Goal: Task Accomplishment & Management: Manage account settings

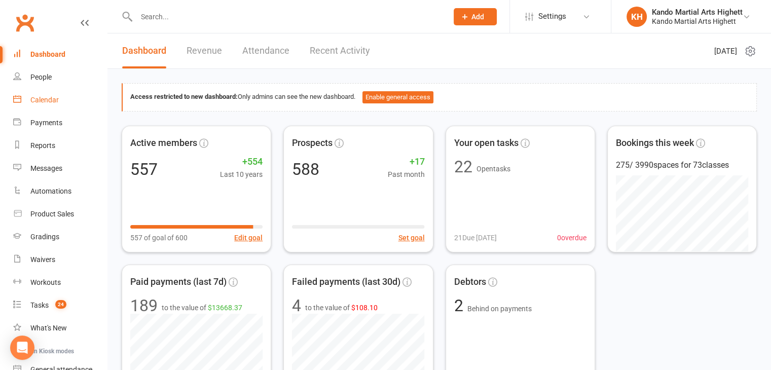
click at [62, 101] on link "Calendar" at bounding box center [60, 100] width 94 height 23
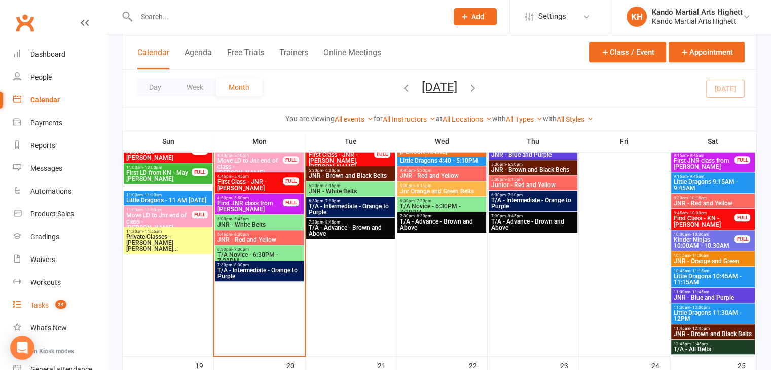
scroll to position [738, 0]
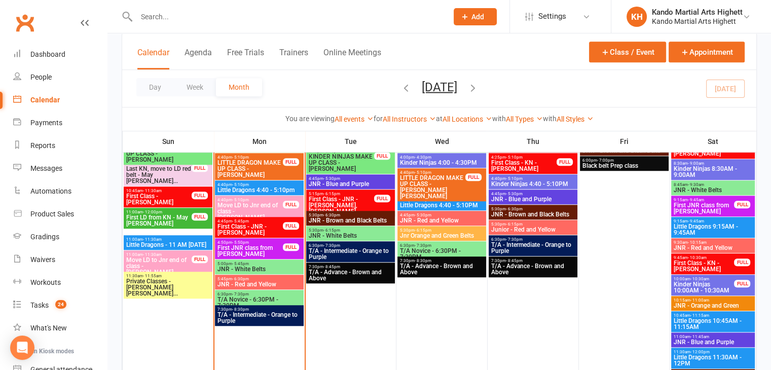
click at [254, 208] on span "Move LD to Jnr end of class - [PERSON_NAME]" at bounding box center [250, 211] width 66 height 18
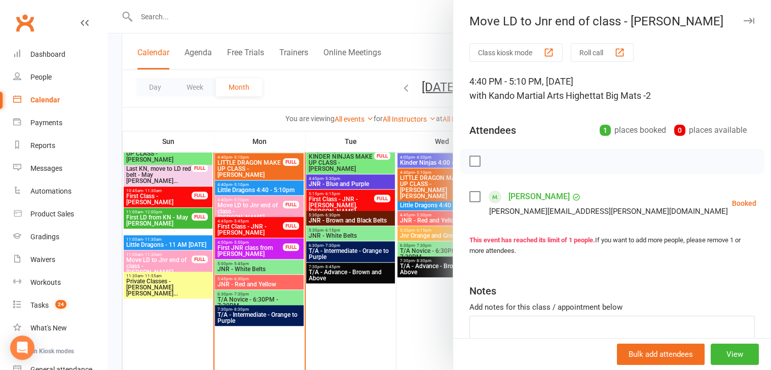
click at [552, 198] on link "[PERSON_NAME]" at bounding box center [539, 197] width 61 height 16
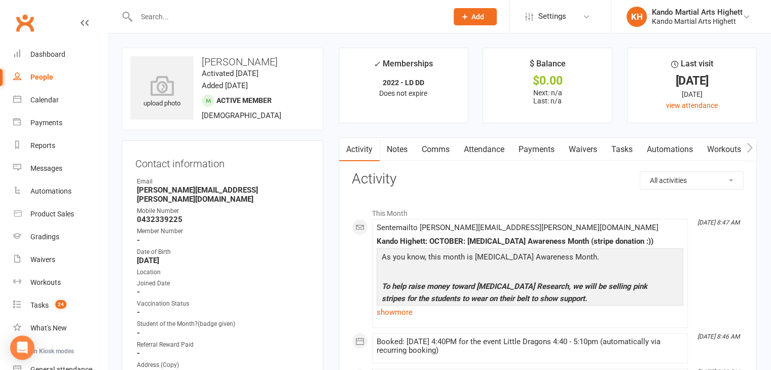
click at [188, 195] on ul "Owner Email nicola.abel@monash.edu Mobile Number 0432339225 Member Number - Dat…" at bounding box center [222, 308] width 174 height 262
click at [198, 183] on div "Email" at bounding box center [223, 182] width 173 height 10
click at [203, 185] on li "Email nicola.abel@monash.edu" at bounding box center [222, 190] width 174 height 27
click at [206, 186] on strong "[PERSON_NAME][EMAIL_ADDRESS][PERSON_NAME][DOMAIN_NAME]" at bounding box center [223, 195] width 173 height 18
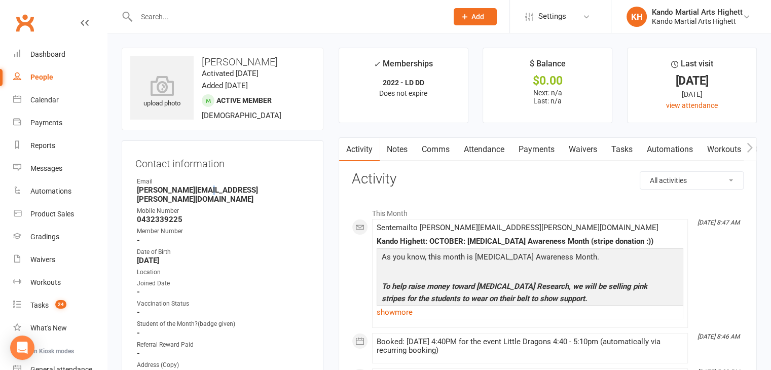
click at [207, 186] on strong "[PERSON_NAME][EMAIL_ADDRESS][PERSON_NAME][DOMAIN_NAME]" at bounding box center [223, 195] width 173 height 18
click at [301, 299] on div "Vaccination Status" at bounding box center [223, 304] width 173 height 10
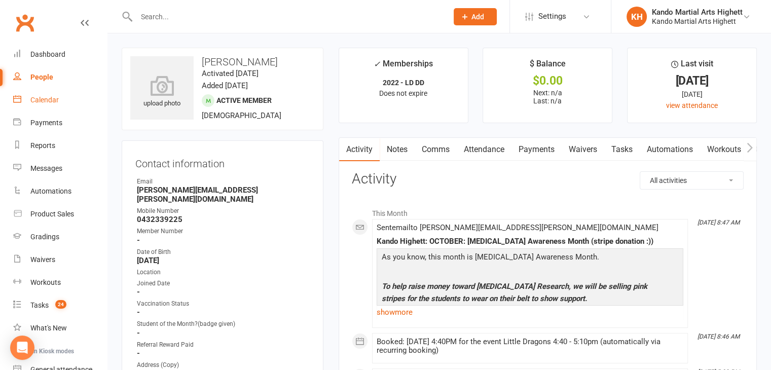
click at [31, 105] on link "Calendar" at bounding box center [60, 100] width 94 height 23
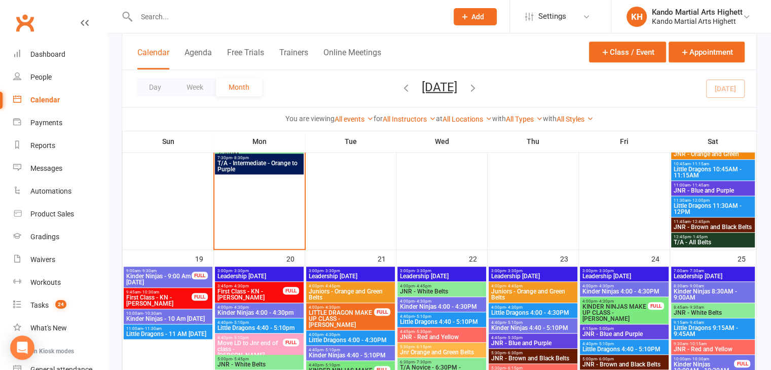
scroll to position [963, 0]
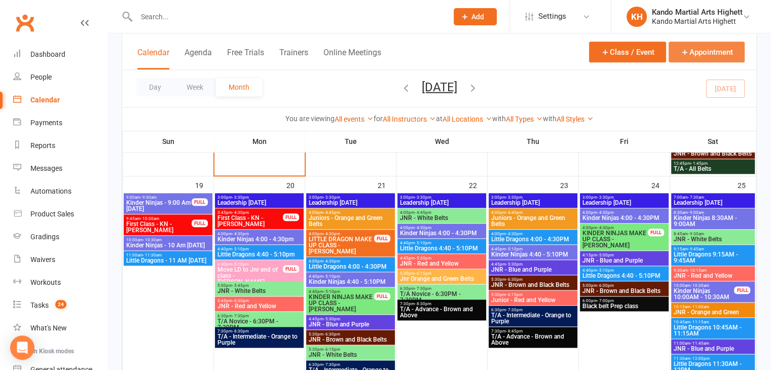
click at [710, 59] on button "Appointment" at bounding box center [707, 52] width 76 height 21
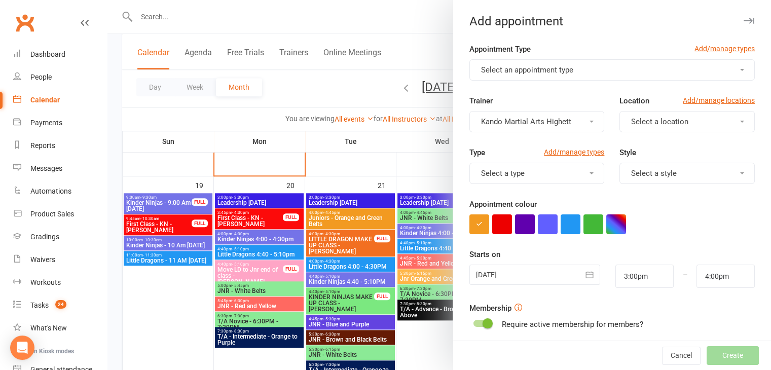
click at [620, 76] on button "Select an appointment type" at bounding box center [611, 69] width 285 height 21
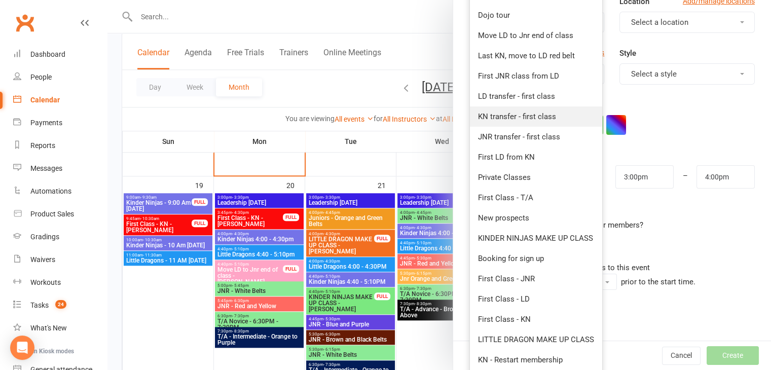
scroll to position [101, 0]
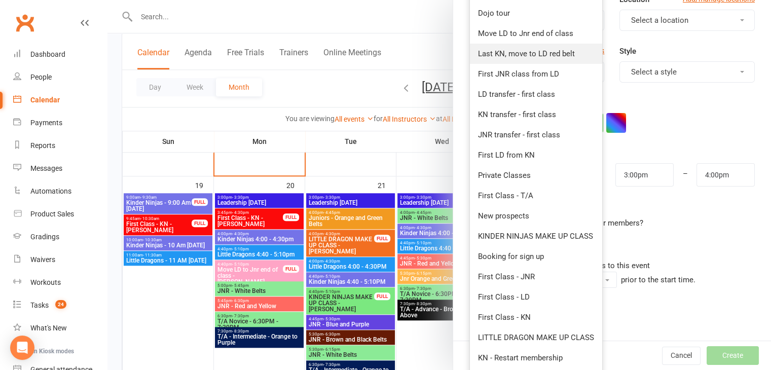
click at [557, 55] on span "Last KN, move to LD red belt" at bounding box center [526, 53] width 97 height 9
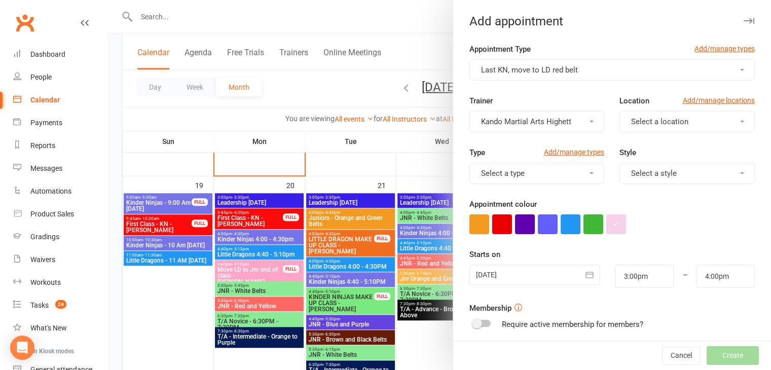
click at [589, 273] on button "button" at bounding box center [590, 275] width 20 height 20
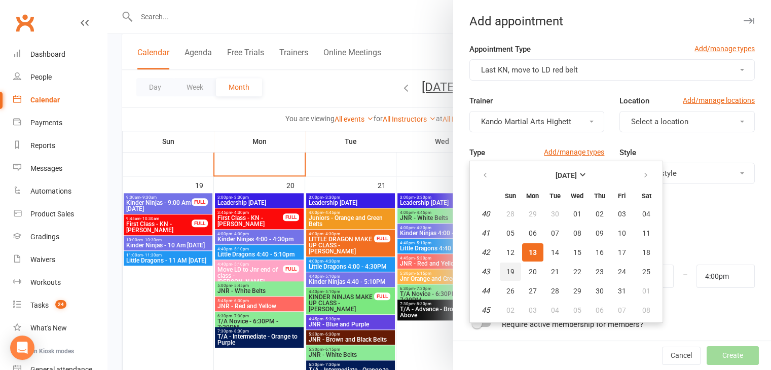
click at [507, 270] on span "19" at bounding box center [511, 272] width 8 height 8
type input "19 Oct 2025"
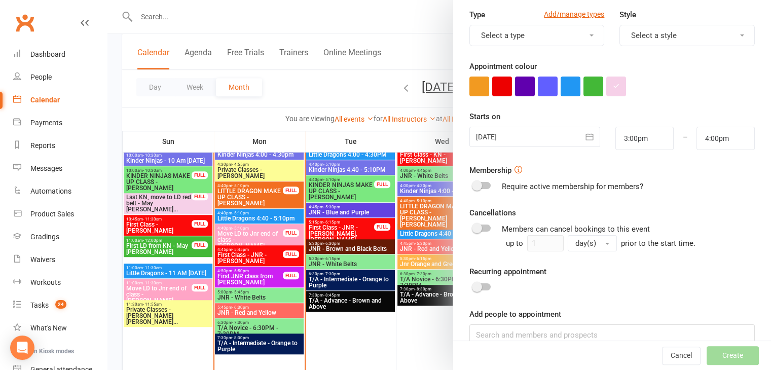
scroll to position [152, 0]
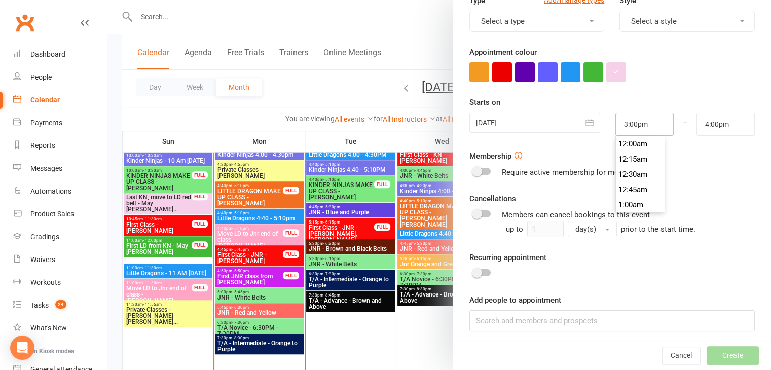
click at [624, 123] on input "3:00pm" at bounding box center [645, 124] width 58 height 23
type input "1"
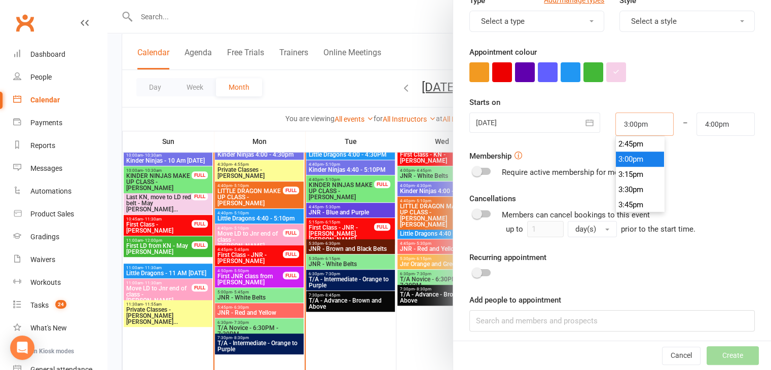
type input "2:00am"
type input "11"
type input "12:00pm"
type input "11:00am"
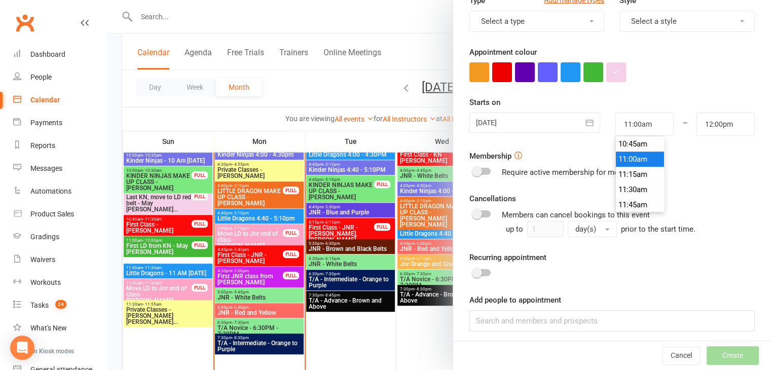
click at [639, 163] on li "11:00am" at bounding box center [640, 159] width 49 height 15
click at [734, 115] on input "12:00pm" at bounding box center [726, 124] width 58 height 23
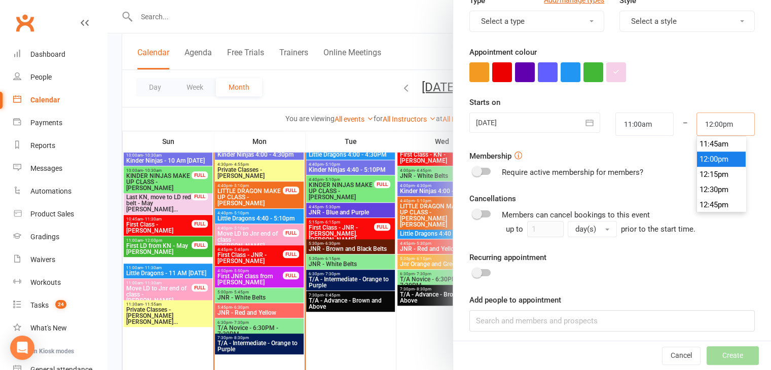
click at [730, 117] on input "12:00pm" at bounding box center [726, 124] width 58 height 23
type input "11:30am"
click at [714, 184] on li "11:30am" at bounding box center [721, 189] width 49 height 15
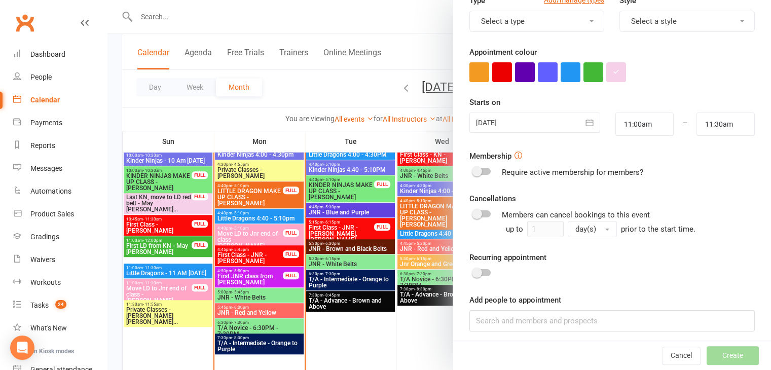
click at [694, 260] on div "Recurring appointment" at bounding box center [611, 265] width 285 height 28
click at [659, 313] on input at bounding box center [611, 320] width 285 height 21
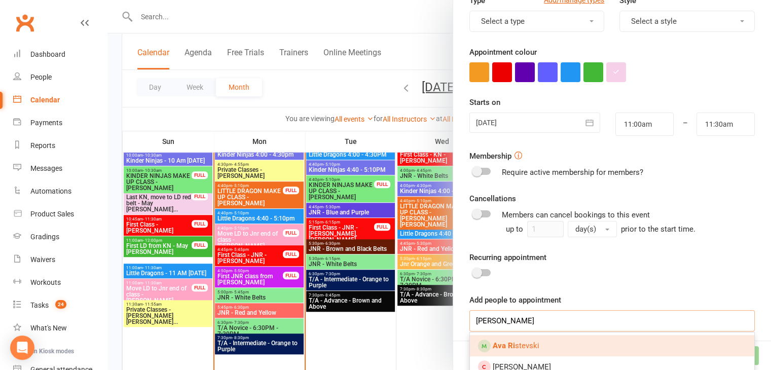
type input "ava ri"
click at [599, 344] on link "Ava Ri stevski" at bounding box center [612, 345] width 284 height 21
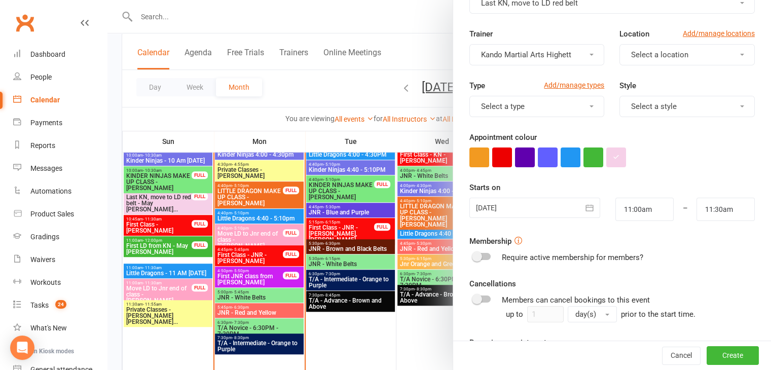
scroll to position [0, 0]
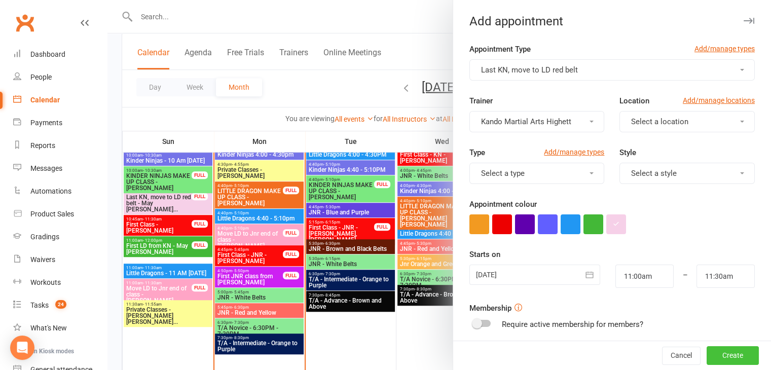
click at [732, 359] on button "Create" at bounding box center [733, 356] width 52 height 18
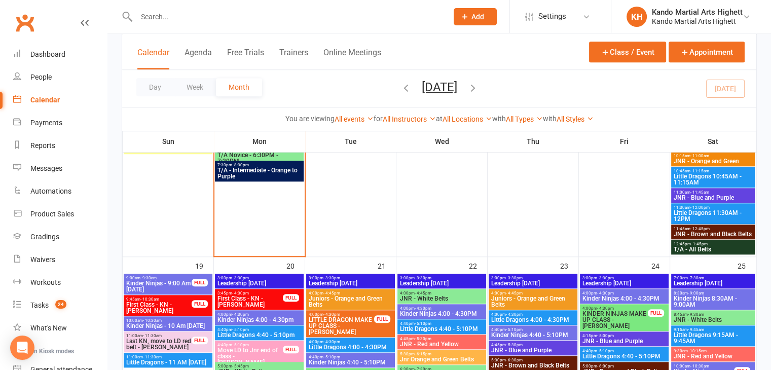
scroll to position [761, 0]
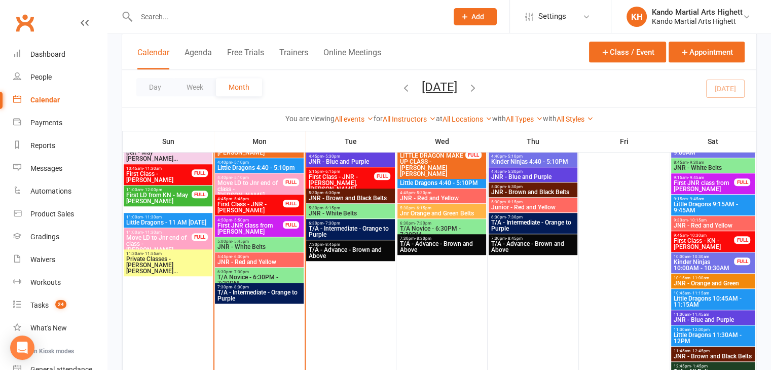
click at [250, 9] on div at bounding box center [281, 16] width 319 height 33
click at [214, 29] on div at bounding box center [281, 16] width 319 height 33
click at [215, 21] on input "text" at bounding box center [286, 17] width 307 height 14
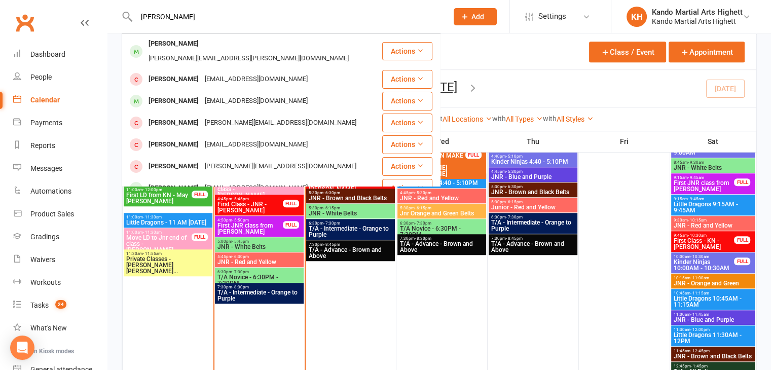
type input "liam abe"
click at [211, 51] on div "nicola.abel@monash.edu" at bounding box center [249, 58] width 206 height 15
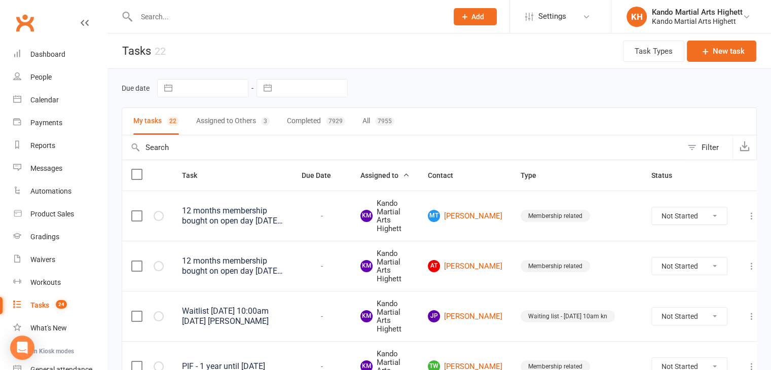
scroll to position [53, 0]
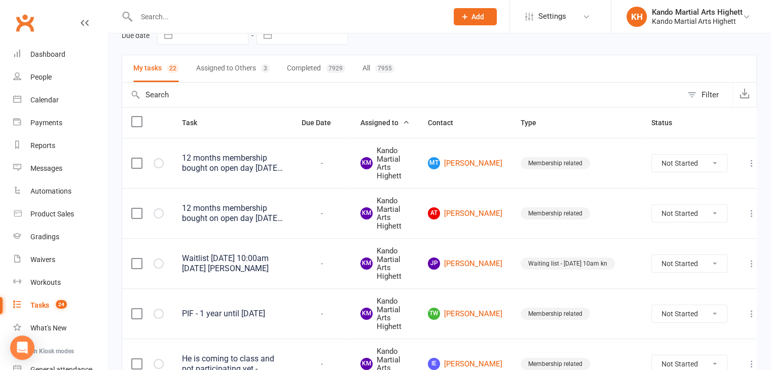
click at [689, 100] on button "Filter" at bounding box center [707, 95] width 50 height 24
select select "incomplete"
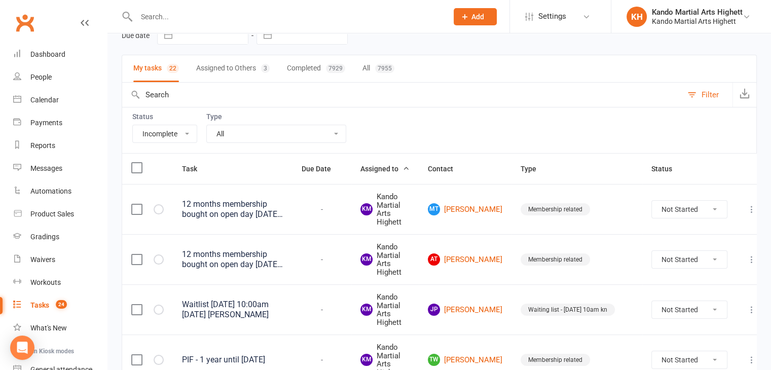
click at [296, 140] on select "All Admin Cancellation Class transfer Courtesy call Create welcome card E-mail …" at bounding box center [276, 133] width 139 height 17
click at [207, 125] on select "All Admin Cancellation Class transfer Courtesy call Create welcome card E-mail …" at bounding box center [276, 133] width 139 height 17
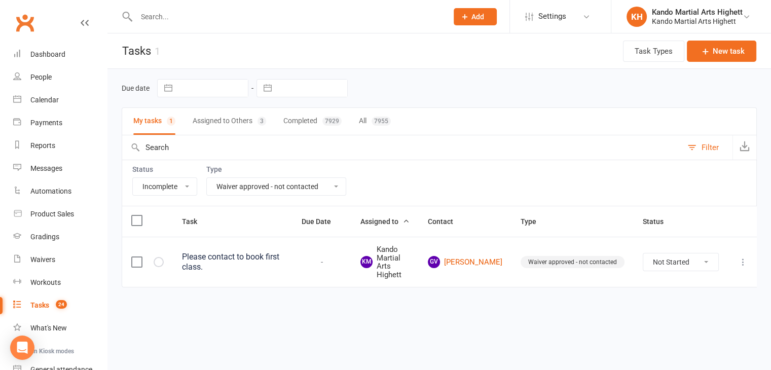
scroll to position [0, 0]
click at [299, 195] on div "All Admin Cancellation Class transfer Courtesy call Create welcome card E-mail …" at bounding box center [276, 186] width 140 height 18
click at [300, 178] on select "All Admin Cancellation Class transfer Courtesy call Create welcome card E-mail …" at bounding box center [276, 186] width 139 height 17
click at [207, 178] on select "All Admin Cancellation Class transfer Courtesy call Create welcome card E-mail …" at bounding box center [276, 186] width 139 height 17
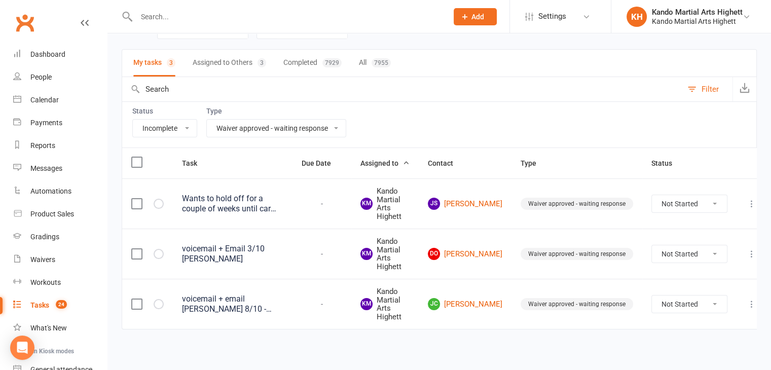
scroll to position [60, 0]
click at [276, 118] on select "All Admin Cancellation Class transfer Courtesy call Create welcome card E-mail …" at bounding box center [276, 126] width 139 height 17
select select "22414"
click at [207, 118] on select "All Admin Cancellation Class transfer Courtesy call Create welcome card E-mail …" at bounding box center [276, 126] width 139 height 17
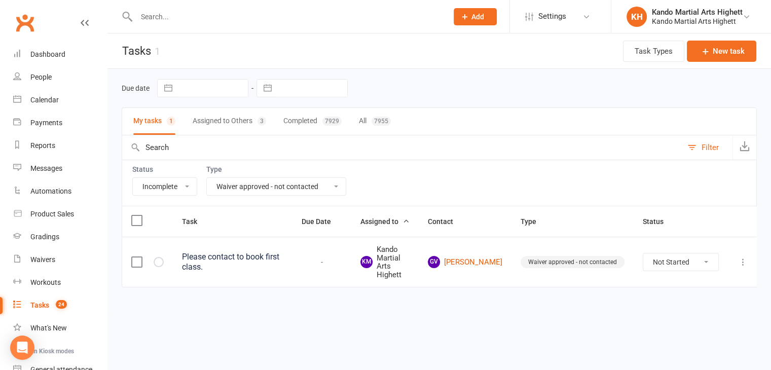
scroll to position [0, 0]
click at [23, 96] on link "Calendar" at bounding box center [60, 100] width 94 height 23
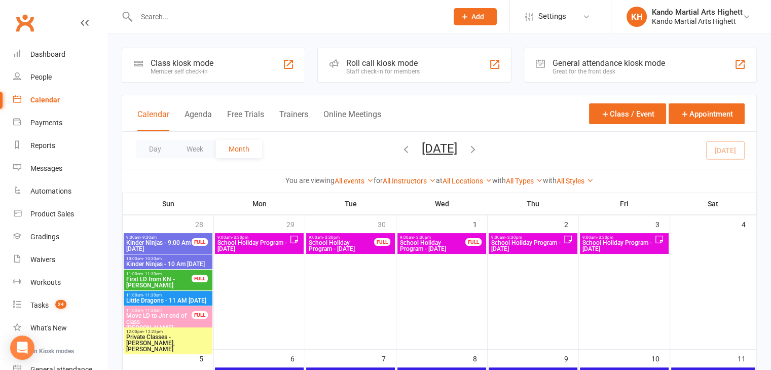
click at [229, 20] on input "text" at bounding box center [286, 17] width 307 height 14
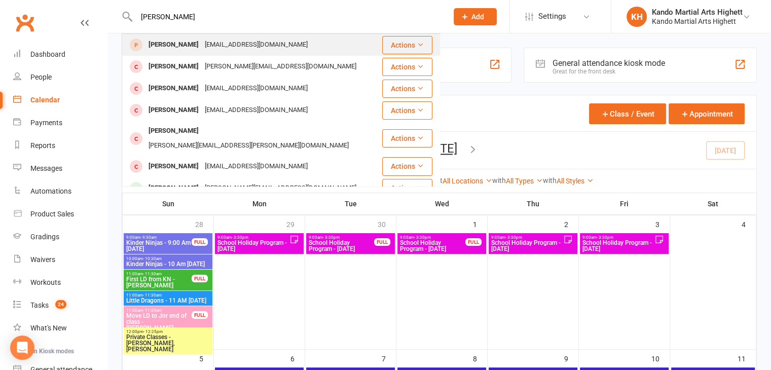
type input "chloe"
click at [243, 38] on div "chloevclarke@gmail.com" at bounding box center [256, 45] width 109 height 15
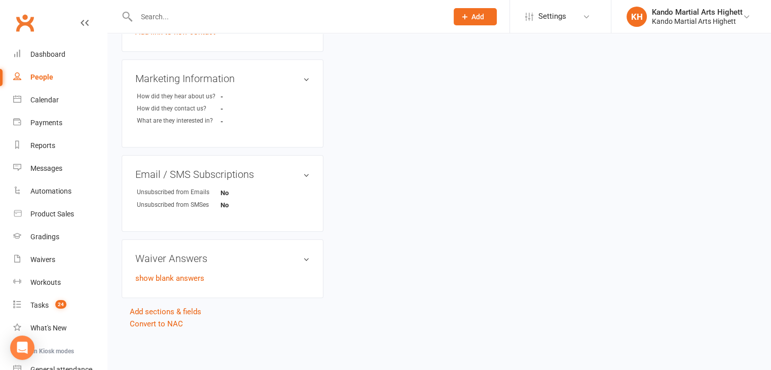
scroll to position [4, 0]
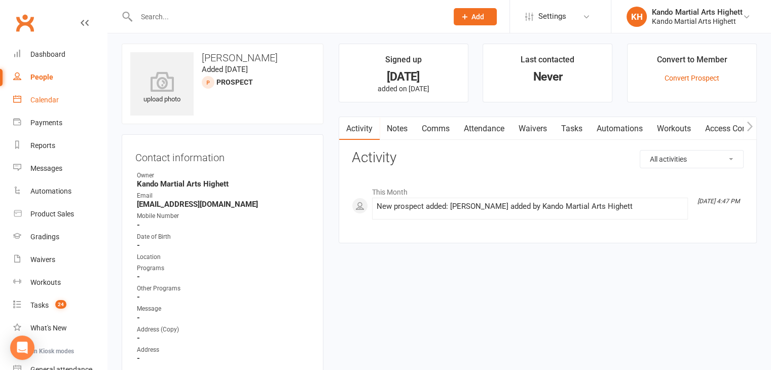
click at [46, 108] on link "Calendar" at bounding box center [60, 100] width 94 height 23
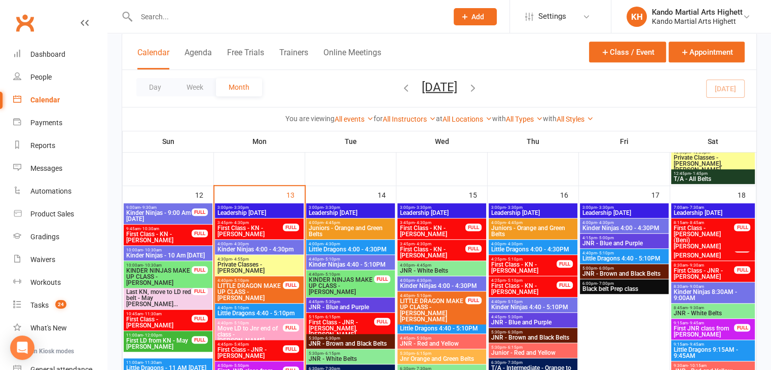
scroll to position [631, 0]
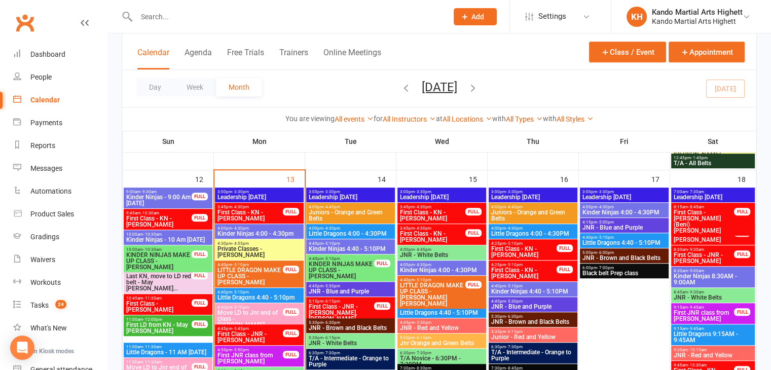
click at [269, 310] on span "Move LD to Jnr end of class - [PERSON_NAME]" at bounding box center [250, 319] width 66 height 18
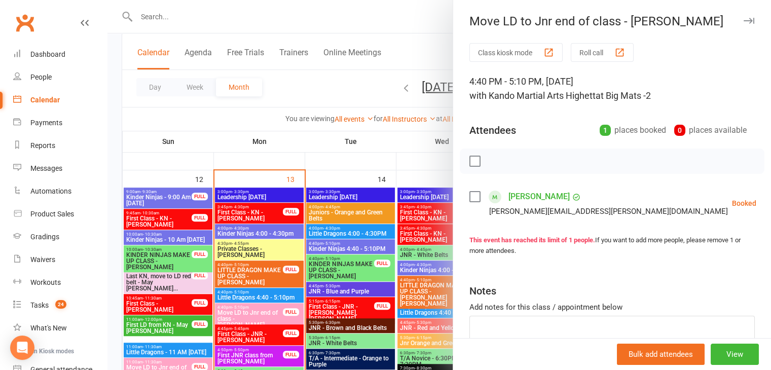
click at [323, 314] on div at bounding box center [439, 185] width 664 height 370
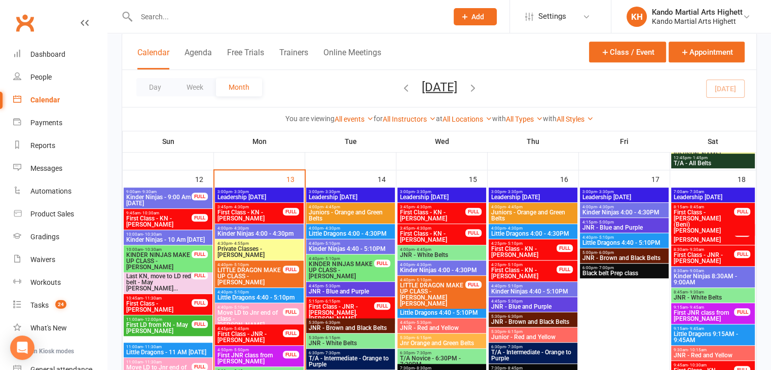
click at [268, 254] on span "Private Classes - [PERSON_NAME]" at bounding box center [259, 252] width 85 height 12
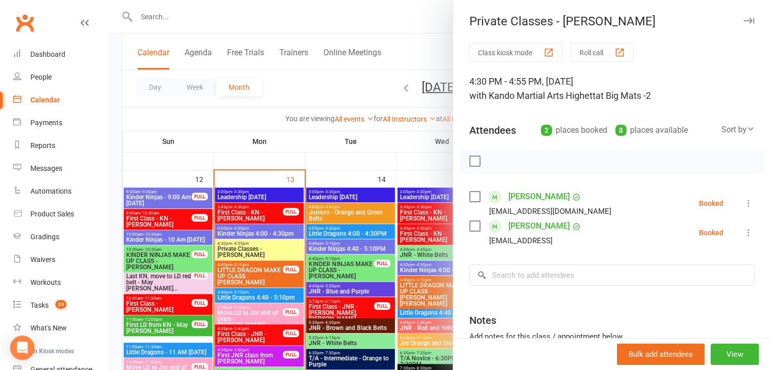
click at [177, 266] on div at bounding box center [439, 185] width 664 height 370
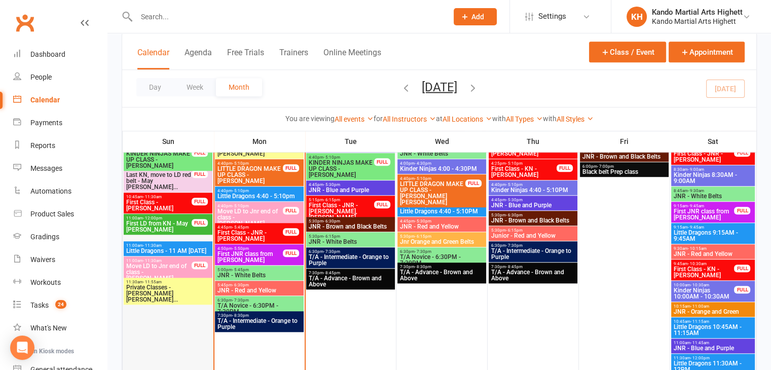
click at [178, 300] on div at bounding box center [168, 246] width 89 height 319
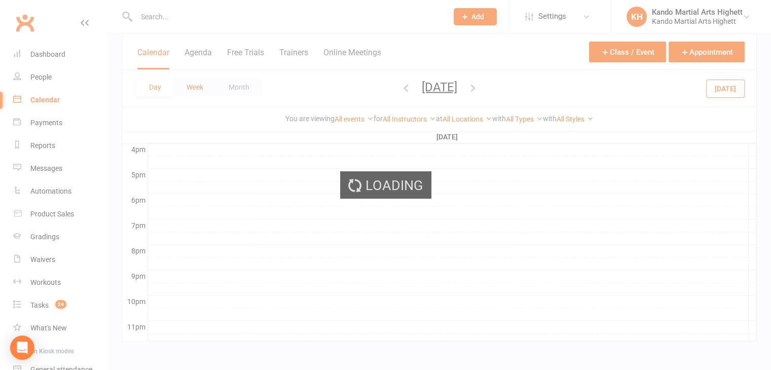
scroll to position [0, 0]
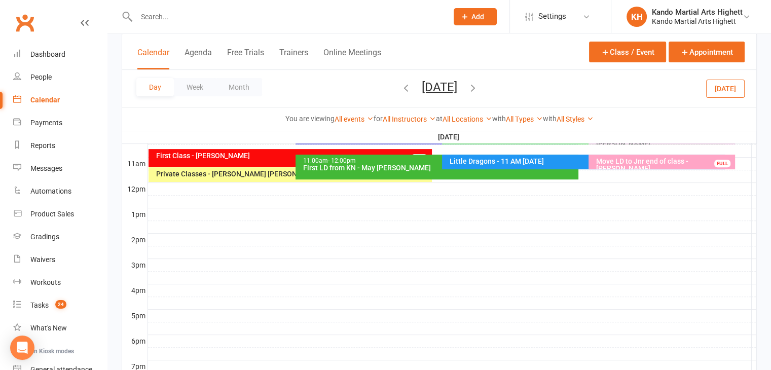
click at [227, 87] on button "Month" at bounding box center [239, 87] width 46 height 18
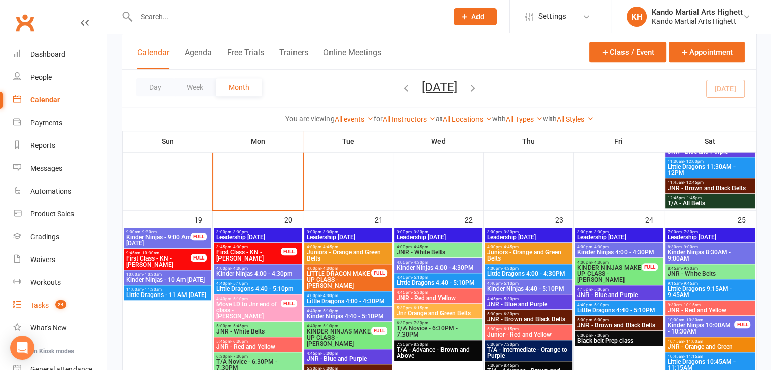
scroll to position [936, 0]
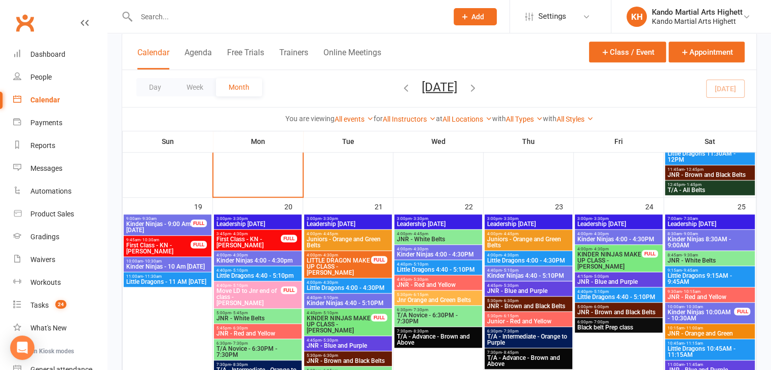
click at [140, 239] on span "- 10:30am" at bounding box center [149, 240] width 19 height 5
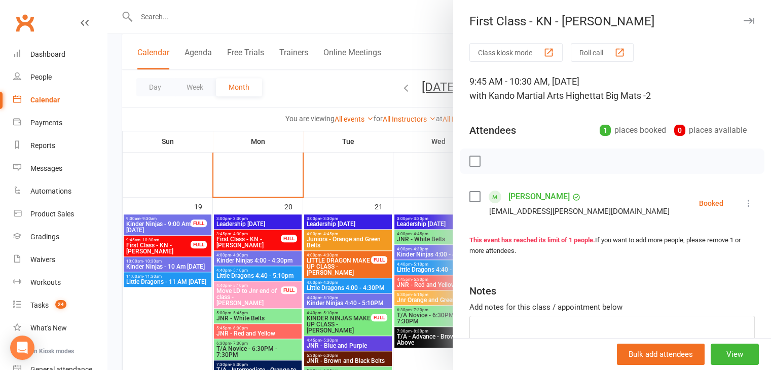
click at [140, 239] on div at bounding box center [439, 185] width 664 height 370
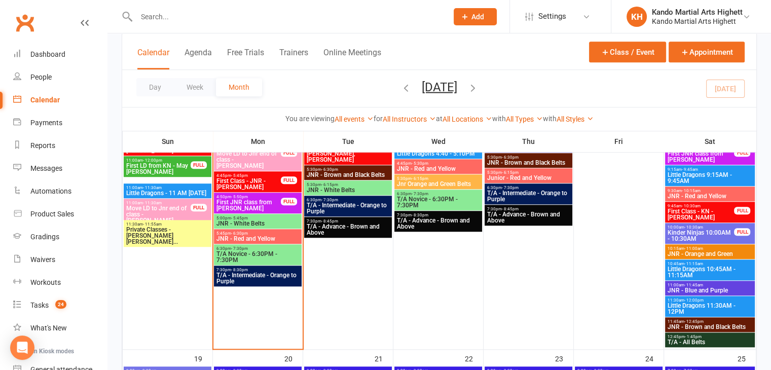
scroll to position [733, 0]
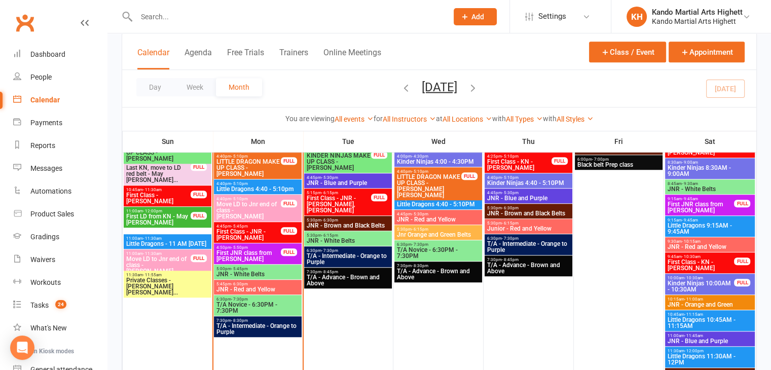
click at [188, 241] on span "Little Dragons - 11 AM [DATE]" at bounding box center [168, 244] width 84 height 6
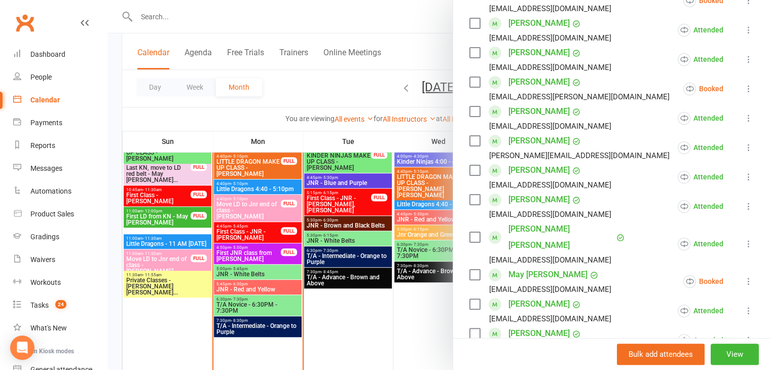
scroll to position [152, 0]
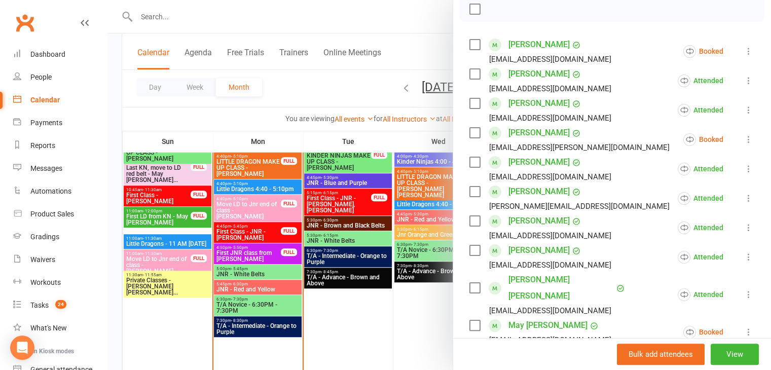
click at [130, 189] on div at bounding box center [439, 185] width 664 height 370
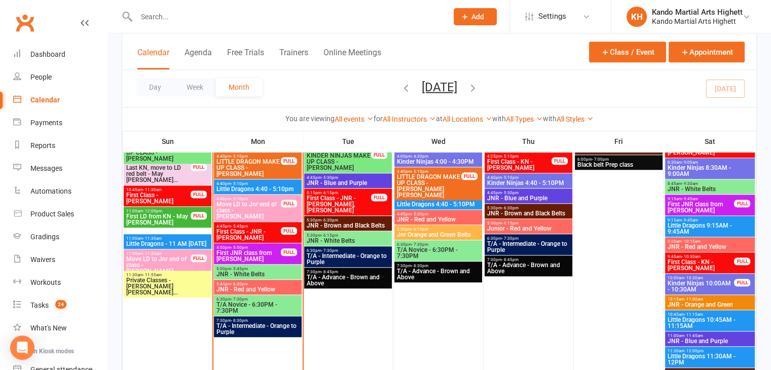
click at [232, 13] on input "text" at bounding box center [286, 17] width 307 height 14
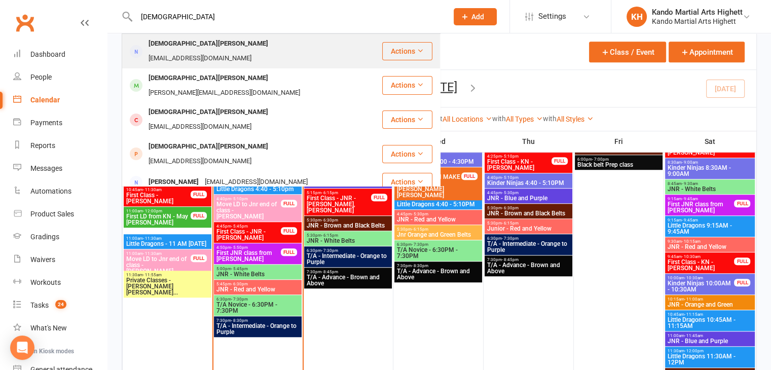
type input "christian"
click at [222, 51] on div "Christianbell76@bigpond.com" at bounding box center [200, 58] width 109 height 15
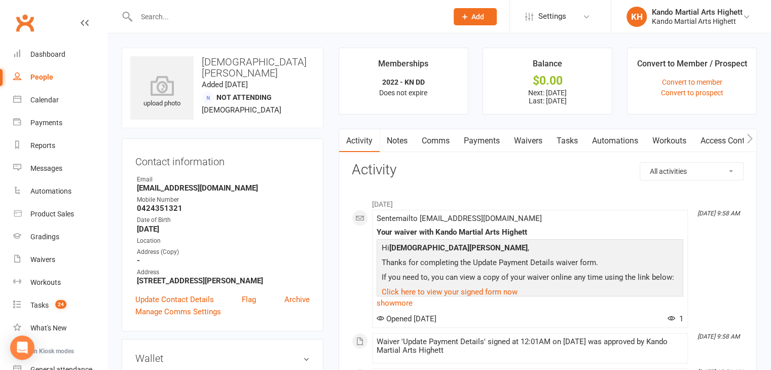
click at [477, 129] on link "Payments" at bounding box center [482, 140] width 50 height 23
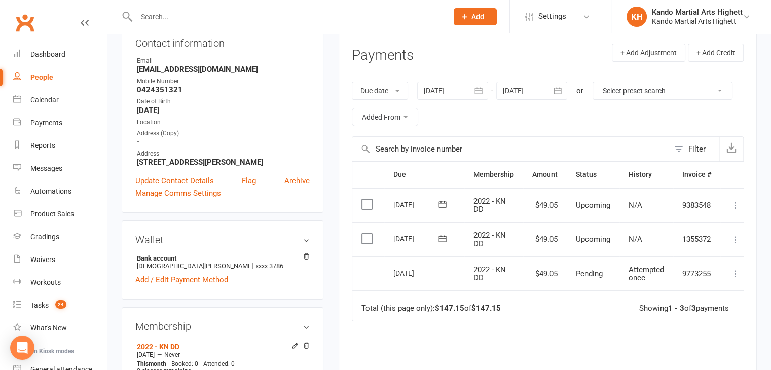
scroll to position [101, 0]
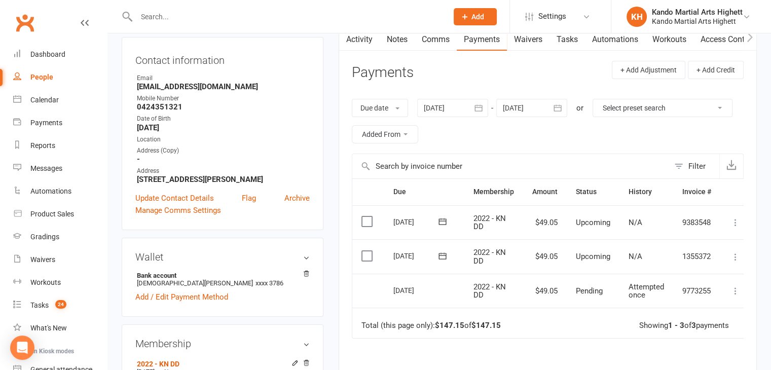
click at [353, 37] on link "Activity" at bounding box center [359, 39] width 41 height 23
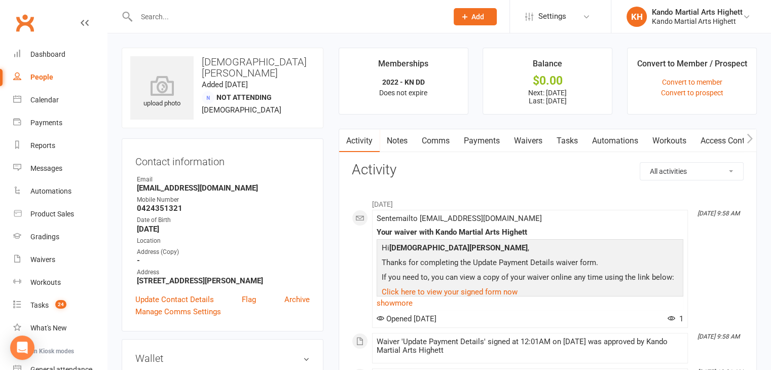
click at [481, 149] on link "Payments" at bounding box center [482, 140] width 50 height 23
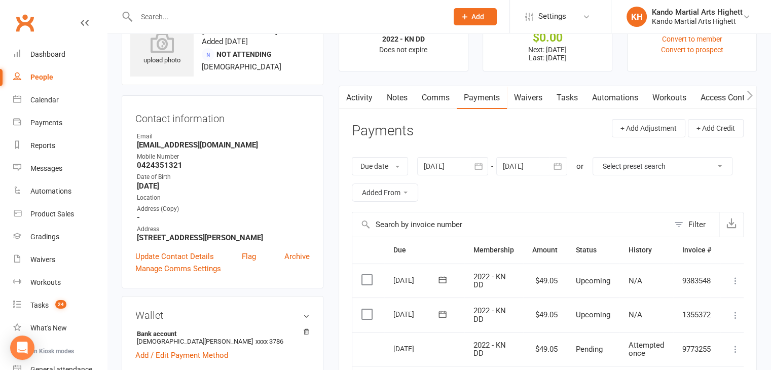
scroll to position [152, 0]
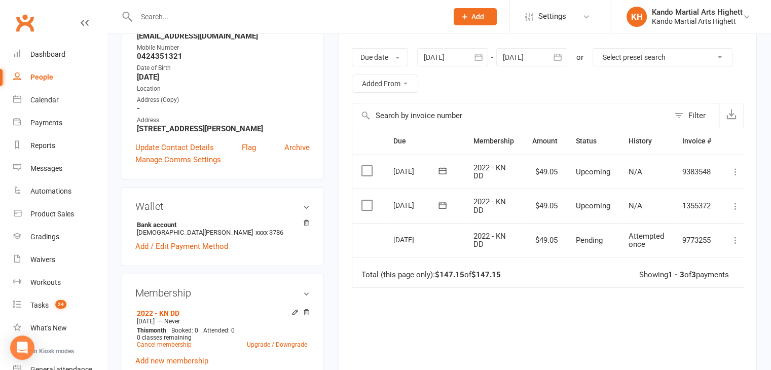
click at [384, 242] on td "10 Oct 2025" at bounding box center [424, 240] width 80 height 34
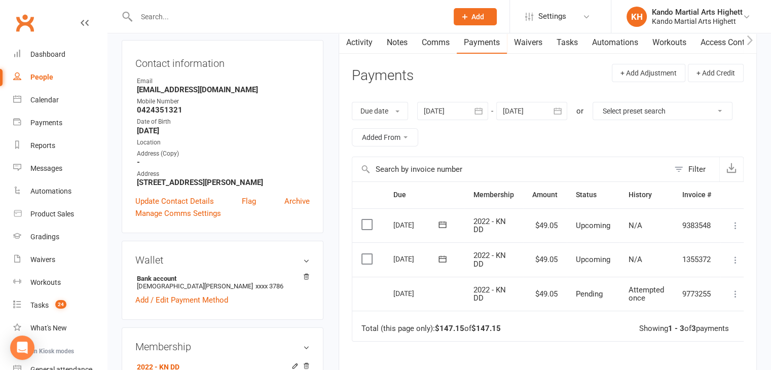
scroll to position [0, 0]
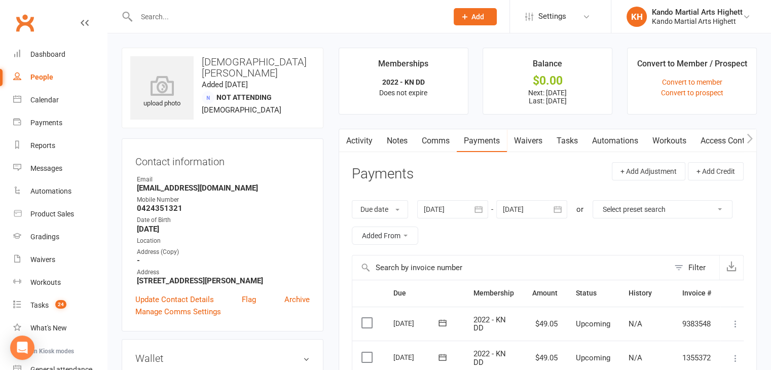
click at [257, 244] on div "Location" at bounding box center [223, 241] width 173 height 10
click at [378, 175] on h3 "Payments" at bounding box center [383, 174] width 62 height 16
click at [401, 162] on header "Payments + Add Adjustment + Add Credit" at bounding box center [548, 176] width 392 height 28
click at [369, 130] on link "Activity" at bounding box center [359, 140] width 41 height 23
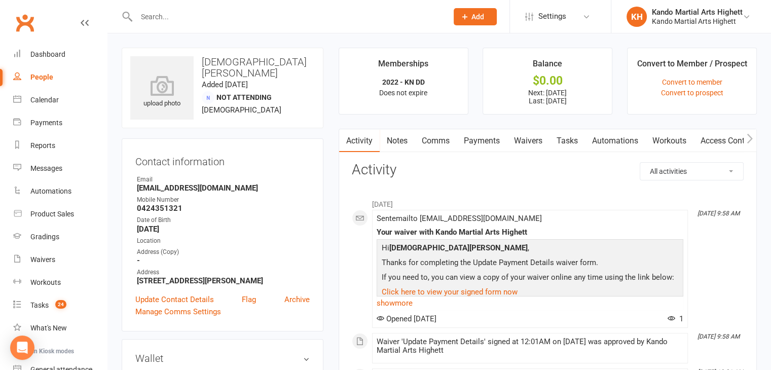
click at [478, 142] on link "Payments" at bounding box center [482, 140] width 50 height 23
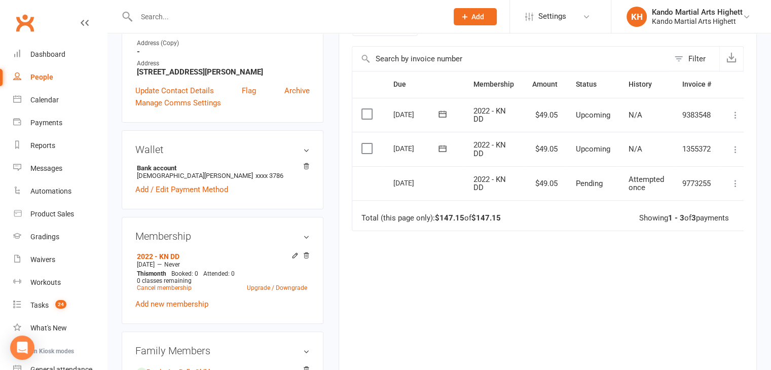
scroll to position [203, 0]
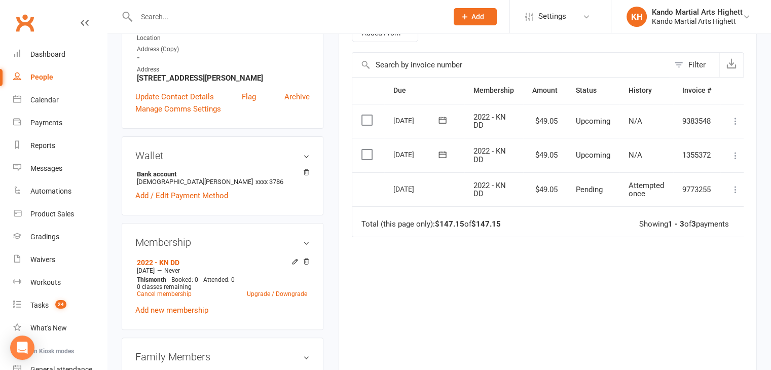
click at [409, 186] on div "10 Oct 2025" at bounding box center [416, 189] width 47 height 16
click at [515, 197] on td "2022 - KN DD" at bounding box center [493, 189] width 59 height 34
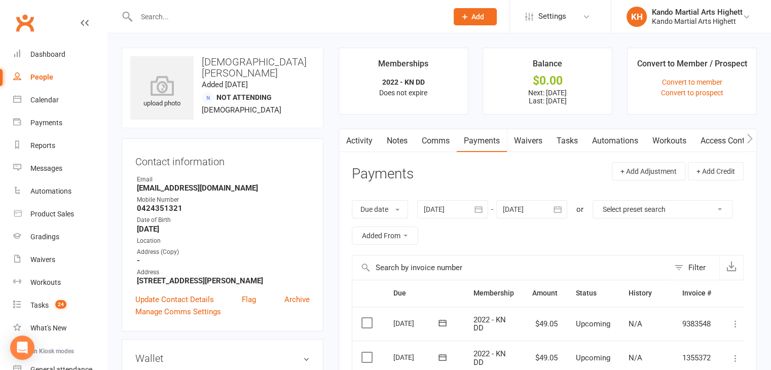
click at [441, 142] on link "Comms" at bounding box center [436, 140] width 42 height 23
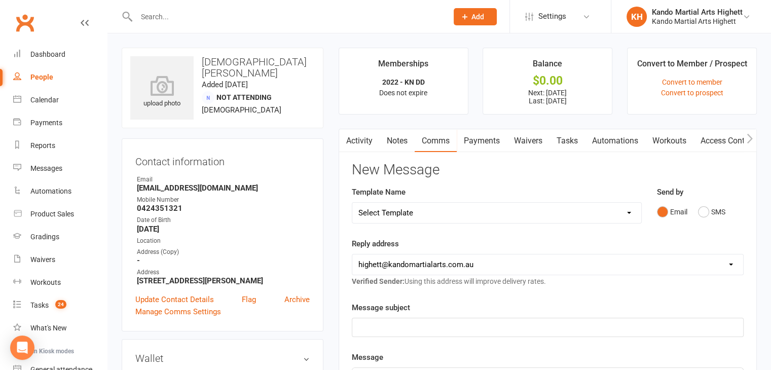
click at [548, 144] on link "Waivers" at bounding box center [528, 140] width 43 height 23
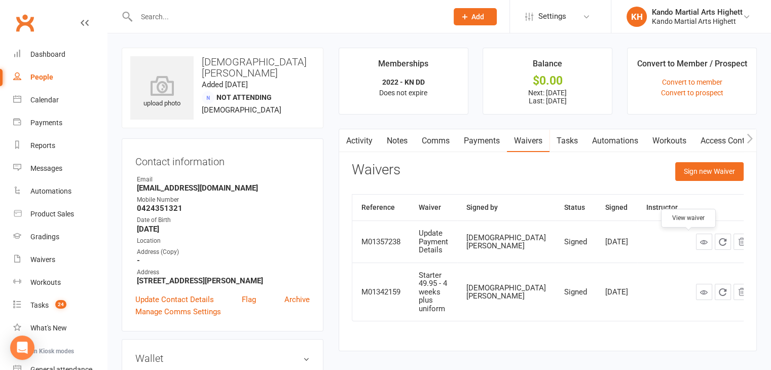
click at [700, 244] on icon at bounding box center [704, 242] width 8 height 8
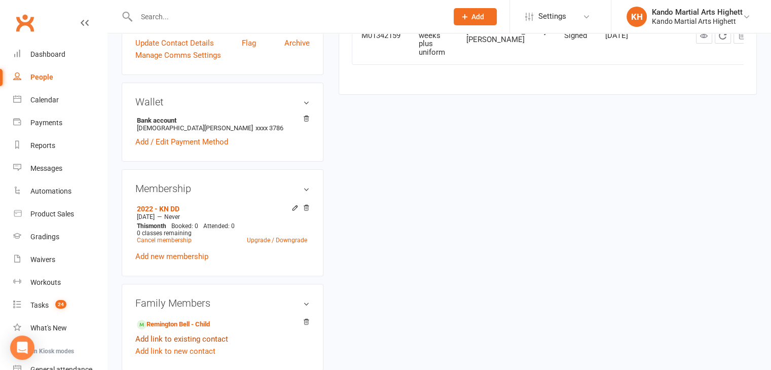
scroll to position [101, 0]
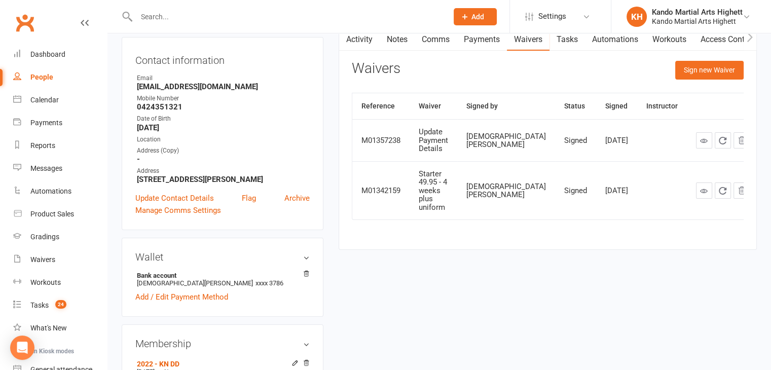
click at [596, 95] on th "Signed" at bounding box center [616, 106] width 41 height 26
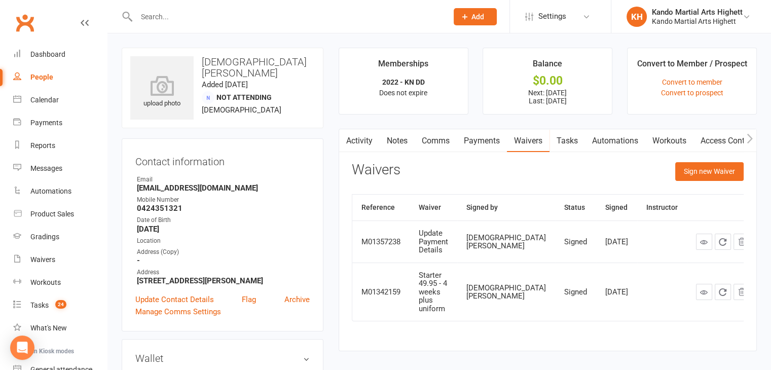
scroll to position [0, 0]
click at [738, 174] on button "Sign new Waiver" at bounding box center [709, 171] width 68 height 18
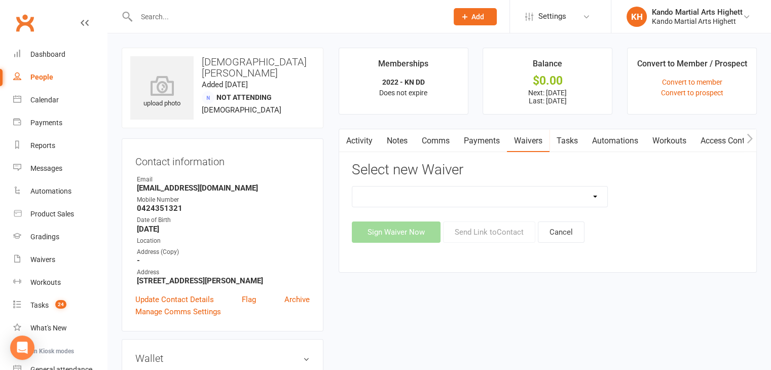
click at [422, 193] on select "Re-Start Membership Special - $28 for 2 weeks - Including Uniform. Special - $2…" at bounding box center [480, 197] width 256 height 20
select select "7058"
click at [352, 187] on select "Re-Start Membership Special - $28 for 2 weeks - Including Uniform. Special - $2…" at bounding box center [480, 197] width 256 height 20
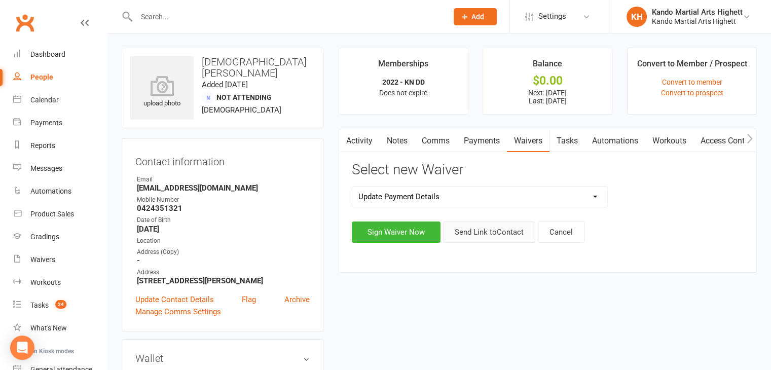
click at [516, 232] on button "Send Link to Contact" at bounding box center [489, 232] width 92 height 21
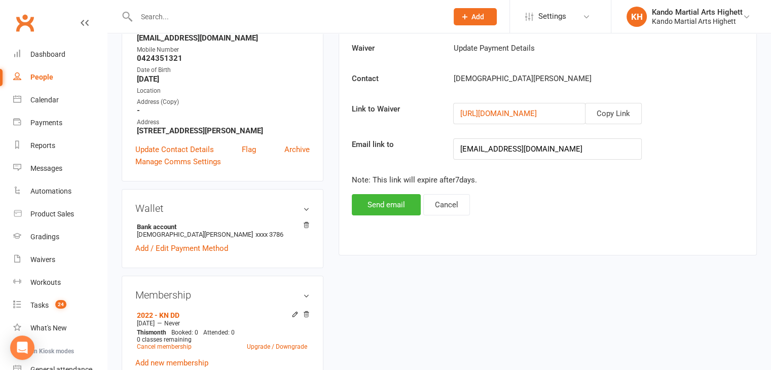
scroll to position [152, 0]
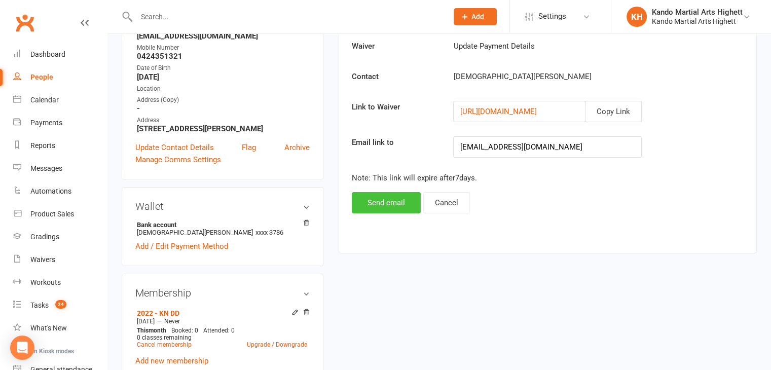
click at [400, 195] on button "Send email" at bounding box center [386, 202] width 69 height 21
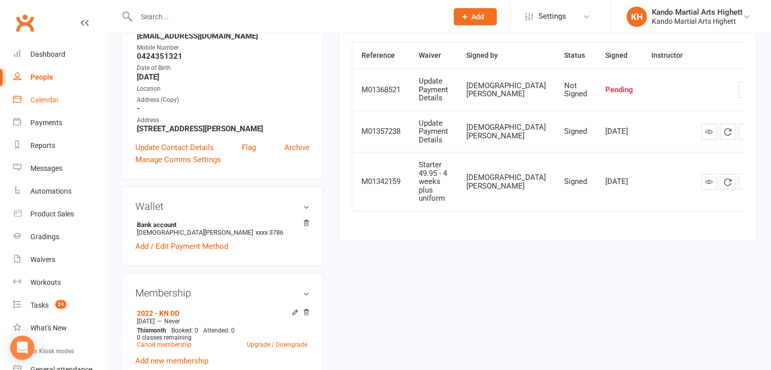
click at [47, 106] on link "Calendar" at bounding box center [60, 100] width 94 height 23
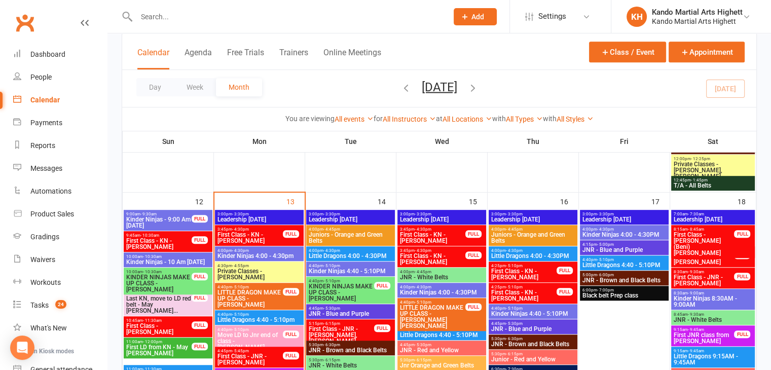
scroll to position [608, 0]
click at [294, 227] on div "3:45pm - 4:30pm First Class - KN - James Brice FULL" at bounding box center [259, 235] width 89 height 21
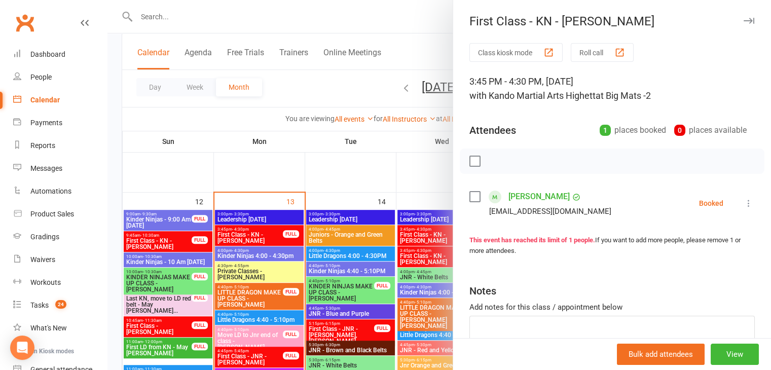
drag, startPoint x: 520, startPoint y: 196, endPoint x: 334, endPoint y: 291, distance: 208.2
click at [356, 284] on div at bounding box center [439, 185] width 664 height 370
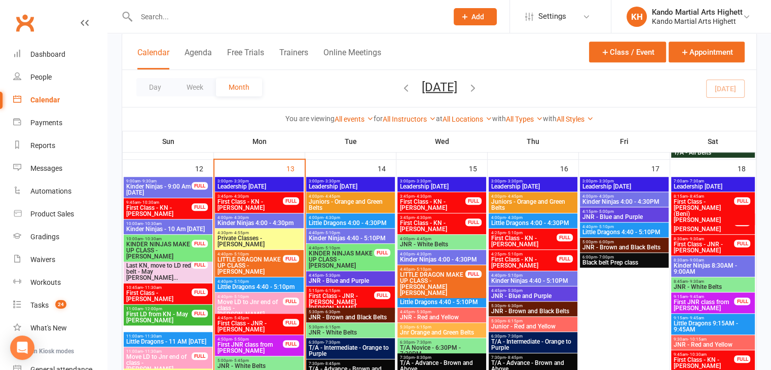
scroll to position [659, 0]
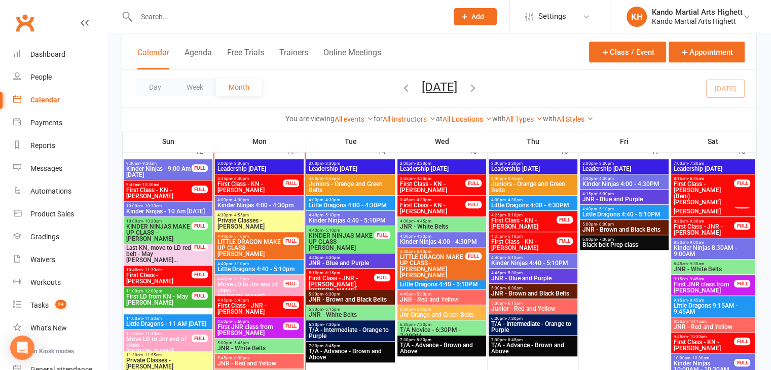
click at [276, 309] on span "First Class - JNR - [PERSON_NAME]" at bounding box center [250, 309] width 66 height 12
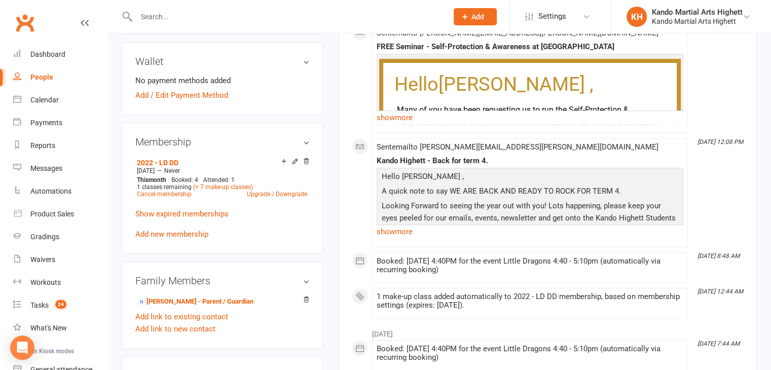
scroll to position [370, 0]
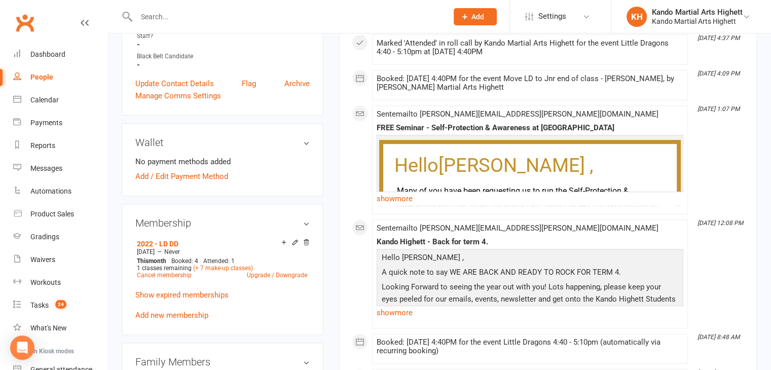
click at [317, 16] on input "text" at bounding box center [286, 17] width 307 height 14
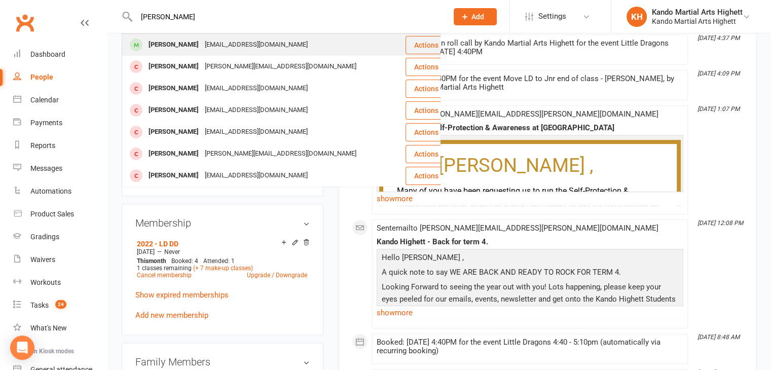
type input "ava rit"
click at [258, 42] on div "stephanienliu@gmail.com" at bounding box center [256, 45] width 109 height 15
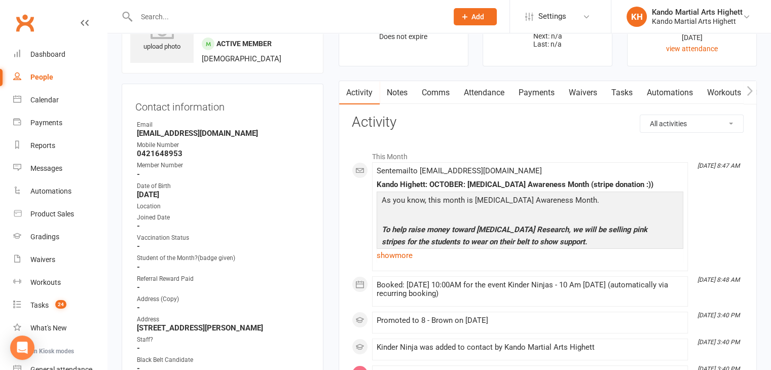
scroll to position [51, 0]
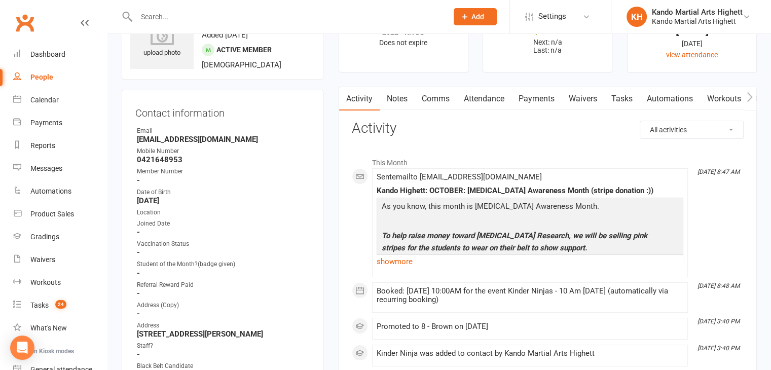
click at [187, 133] on div "Email" at bounding box center [223, 131] width 173 height 10
click at [189, 139] on strong "stephanienliu@gmail.com" at bounding box center [223, 139] width 173 height 9
copy render-form-field "stephanienliu@gmail.com"
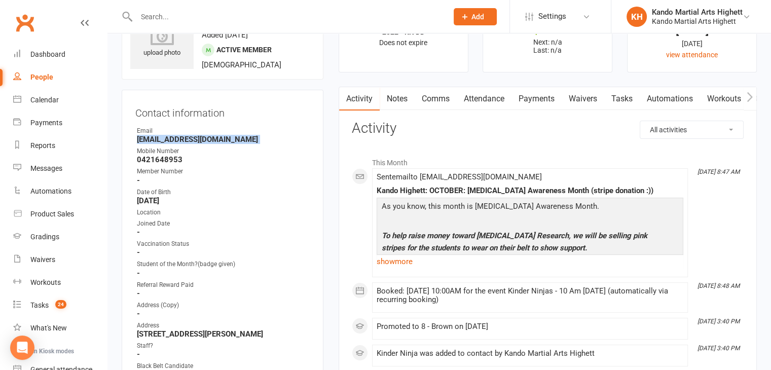
click at [528, 102] on link "Payments" at bounding box center [537, 98] width 50 height 23
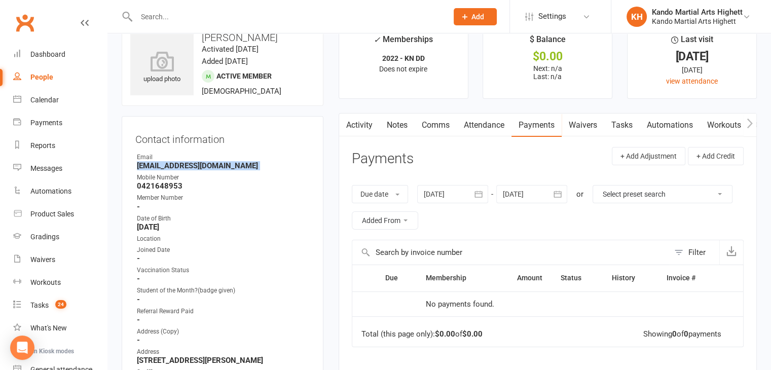
scroll to position [24, 0]
click at [253, 197] on div "Member Number" at bounding box center [223, 198] width 173 height 10
click at [487, 121] on link "Attendance" at bounding box center [484, 125] width 55 height 23
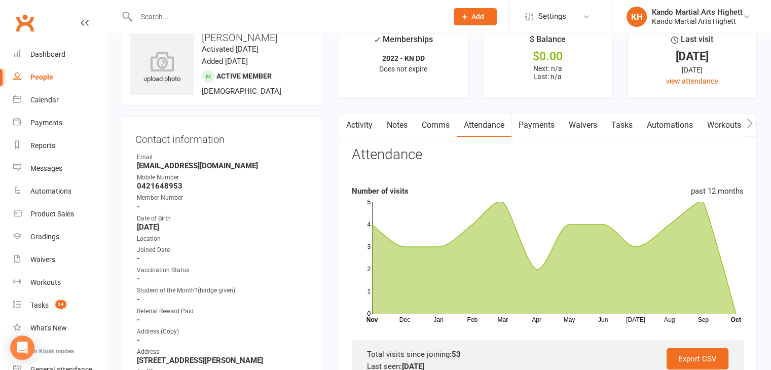
click at [437, 149] on div "Attendance" at bounding box center [548, 159] width 392 height 24
click at [406, 125] on link "Notes" at bounding box center [397, 125] width 35 height 23
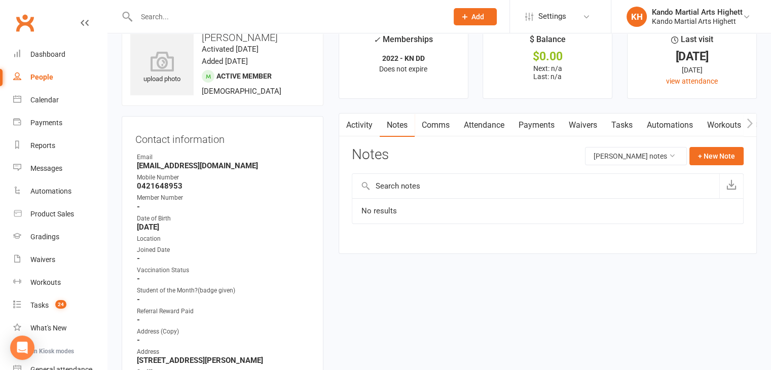
scroll to position [75, 0]
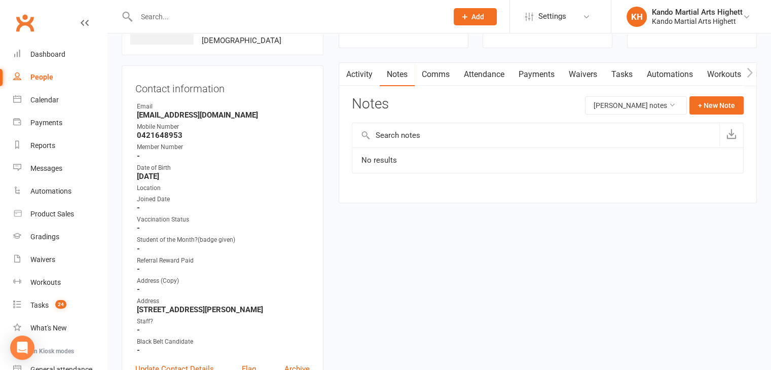
click at [374, 20] on input "text" at bounding box center [286, 17] width 307 height 14
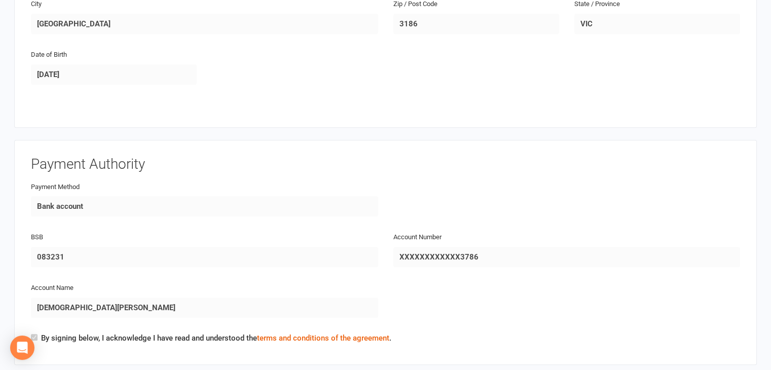
scroll to position [710, 0]
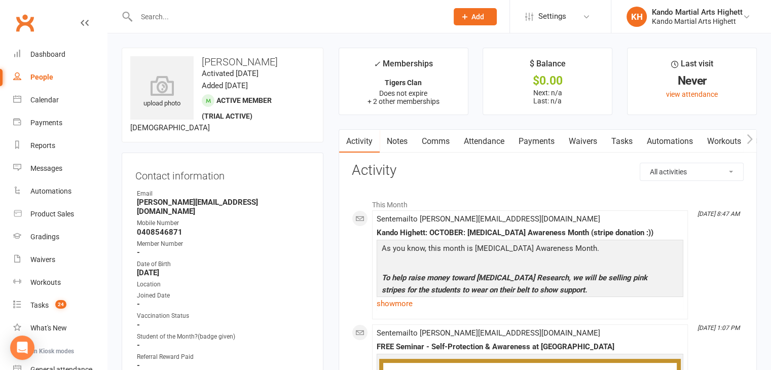
click at [246, 63] on h3 "[PERSON_NAME]" at bounding box center [222, 61] width 185 height 11
copy h3 "[PERSON_NAME]"
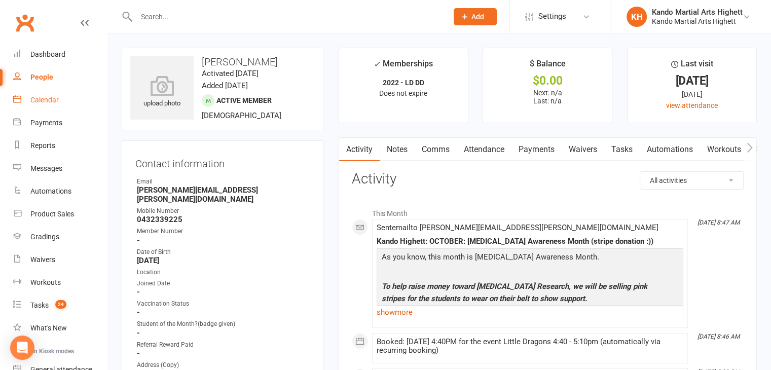
drag, startPoint x: 0, startPoint y: 0, endPoint x: 49, endPoint y: 106, distance: 116.6
click at [49, 106] on link "Calendar" at bounding box center [60, 100] width 94 height 23
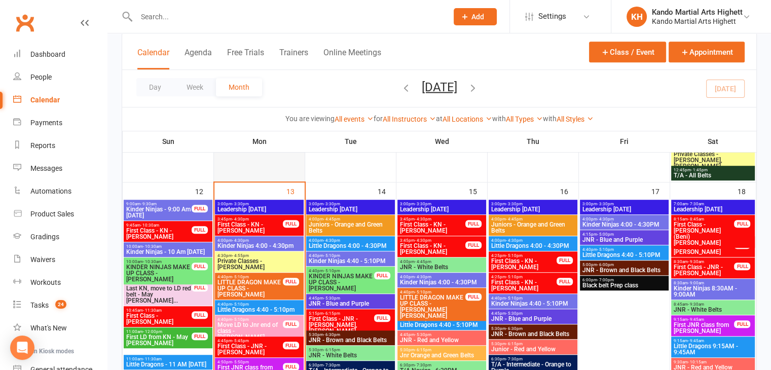
scroll to position [526, 0]
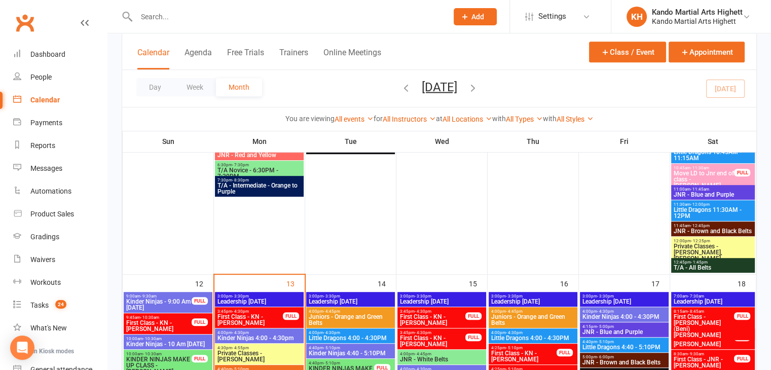
click at [268, 315] on span "First Class - KN - [PERSON_NAME]" at bounding box center [250, 320] width 66 height 12
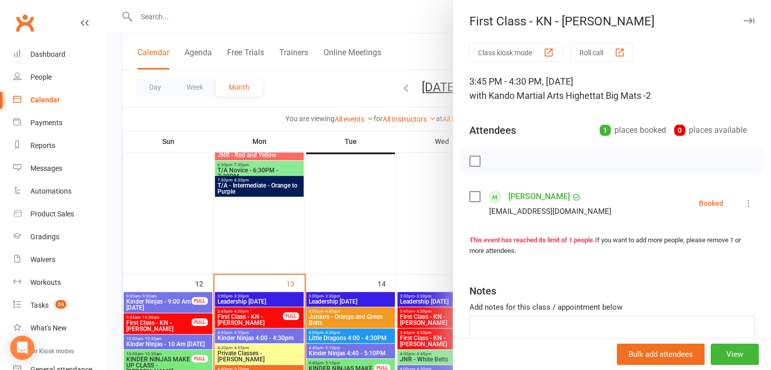
click at [744, 199] on icon at bounding box center [749, 203] width 10 height 10
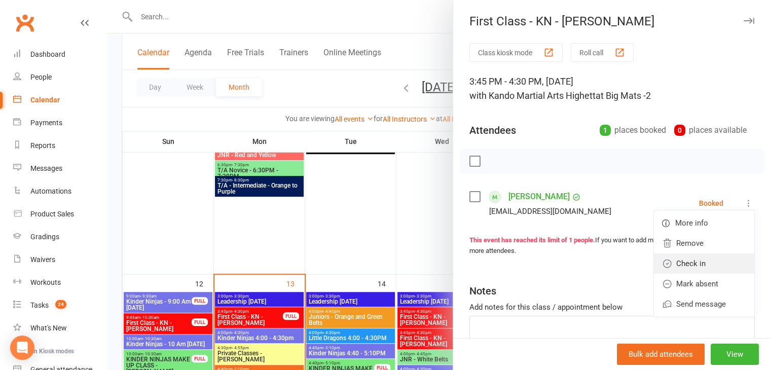
click at [694, 269] on link "Check in" at bounding box center [704, 264] width 100 height 20
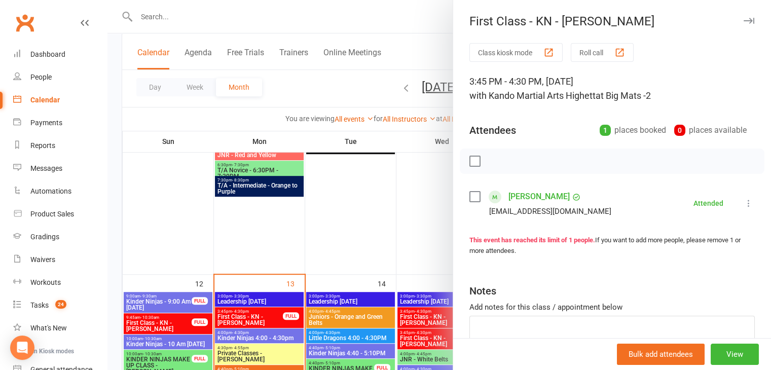
click at [510, 197] on link "[PERSON_NAME]" at bounding box center [539, 197] width 61 height 16
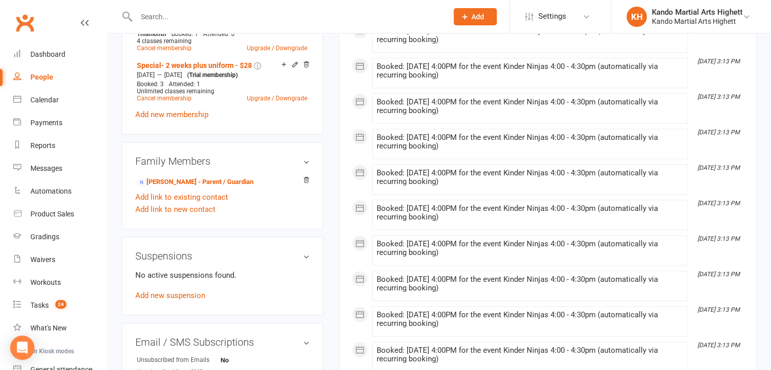
scroll to position [604, 0]
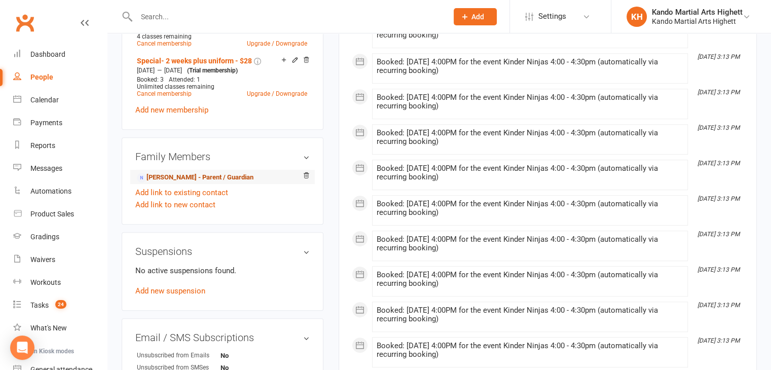
click at [206, 180] on link "Abbie Brice - Parent / Guardian" at bounding box center [195, 177] width 117 height 11
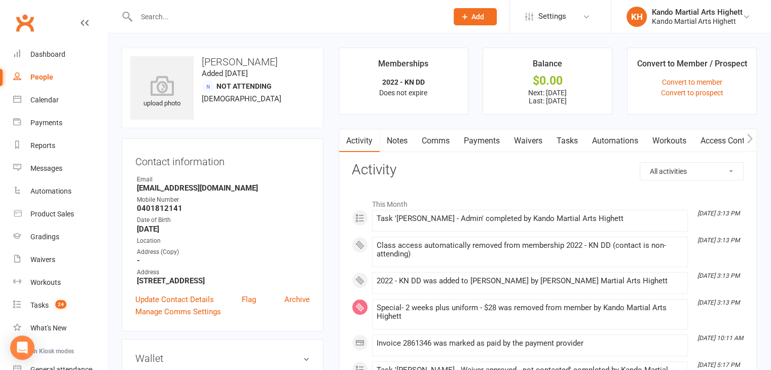
click at [471, 139] on link "Payments" at bounding box center [482, 140] width 50 height 23
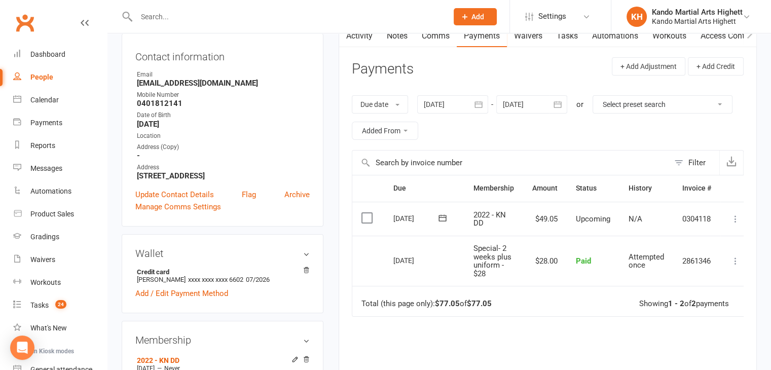
scroll to position [109, 0]
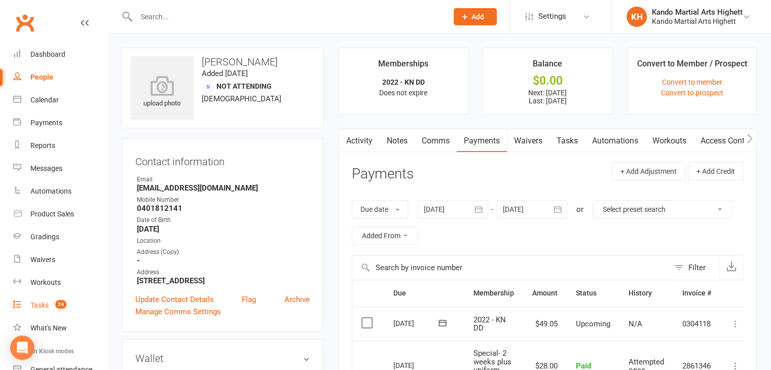
click at [91, 296] on link "Tasks 24" at bounding box center [60, 305] width 94 height 23
select select "incomplete"
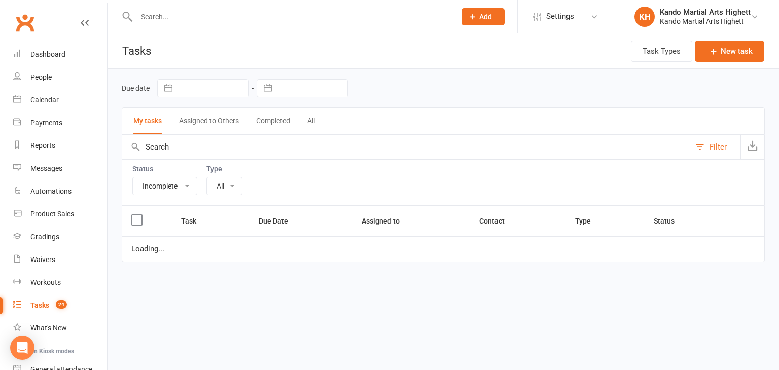
select select "22414"
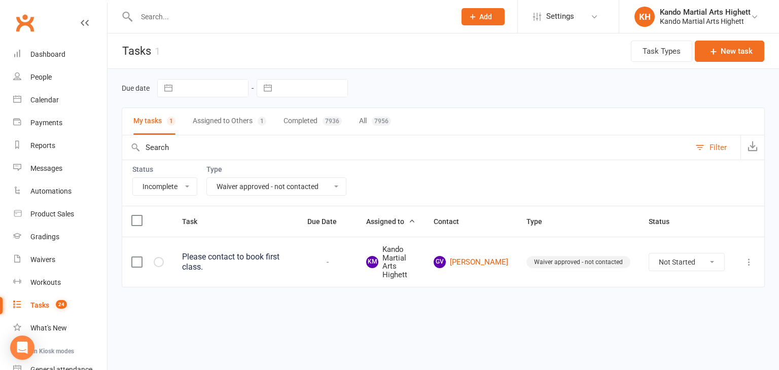
drag, startPoint x: 318, startPoint y: 196, endPoint x: 316, endPoint y: 175, distance: 20.4
click at [316, 189] on div "Status All Incomplete Not Started In Progress Waiting Complete Type All Admin C…" at bounding box center [443, 183] width 643 height 46
click at [316, 172] on label "Type" at bounding box center [276, 169] width 140 height 8
click at [318, 176] on div "Type All Admin Cancellation Class transfer Courtesy call Create welcome card E-…" at bounding box center [276, 180] width 140 height 30
click at [308, 184] on select "All Admin Cancellation Class transfer Courtesy call Create welcome card E-mail …" at bounding box center [276, 186] width 139 height 17
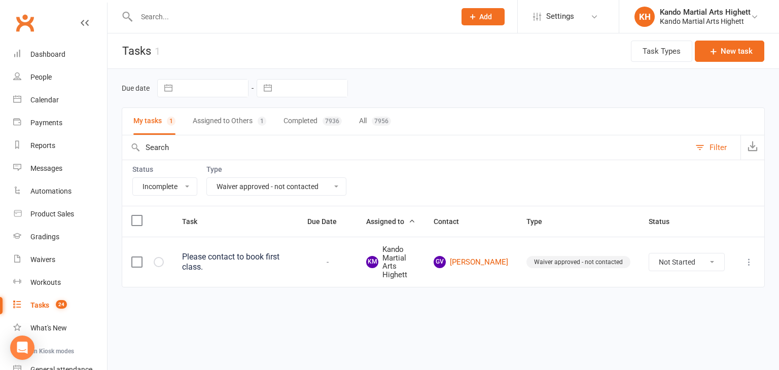
select select
click at [207, 178] on select "All Admin Cancellation Class transfer Courtesy call Create welcome card E-mail …" at bounding box center [276, 186] width 139 height 17
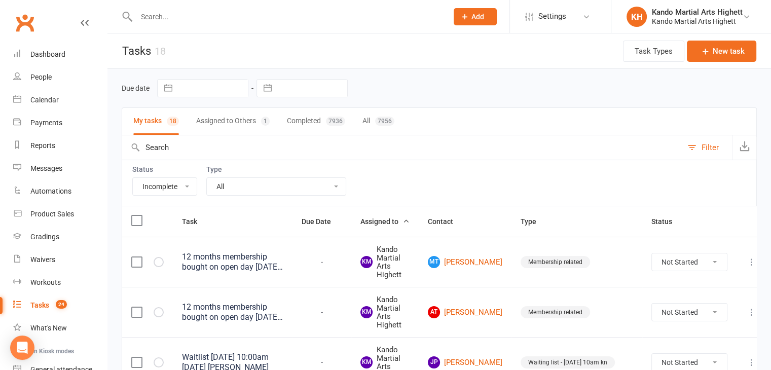
click at [513, 369] on td "Waiting list - [DATE] 10am kn" at bounding box center [577, 362] width 131 height 50
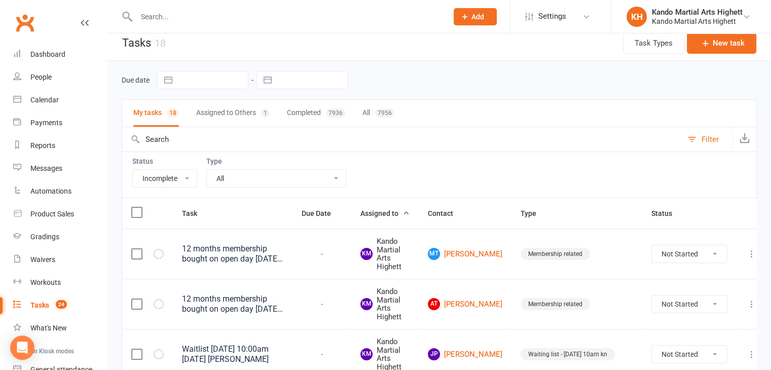
scroll to position [203, 0]
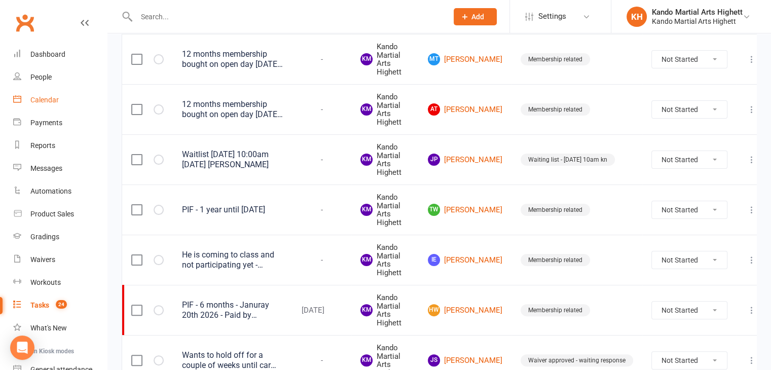
click at [84, 109] on link "Calendar" at bounding box center [60, 100] width 94 height 23
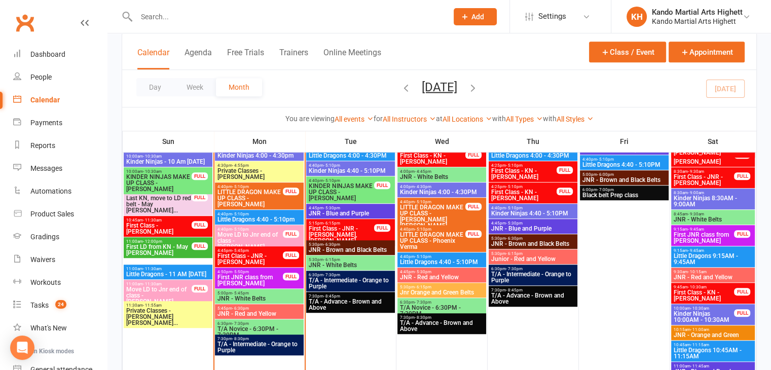
scroll to position [659, 0]
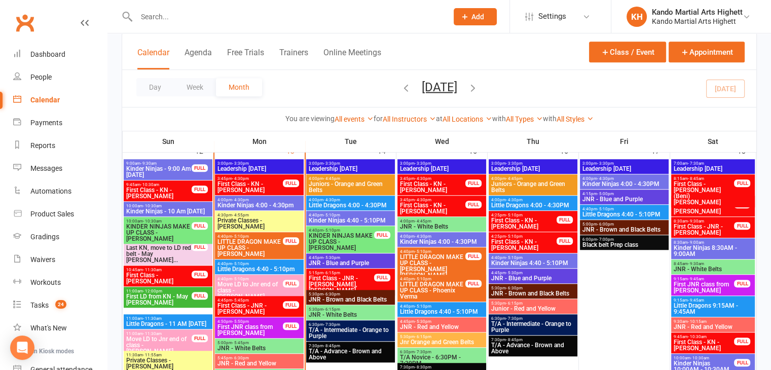
click at [191, 202] on div "10:00am - 10:30am Kinder Ninjas - 10 Am Sunday" at bounding box center [168, 209] width 89 height 15
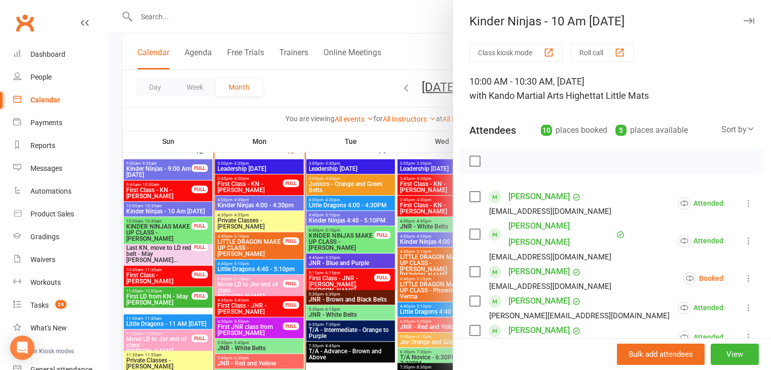
click at [189, 201] on div at bounding box center [439, 185] width 664 height 370
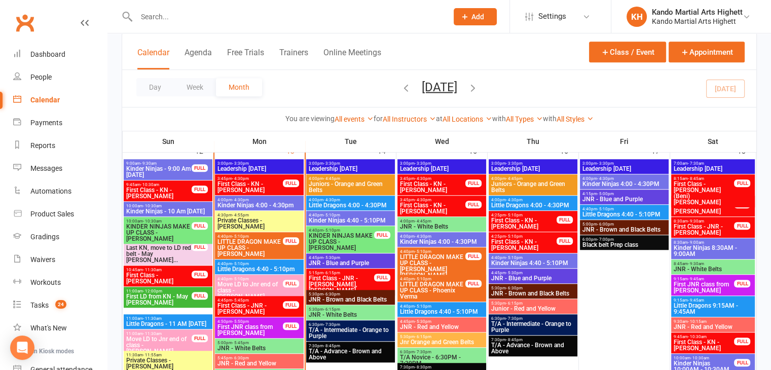
click at [182, 196] on span "First Class - KN - [PERSON_NAME]" at bounding box center [159, 193] width 66 height 12
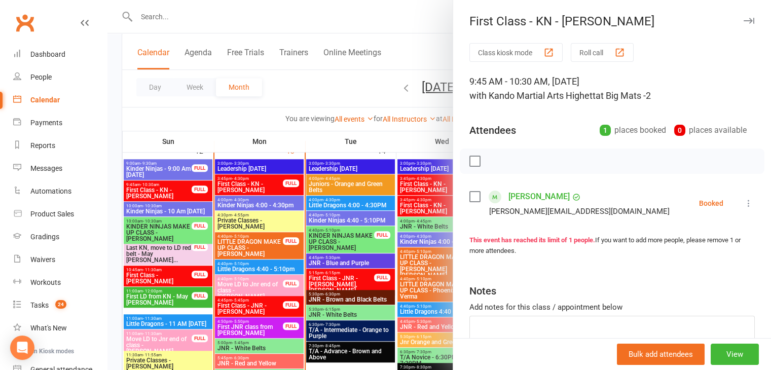
drag, startPoint x: 529, startPoint y: 205, endPoint x: 516, endPoint y: 189, distance: 20.2
click at [174, 219] on div at bounding box center [439, 185] width 664 height 370
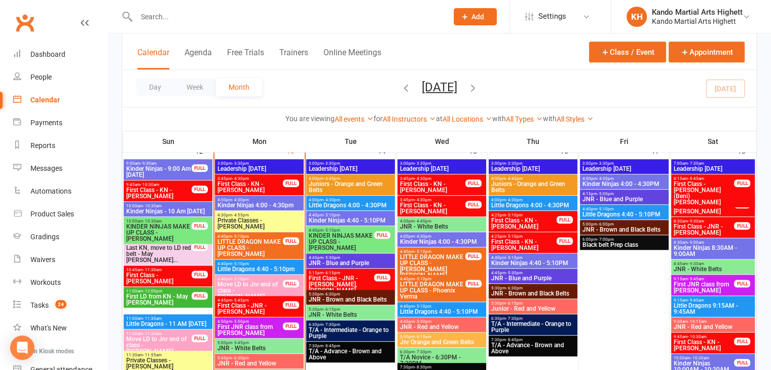
click at [174, 276] on span "First Class - [PERSON_NAME]" at bounding box center [159, 278] width 66 height 12
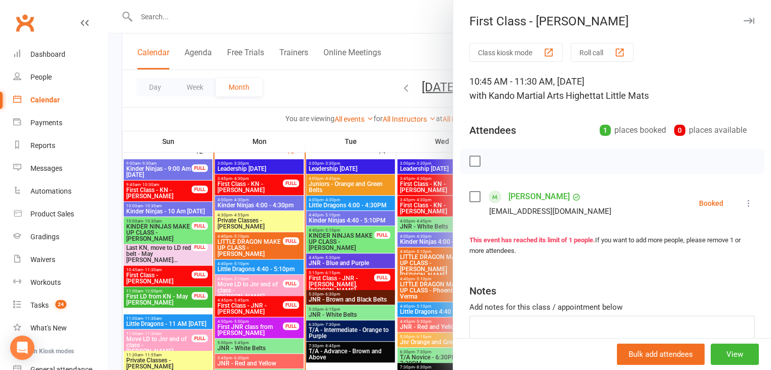
click at [258, 225] on div at bounding box center [439, 185] width 664 height 370
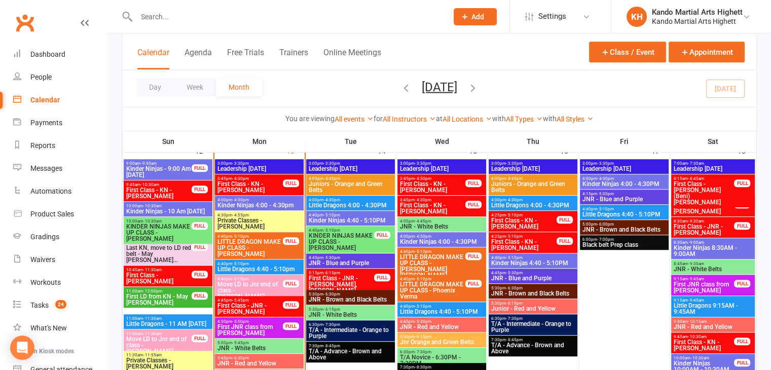
click at [173, 191] on span "First Class - KN - [PERSON_NAME]" at bounding box center [159, 193] width 66 height 12
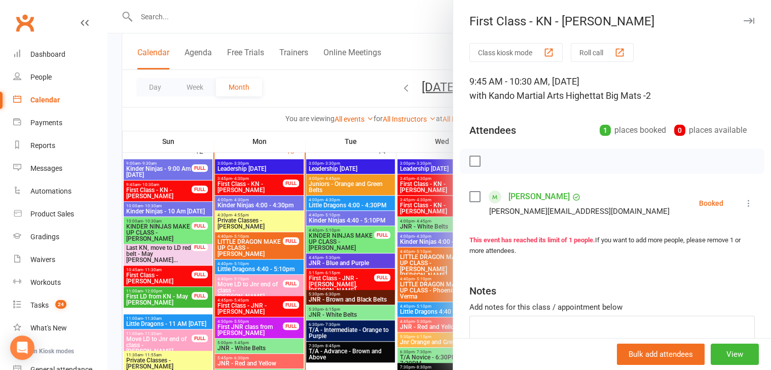
click at [365, 248] on div at bounding box center [439, 185] width 664 height 370
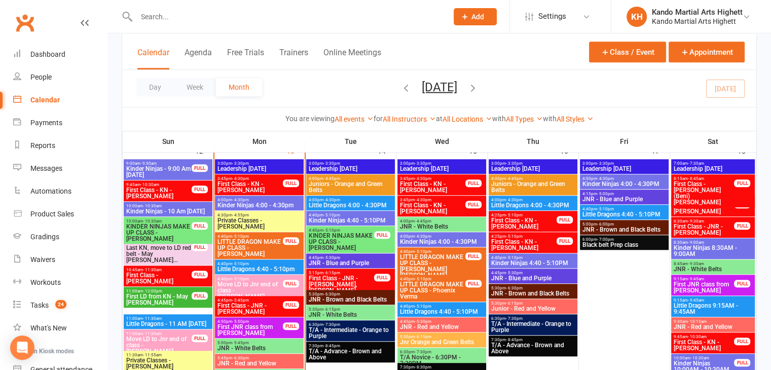
click at [171, 187] on span "First Class - KN - [PERSON_NAME]" at bounding box center [159, 193] width 66 height 12
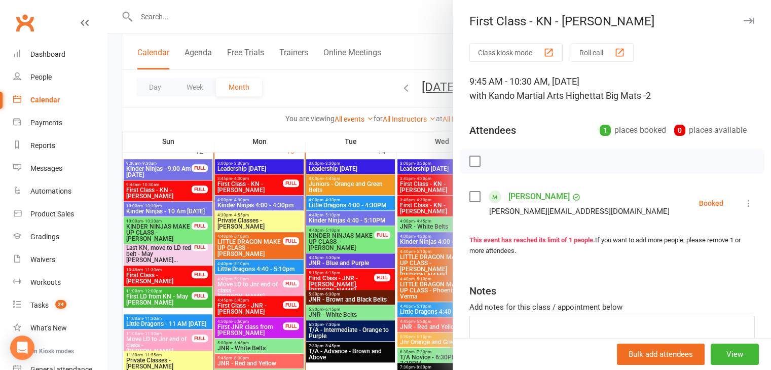
click at [171, 187] on div at bounding box center [439, 185] width 664 height 370
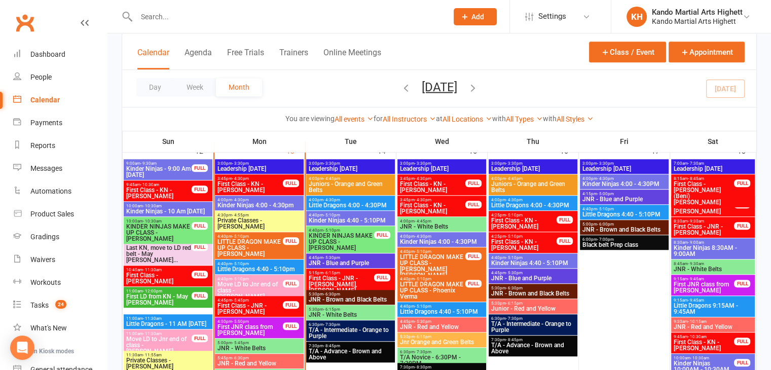
click at [164, 272] on span "First Class - [PERSON_NAME]" at bounding box center [159, 278] width 66 height 12
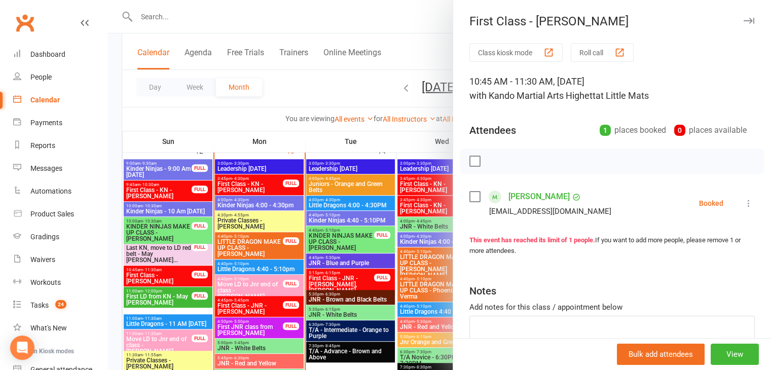
click at [165, 271] on div at bounding box center [439, 185] width 664 height 370
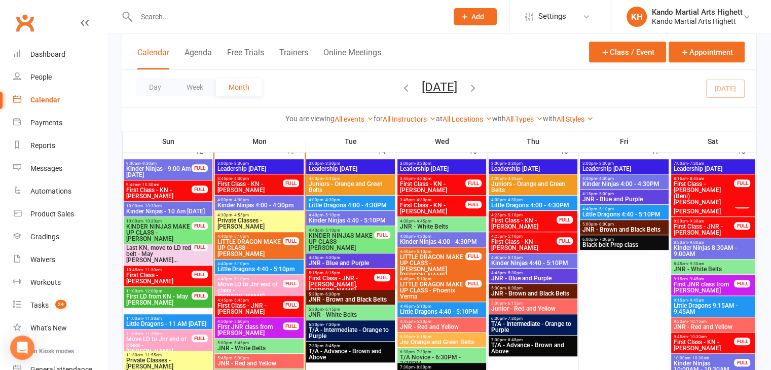
click at [180, 190] on span "First Class - KN - [PERSON_NAME]" at bounding box center [159, 193] width 66 height 12
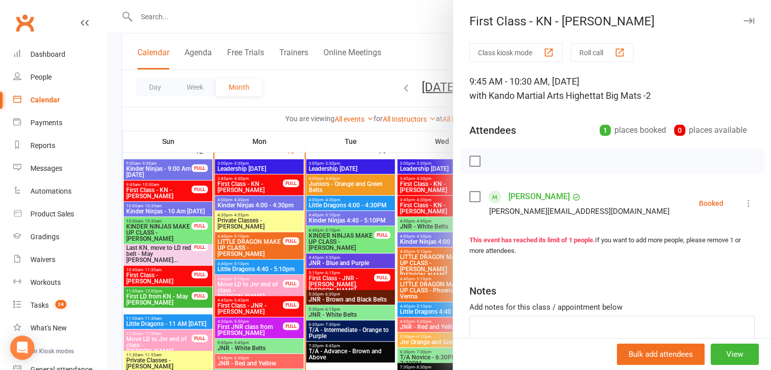
click at [180, 190] on div at bounding box center [439, 185] width 664 height 370
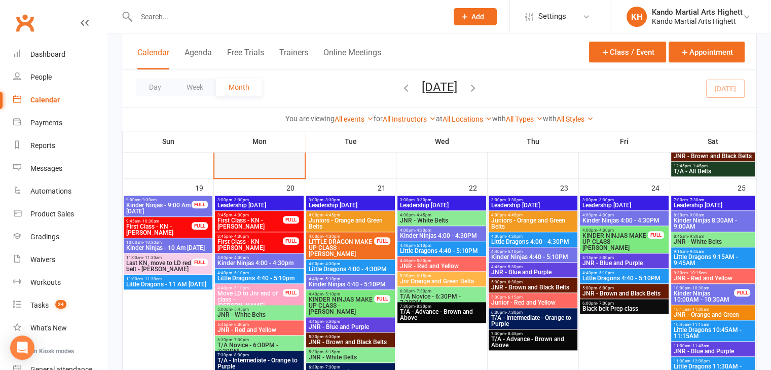
scroll to position [963, 0]
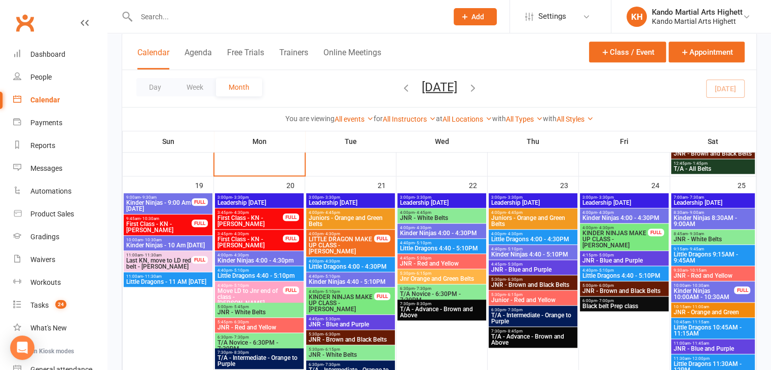
click at [200, 269] on div "11:00am - 11:30am Last KN, move to LD red belt - Ava Ristevski FULL" at bounding box center [168, 261] width 89 height 21
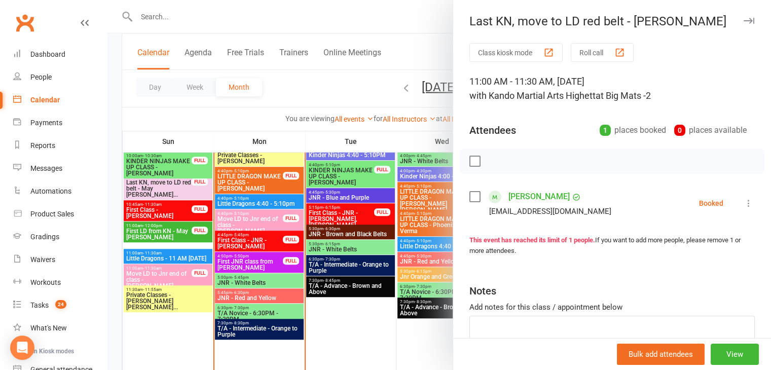
scroll to position [710, 0]
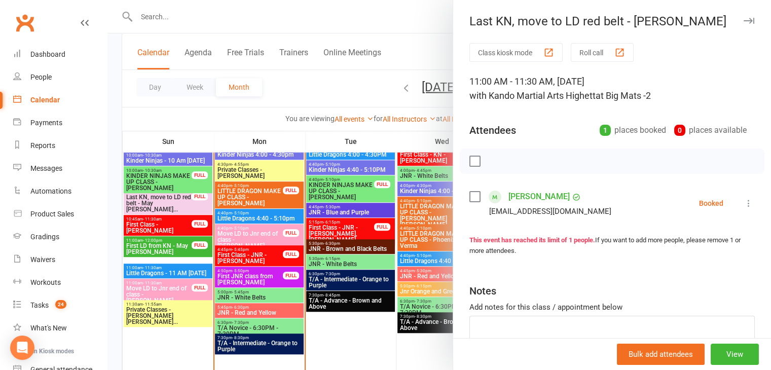
click at [200, 269] on div at bounding box center [439, 185] width 664 height 370
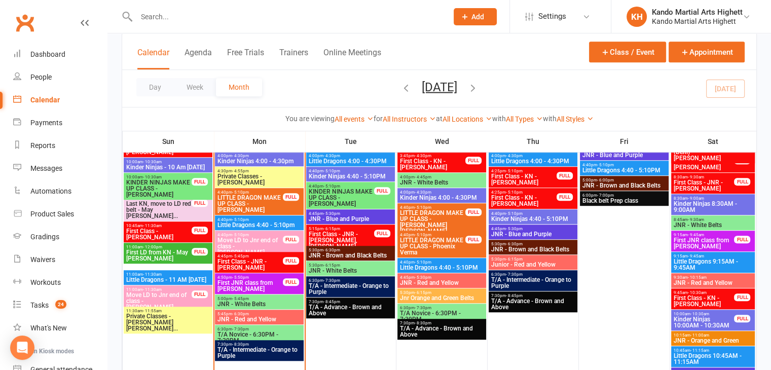
scroll to position [654, 0]
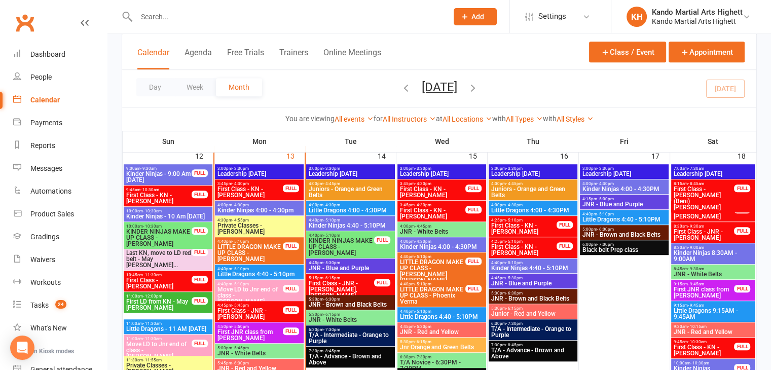
click at [161, 216] on span "Kinder Ninjas - 10 Am [DATE]" at bounding box center [168, 216] width 85 height 6
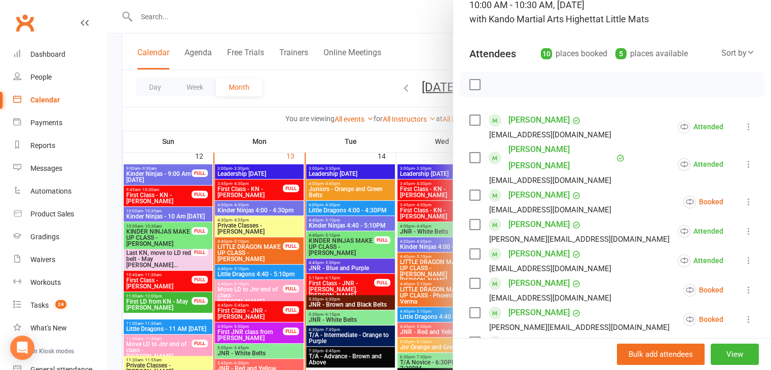
scroll to position [79, 0]
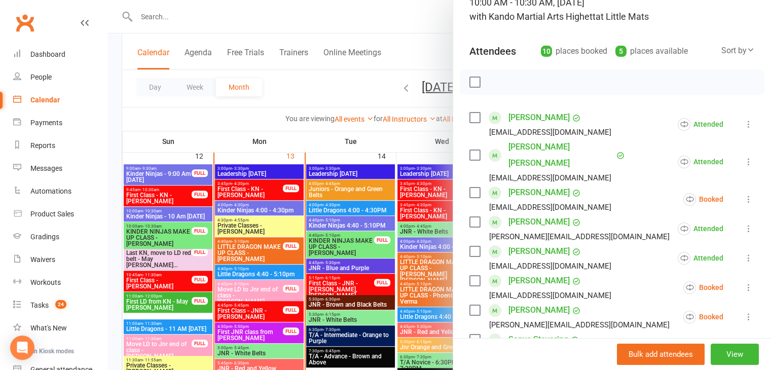
click at [186, 175] on div at bounding box center [439, 185] width 664 height 370
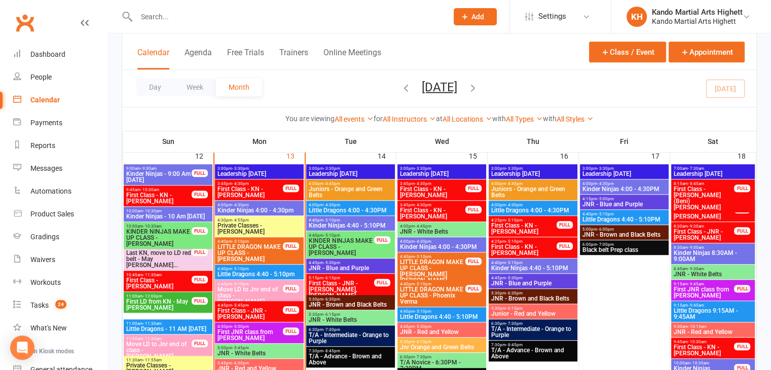
click at [165, 326] on span "Little Dragons - 11 AM [DATE]" at bounding box center [168, 329] width 85 height 6
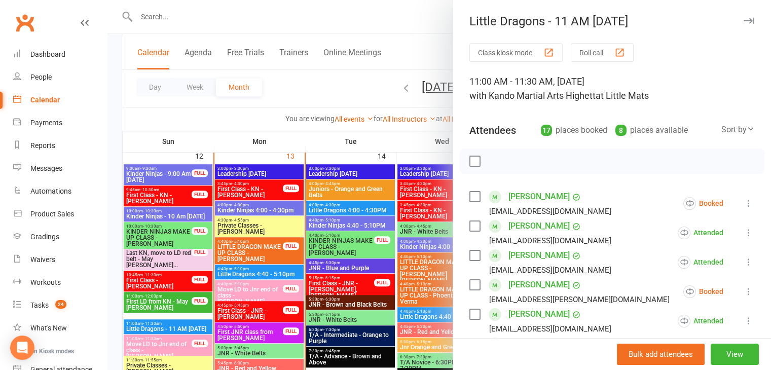
click at [174, 330] on div at bounding box center [439, 185] width 664 height 370
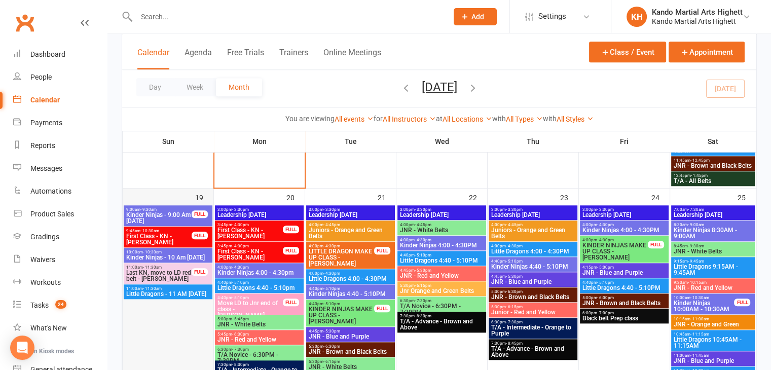
scroll to position [951, 0]
click at [180, 238] on span "First Class - KN - [PERSON_NAME]" at bounding box center [159, 239] width 66 height 12
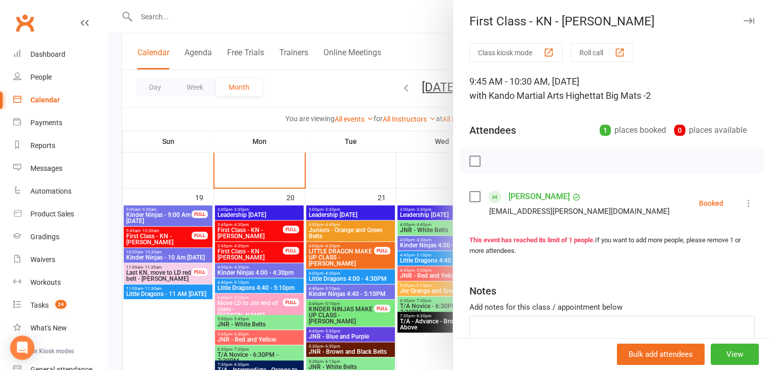
click at [176, 307] on div at bounding box center [439, 185] width 664 height 370
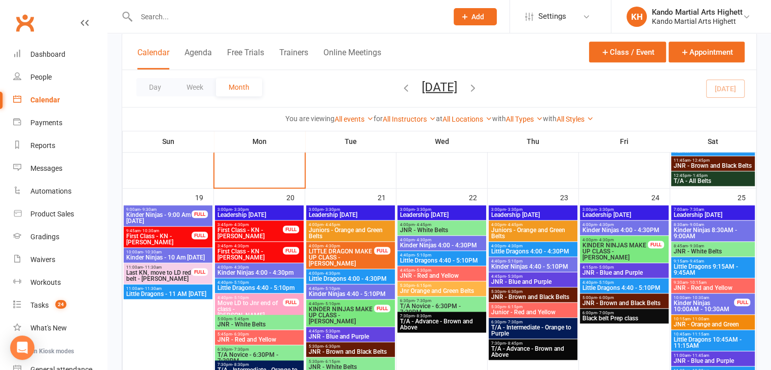
click at [175, 274] on span "Last KN, move to LD red belt - [PERSON_NAME]" at bounding box center [159, 276] width 66 height 12
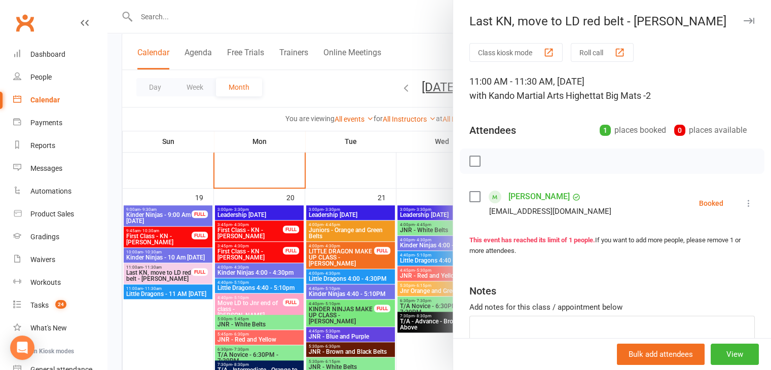
click at [180, 275] on div at bounding box center [439, 185] width 664 height 370
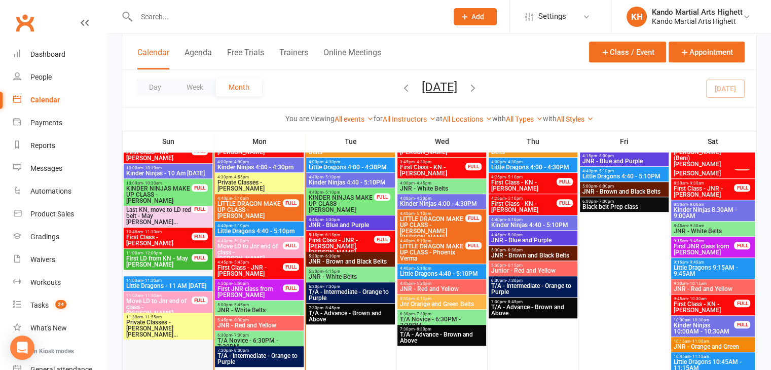
scroll to position [638, 0]
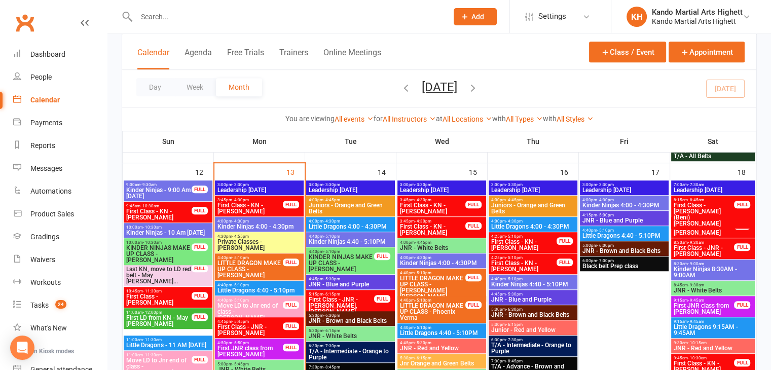
click at [190, 300] on span "First Class - [PERSON_NAME]" at bounding box center [159, 300] width 66 height 12
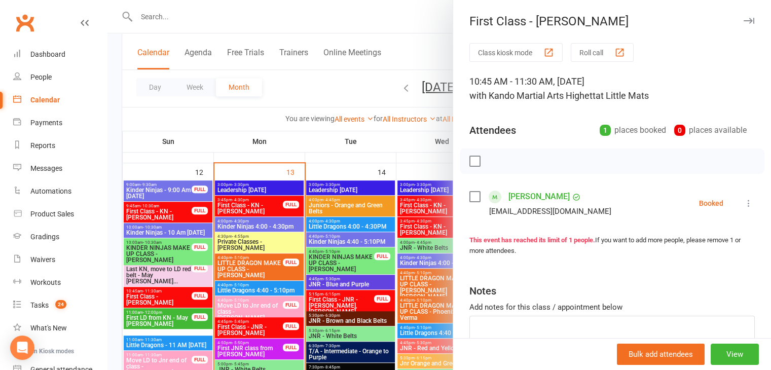
click at [190, 300] on div at bounding box center [439, 185] width 664 height 370
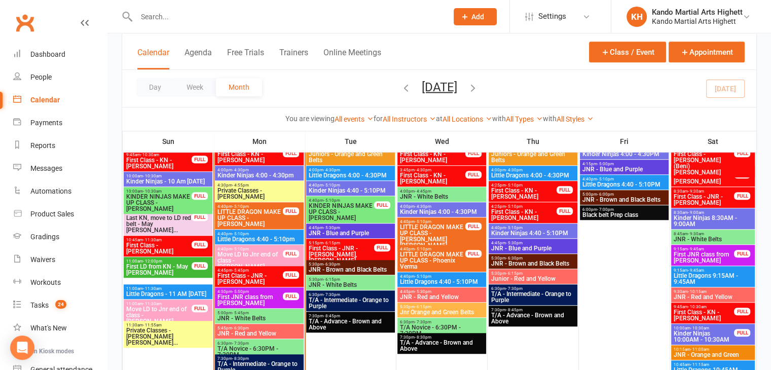
scroll to position [689, 0]
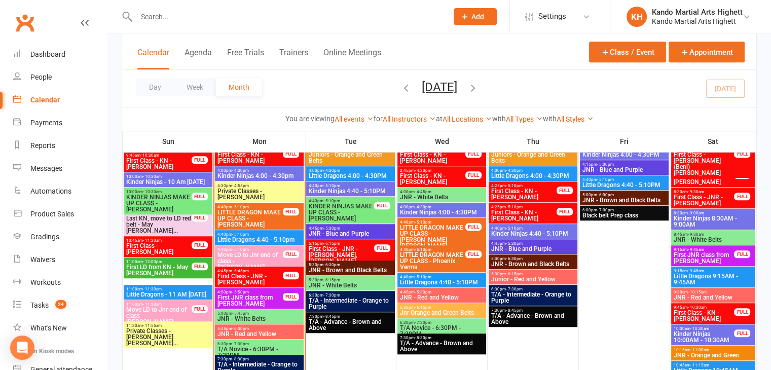
click at [200, 255] on div "10:45am - 11:30am First Class - LD - Arlo Stanbury FULL" at bounding box center [168, 246] width 89 height 21
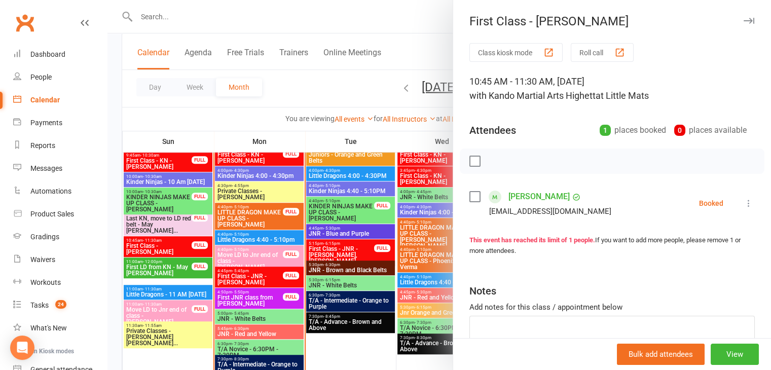
click at [197, 217] on div at bounding box center [439, 185] width 664 height 370
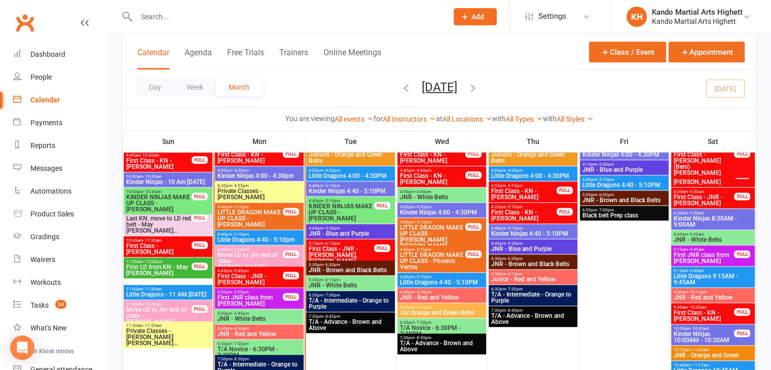
click at [189, 225] on span "Last KN, move to LD red belt - May [PERSON_NAME]..." at bounding box center [159, 224] width 66 height 18
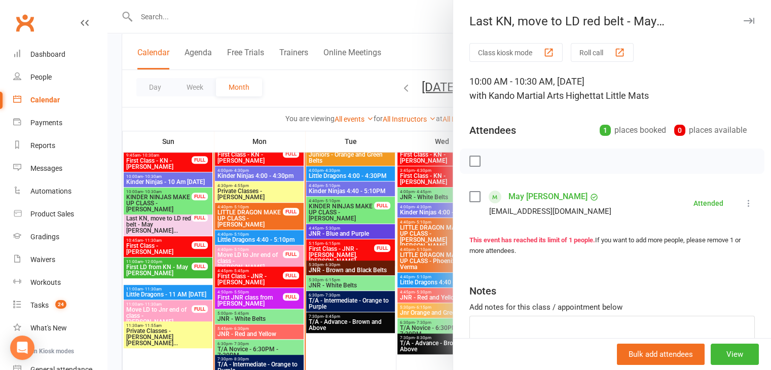
click at [197, 225] on div at bounding box center [439, 185] width 664 height 370
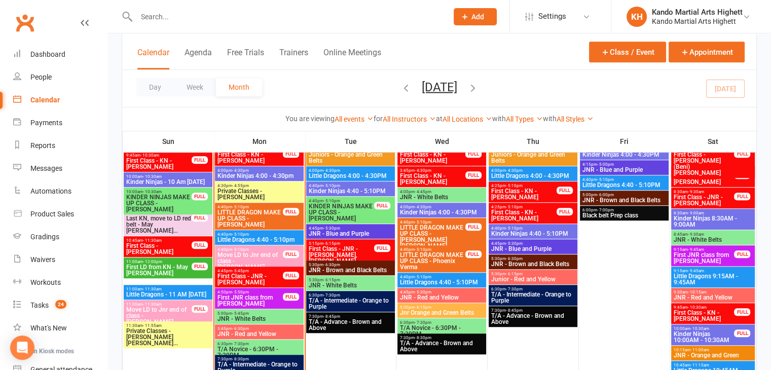
click at [190, 248] on span "First Class - [PERSON_NAME]" at bounding box center [159, 249] width 66 height 12
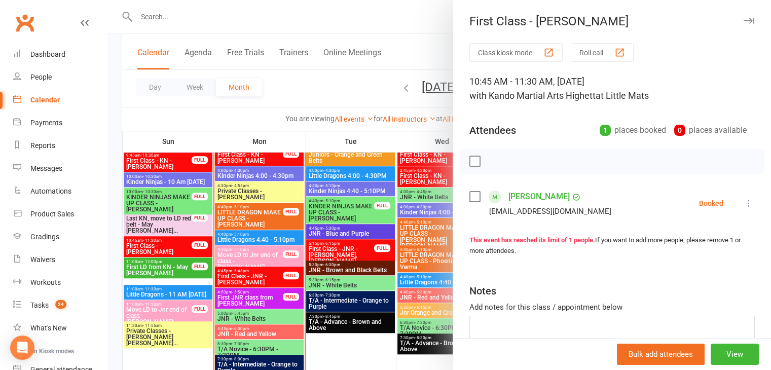
click at [190, 248] on div at bounding box center [439, 185] width 664 height 370
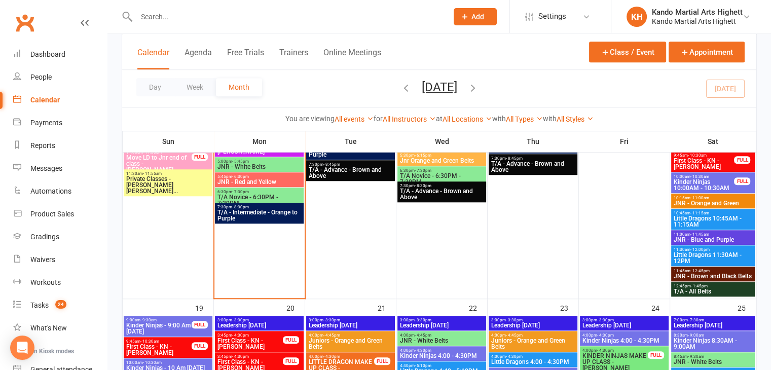
scroll to position [993, 0]
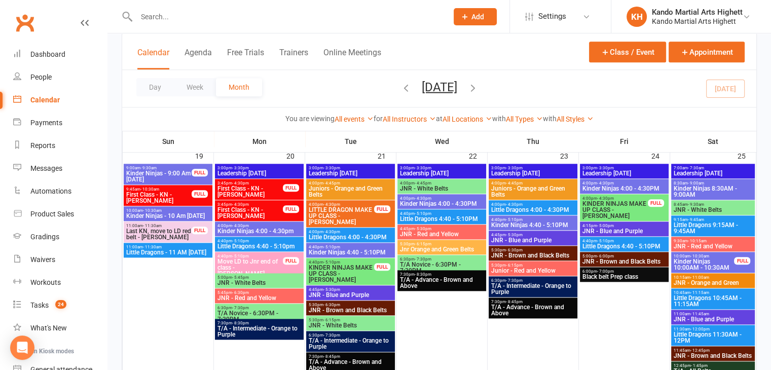
click at [177, 234] on span "Last KN, move to LD red belt - [PERSON_NAME]" at bounding box center [159, 234] width 66 height 12
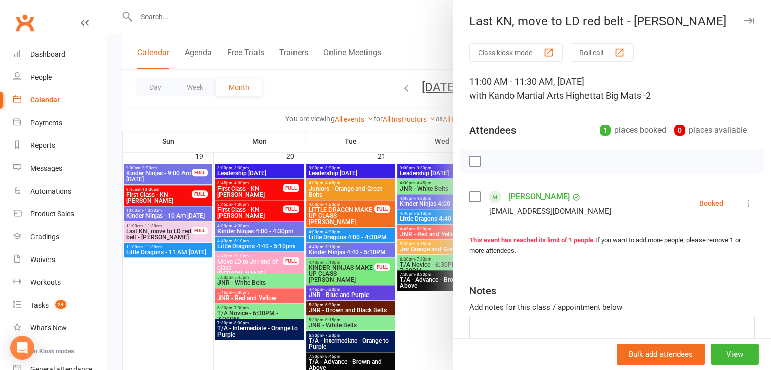
click at [183, 232] on div at bounding box center [439, 185] width 664 height 370
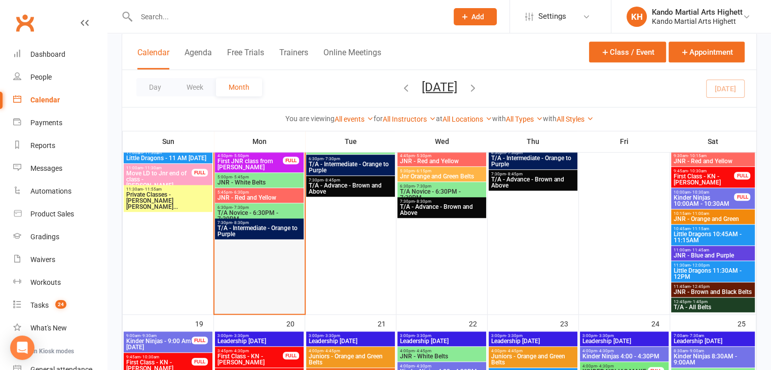
scroll to position [841, 0]
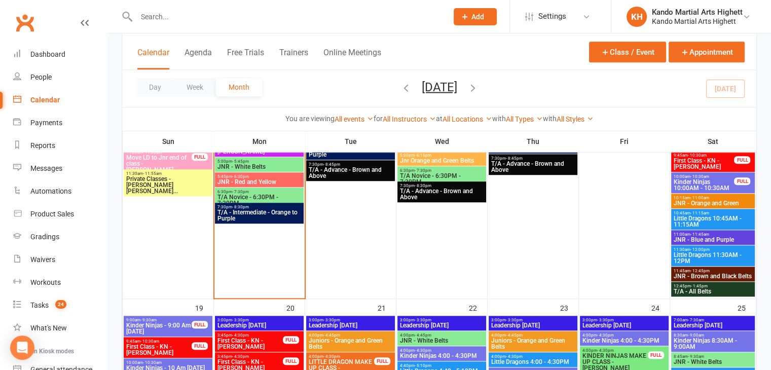
click at [504, 366] on div "4:00pm - 4:30pm Little Dragons 4:00 - 4:30PM" at bounding box center [533, 359] width 89 height 15
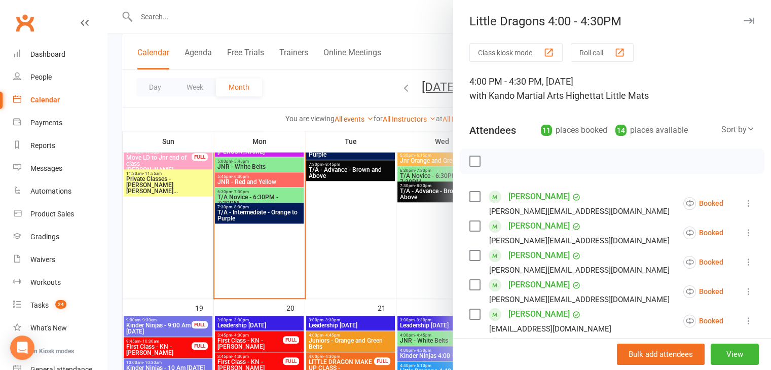
click at [298, 90] on div at bounding box center [439, 185] width 664 height 370
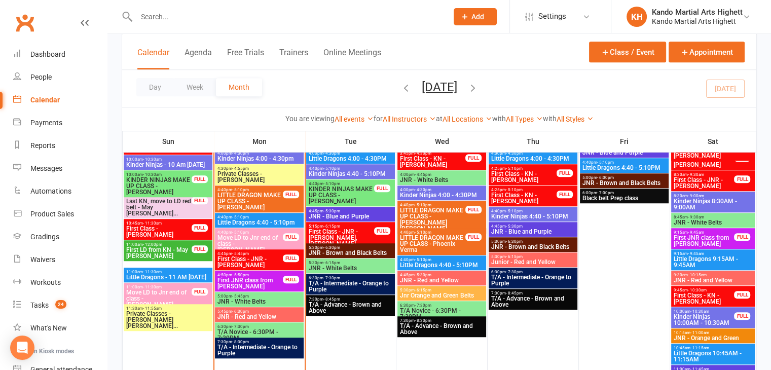
scroll to position [689, 0]
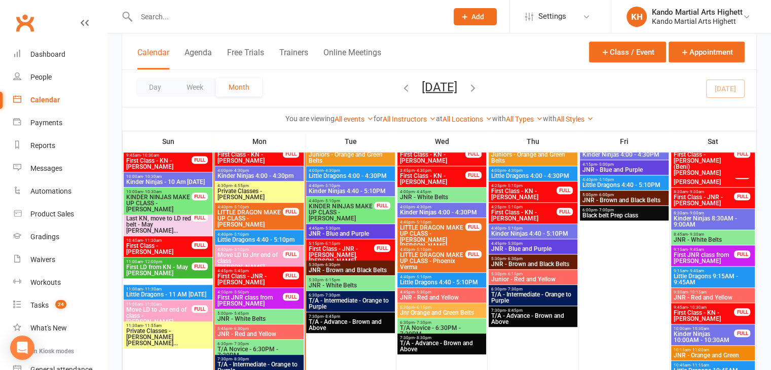
click at [274, 259] on span "Move LD to Jnr end of class - [PERSON_NAME]" at bounding box center [250, 261] width 66 height 18
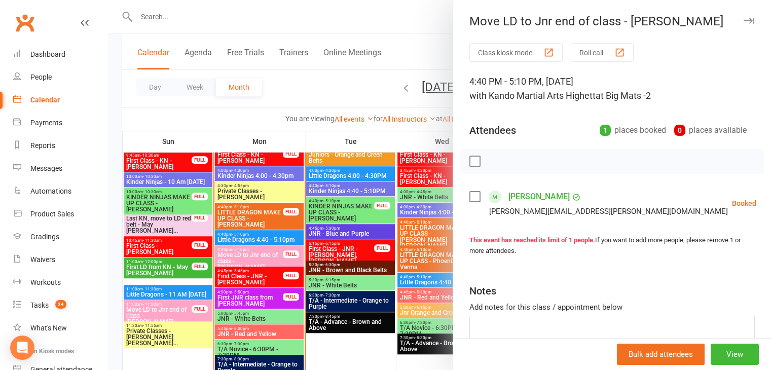
click at [266, 267] on div at bounding box center [439, 185] width 664 height 370
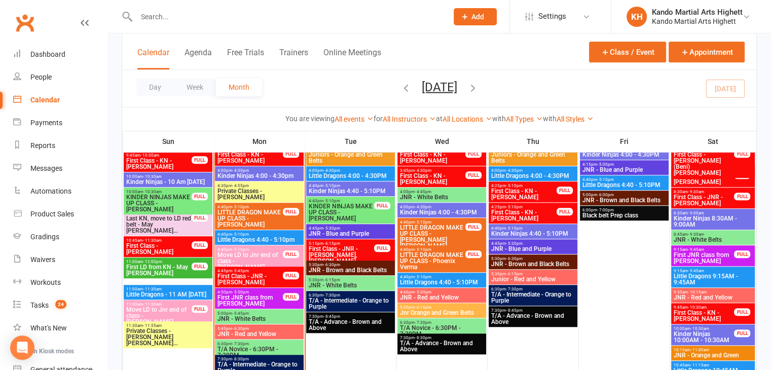
click at [268, 267] on div "4:45pm - 5:45pm First Class - JNR - Zach Macmillan FULL" at bounding box center [259, 277] width 89 height 21
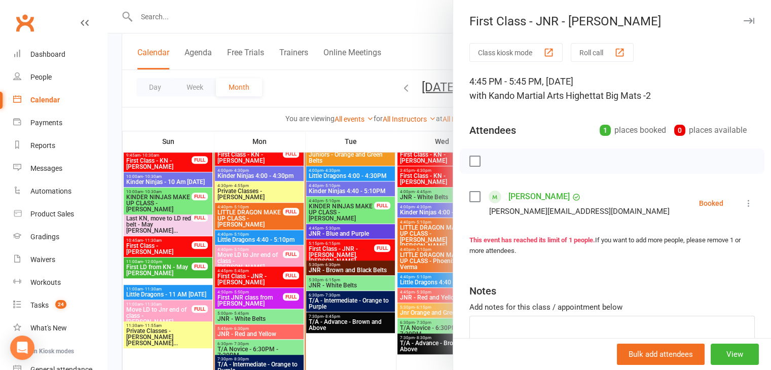
click at [315, 259] on div at bounding box center [439, 185] width 664 height 370
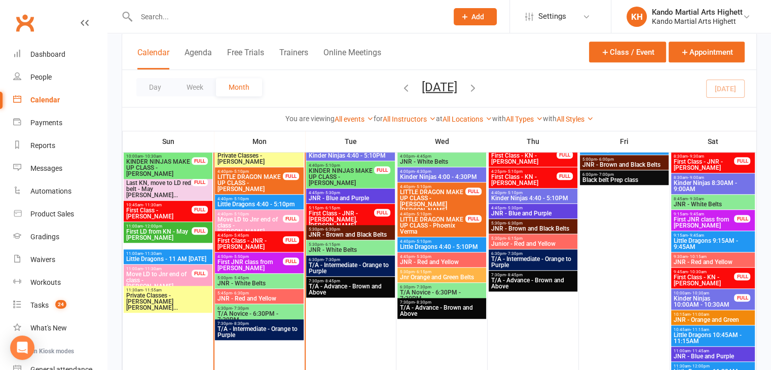
scroll to position [724, 0]
click at [268, 261] on span "First JNR class from [PERSON_NAME]" at bounding box center [250, 265] width 66 height 12
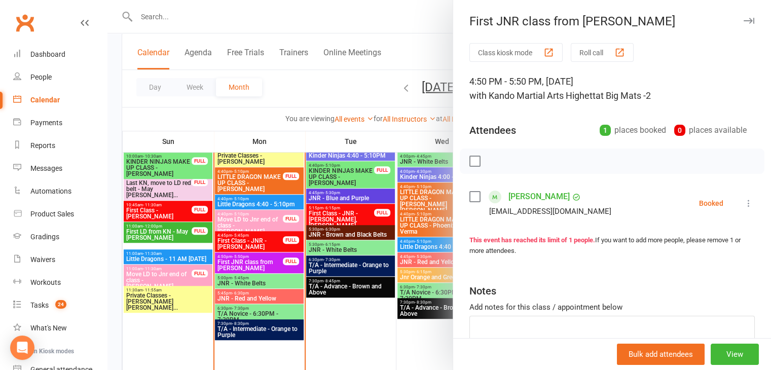
click at [268, 261] on div at bounding box center [439, 185] width 664 height 370
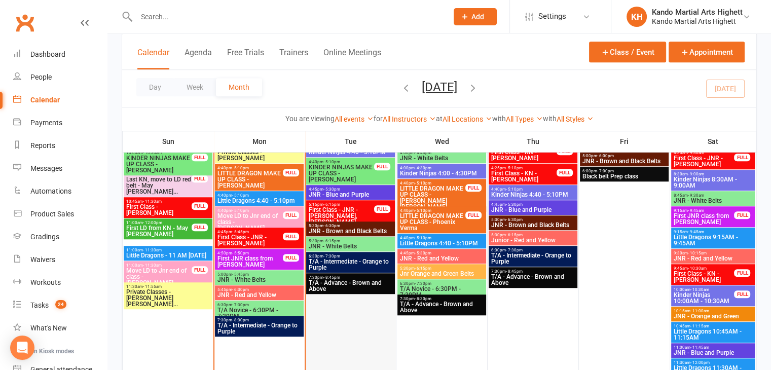
scroll to position [730, 0]
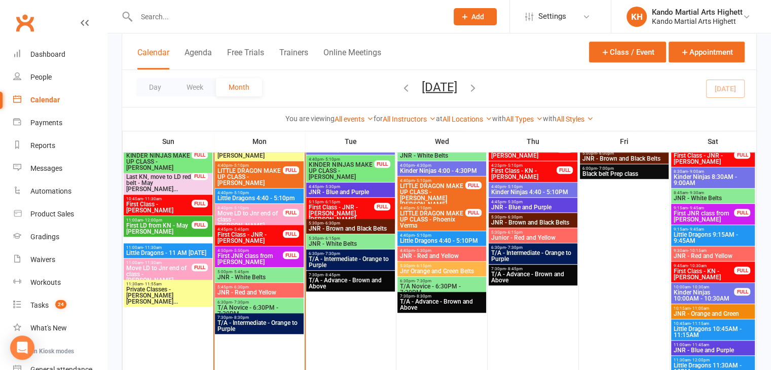
click at [276, 306] on span "T/A Novice - 6:30PM - 7:30PM" at bounding box center [259, 311] width 85 height 12
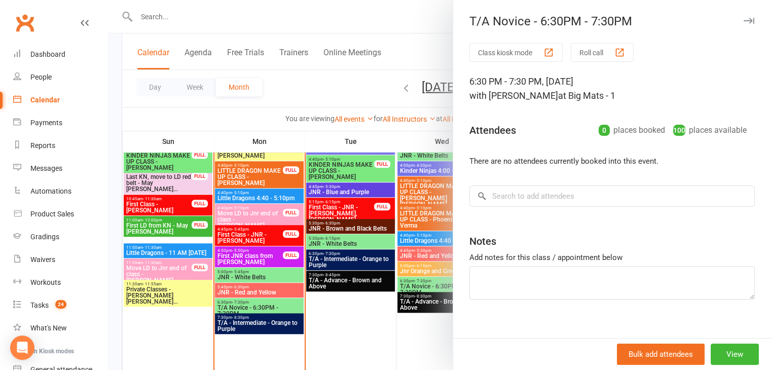
click at [280, 306] on div at bounding box center [439, 185] width 664 height 370
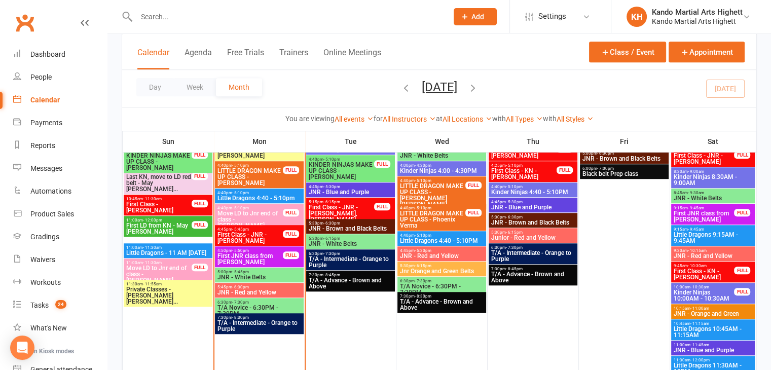
click at [288, 258] on div "FULL" at bounding box center [291, 255] width 16 height 8
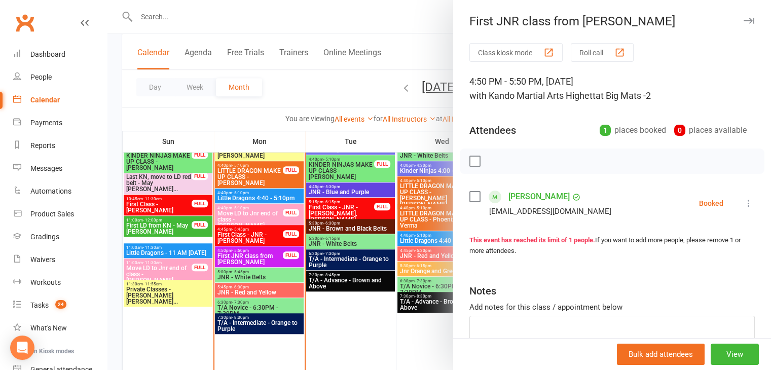
click at [539, 198] on link "[PERSON_NAME]" at bounding box center [539, 197] width 61 height 16
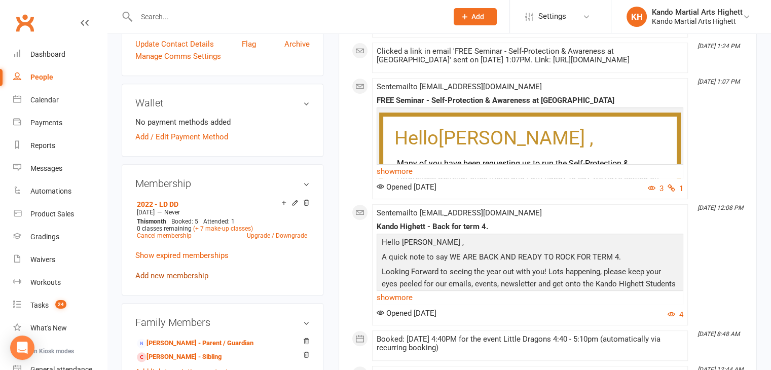
scroll to position [355, 0]
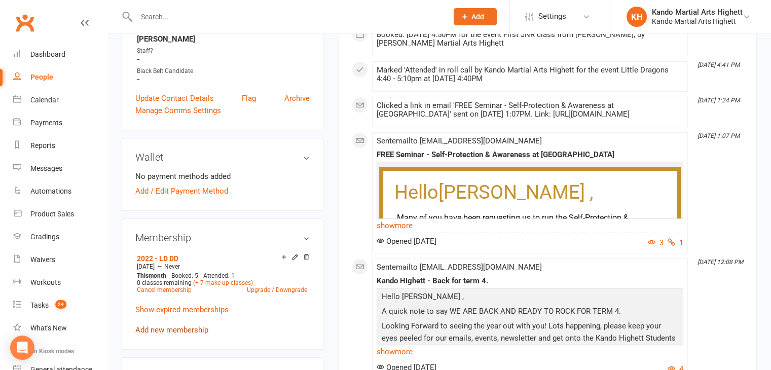
click at [195, 326] on link "Add new membership" at bounding box center [171, 330] width 73 height 9
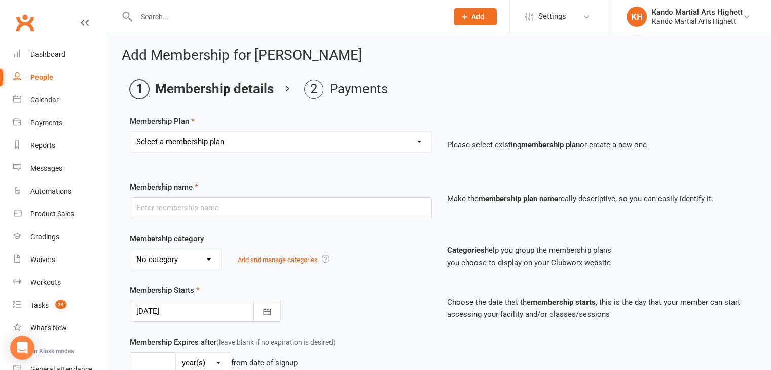
click at [240, 149] on select "Select a membership plan Create new Membership Plan Starter Program - 4 weeks p…" at bounding box center [280, 142] width 301 height 20
select select "5"
click at [130, 132] on select "Select a membership plan Create new Membership Plan Starter Program - 4 weeks p…" at bounding box center [280, 142] width 301 height 20
type input "Cranes Clan"
select select "1"
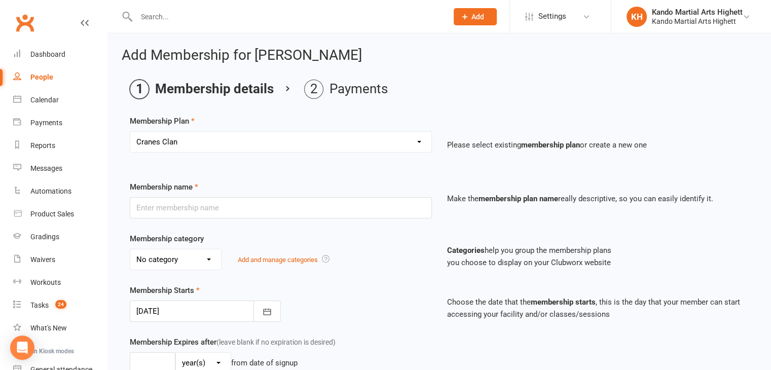
type input "0"
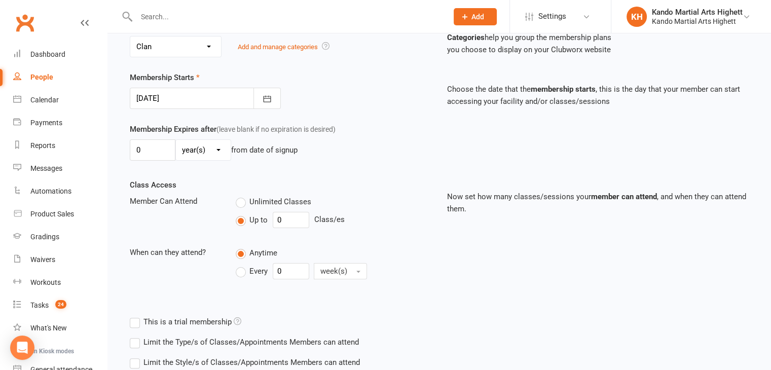
scroll to position [280, 0]
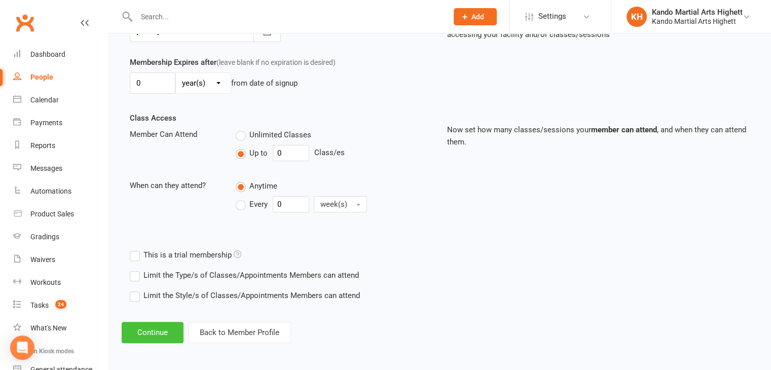
click at [166, 331] on button "Continue" at bounding box center [153, 332] width 62 height 21
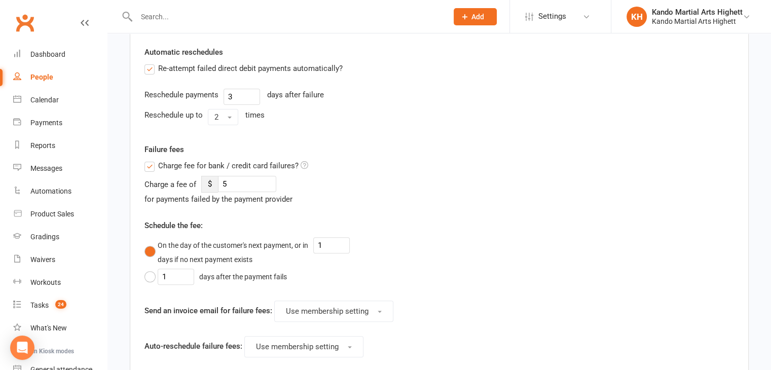
scroll to position [126, 0]
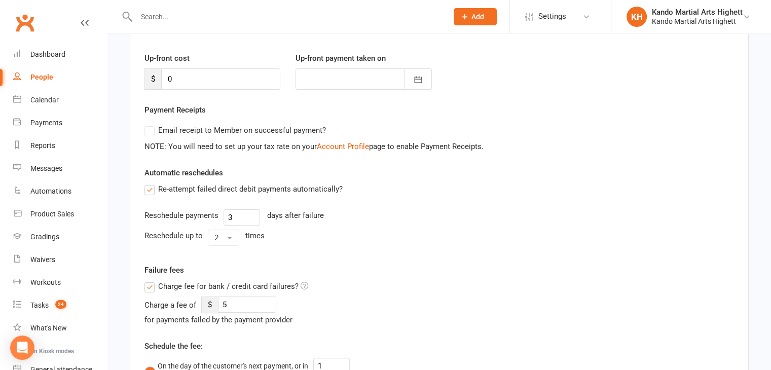
click at [171, 190] on label "Re-attempt failed direct debit payments automatically?" at bounding box center [243, 189] width 198 height 12
click at [151, 183] on input "Re-attempt failed direct debit payments automatically?" at bounding box center [147, 183] width 7 height 0
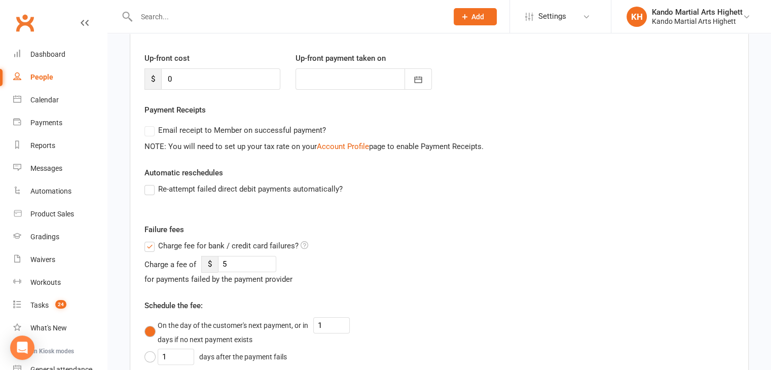
click at [171, 190] on label "Re-attempt failed direct debit payments automatically?" at bounding box center [243, 189] width 198 height 12
click at [151, 183] on input "Re-attempt failed direct debit payments automatically?" at bounding box center [147, 183] width 7 height 0
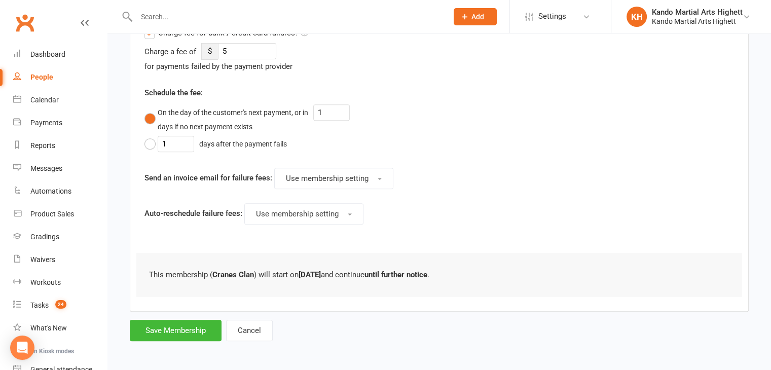
scroll to position [177, 0]
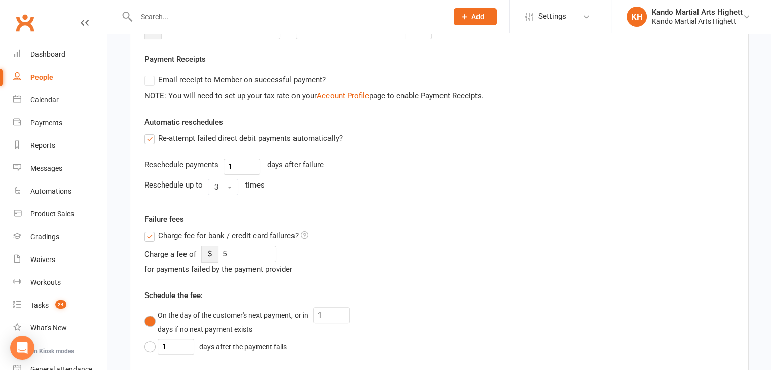
click at [166, 233] on span "Charge fee for bank / credit card failures?" at bounding box center [228, 235] width 140 height 11
click at [166, 230] on input "Charge fee for bank / credit card failures?" at bounding box center [226, 230] width 164 height 0
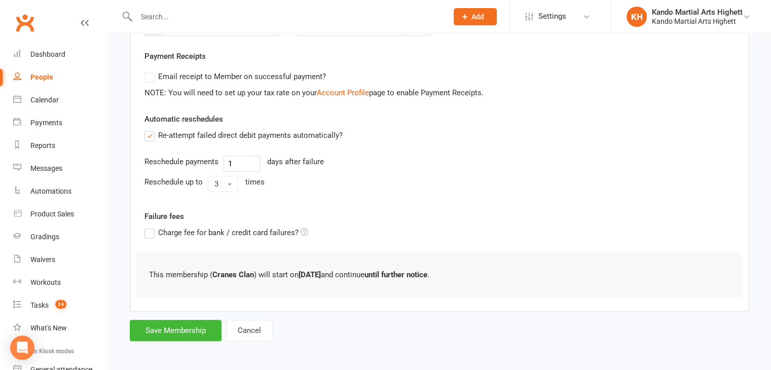
scroll to position [181, 0]
click at [171, 349] on div "Add Membership for Bradley Liong Membership details Payments Member will pay wi…" at bounding box center [439, 104] width 664 height 504
click at [183, 336] on button "Save Membership" at bounding box center [176, 329] width 92 height 21
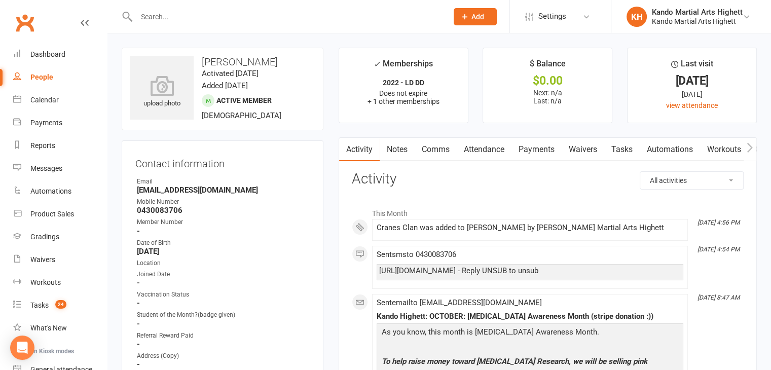
click at [75, 84] on link "People" at bounding box center [60, 77] width 94 height 23
select select "100"
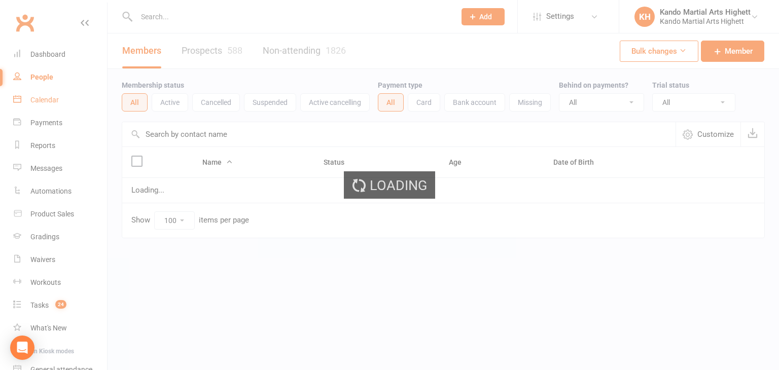
click at [57, 98] on div "Calendar" at bounding box center [44, 100] width 28 height 8
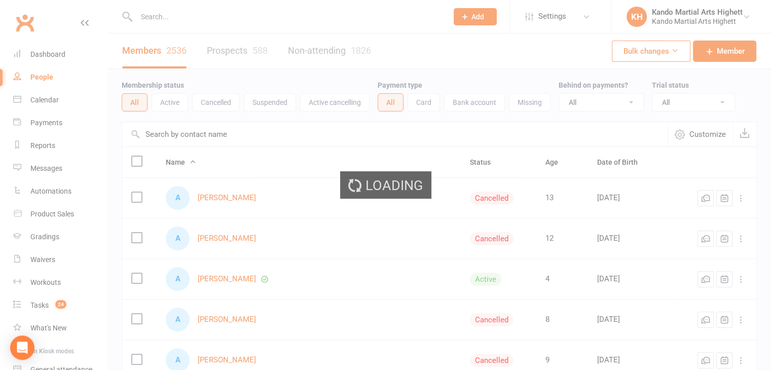
click at [59, 105] on div "Loading" at bounding box center [385, 185] width 771 height 370
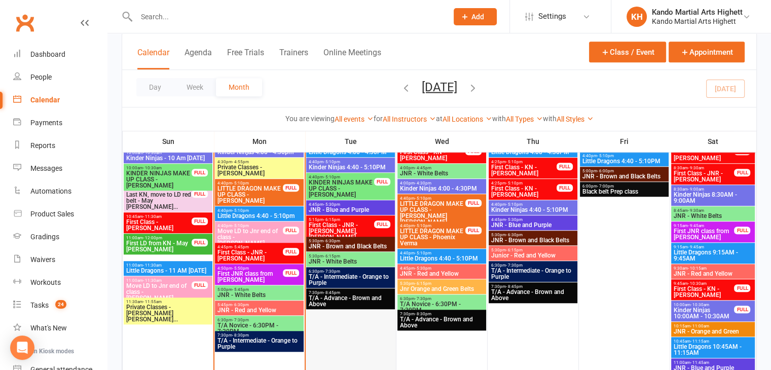
scroll to position [558, 0]
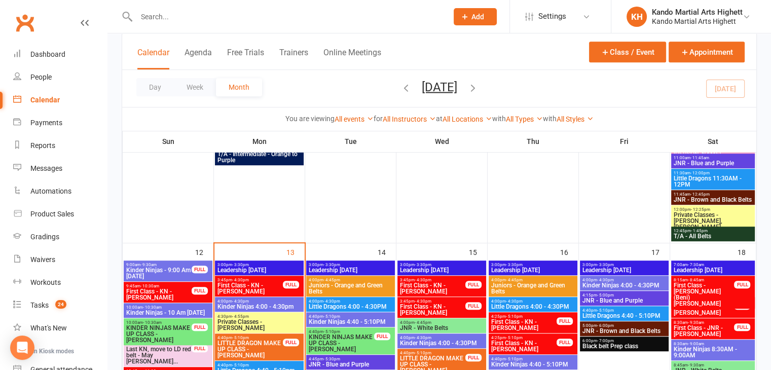
click at [276, 322] on span "Private Classes - Naisha Gupta" at bounding box center [259, 325] width 85 height 12
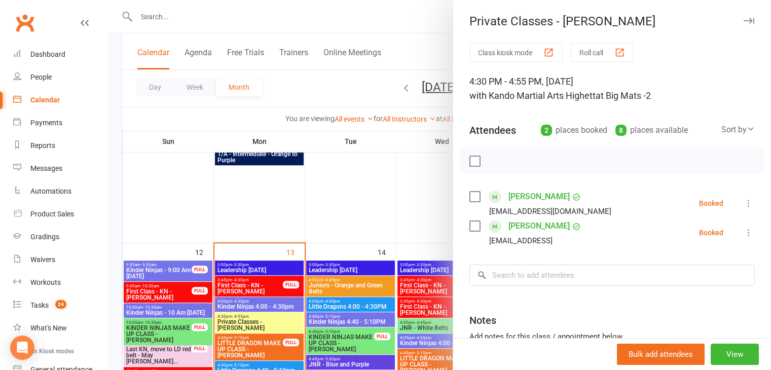
click at [743, 203] on button at bounding box center [749, 203] width 12 height 12
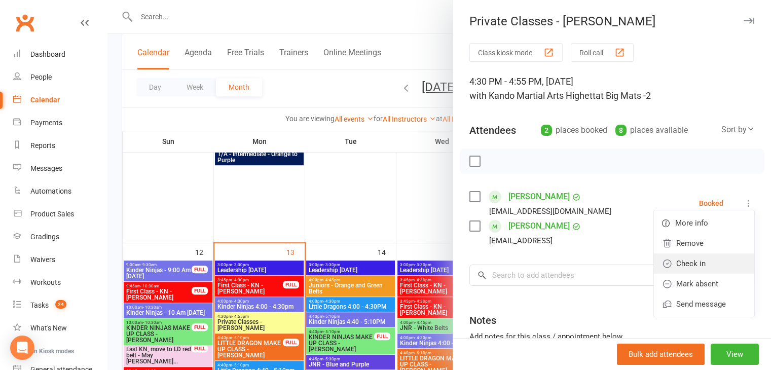
click at [716, 255] on link "Check in" at bounding box center [704, 264] width 100 height 20
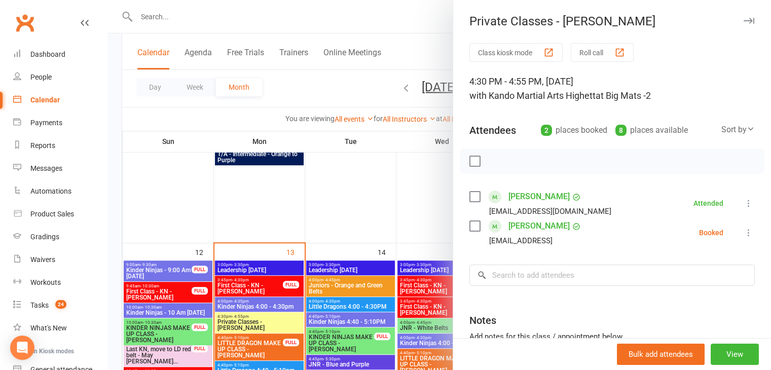
click at [254, 262] on div at bounding box center [439, 185] width 664 height 370
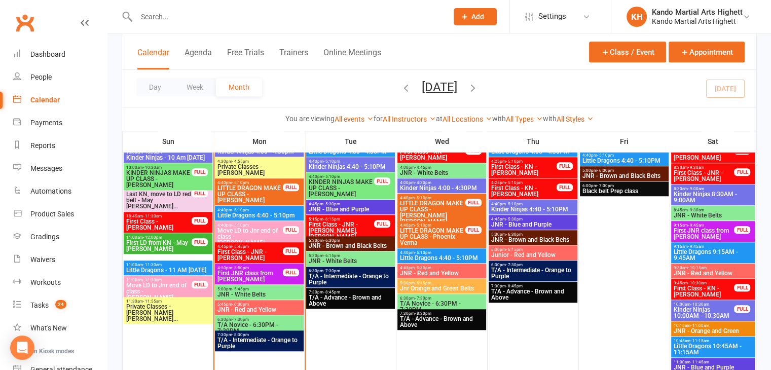
scroll to position [659, 0]
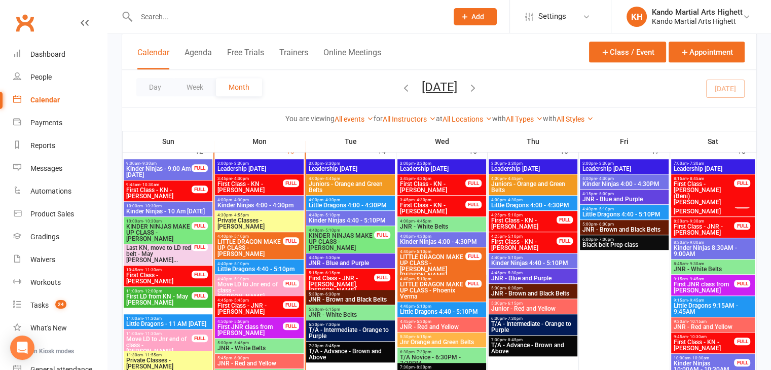
click at [276, 184] on span "First Class - KN - [PERSON_NAME]" at bounding box center [250, 187] width 66 height 12
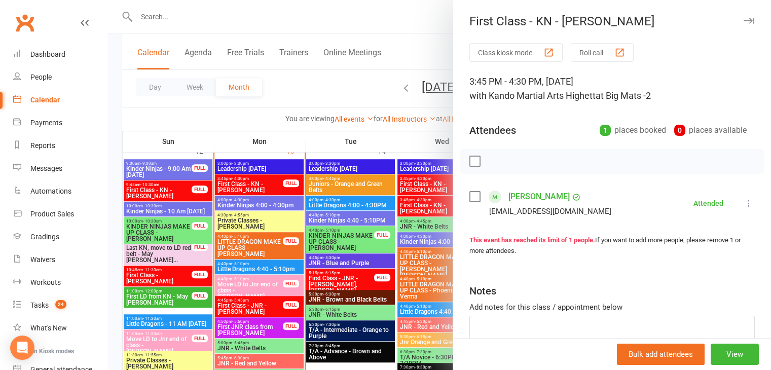
drag, startPoint x: 360, startPoint y: 276, endPoint x: 285, endPoint y: 293, distance: 77.3
click at [349, 274] on div at bounding box center [439, 185] width 664 height 370
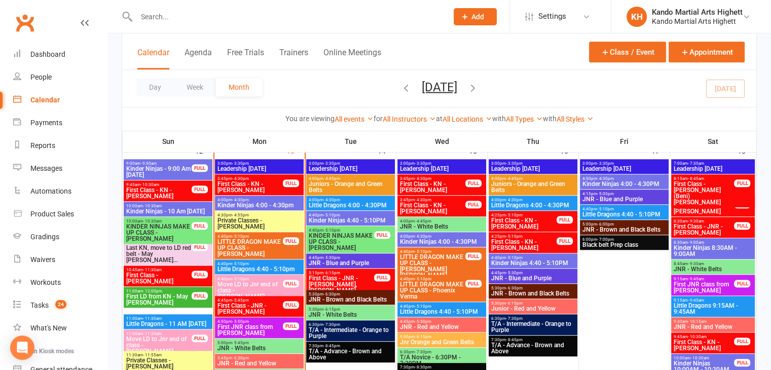
click at [275, 305] on span "First Class - JNR - [PERSON_NAME]" at bounding box center [250, 309] width 66 height 12
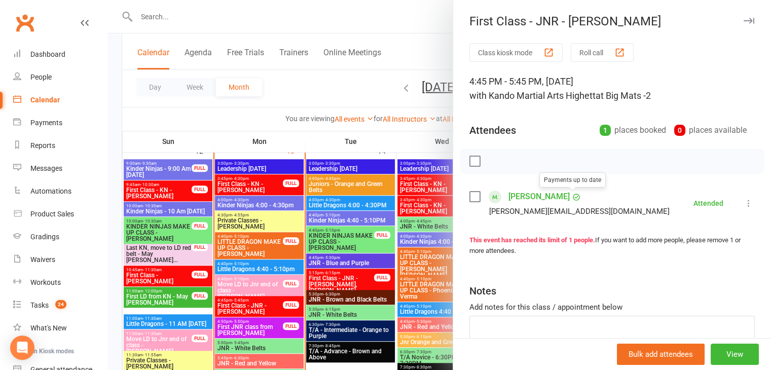
click at [541, 200] on link "[PERSON_NAME]" at bounding box center [539, 197] width 61 height 16
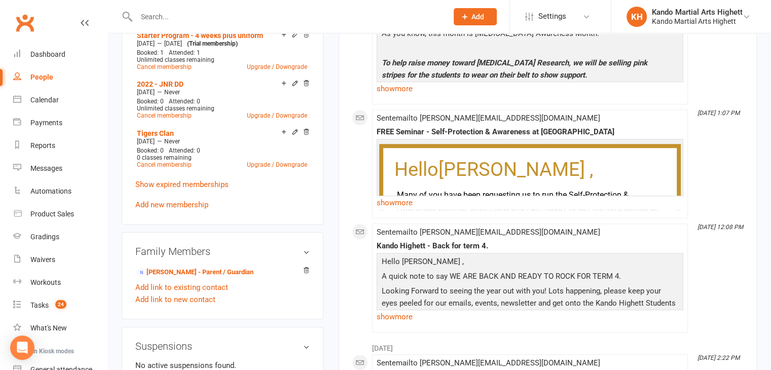
scroll to position [710, 0]
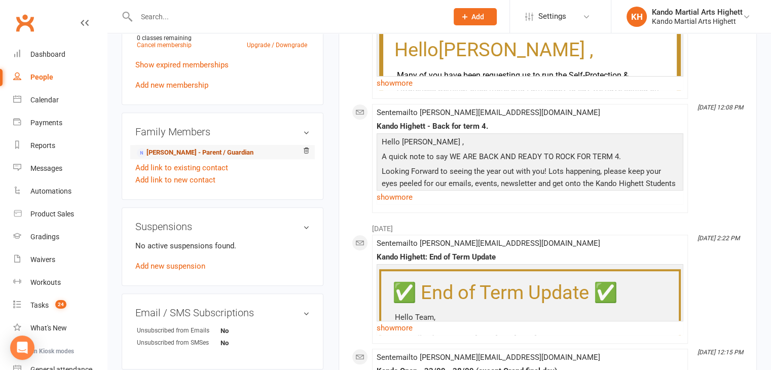
click at [194, 148] on link "Monika Macmillan - Parent / Guardian" at bounding box center [195, 153] width 117 height 11
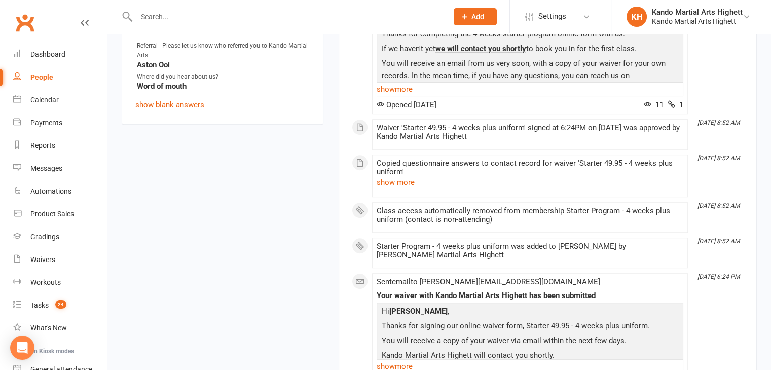
scroll to position [507, 0]
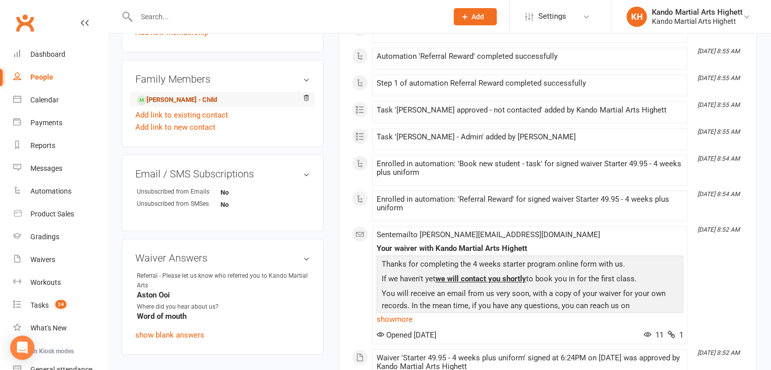
click at [172, 95] on link "Zach Macmillan - Child" at bounding box center [177, 100] width 80 height 11
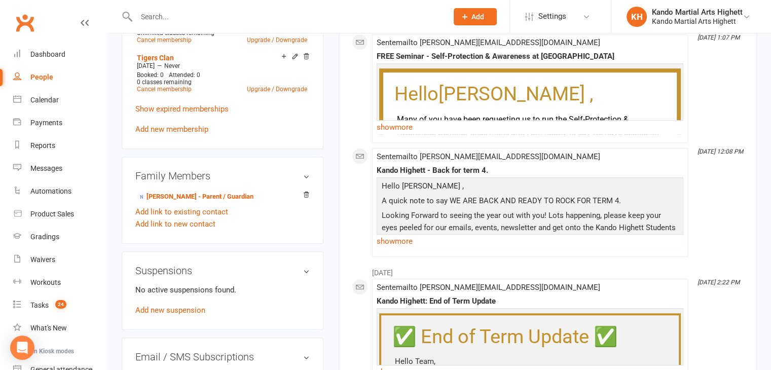
scroll to position [608, 0]
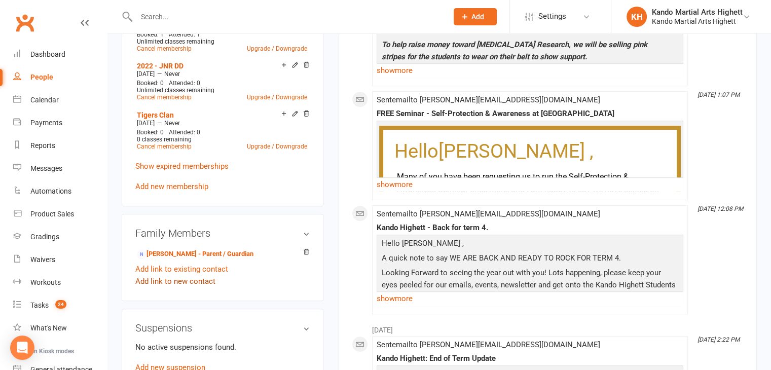
click at [190, 275] on link "Add link to new contact" at bounding box center [175, 281] width 80 height 12
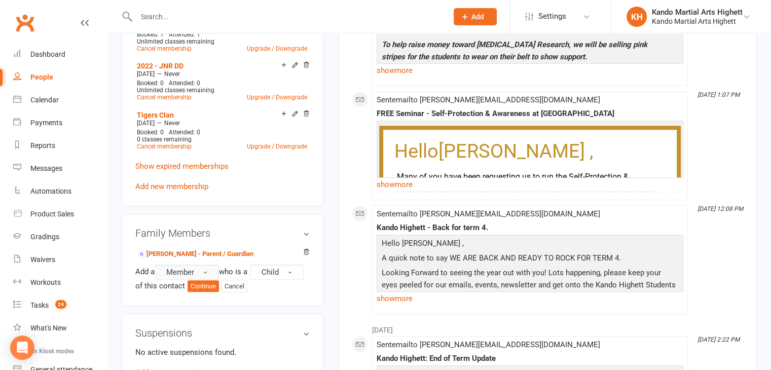
click at [197, 265] on button "Member" at bounding box center [187, 272] width 64 height 15
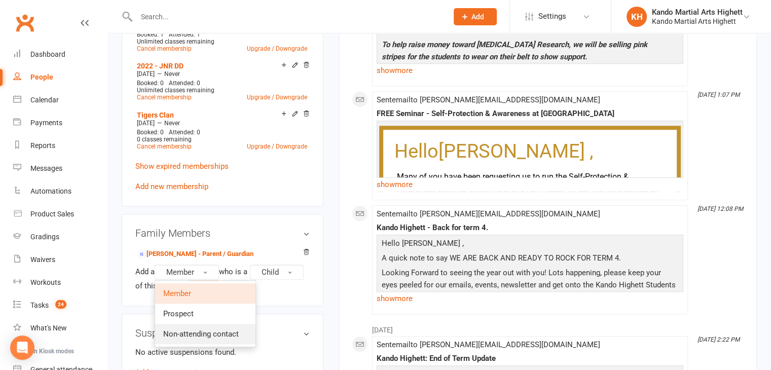
click at [199, 330] on span "Non-attending contact" at bounding box center [201, 334] width 76 height 9
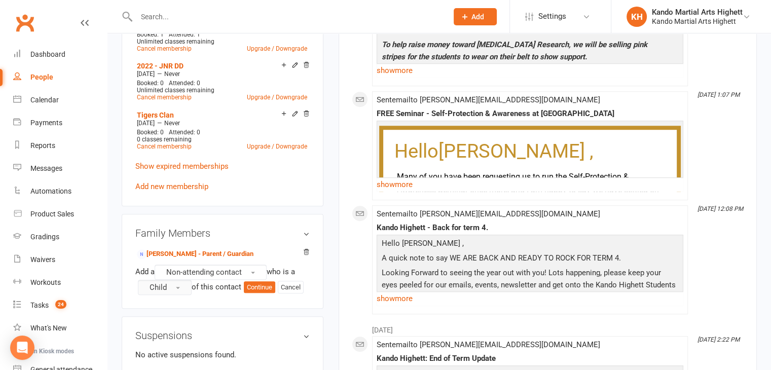
click at [151, 283] on span "Child" at bounding box center [158, 287] width 17 height 9
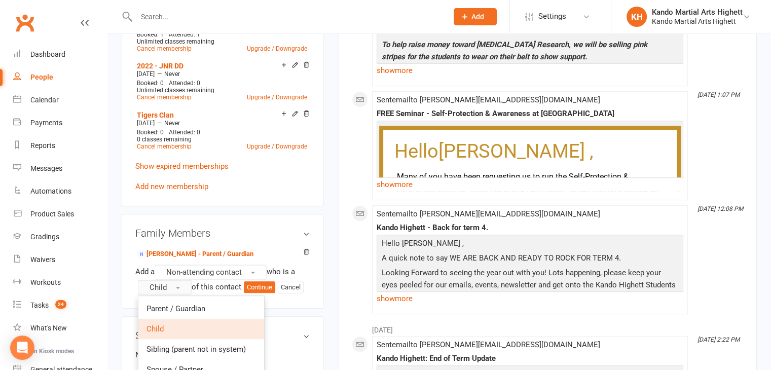
click at [152, 283] on span "Child" at bounding box center [158, 287] width 17 height 9
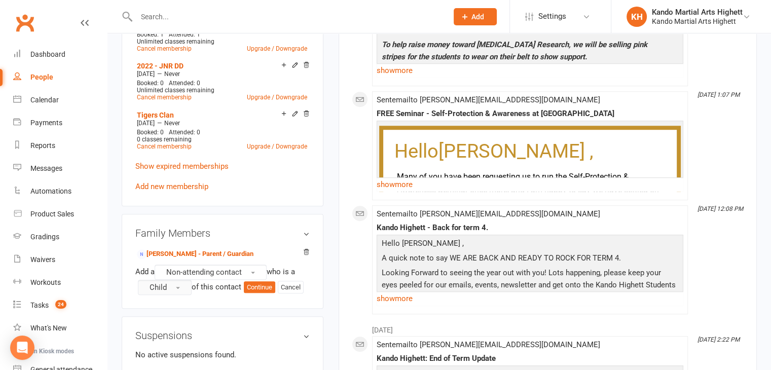
click at [152, 283] on span "Child" at bounding box center [158, 287] width 17 height 9
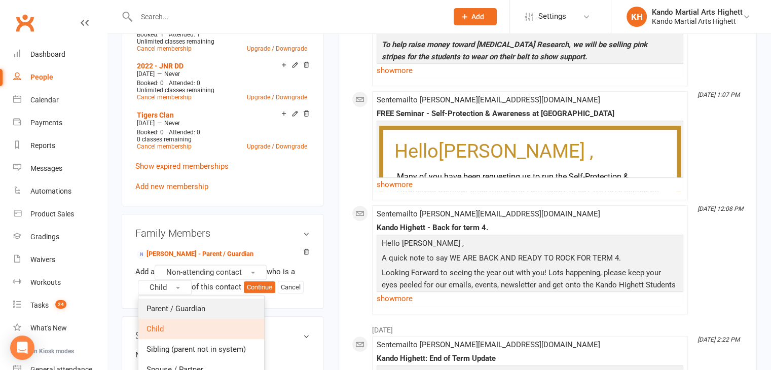
click at [163, 304] on span "Parent / Guardian" at bounding box center [176, 308] width 59 height 9
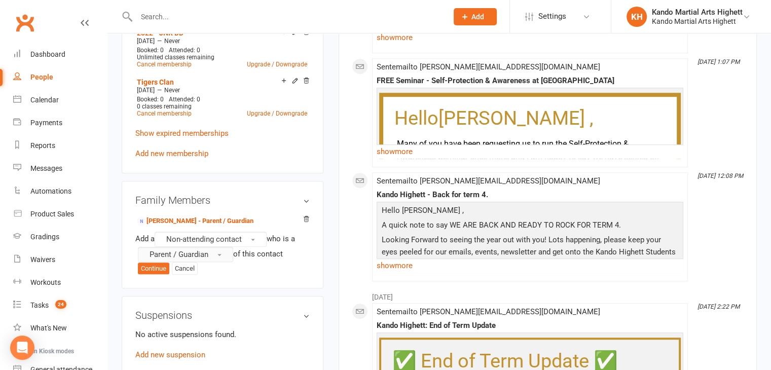
scroll to position [659, 0]
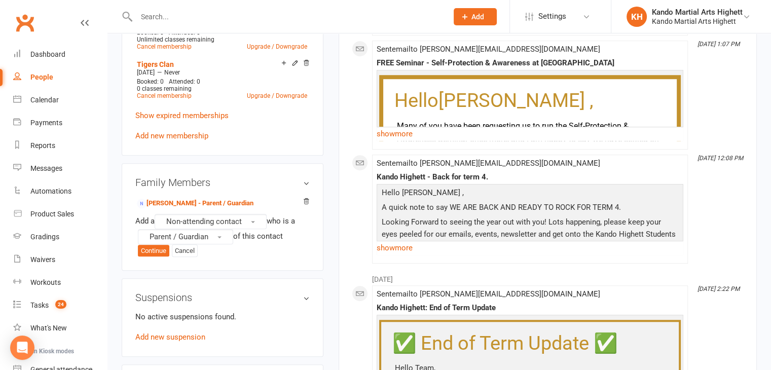
click at [154, 249] on div "Family Members Monika Macmillan - Parent / Guardian Add a Non-attending contact…" at bounding box center [223, 217] width 202 height 108
click at [155, 245] on button "Continue" at bounding box center [153, 251] width 31 height 12
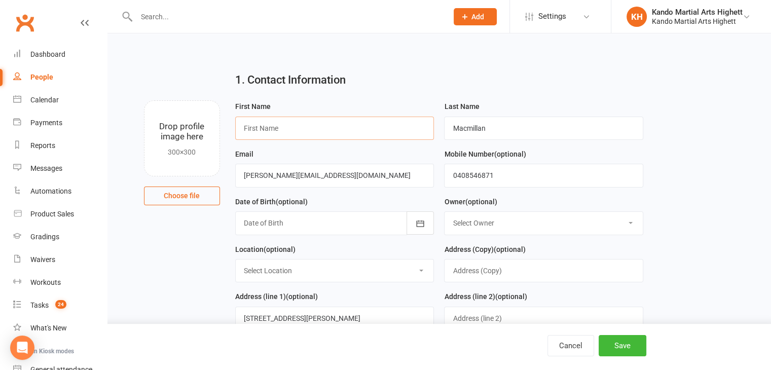
click at [315, 136] on input "text" at bounding box center [334, 128] width 199 height 23
type input "Andrew"
click at [491, 183] on input "0408546871" at bounding box center [543, 175] width 199 height 23
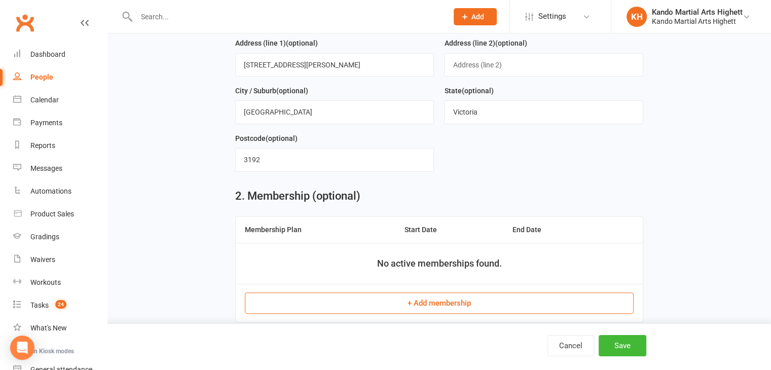
click at [710, 225] on div "1. Contact Information Drop profile image here 300×300 Choose file First Name A…" at bounding box center [439, 58] width 664 height 557
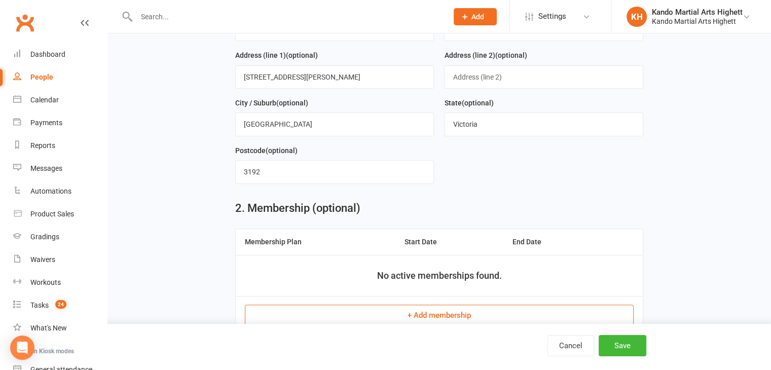
scroll to position [274, 0]
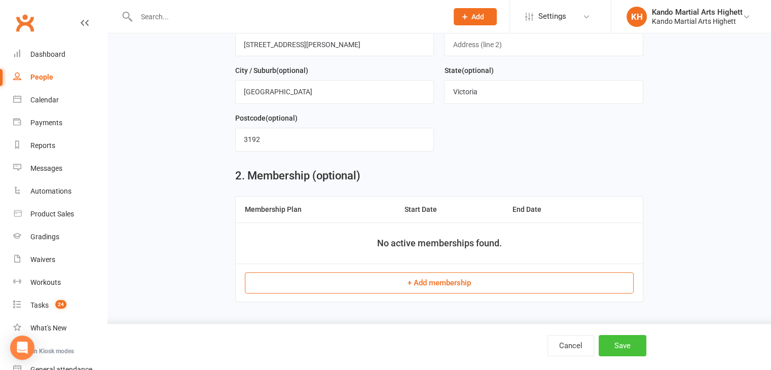
click at [630, 348] on button "Save" at bounding box center [623, 345] width 48 height 21
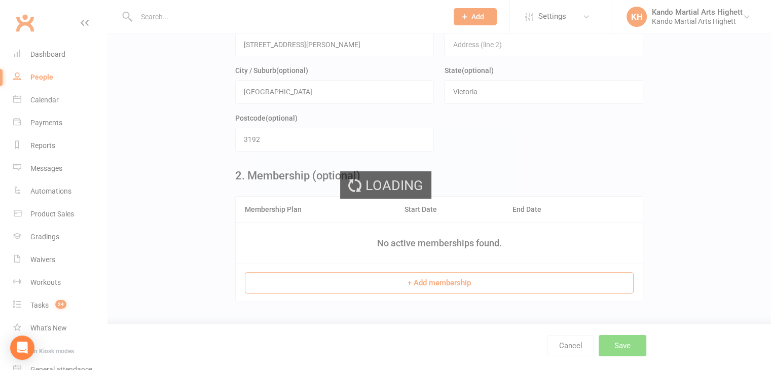
scroll to position [0, 0]
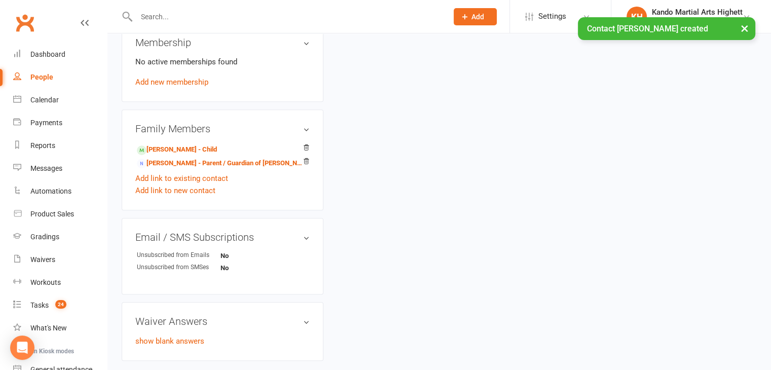
scroll to position [366, 0]
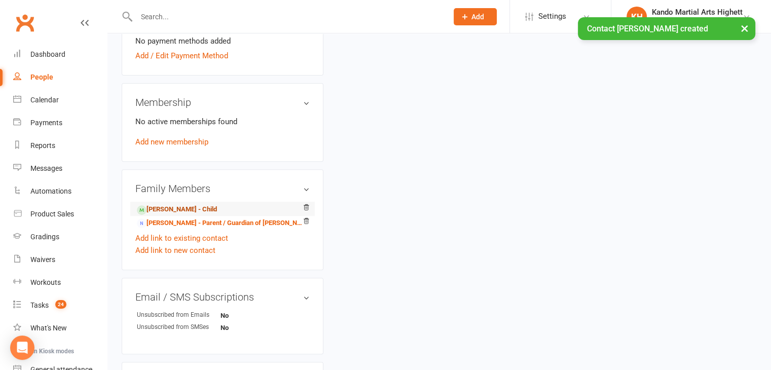
click at [195, 204] on link "Zach Macmillan - Child" at bounding box center [177, 209] width 80 height 11
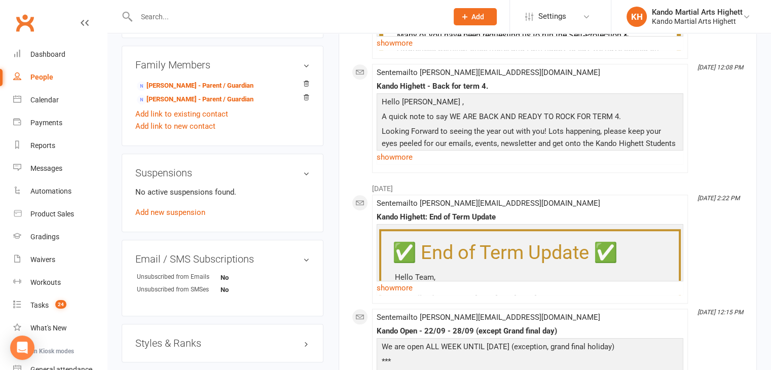
scroll to position [761, 0]
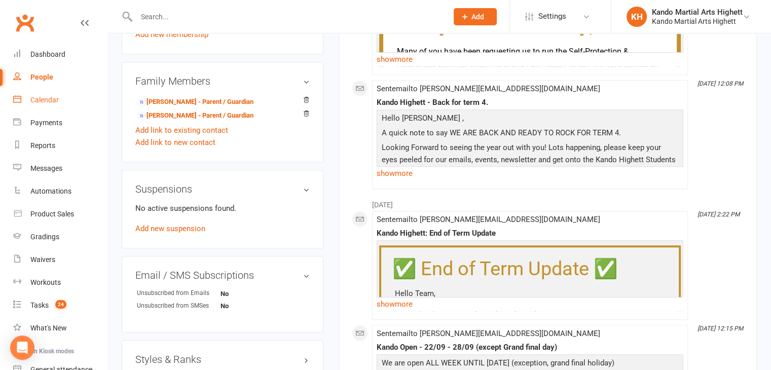
click at [50, 106] on link "Calendar" at bounding box center [60, 100] width 94 height 23
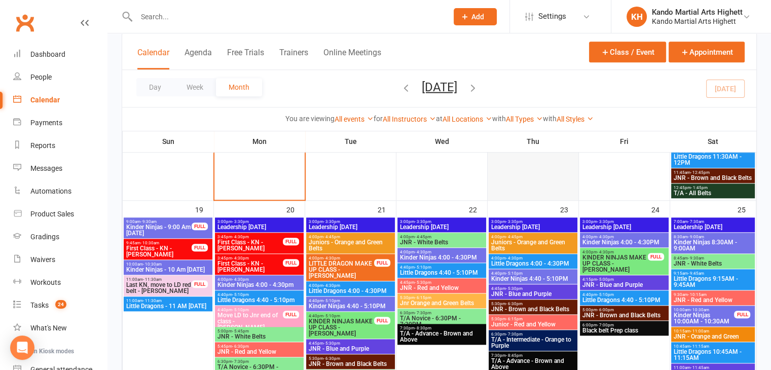
scroll to position [963, 0]
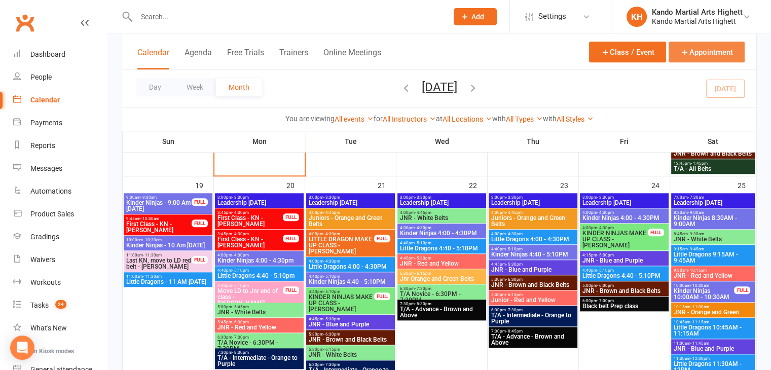
click at [710, 51] on button "Appointment" at bounding box center [707, 52] width 76 height 21
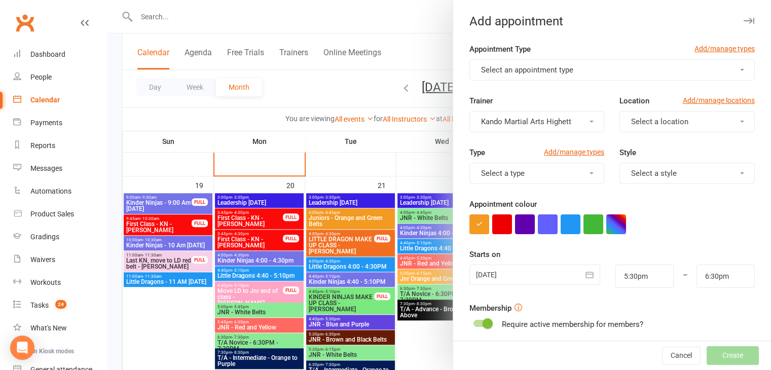
click at [516, 70] on span "Select an appointment type" at bounding box center [527, 69] width 92 height 9
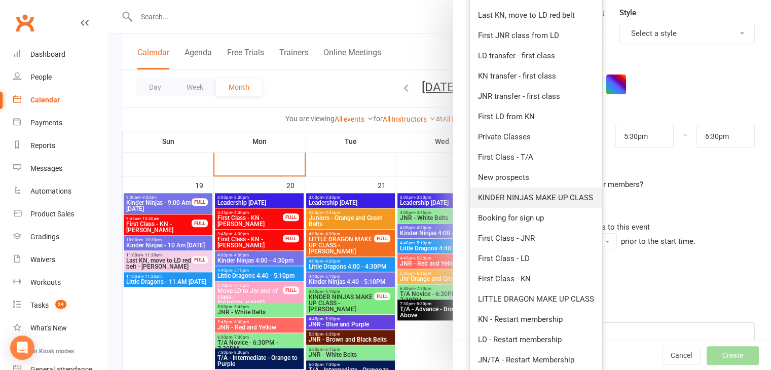
scroll to position [156, 0]
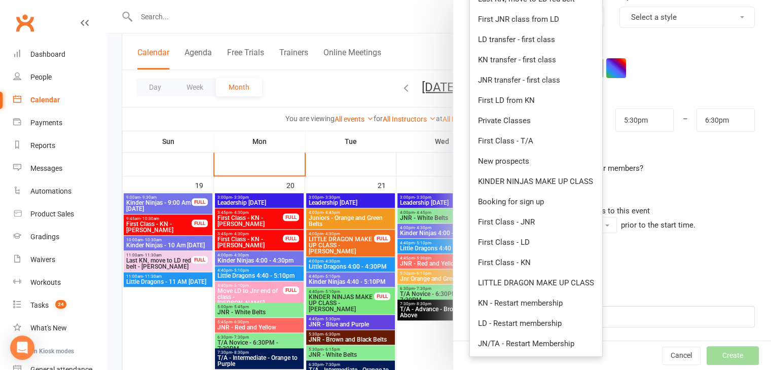
click at [629, 168] on div "Require active membership for members?" at bounding box center [572, 168] width 141 height 12
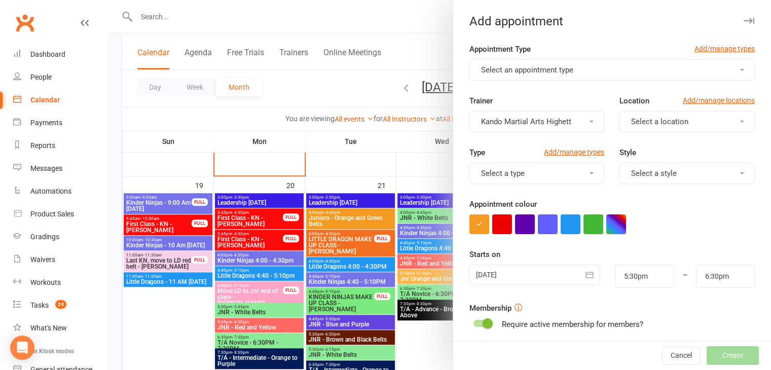
click at [631, 169] on span "Select a style" at bounding box center [654, 173] width 46 height 9
click at [572, 76] on button "Select an appointment type" at bounding box center [611, 69] width 285 height 21
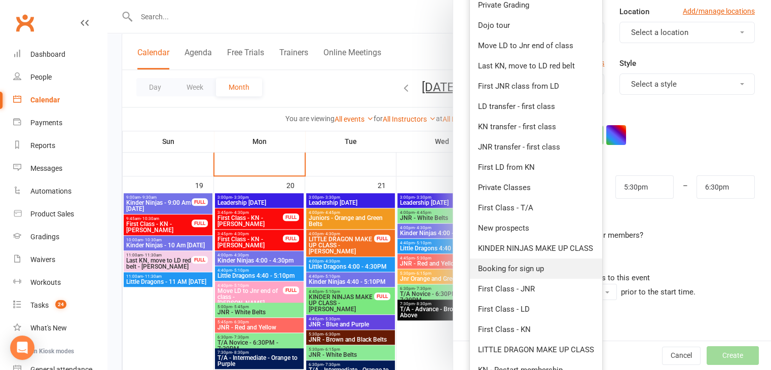
scroll to position [101, 0]
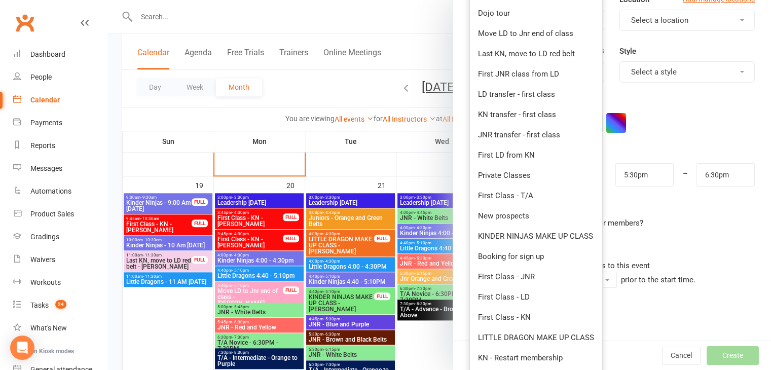
click at [456, 166] on div "Appointment Type Add/manage types Select an appointment type Private Grading Do…" at bounding box center [612, 169] width 318 height 455
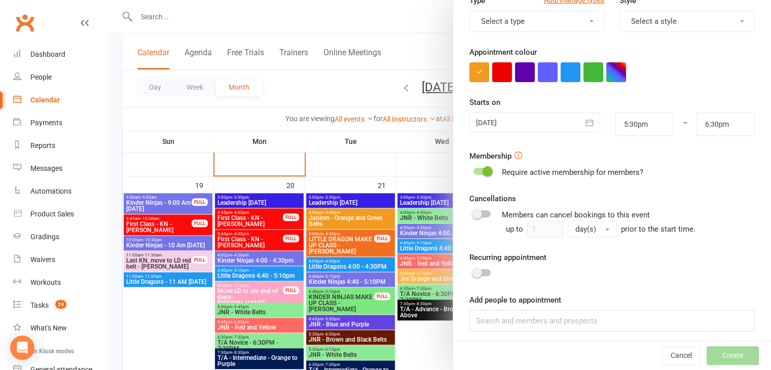
scroll to position [0, 0]
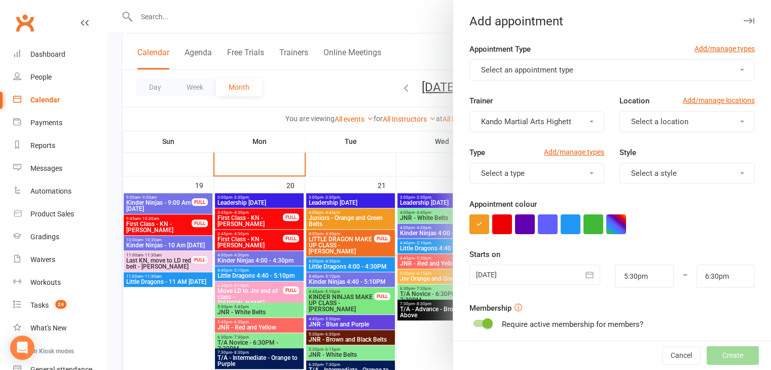
click at [552, 67] on span "Select an appointment type" at bounding box center [527, 69] width 92 height 9
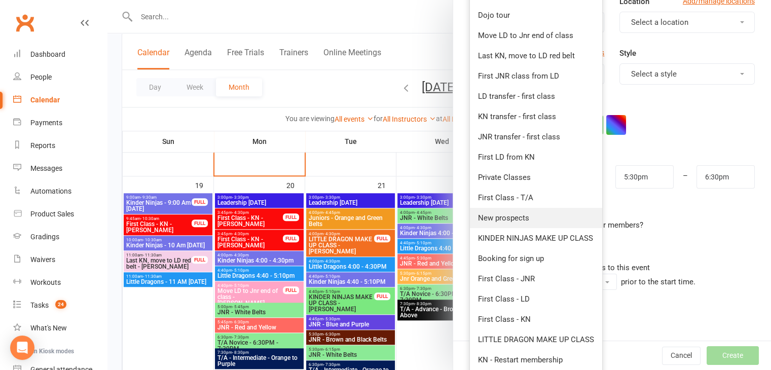
scroll to position [101, 0]
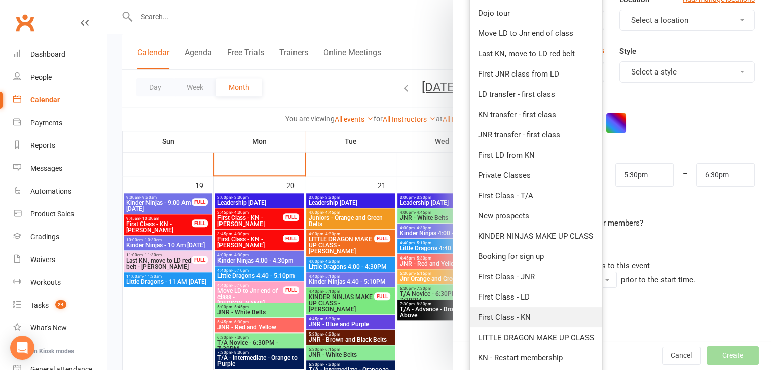
click at [549, 315] on link "First Class - KN" at bounding box center [536, 317] width 132 height 20
type input "6:00pm"
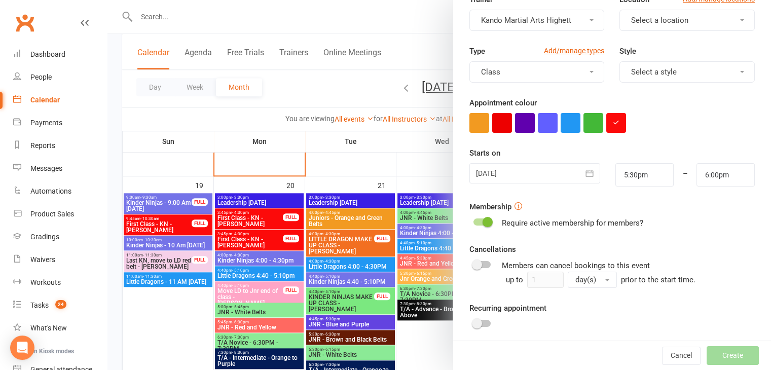
scroll to position [0, 0]
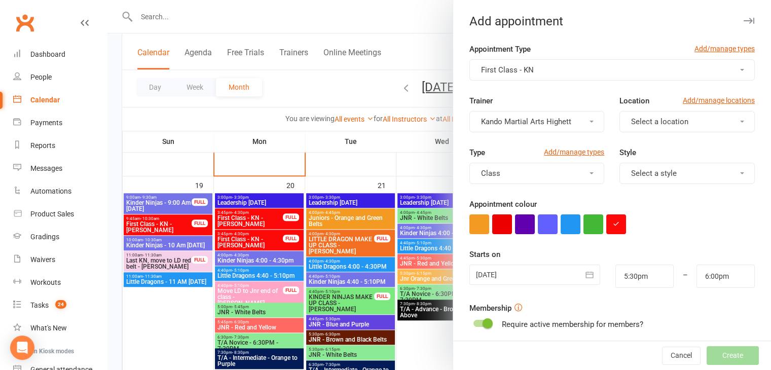
click at [581, 284] on div "13 Oct 2025 October 2025 Sun Mon Tue Wed Thu Fri Sat 40 28 29 30 01 02 03 04 41…" at bounding box center [535, 276] width 146 height 23
click at [582, 281] on button "button" at bounding box center [590, 275] width 20 height 20
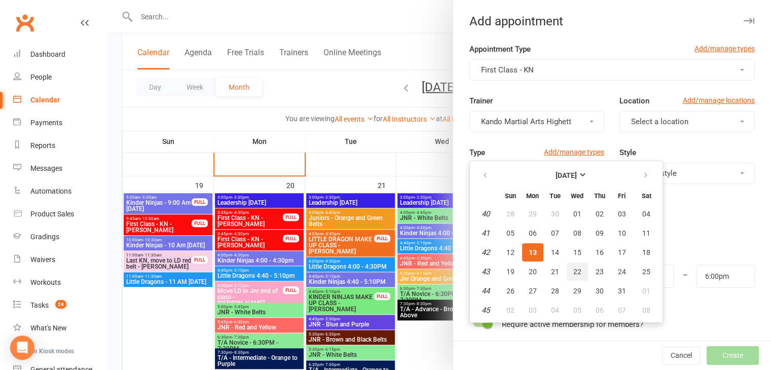
click at [573, 273] on span "22" at bounding box center [577, 272] width 8 height 8
type input "22 Oct 2025"
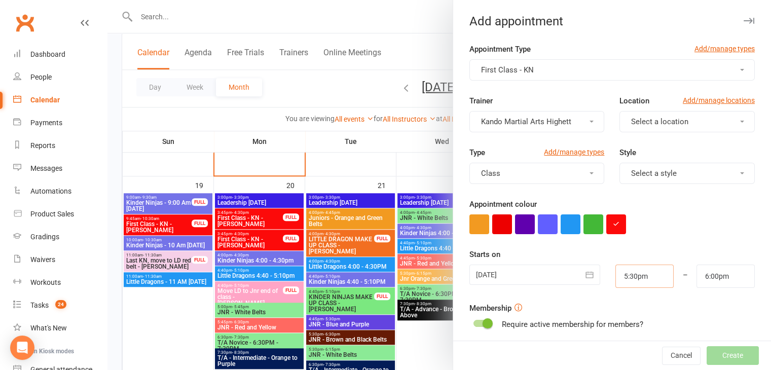
click at [616, 275] on input "5:30pm" at bounding box center [645, 276] width 58 height 23
click at [704, 276] on input "6:00pm" at bounding box center [726, 276] width 58 height 23
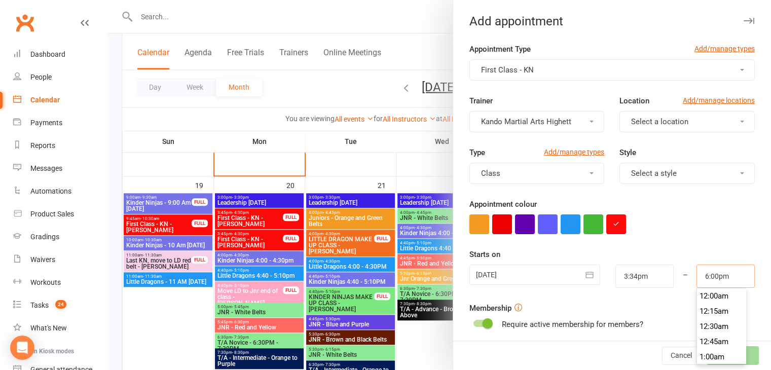
click at [704, 276] on input "6:00pm" at bounding box center [726, 276] width 58 height 23
click at [627, 280] on input "3:34pm" at bounding box center [645, 276] width 58 height 23
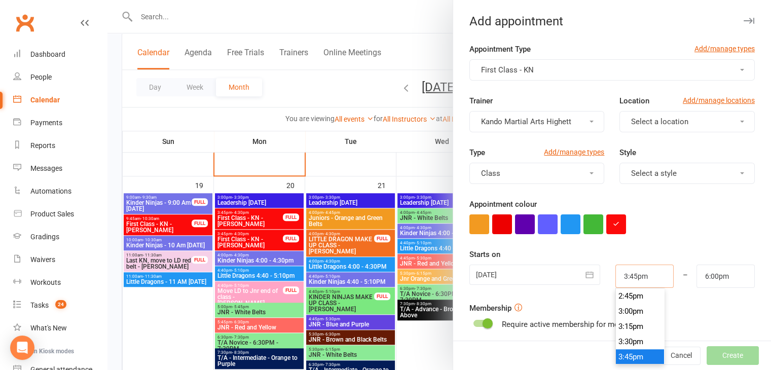
scroll to position [943, 0]
type input "3:45pm"
drag, startPoint x: 635, startPoint y: 311, endPoint x: 763, endPoint y: 276, distance: 132.5
click at [635, 311] on li "3:45pm" at bounding box center [640, 311] width 49 height 15
click at [711, 267] on input "6:00pm" at bounding box center [726, 276] width 58 height 23
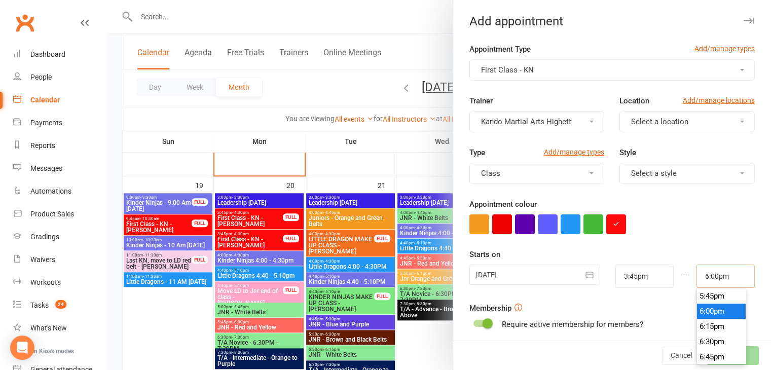
click at [711, 267] on input "6:00pm" at bounding box center [726, 276] width 58 height 23
type input "4:30pm"
click at [705, 317] on li "4:30pm" at bounding box center [721, 311] width 49 height 15
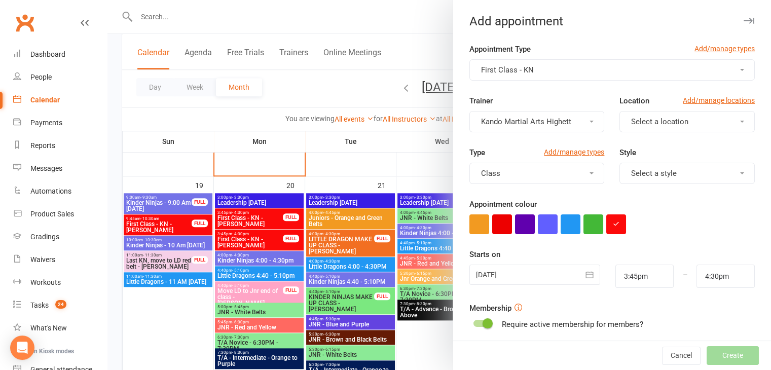
click at [691, 204] on div "Appointment colour" at bounding box center [611, 216] width 285 height 36
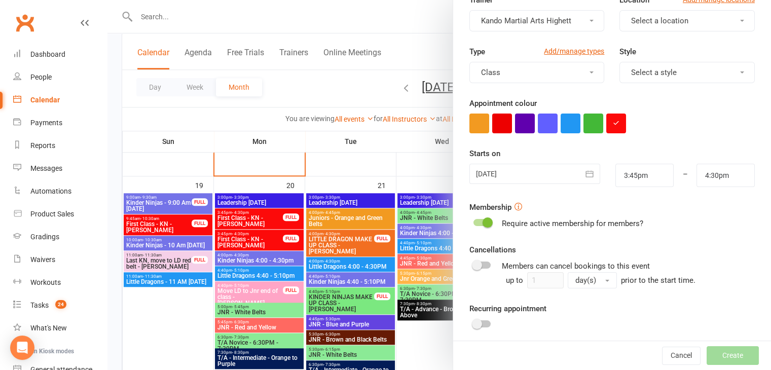
scroll to position [156, 0]
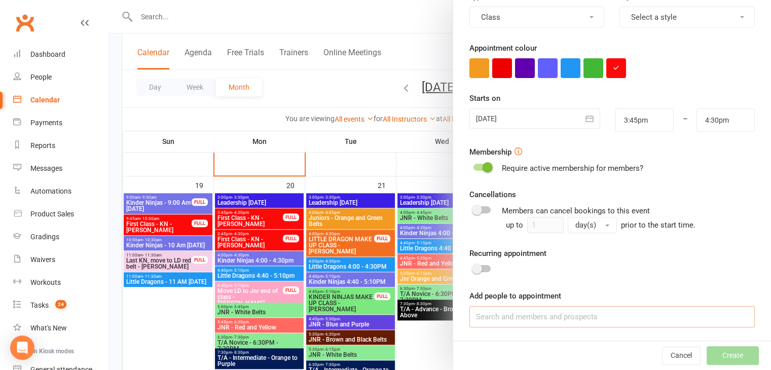
click at [514, 318] on input at bounding box center [611, 316] width 285 height 21
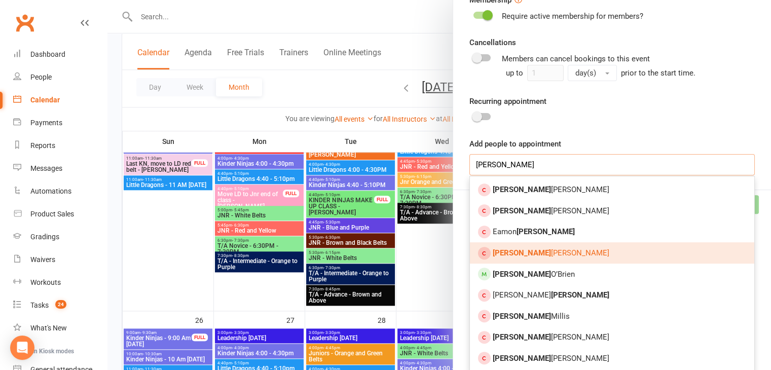
scroll to position [1065, 0]
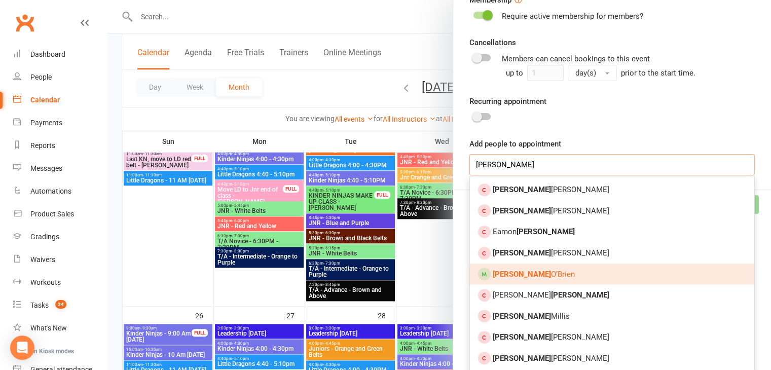
type input "flynn"
click at [551, 264] on link "Flynn O’Brien" at bounding box center [612, 274] width 284 height 21
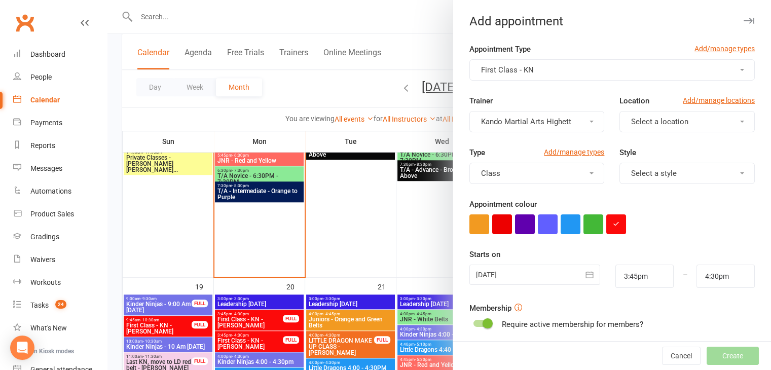
scroll to position [196, 0]
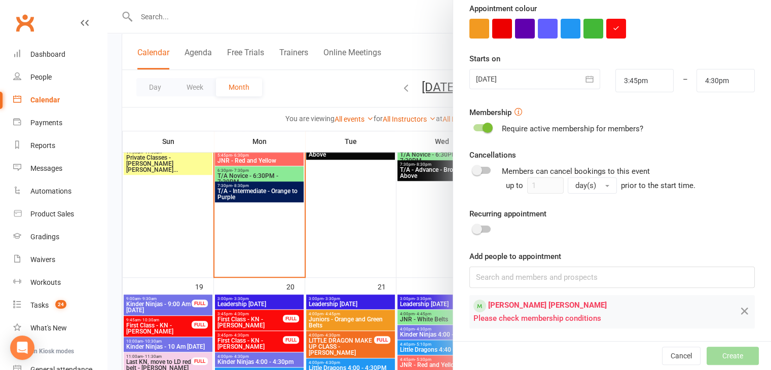
click at [476, 128] on div at bounding box center [482, 127] width 17 height 7
click at [474, 126] on input "checkbox" at bounding box center [474, 126] width 0 height 0
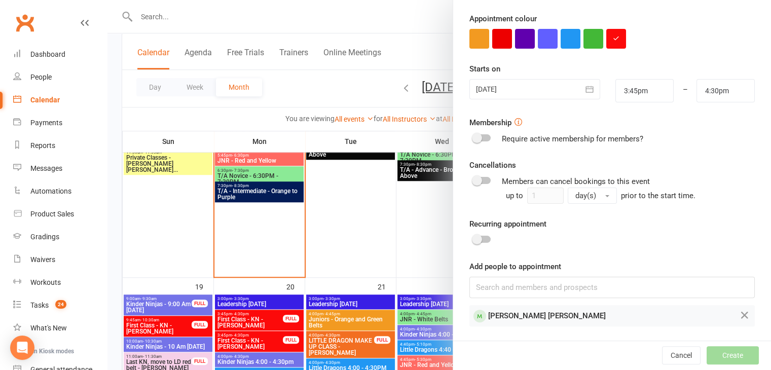
scroll to position [185, 0]
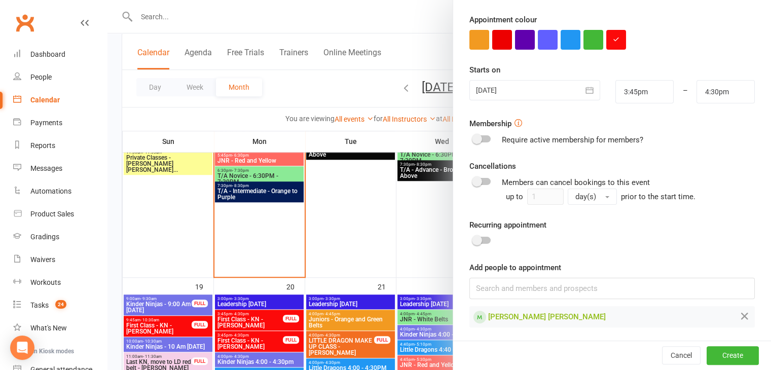
click at [736, 365] on div "Cancel Create" at bounding box center [612, 355] width 318 height 29
click at [736, 358] on button "Create" at bounding box center [733, 356] width 52 height 18
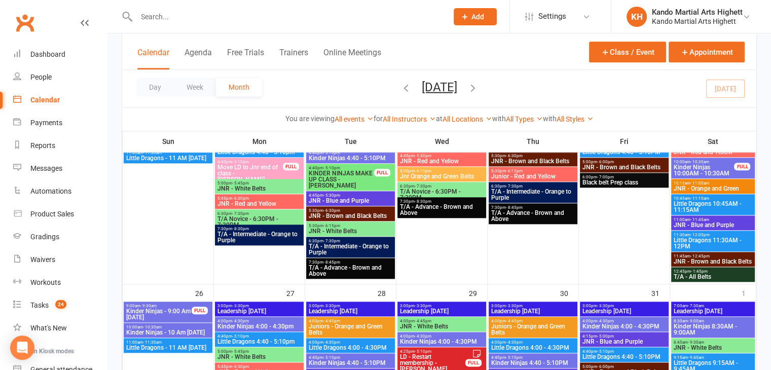
scroll to position [913, 0]
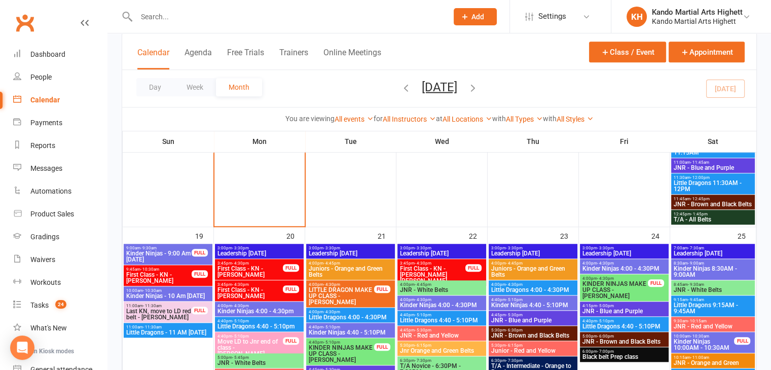
click at [698, 67] on div "Class / Event Appointment" at bounding box center [667, 56] width 156 height 28
click at [695, 59] on button "Appointment" at bounding box center [707, 52] width 76 height 21
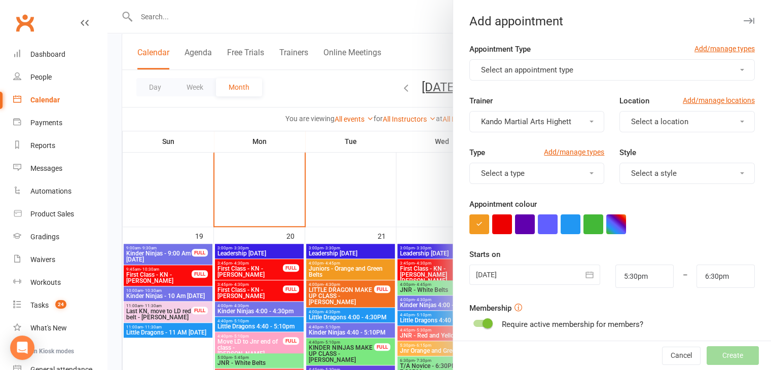
click at [547, 84] on form "Appointment Type Add/manage types Select an appointment type Trainer Kando Mart…" at bounding box center [611, 263] width 285 height 441
click at [556, 69] on span "Select an appointment type" at bounding box center [527, 69] width 92 height 9
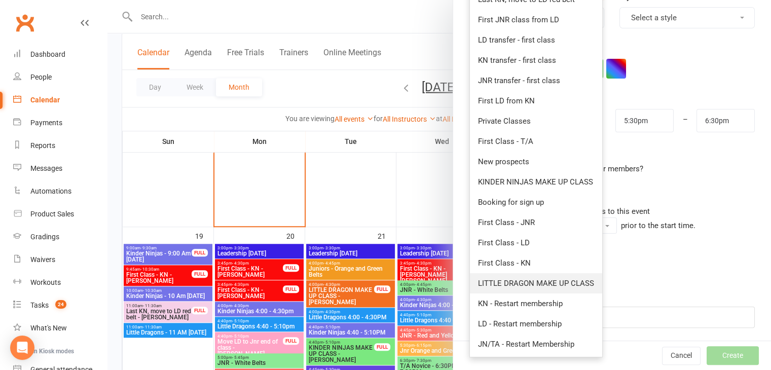
scroll to position [156, 0]
click at [560, 250] on link "First Class - LD" at bounding box center [536, 242] width 132 height 20
type input "6:00pm"
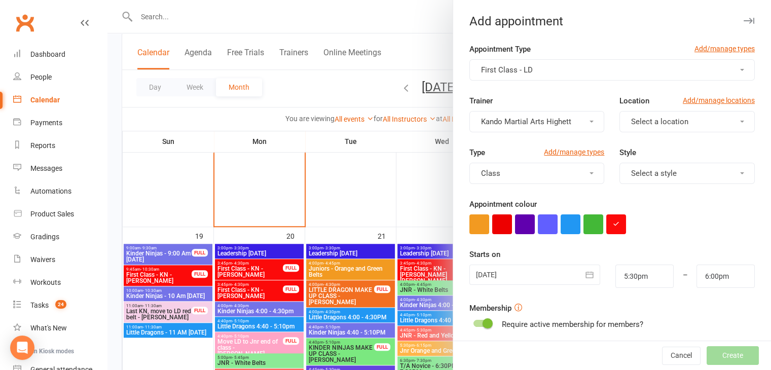
click at [580, 270] on button "button" at bounding box center [590, 275] width 20 height 20
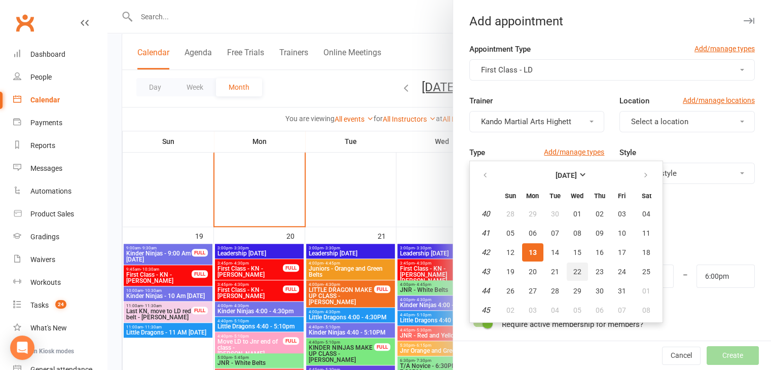
click at [574, 268] on span "22" at bounding box center [577, 272] width 8 height 8
type input "22 Oct 2025"
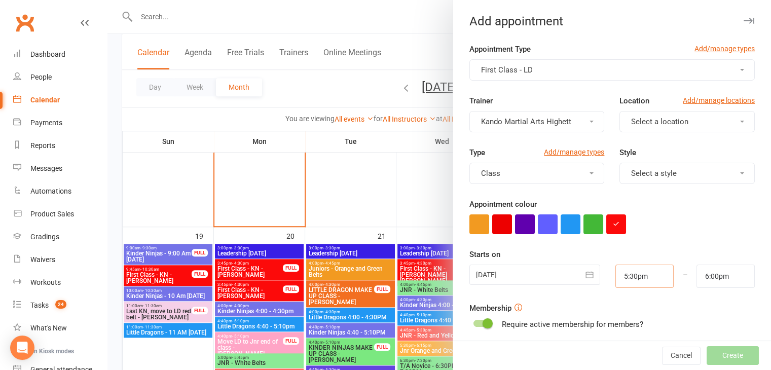
click at [616, 279] on input "5:30pm" at bounding box center [645, 276] width 58 height 23
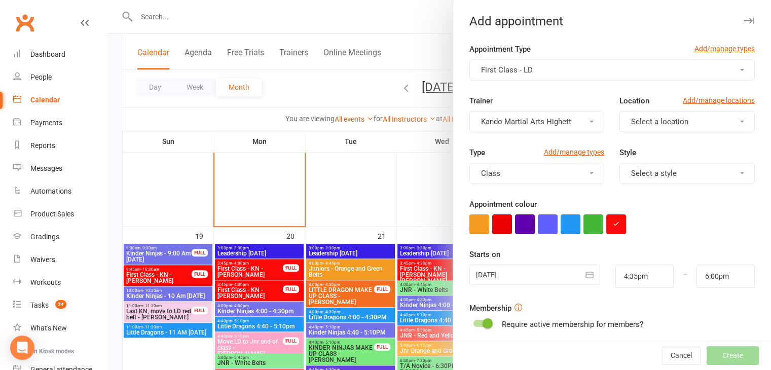
click at [655, 237] on form "Appointment Type Add/manage types First Class - LD Trainer Kando Martial Arts H…" at bounding box center [611, 263] width 285 height 441
click at [697, 269] on input "6:00pm" at bounding box center [726, 276] width 58 height 23
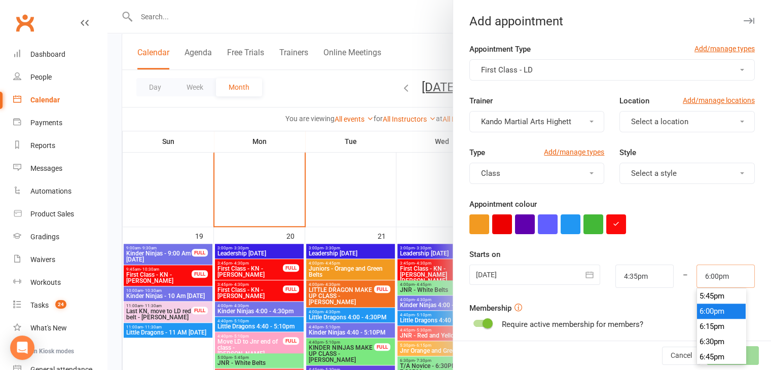
click at [697, 269] on input "6:00pm" at bounding box center [726, 276] width 58 height 23
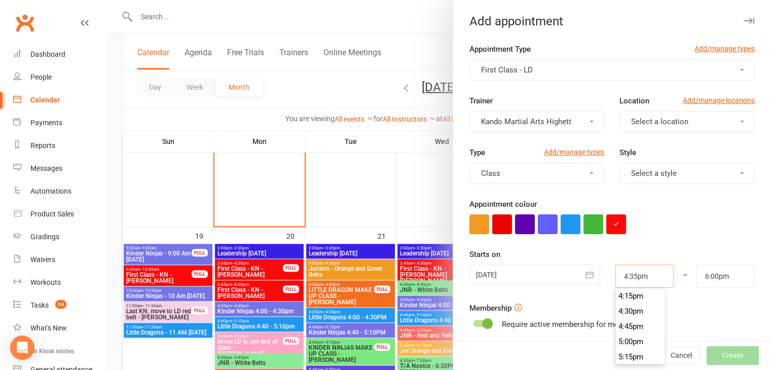
click at [624, 274] on input "4:35pm" at bounding box center [645, 276] width 58 height 23
type input "4:25pm"
click at [706, 248] on div "Starts on 22 Oct 2025 October 2025 Sun Mon Tue Wed Thu Fri Sat 40 28 29 30 01 0…" at bounding box center [611, 268] width 285 height 40
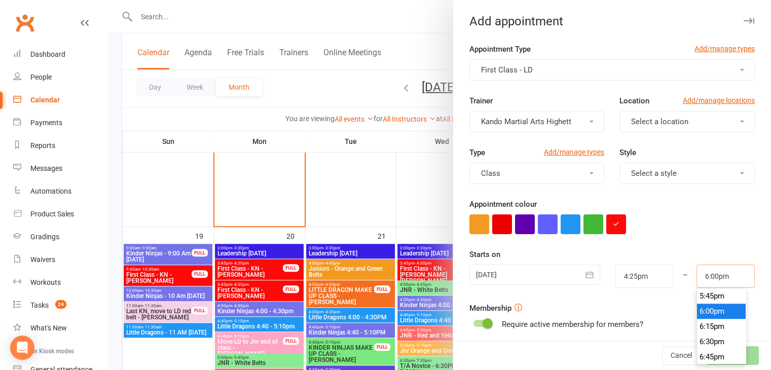
click at [708, 277] on input "6:00pm" at bounding box center [726, 276] width 58 height 23
type input "5:10pm"
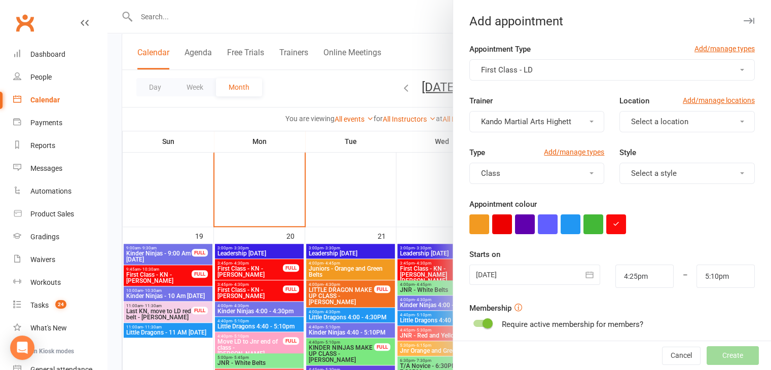
click at [706, 258] on div "Starts on 22 Oct 2025 October 2025 Sun Mon Tue Wed Thu Fri Sat 40 28 29 30 01 0…" at bounding box center [611, 268] width 285 height 40
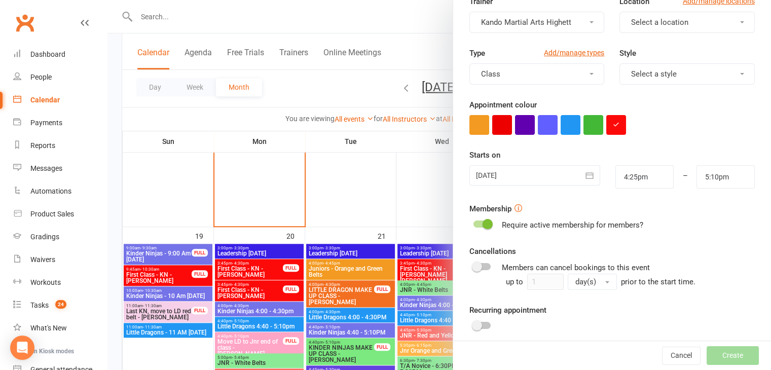
scroll to position [156, 0]
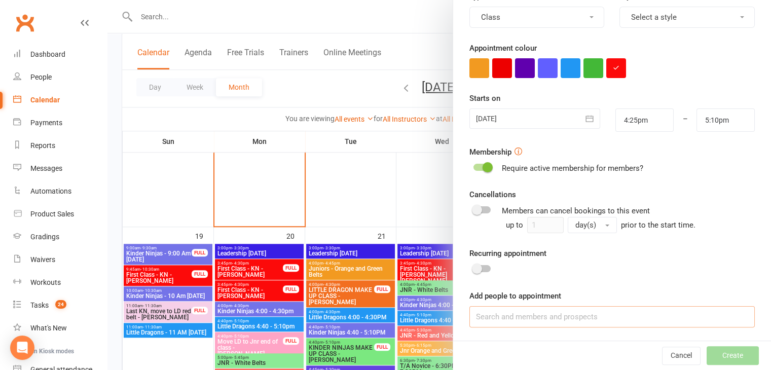
click at [531, 312] on input at bounding box center [611, 316] width 285 height 21
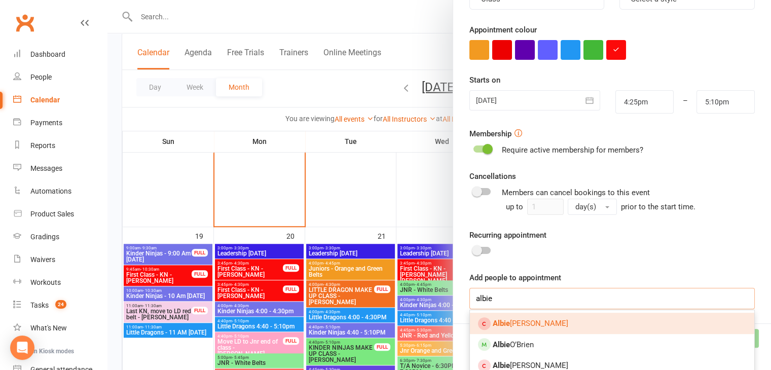
scroll to position [183, 0]
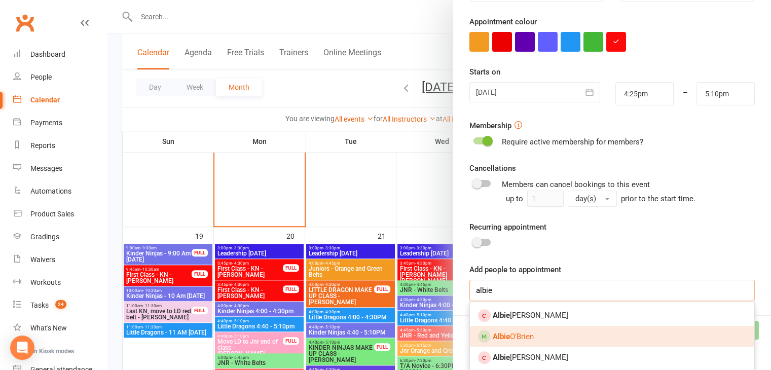
type input "albie"
click at [549, 329] on link "Albie O’Brien" at bounding box center [612, 336] width 284 height 21
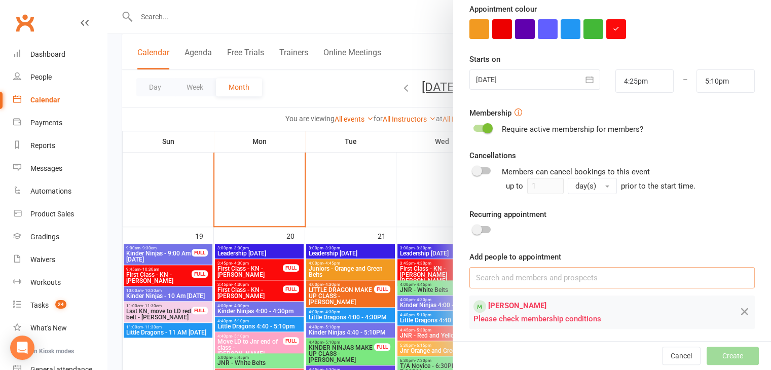
scroll to position [196, 0]
click at [485, 133] on switch at bounding box center [481, 129] width 25 height 12
click at [485, 132] on switch at bounding box center [481, 129] width 25 height 12
click at [485, 131] on span at bounding box center [488, 128] width 10 height 10
click at [474, 126] on input "checkbox" at bounding box center [474, 126] width 0 height 0
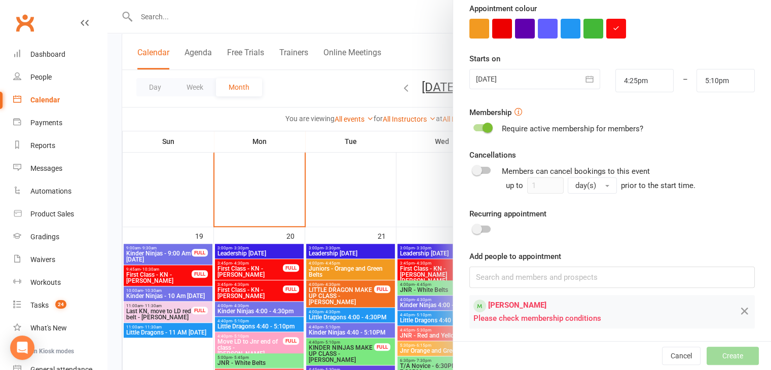
scroll to position [185, 0]
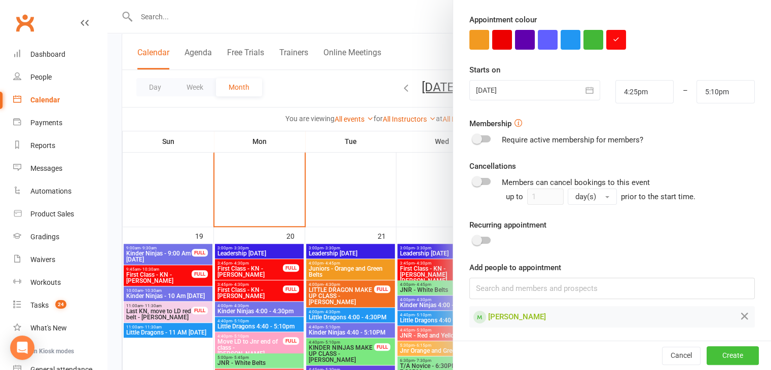
click at [707, 349] on button "Create" at bounding box center [733, 356] width 52 height 18
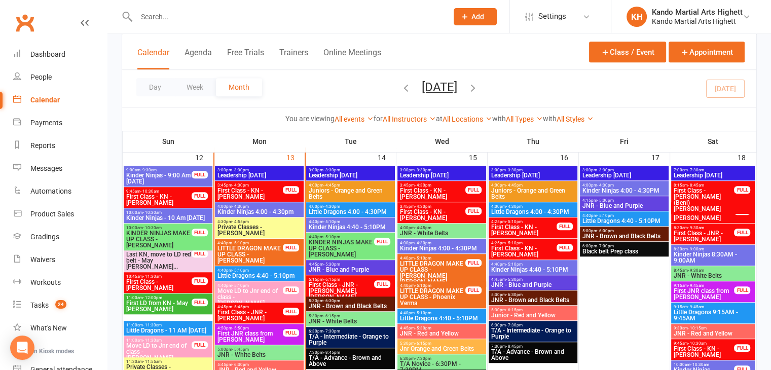
scroll to position [659, 0]
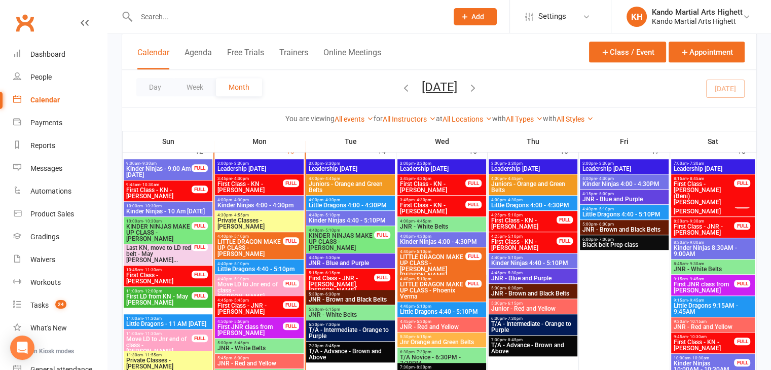
click at [185, 197] on span "First Class - KN - Bodhi Scott" at bounding box center [159, 193] width 66 height 12
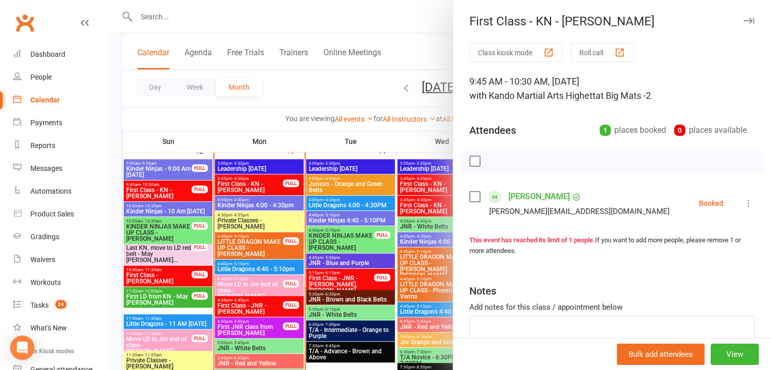
click at [196, 219] on div at bounding box center [439, 185] width 664 height 370
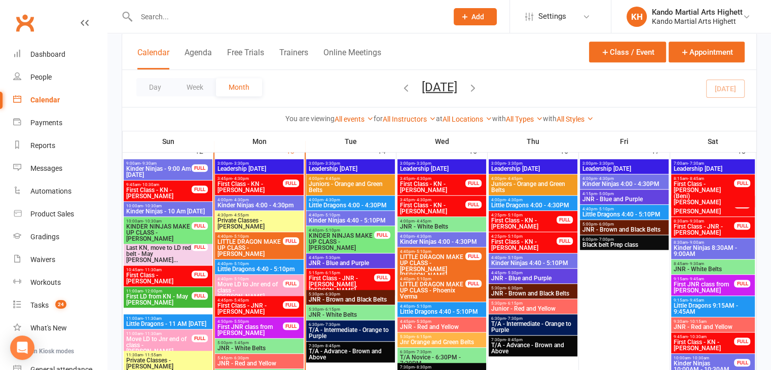
click at [236, 219] on span "Private Classes - Naisha Gupta" at bounding box center [259, 224] width 85 height 12
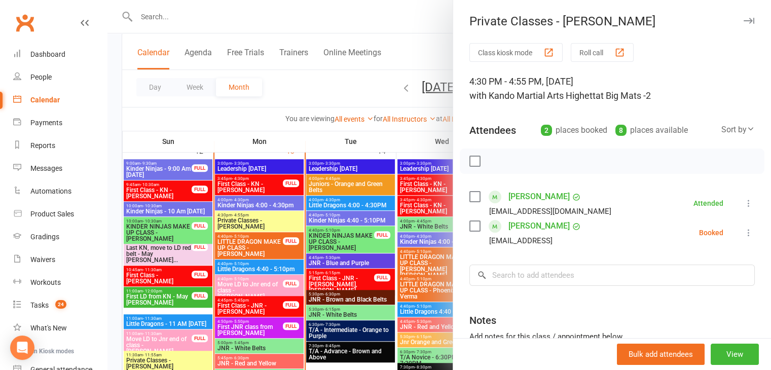
click at [236, 219] on div at bounding box center [439, 185] width 664 height 370
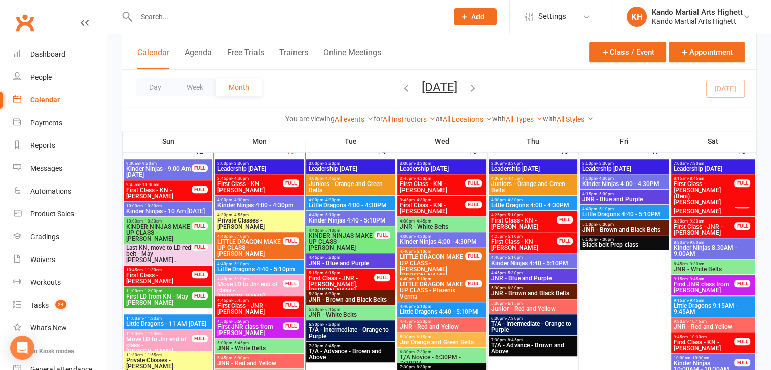
scroll to position [710, 0]
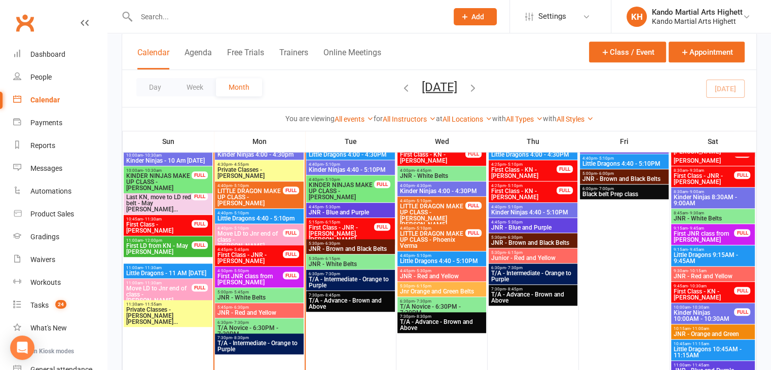
click at [244, 233] on span "Move LD to Jnr end of class - Liam Abel Welch" at bounding box center [250, 240] width 66 height 18
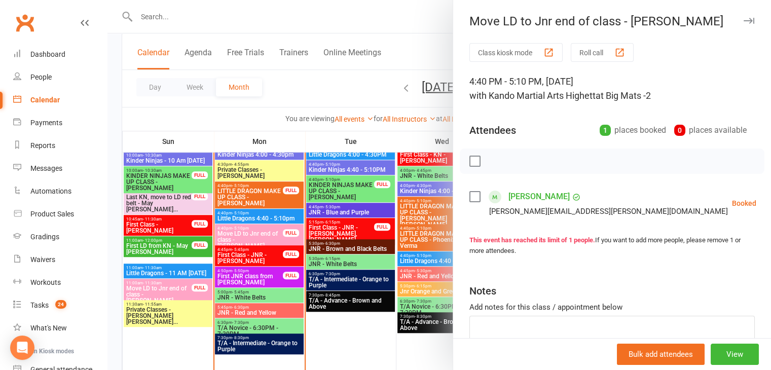
click at [244, 233] on div at bounding box center [439, 185] width 664 height 370
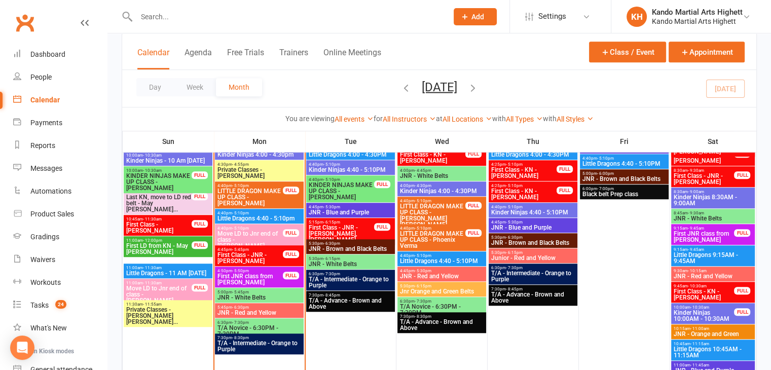
click at [244, 220] on span "Little Dragons 4:40 - 5:10pm" at bounding box center [259, 218] width 85 height 6
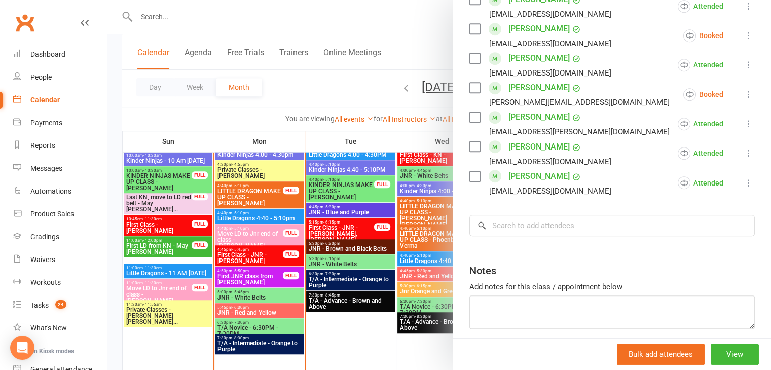
scroll to position [532, 0]
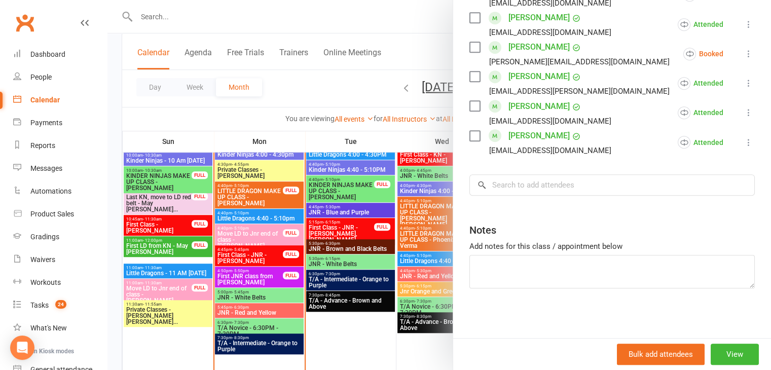
click at [229, 254] on div at bounding box center [439, 185] width 664 height 370
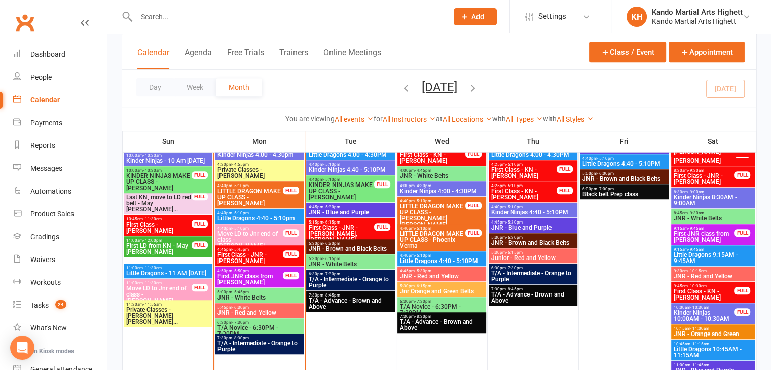
click at [268, 278] on span "First JNR class from LD - Bradley Liong" at bounding box center [250, 279] width 66 height 12
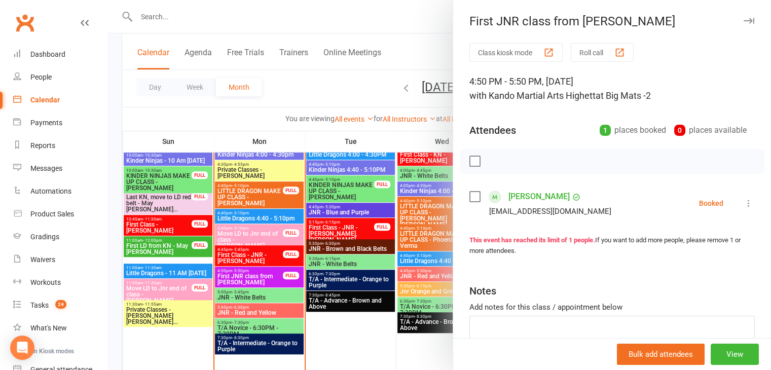
click at [535, 198] on link "Bradley Liong" at bounding box center [539, 197] width 61 height 16
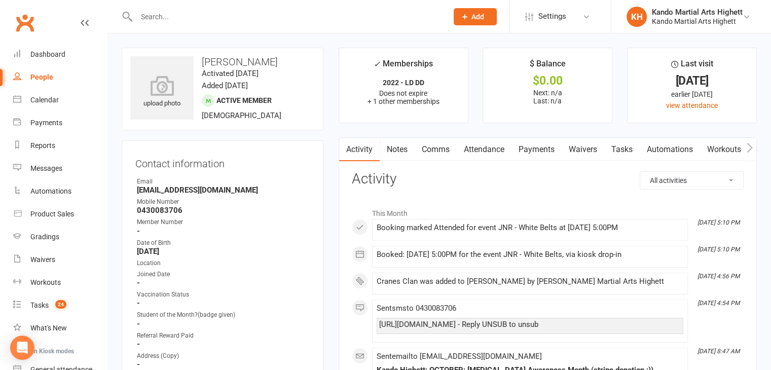
click at [615, 149] on link "Tasks" at bounding box center [621, 149] width 35 height 23
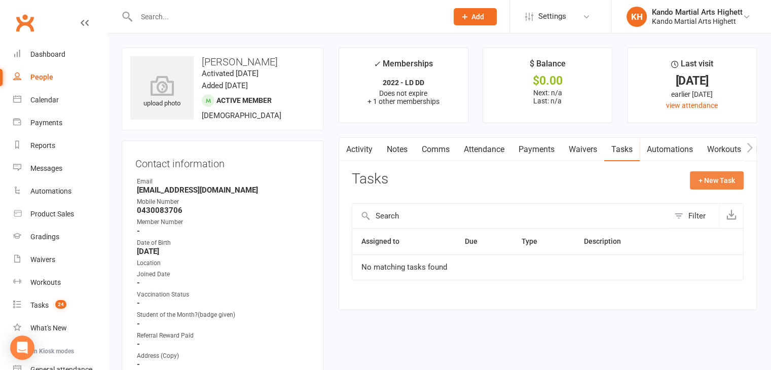
click at [707, 181] on button "+ New Task" at bounding box center [717, 180] width 54 height 18
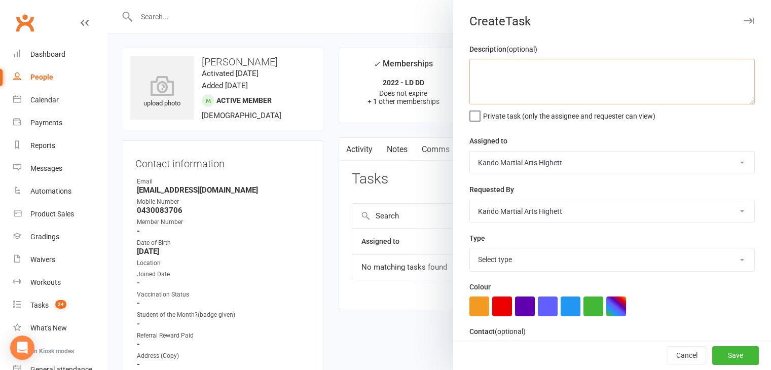
click at [541, 102] on textarea at bounding box center [611, 82] width 285 height 46
click at [46, 98] on div "Calendar" at bounding box center [44, 100] width 28 height 8
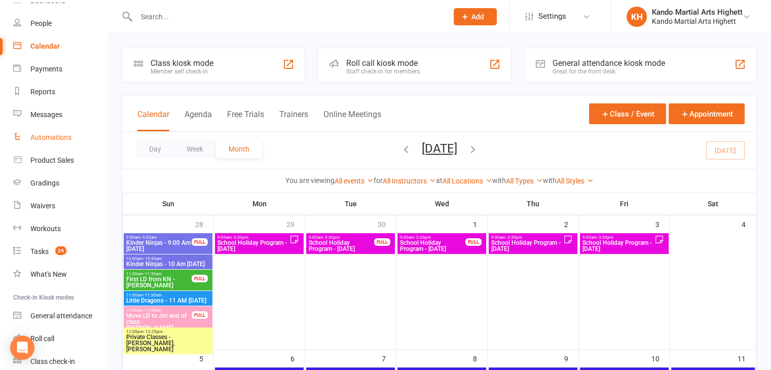
scroll to position [95, 0]
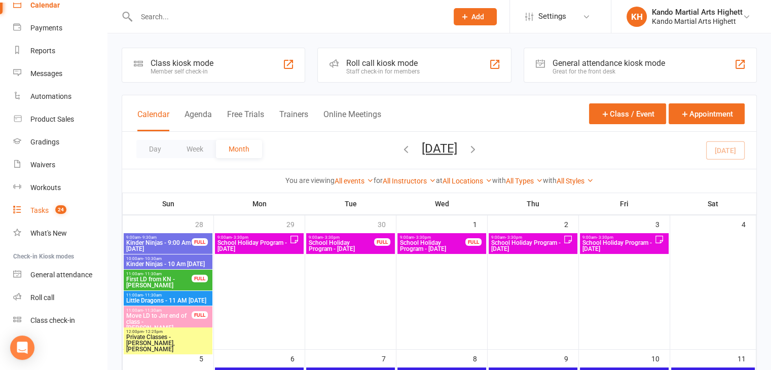
click at [55, 213] on count-badge "24" at bounding box center [58, 210] width 16 height 8
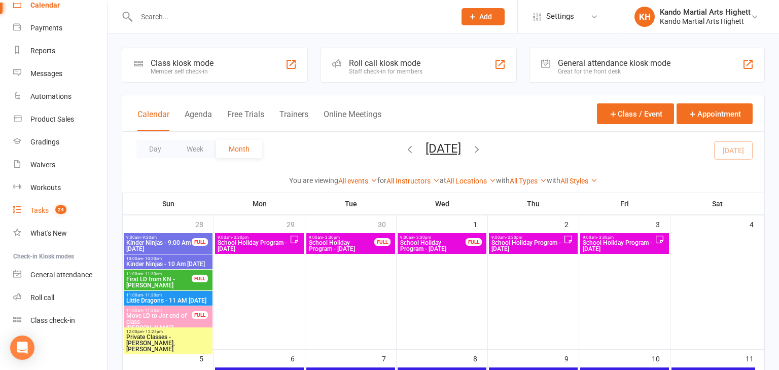
select select "incomplete"
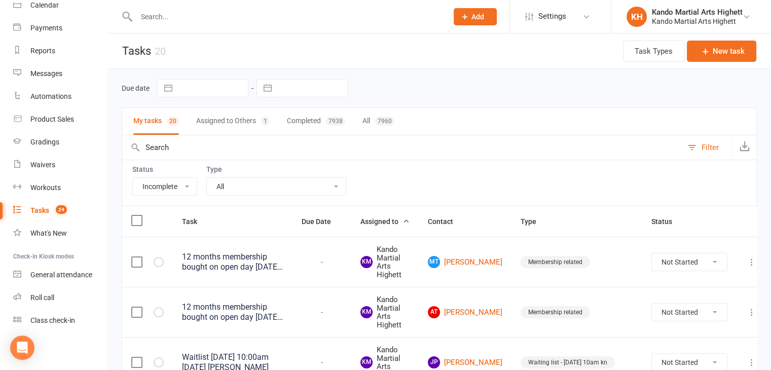
click at [274, 181] on select "All Admin Cancellation Class transfer Courtesy call Create welcome card E-mail …" at bounding box center [276, 186] width 139 height 17
click at [207, 178] on select "All Admin Cancellation Class transfer Courtesy call Create welcome card E-mail …" at bounding box center [276, 186] width 139 height 17
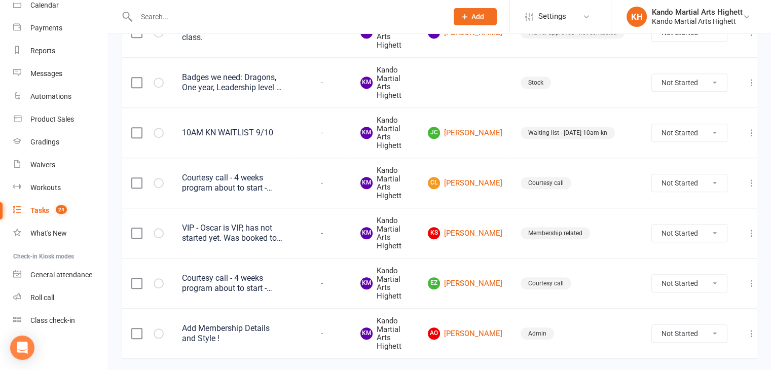
scroll to position [911, 0]
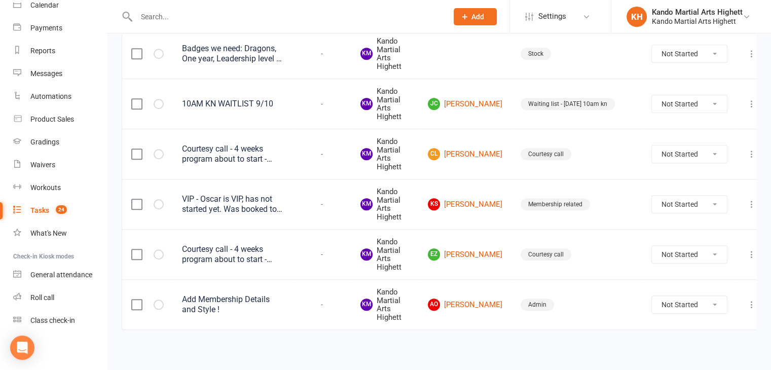
click at [249, 147] on div "Courtesy call - 4 weeks program about to start - Payments roll through on 24 Oct" at bounding box center [232, 154] width 101 height 20
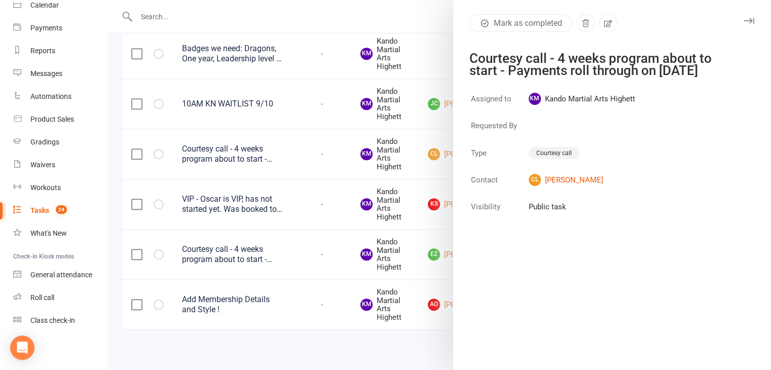
click at [248, 148] on div at bounding box center [439, 185] width 664 height 370
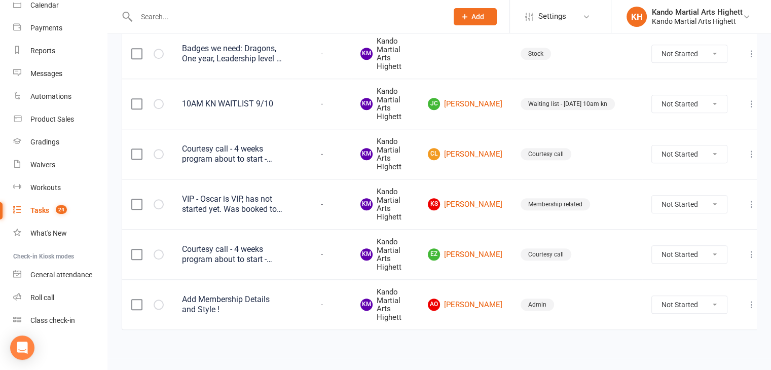
click at [246, 149] on div "Courtesy call - 4 weeks program about to start - Payments roll through on 24 Oct" at bounding box center [232, 154] width 101 height 20
click at [239, 231] on td "Courtesy call - 4 weeks program about to start - 24 Oct payments role though" at bounding box center [233, 254] width 120 height 50
click at [229, 258] on div "Courtesy call - 4 weeks program about to start - 24 Oct payments role though" at bounding box center [232, 254] width 101 height 20
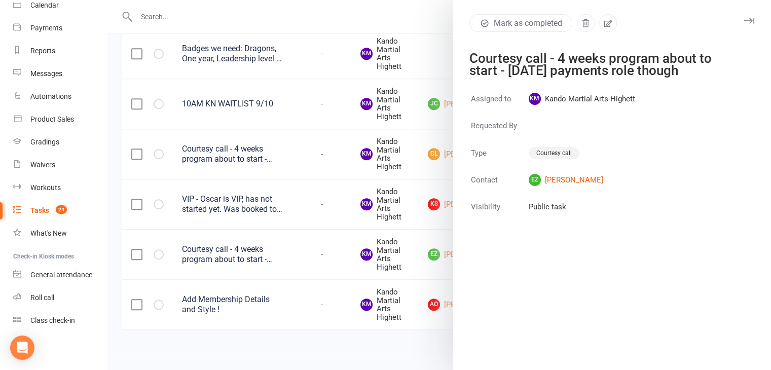
click at [227, 248] on div at bounding box center [439, 185] width 664 height 370
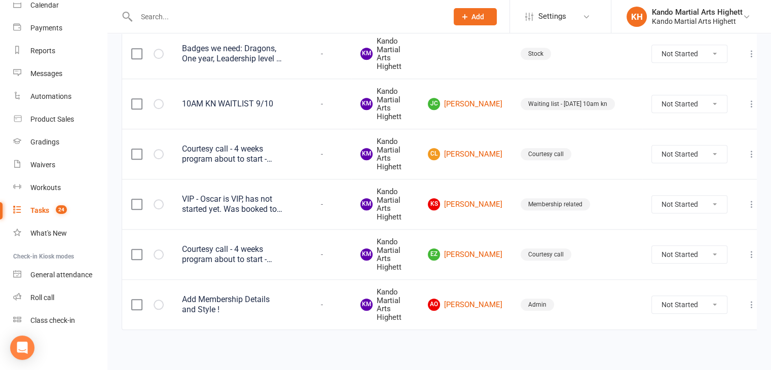
click at [227, 248] on div "Courtesy call - 4 weeks program about to start - 24 Oct payments role though" at bounding box center [232, 254] width 101 height 20
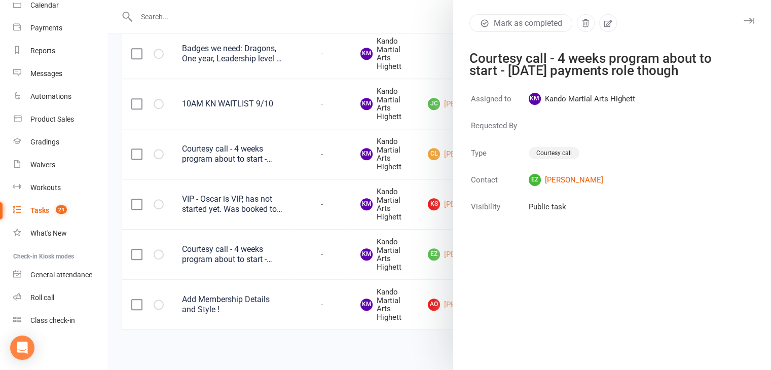
click at [558, 69] on div "Courtesy call - 4 weeks program about to start - 24 Oct payments role though" at bounding box center [605, 64] width 273 height 24
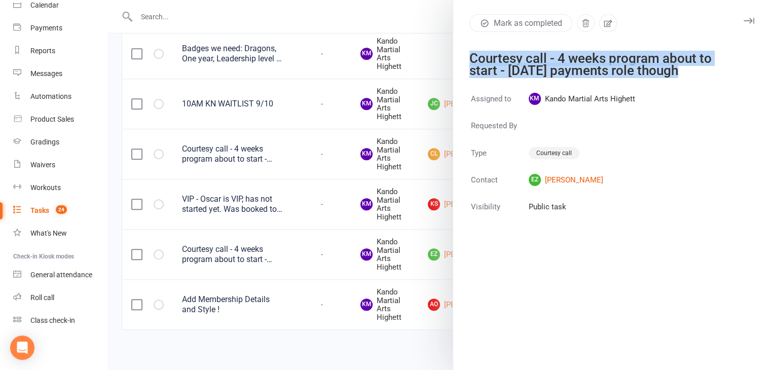
click at [558, 69] on div "Courtesy call - 4 weeks program about to start - 24 Oct payments role though" at bounding box center [605, 64] width 273 height 24
click at [565, 62] on div "Courtesy call - 4 weeks program about to start - 24 Oct payments role though" at bounding box center [605, 64] width 273 height 24
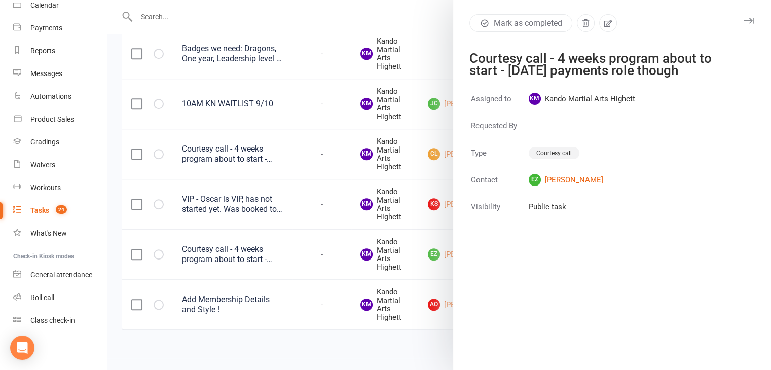
drag, startPoint x: 251, startPoint y: 128, endPoint x: 251, endPoint y: 143, distance: 14.7
click at [251, 129] on div at bounding box center [439, 185] width 664 height 370
click at [252, 149] on div at bounding box center [439, 185] width 664 height 370
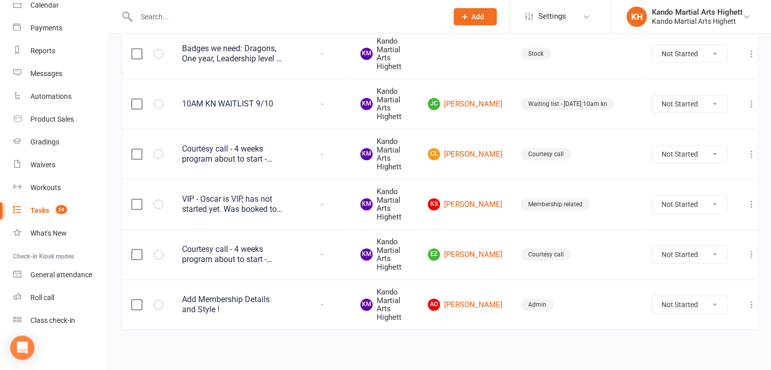
click at [260, 161] on div "Courtesy call - 4 weeks program about to start - Payments roll through on 24 Oct" at bounding box center [232, 154] width 101 height 20
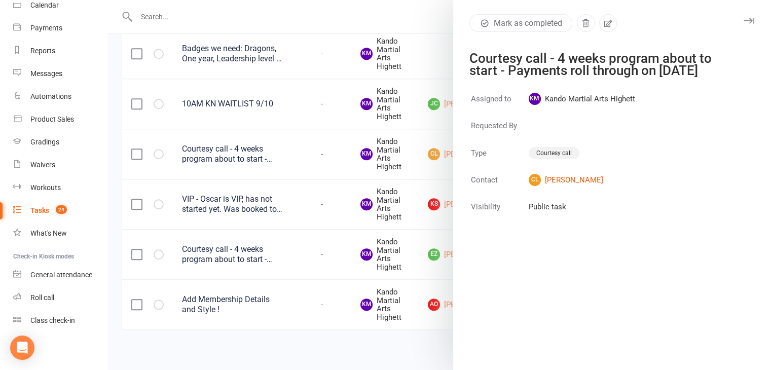
click at [56, 0] on react-component at bounding box center [220, 16] width 441 height 33
click at [57, 7] on div "Calendar" at bounding box center [44, 5] width 28 height 8
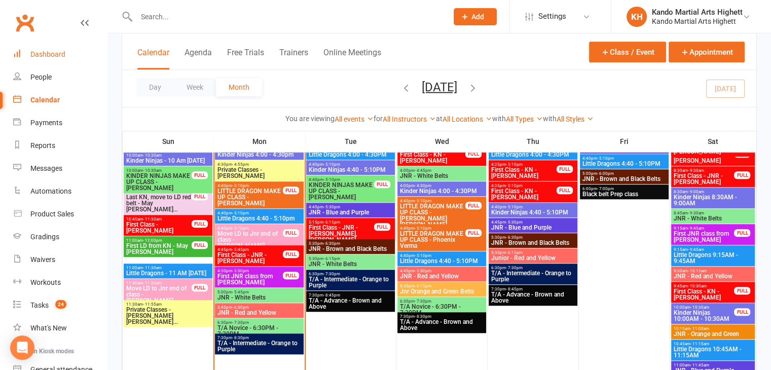
click at [82, 56] on link "Dashboard" at bounding box center [60, 54] width 94 height 23
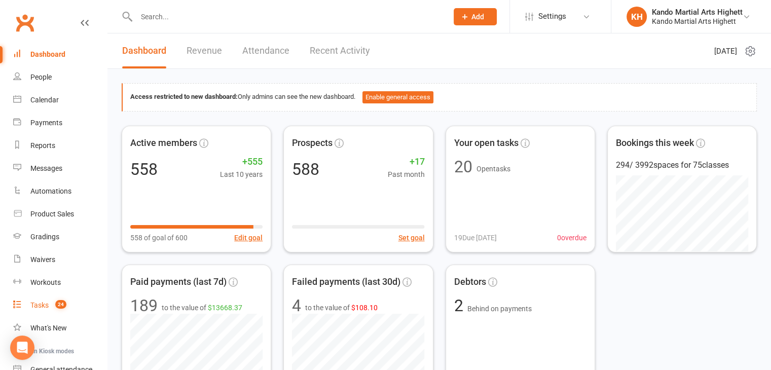
click at [57, 307] on span "24" at bounding box center [60, 304] width 11 height 9
select select "incomplete"
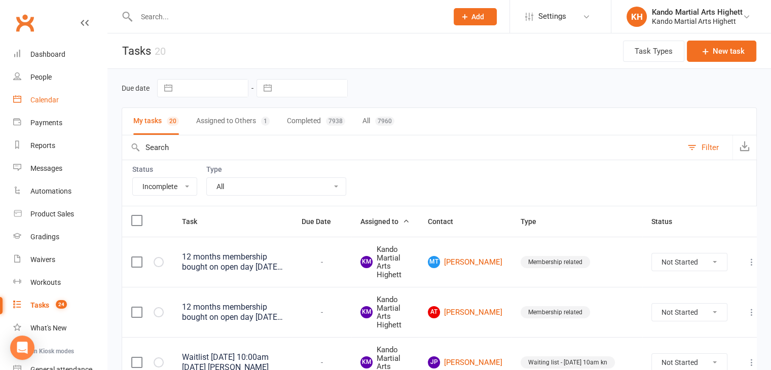
click at [64, 102] on link "Calendar" at bounding box center [60, 100] width 94 height 23
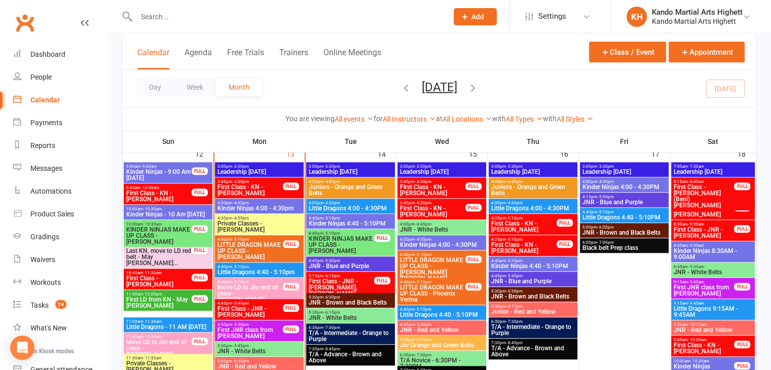
scroll to position [608, 0]
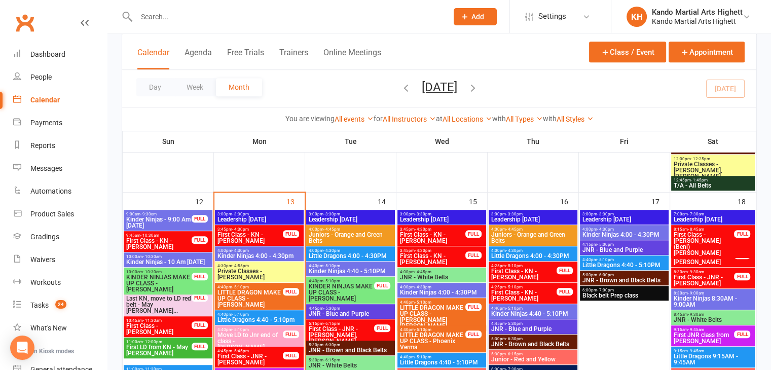
click at [187, 239] on span "First Class - KN - Bodhi Scott" at bounding box center [159, 244] width 66 height 12
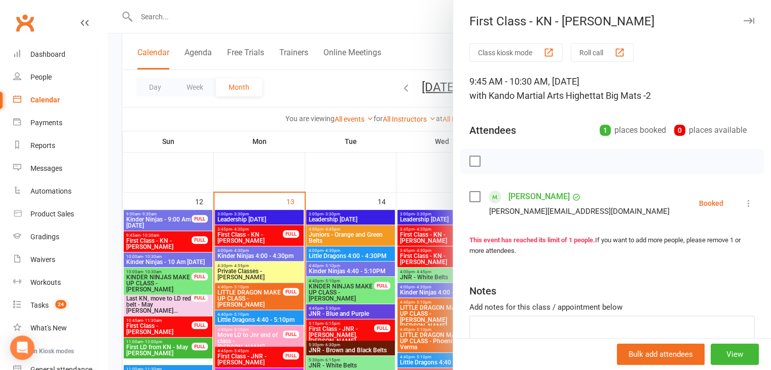
click at [736, 211] on li "Bodhi Scott jelena.parry@gmail.com Booked More info Remove Check in Mark absent…" at bounding box center [611, 203] width 285 height 29
click at [744, 203] on icon at bounding box center [749, 203] width 10 height 10
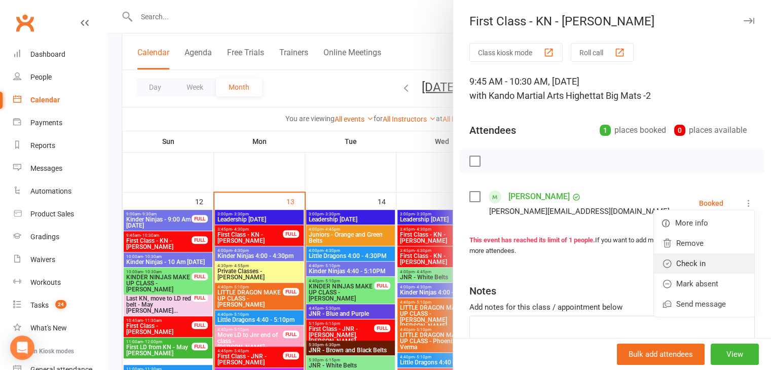
click at [706, 264] on link "Check in" at bounding box center [704, 264] width 100 height 20
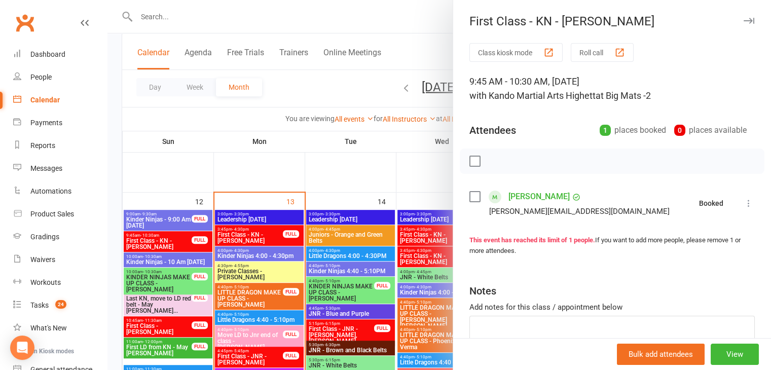
click at [171, 252] on div at bounding box center [439, 185] width 664 height 370
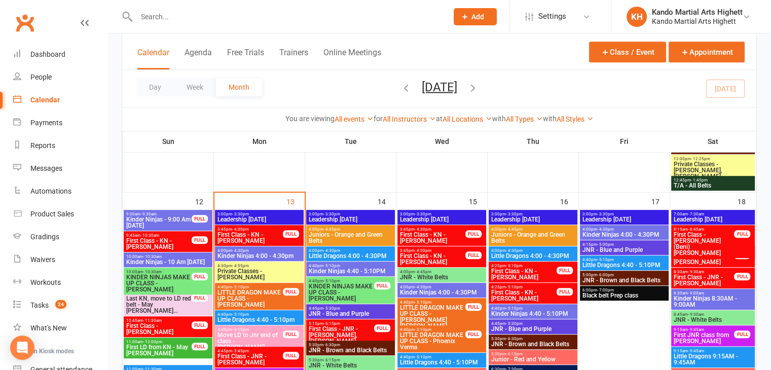
click at [189, 323] on span "First Class - LD - Arlo Stanbury" at bounding box center [159, 329] width 66 height 12
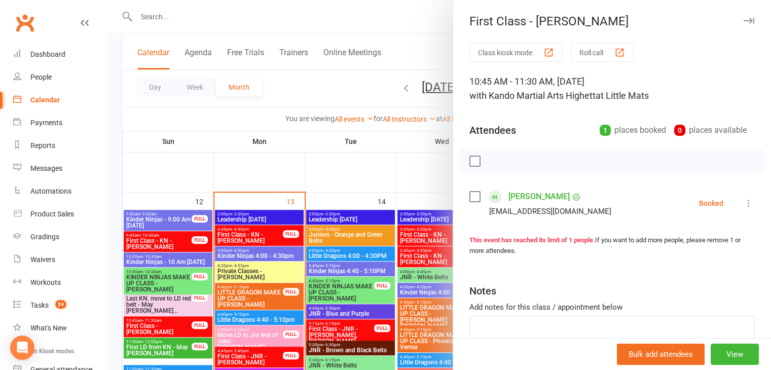
click at [744, 205] on icon at bounding box center [749, 203] width 10 height 10
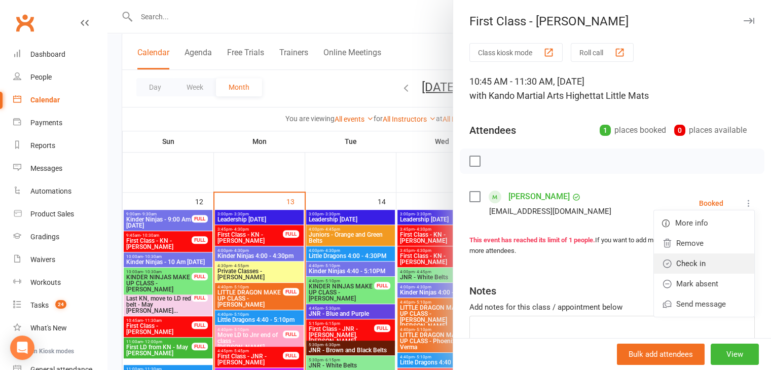
click at [691, 267] on link "Check in" at bounding box center [704, 264] width 100 height 20
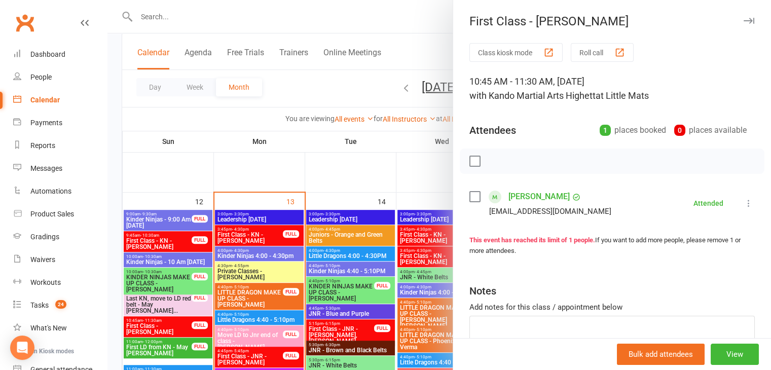
drag, startPoint x: 324, startPoint y: 209, endPoint x: 403, endPoint y: 337, distance: 150.0
click at [328, 210] on div at bounding box center [439, 185] width 664 height 370
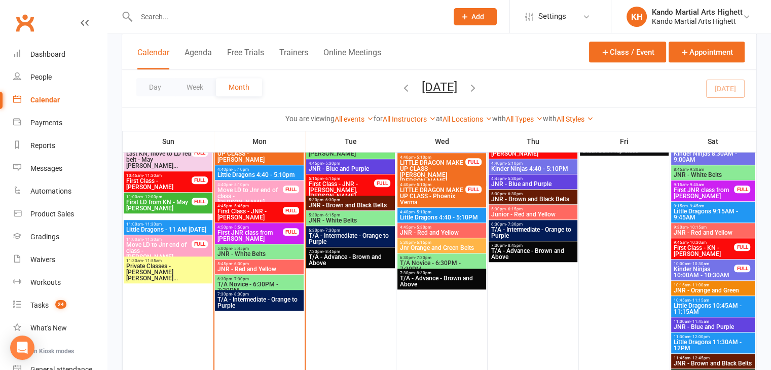
scroll to position [710, 0]
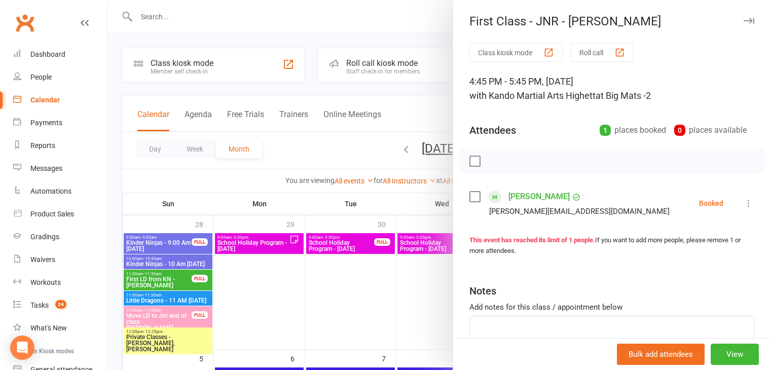
scroll to position [659, 0]
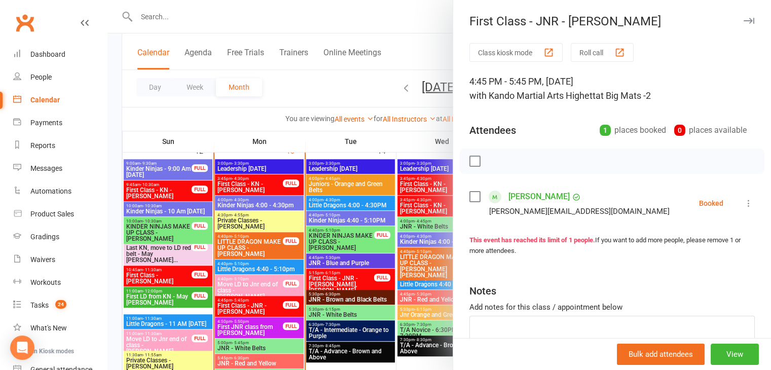
click at [146, 105] on div at bounding box center [439, 185] width 664 height 370
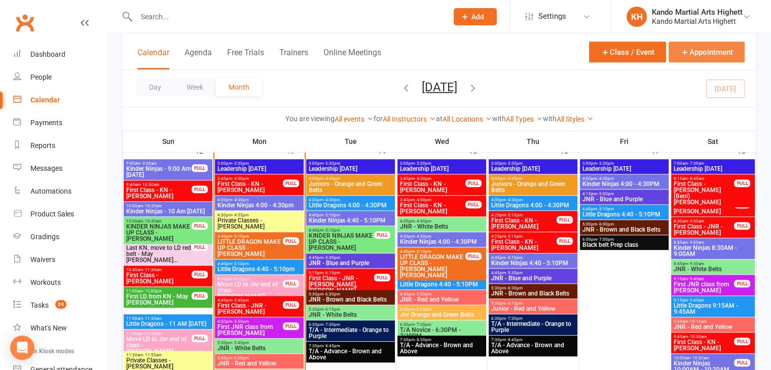
click at [712, 57] on button "Appointment" at bounding box center [707, 52] width 76 height 21
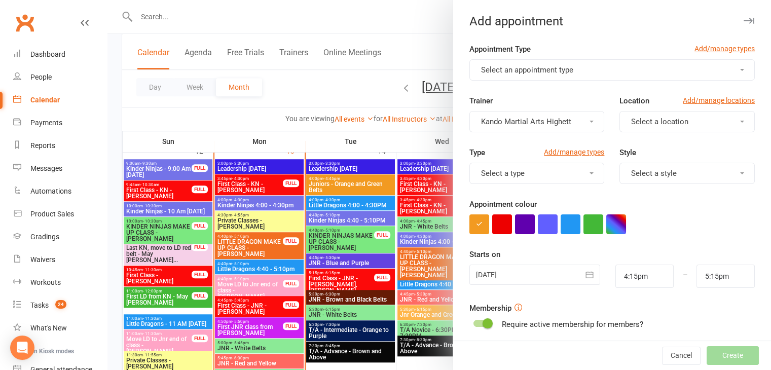
click at [512, 67] on span "Select an appointment type" at bounding box center [527, 69] width 92 height 9
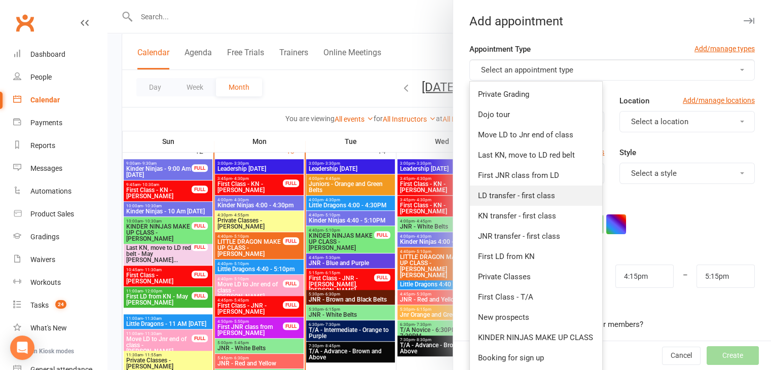
scroll to position [101, 0]
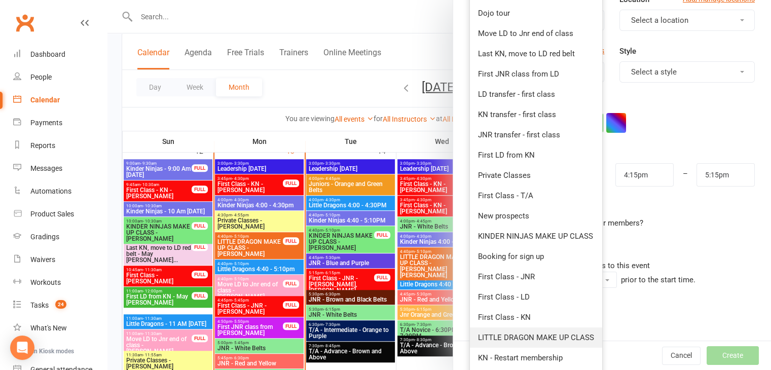
click at [562, 340] on span "LITTLE DRAGON MAKE UP CLASS" at bounding box center [536, 337] width 116 height 9
type input "4:45pm"
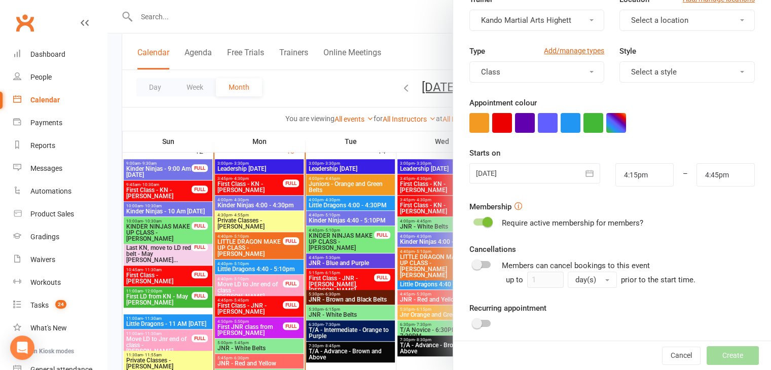
scroll to position [0, 0]
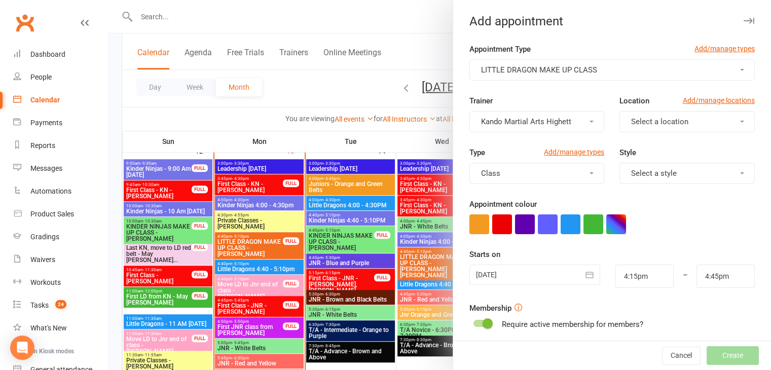
click at [588, 265] on button "button" at bounding box center [590, 275] width 20 height 20
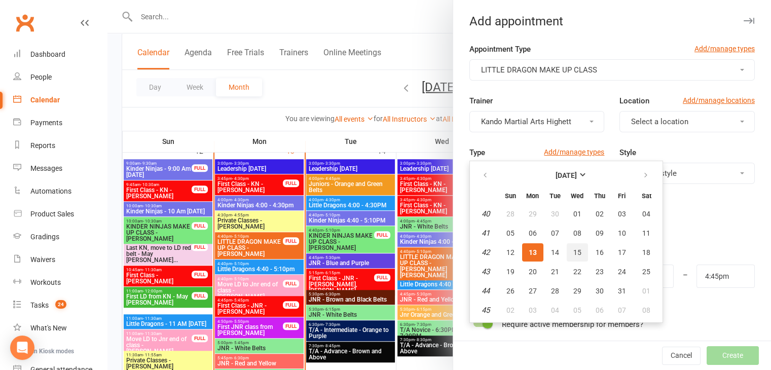
click at [577, 249] on button "15" at bounding box center [577, 252] width 21 height 18
type input "[DATE]"
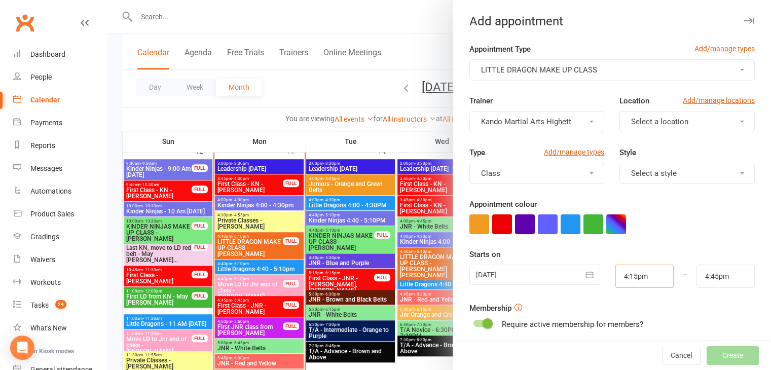
click at [622, 268] on input "4:15pm" at bounding box center [645, 276] width 58 height 23
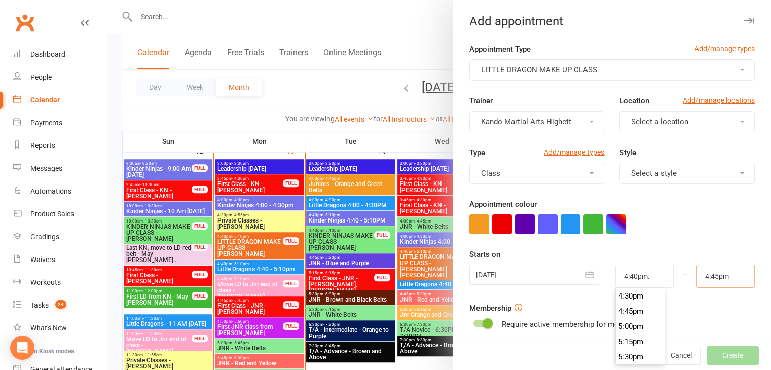
type input "4:40pm"
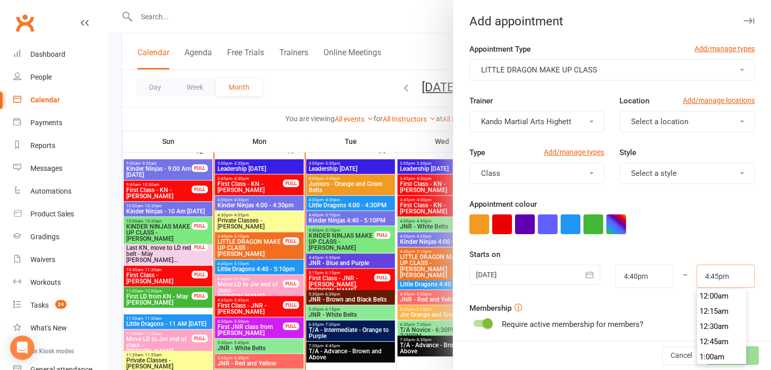
click at [697, 274] on input "4:45pm" at bounding box center [726, 276] width 58 height 23
click at [697, 274] on input "5:10pm" at bounding box center [726, 276] width 58 height 23
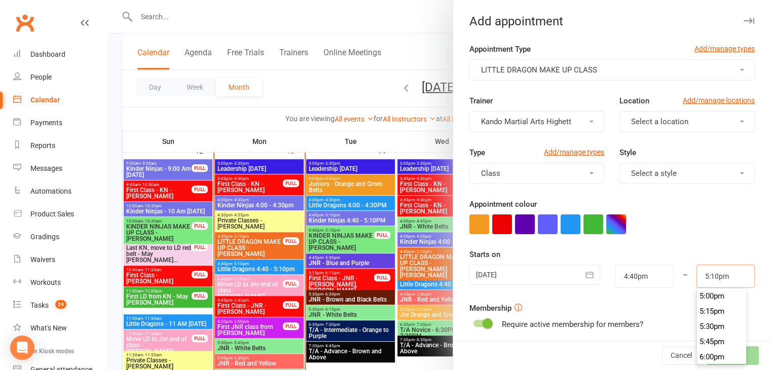
type input "5:10pm"
click at [702, 244] on form "Appointment Type Add/manage types LITTLE DRAGON MAKE UP CLASS Trainer Kando Mar…" at bounding box center [611, 263] width 285 height 441
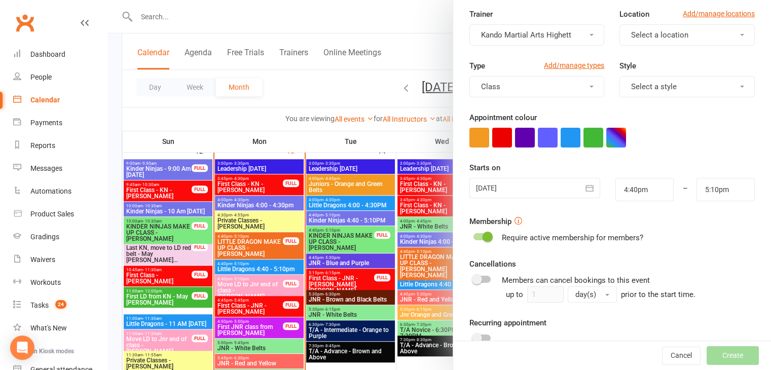
scroll to position [156, 0]
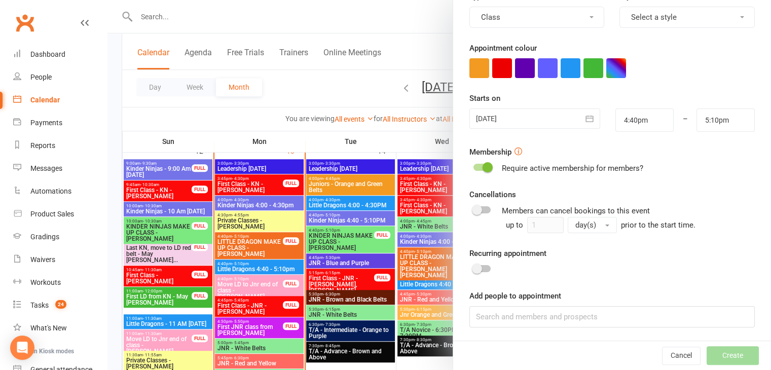
click at [620, 339] on div "Appointment Type Add/manage types LITTLE DRAGON MAKE UP CLASS Trainer Kando Mar…" at bounding box center [612, 114] width 318 height 455
click at [623, 319] on input at bounding box center [611, 316] width 285 height 21
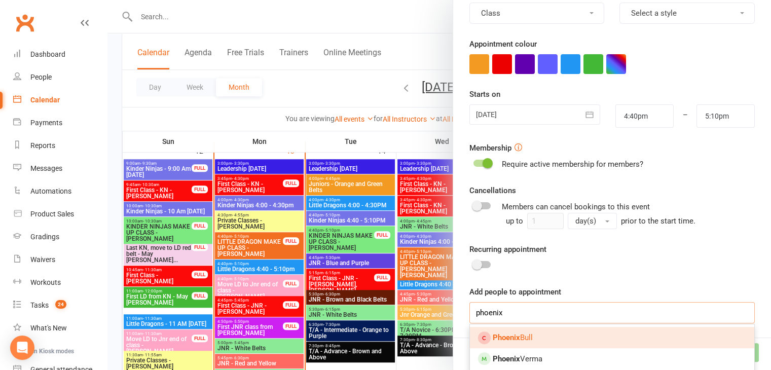
scroll to position [162, 0]
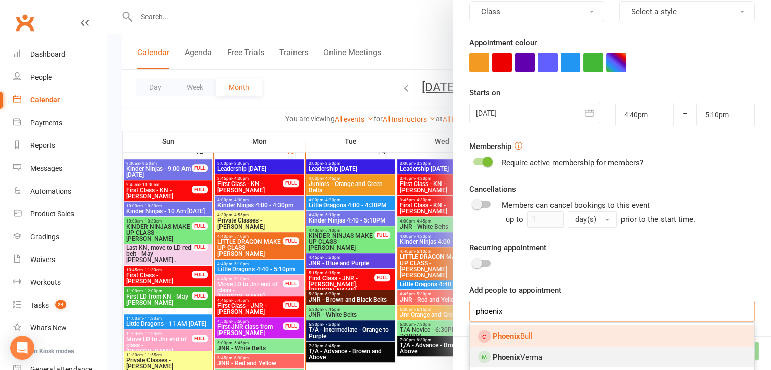
type input "phoenix"
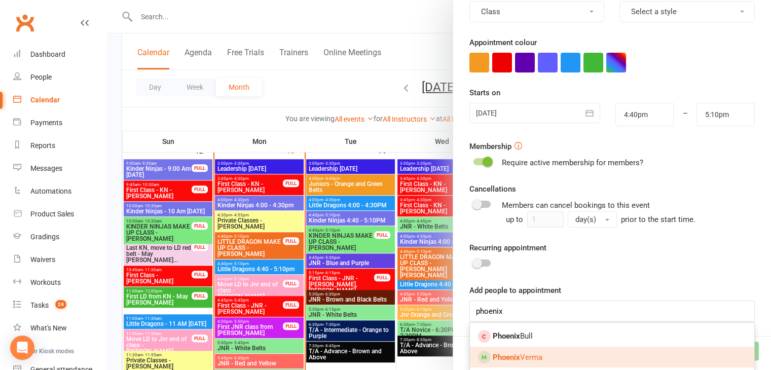
click at [511, 355] on strong "Phoenix" at bounding box center [506, 357] width 27 height 9
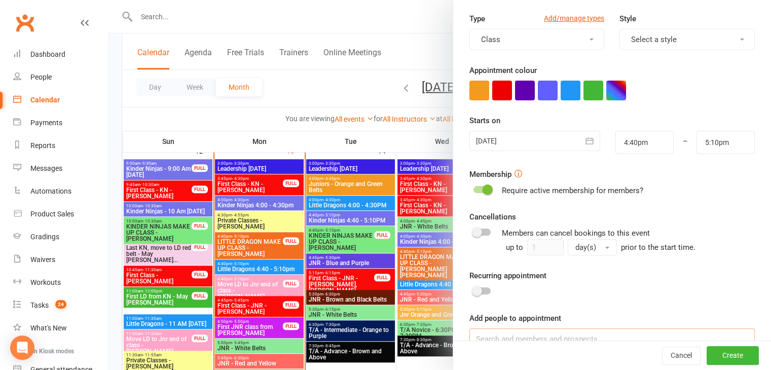
scroll to position [0, 0]
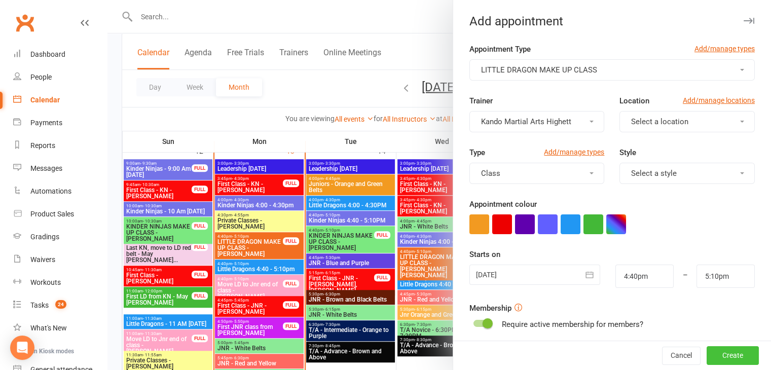
drag, startPoint x: 740, startPoint y: 357, endPoint x: 726, endPoint y: 353, distance: 14.8
click at [739, 357] on button "Create" at bounding box center [733, 356] width 52 height 18
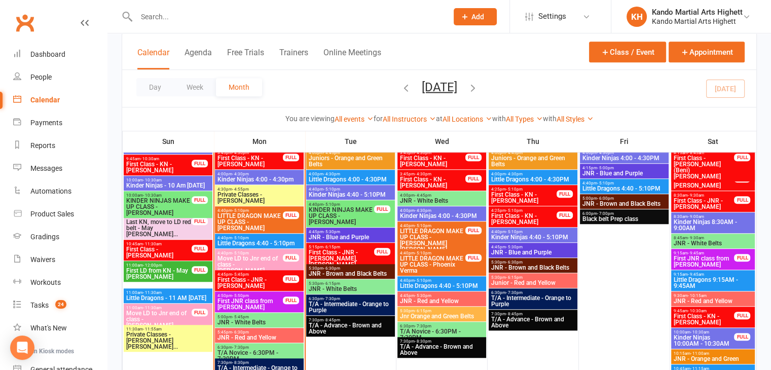
scroll to position [710, 0]
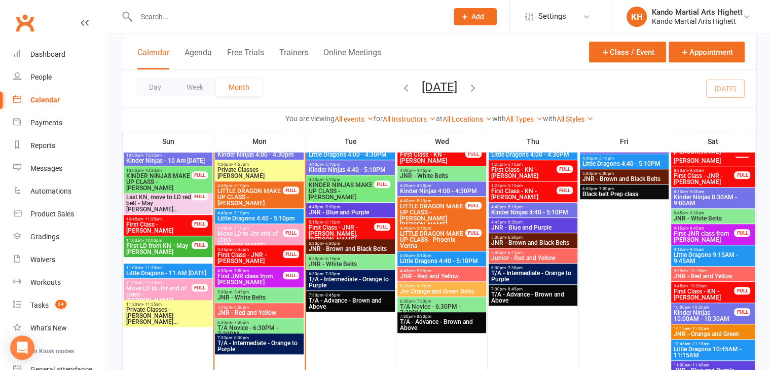
click at [276, 283] on span "First JNR class from [PERSON_NAME]" at bounding box center [250, 279] width 66 height 12
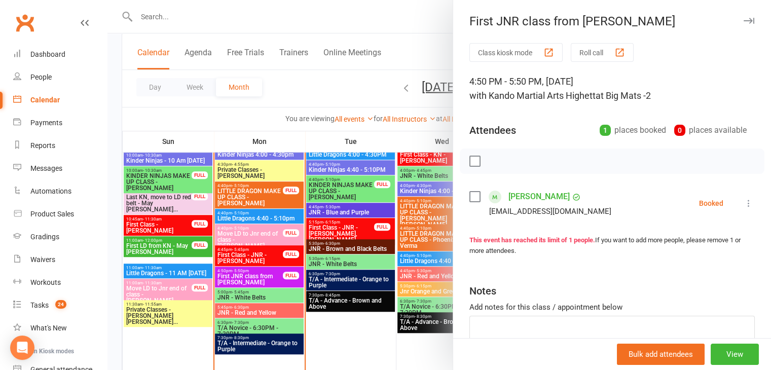
click at [338, 284] on div at bounding box center [439, 185] width 664 height 370
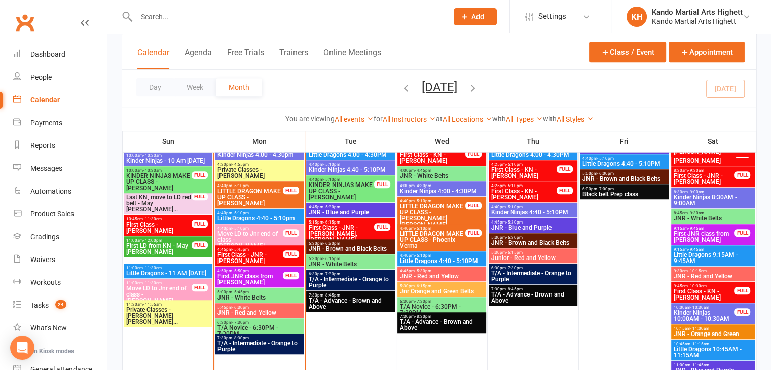
click at [262, 276] on span "First JNR class from [PERSON_NAME]" at bounding box center [250, 279] width 66 height 12
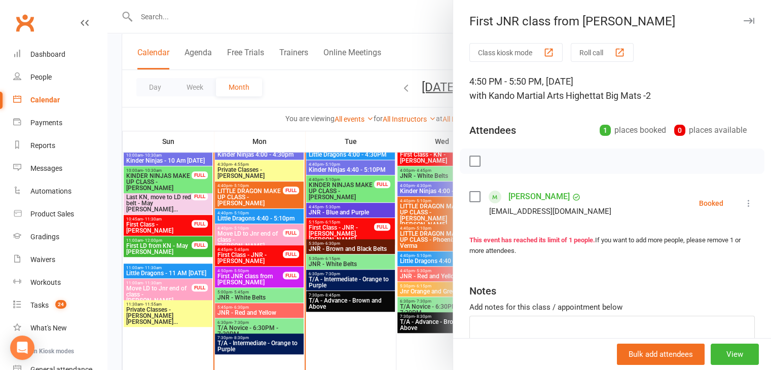
click at [259, 276] on div at bounding box center [439, 185] width 664 height 370
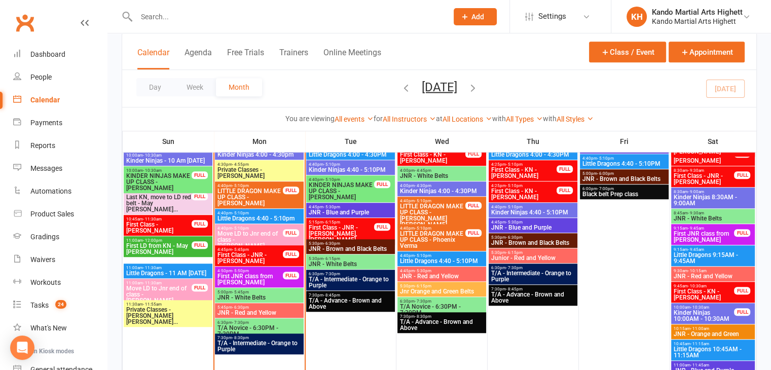
click at [268, 237] on span "Move LD to Jnr end of class - [PERSON_NAME]" at bounding box center [250, 240] width 66 height 18
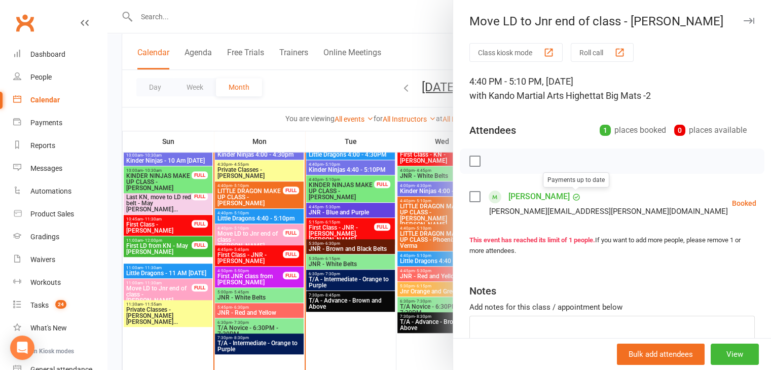
click at [564, 195] on link "Liam Abel-Welch" at bounding box center [539, 197] width 61 height 16
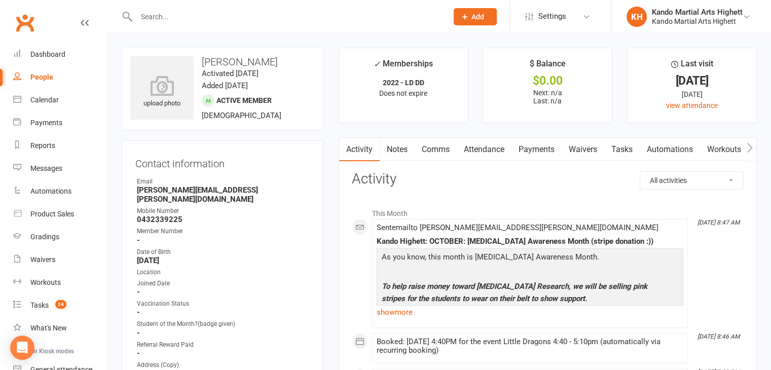
click at [224, 69] on time "Activated 25 September, 2024" at bounding box center [230, 73] width 57 height 9
click at [223, 69] on time "Activated 25 September, 2024" at bounding box center [230, 73] width 57 height 9
click at [225, 69] on time "Activated 25 September, 2024" at bounding box center [230, 73] width 57 height 9
click at [235, 65] on h3 "Liam Abel-Welch" at bounding box center [222, 61] width 185 height 11
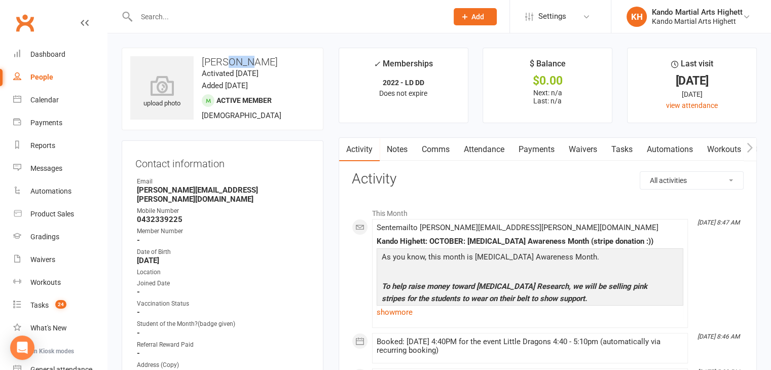
click at [235, 65] on h3 "Liam Abel-Welch" at bounding box center [222, 61] width 185 height 11
copy h3 "Liam Abel-Welch"
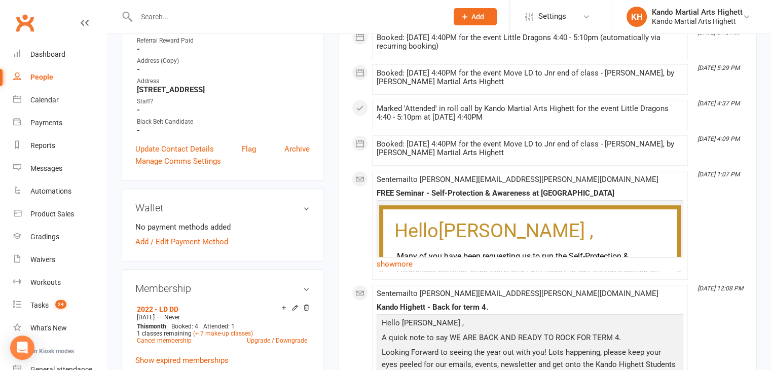
scroll to position [101, 0]
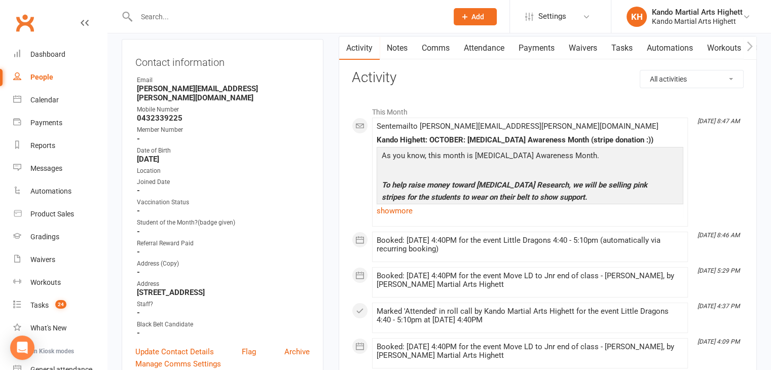
click at [37, 254] on link "Waivers" at bounding box center [60, 259] width 94 height 23
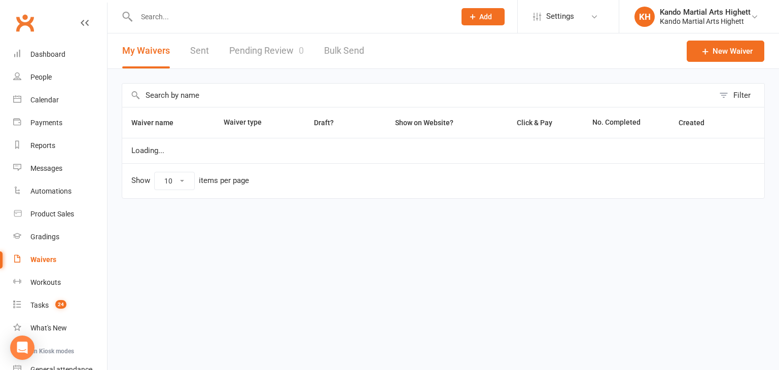
select select "100"
click at [289, 52] on link "Pending Review 0" at bounding box center [266, 50] width 75 height 35
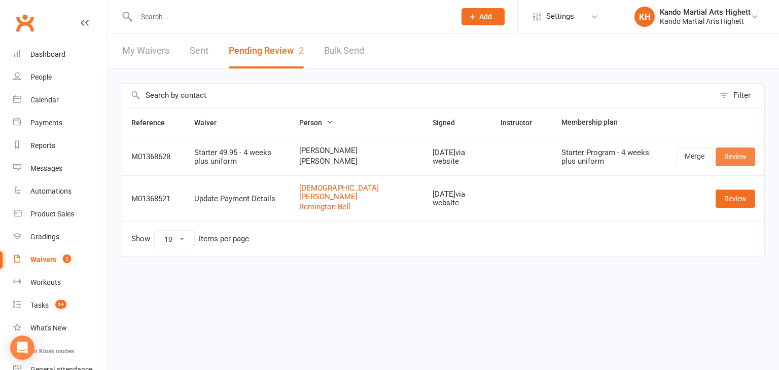
click at [737, 158] on link "Review" at bounding box center [735, 157] width 40 height 18
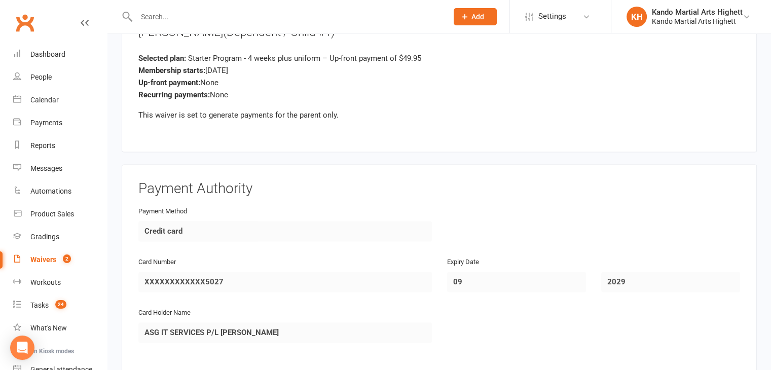
scroll to position [1620, 0]
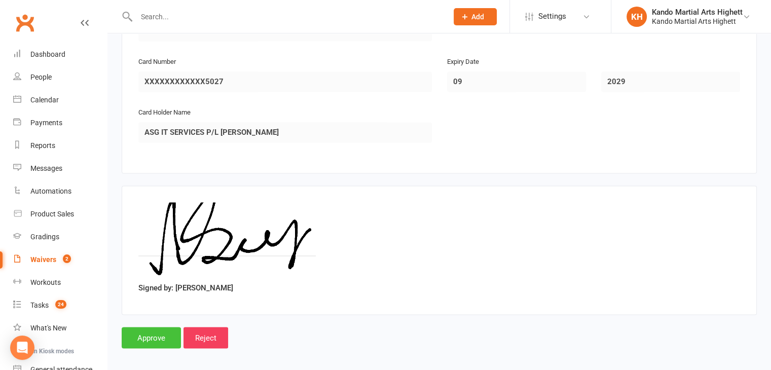
click at [154, 327] on input "Approve" at bounding box center [151, 337] width 59 height 21
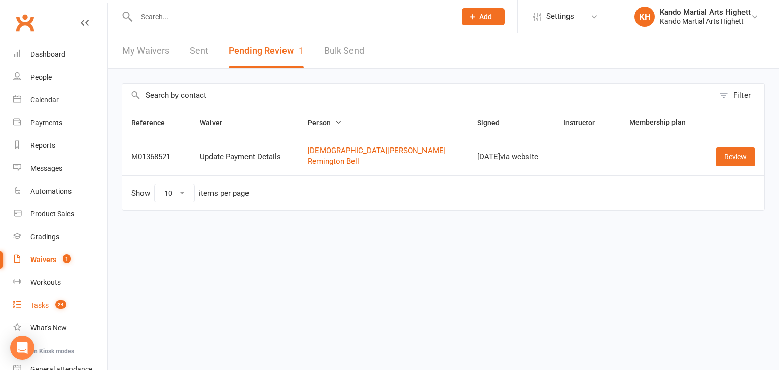
click at [31, 315] on link "Tasks 24" at bounding box center [60, 305] width 94 height 23
select select "incomplete"
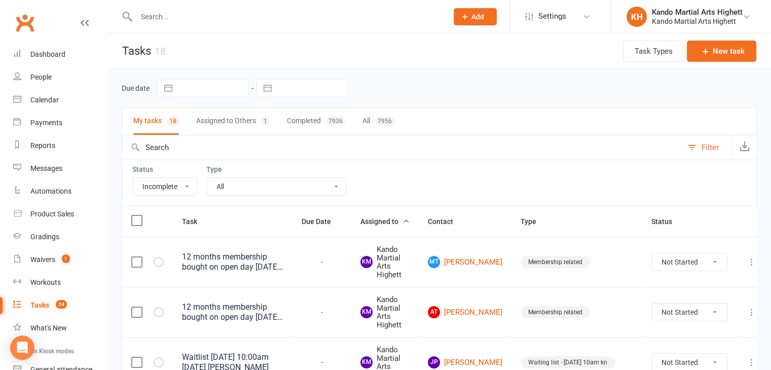
click at [261, 124] on button "Assigned to Others 1" at bounding box center [233, 121] width 74 height 27
select select "-31573"
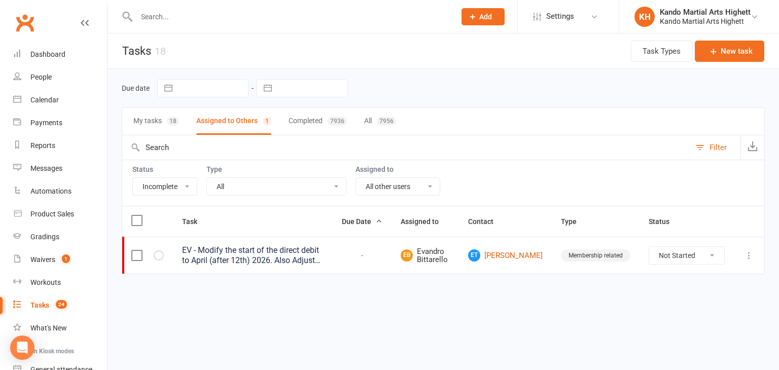
click at [169, 117] on div "18" at bounding box center [173, 121] width 12 height 9
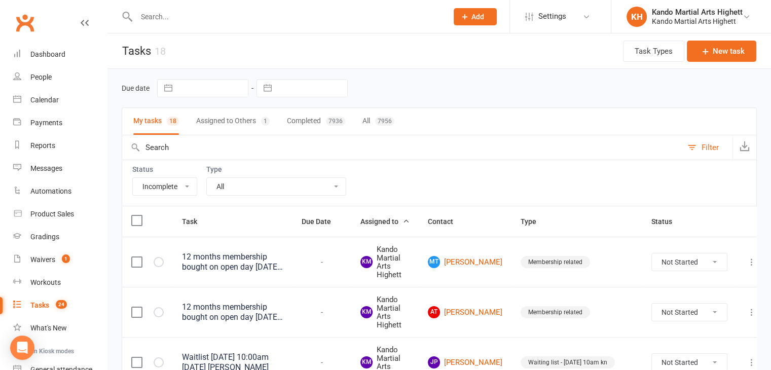
click at [288, 180] on select "All Admin Cancellation Class transfer Courtesy call Create welcome card E-mail …" at bounding box center [276, 186] width 139 height 17
select select "22414"
click at [207, 178] on select "All Admin Cancellation Class transfer Courtesy call Create welcome card E-mail …" at bounding box center [276, 186] width 139 height 17
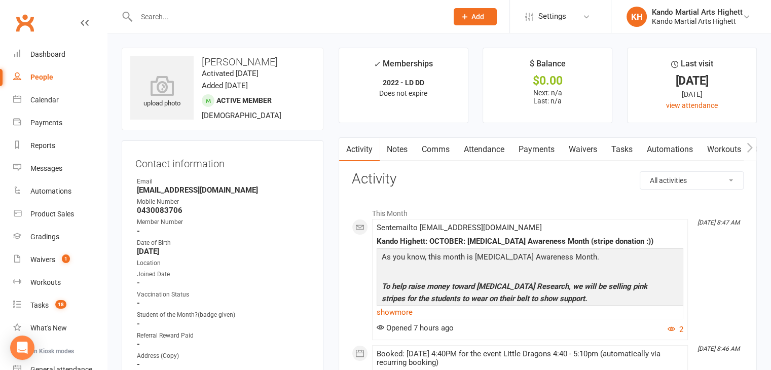
click at [223, 57] on h3 "[PERSON_NAME]" at bounding box center [222, 61] width 185 height 11
copy h3 "[PERSON_NAME]"
click at [42, 98] on div "Calendar" at bounding box center [44, 100] width 28 height 8
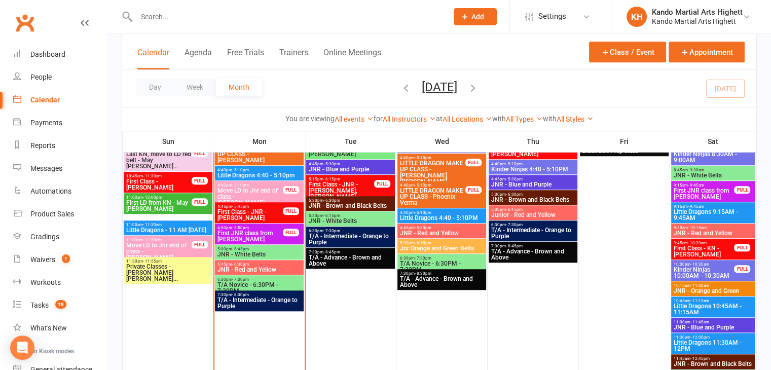
scroll to position [710, 0]
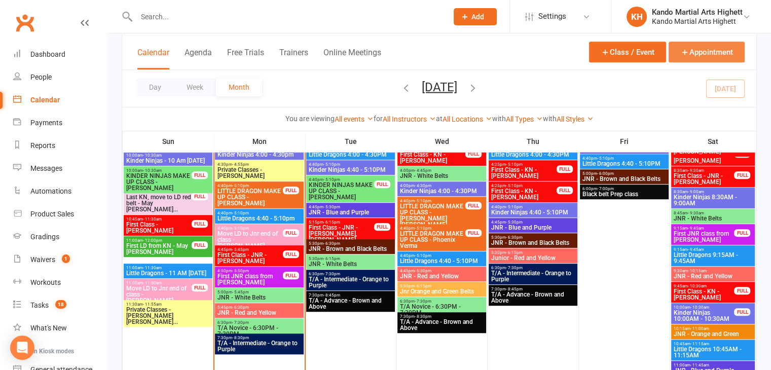
click at [707, 52] on button "Appointment" at bounding box center [707, 52] width 76 height 21
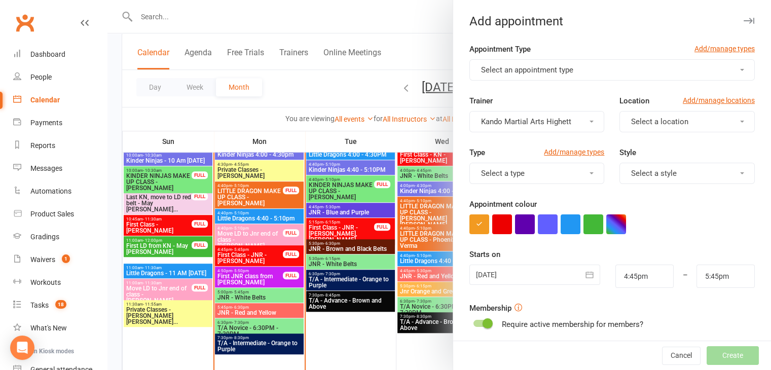
click at [571, 65] on button "Select an appointment type" at bounding box center [611, 69] width 285 height 21
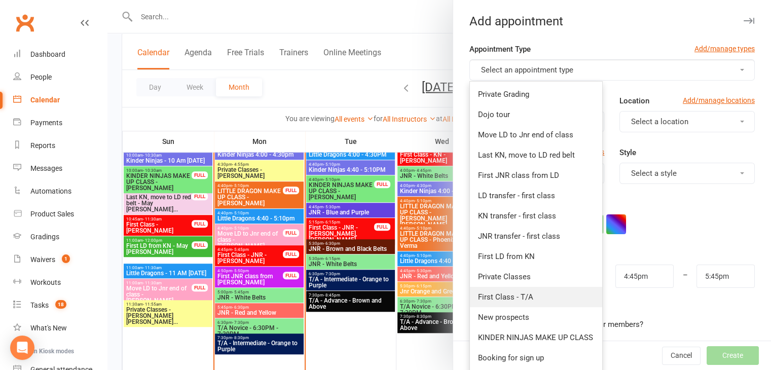
scroll to position [156, 0]
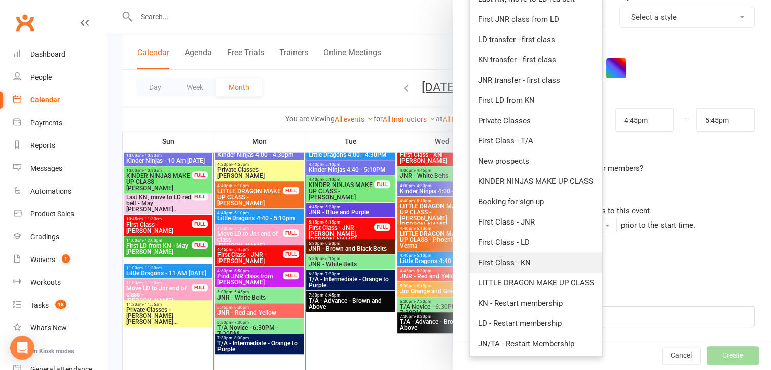
click at [532, 258] on link "First Class - KN" at bounding box center [536, 262] width 132 height 20
type input "5:15pm"
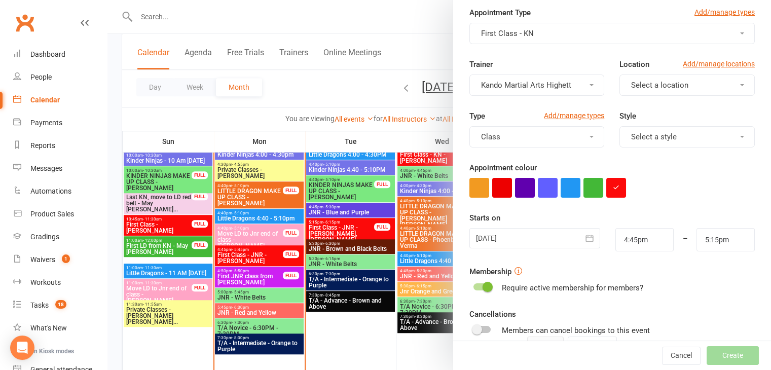
scroll to position [101, 0]
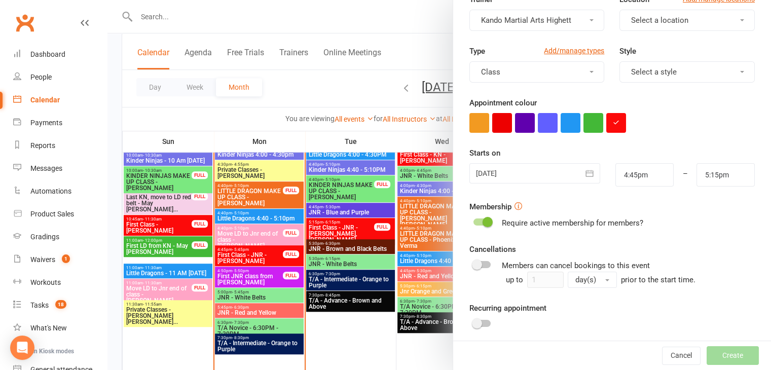
click at [586, 175] on icon "button" at bounding box center [590, 173] width 8 height 7
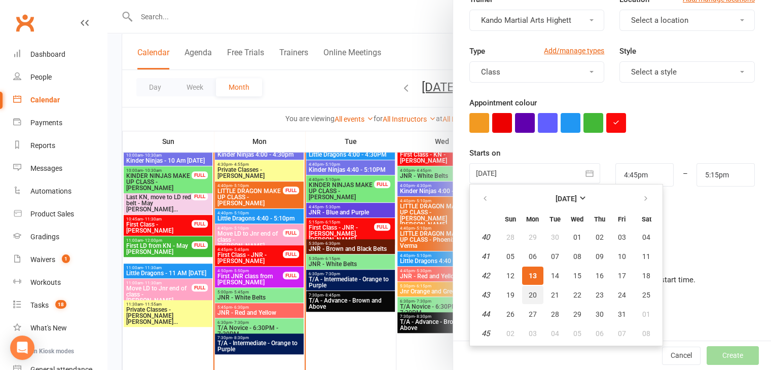
click at [531, 296] on span "20" at bounding box center [533, 295] width 8 height 8
type input "[DATE]"
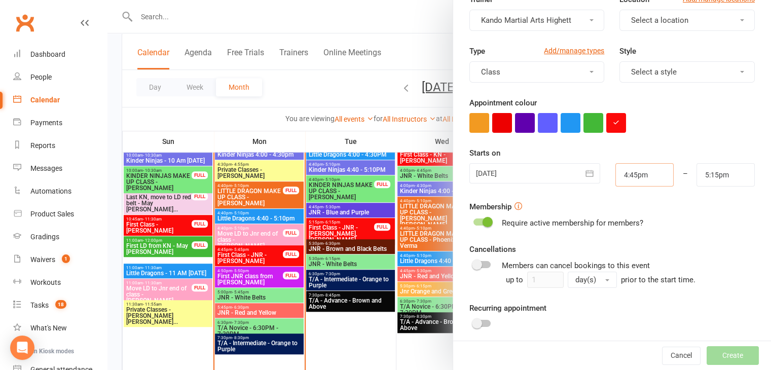
click at [616, 175] on input "4:45pm" at bounding box center [645, 174] width 58 height 23
click at [618, 175] on input "4:45pm" at bounding box center [645, 174] width 58 height 23
type input "3:45pm"
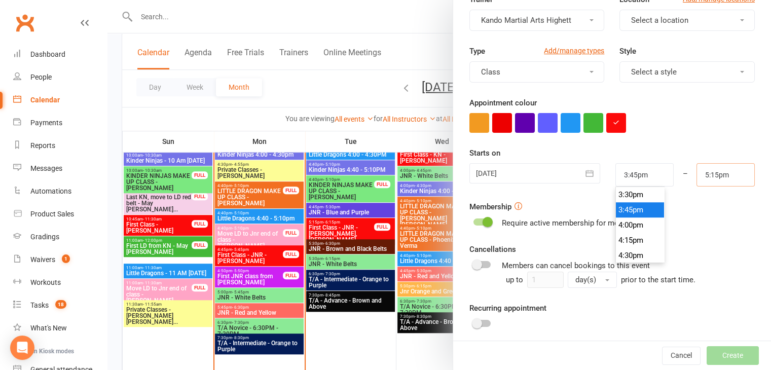
click at [709, 172] on input "5:15pm" at bounding box center [726, 174] width 58 height 23
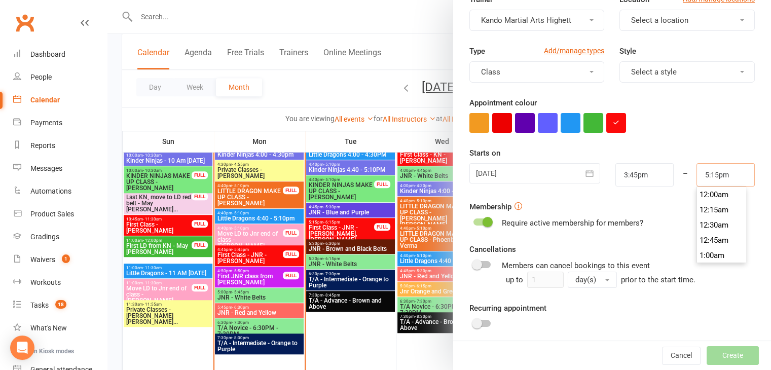
scroll to position [1034, 0]
click at [704, 173] on input "5:15pm" at bounding box center [726, 174] width 58 height 23
type input "4:30pm"
click at [700, 243] on li "4:30pm" at bounding box center [721, 240] width 49 height 15
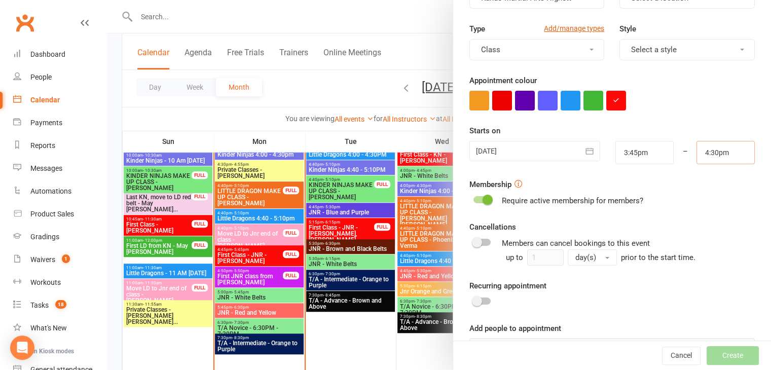
scroll to position [156, 0]
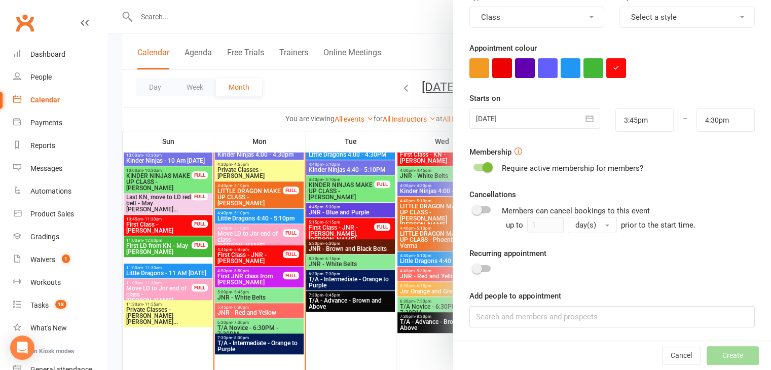
click at [602, 334] on div "Appointment Type Add/manage types First Class - KN Trainer Kando Martial Arts H…" at bounding box center [612, 114] width 318 height 455
click at [605, 315] on input at bounding box center [611, 316] width 285 height 21
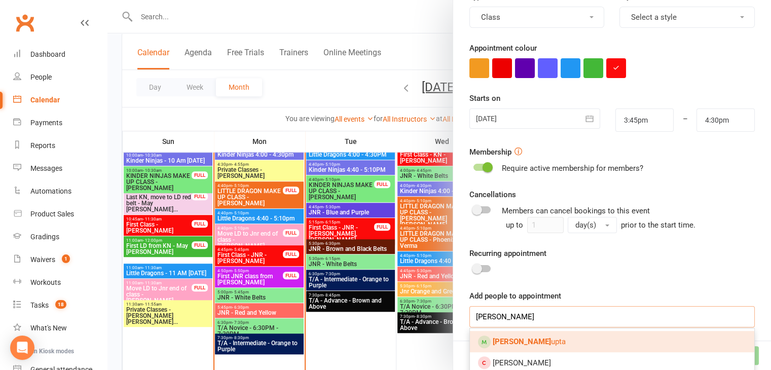
type input "noah seng"
click at [513, 345] on link "Noah Seng upta" at bounding box center [612, 341] width 284 height 21
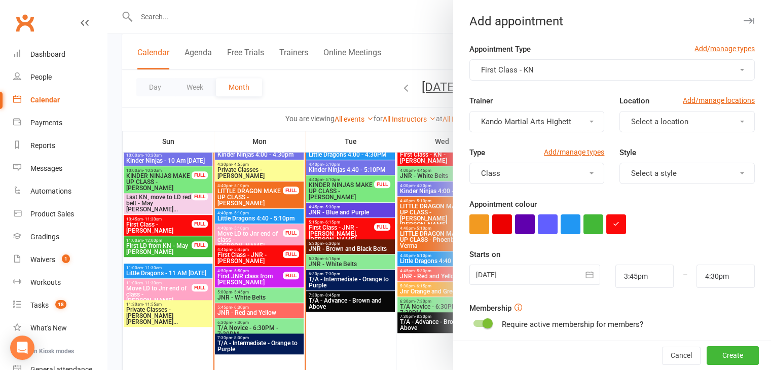
scroll to position [0, 0]
click at [726, 352] on button "Create" at bounding box center [733, 356] width 52 height 18
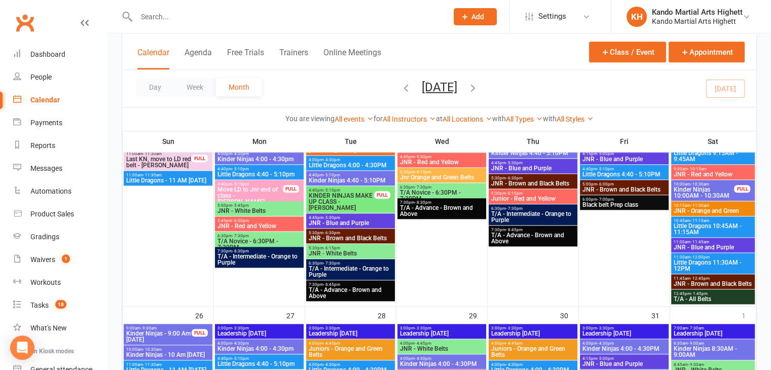
scroll to position [963, 0]
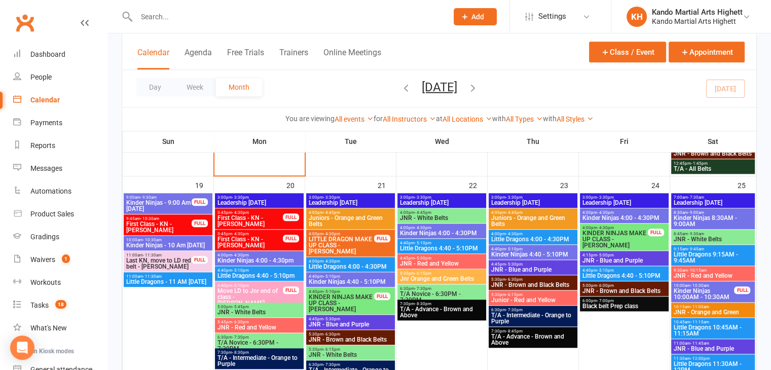
click at [245, 255] on span "- 4:30pm" at bounding box center [240, 255] width 17 height 5
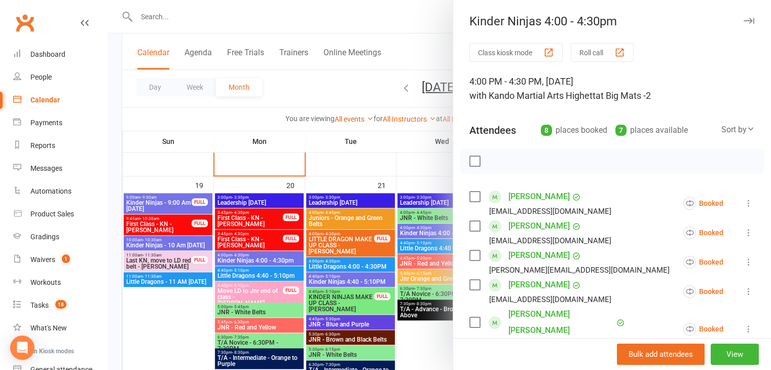
click at [245, 255] on div at bounding box center [439, 185] width 664 height 370
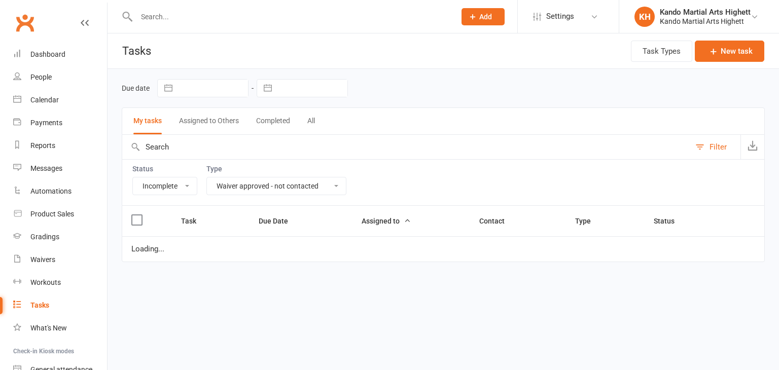
select select "incomplete"
select select "22414"
select select "incomplete"
select select "22414"
select select "incomplete"
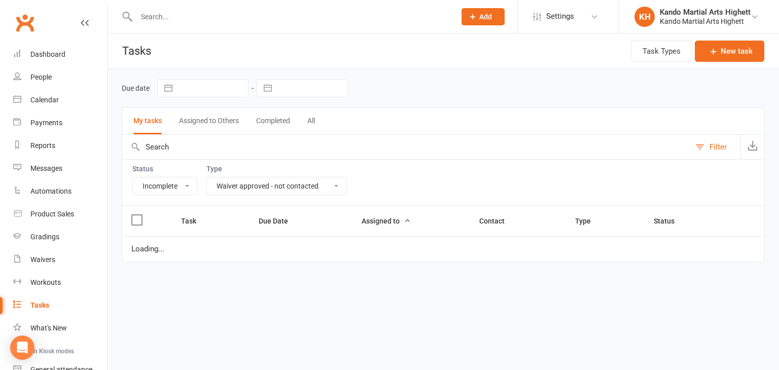
select select "22414"
select select "incomplete"
select select "22414"
select select "incomplete"
select select "22414"
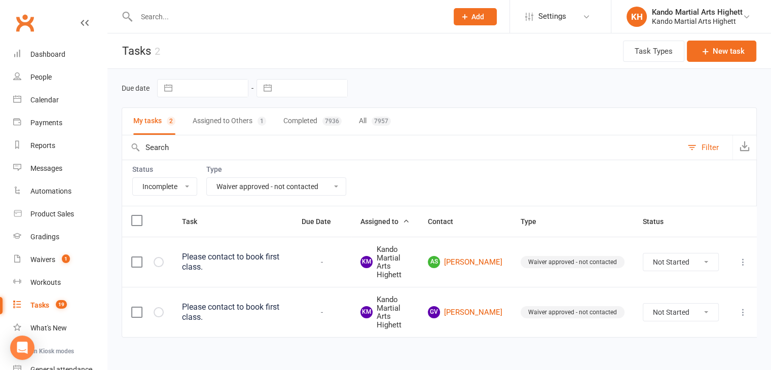
click at [691, 267] on select "Not Started In Progress Waiting Complete" at bounding box center [680, 262] width 75 height 17
click at [643, 254] on select "Not Started In Progress Waiting Complete" at bounding box center [680, 262] width 75 height 17
select select "unstarted"
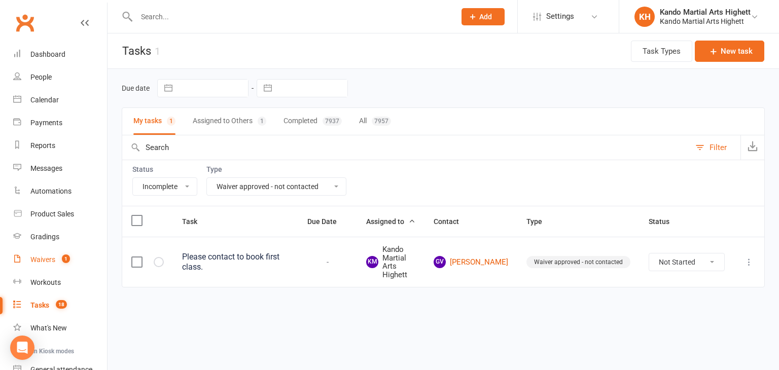
click at [70, 268] on link "Waivers 1" at bounding box center [60, 259] width 94 height 23
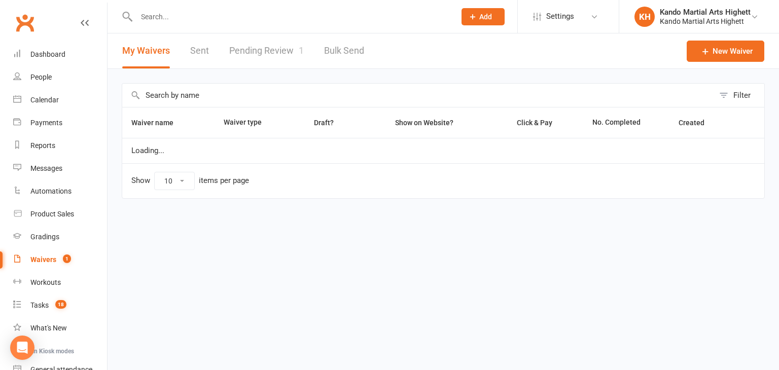
select select "100"
click at [286, 57] on link "Pending Review 1" at bounding box center [266, 50] width 75 height 35
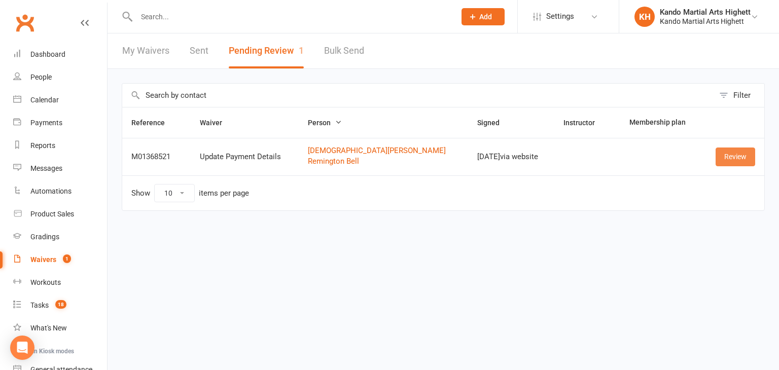
click at [738, 159] on link "Review" at bounding box center [735, 157] width 40 height 18
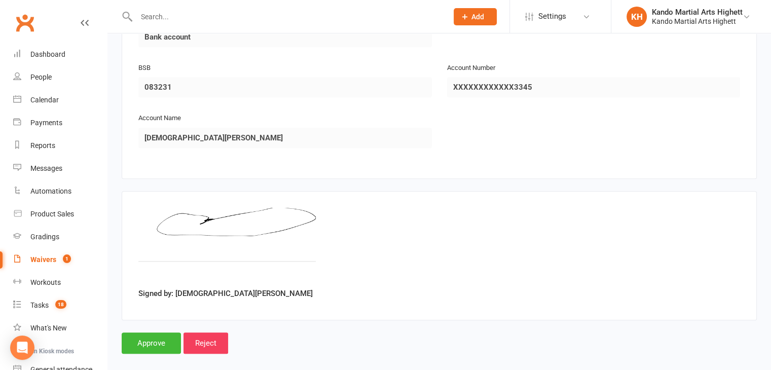
scroll to position [911, 0]
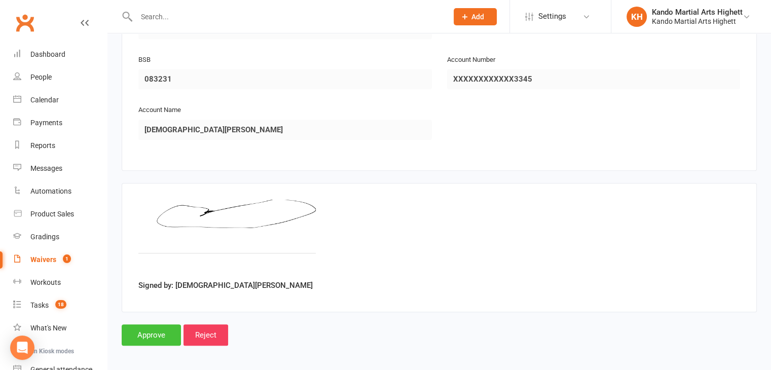
click at [160, 329] on input "Approve" at bounding box center [151, 334] width 59 height 21
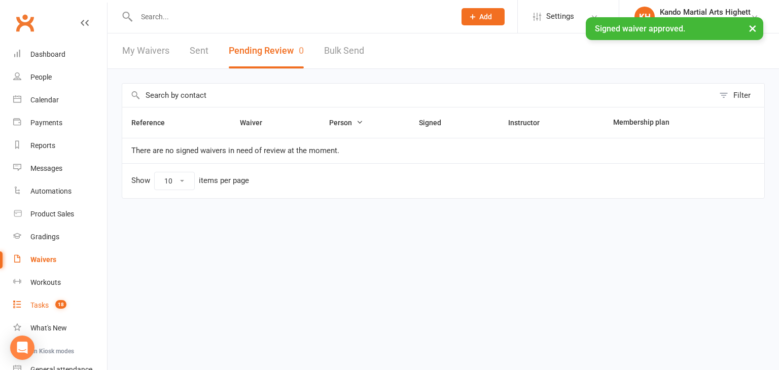
click at [71, 305] on link "Tasks 18" at bounding box center [60, 305] width 94 height 23
select select "incomplete"
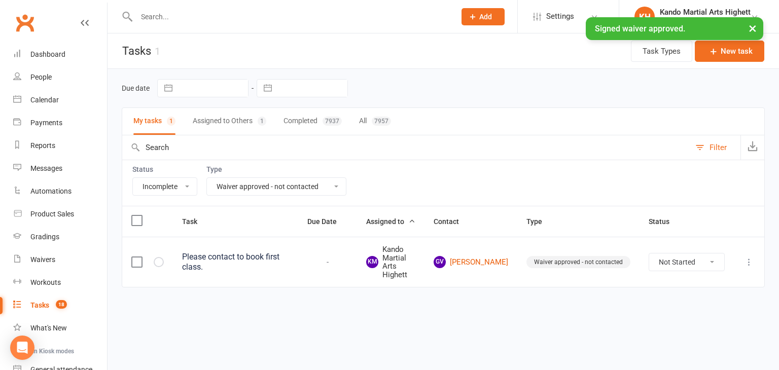
click at [310, 199] on div "Status All Incomplete Not Started In Progress Waiting Complete Type All Admin C…" at bounding box center [443, 183] width 643 height 46
drag, startPoint x: 316, startPoint y: 184, endPoint x: 296, endPoint y: 183, distance: 20.8
click at [311, 184] on select "All Admin Cancellation Class transfer Courtesy call Create welcome card E-mail …" at bounding box center [276, 186] width 139 height 17
select select "23096"
click at [207, 178] on select "All Admin Cancellation Class transfer Courtesy call Create welcome card E-mail …" at bounding box center [276, 186] width 139 height 17
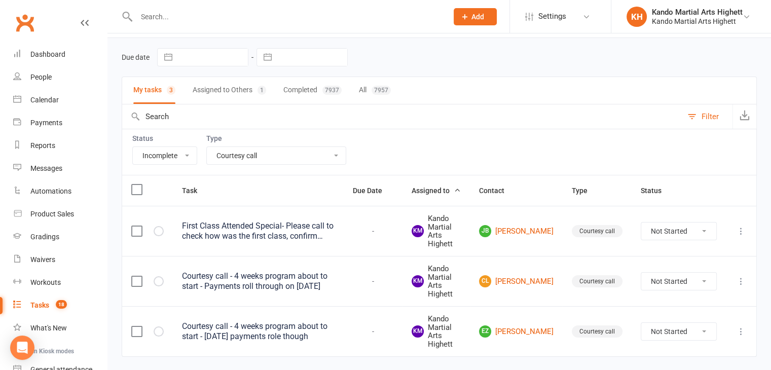
scroll to position [60, 0]
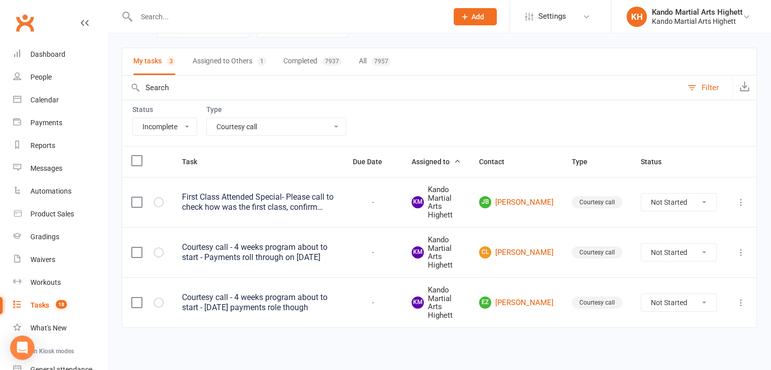
click at [221, 124] on select "All Admin Cancellation Class transfer Courtesy call Create welcome card E-mail …" at bounding box center [276, 126] width 139 height 17
click at [310, 288] on td "Courtesy call - 4 weeks program about to start - 24 Oct payments role though" at bounding box center [258, 302] width 171 height 50
click at [301, 307] on div "Courtesy call - 4 weeks program about to start - 24 Oct payments role though" at bounding box center [258, 303] width 153 height 20
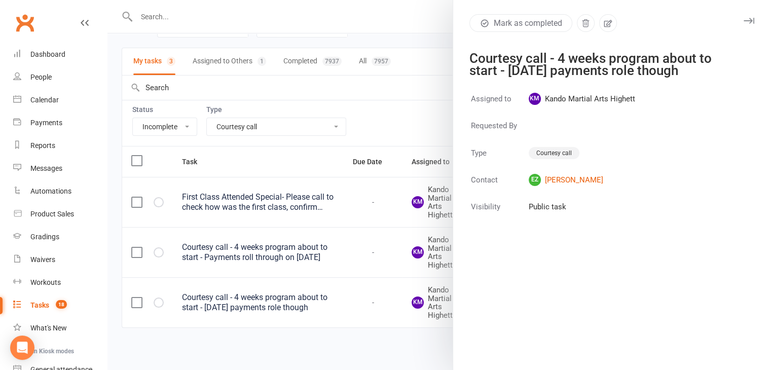
click at [283, 291] on div at bounding box center [439, 185] width 664 height 370
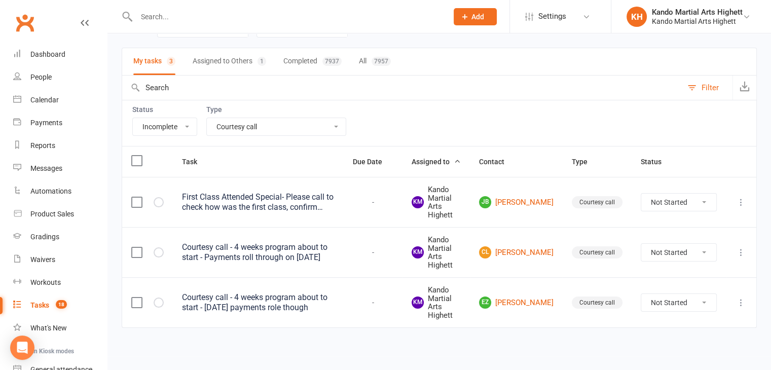
click at [295, 243] on div "Courtesy call - 4 weeks program about to start - Payments roll through on 24 Oct" at bounding box center [258, 252] width 153 height 20
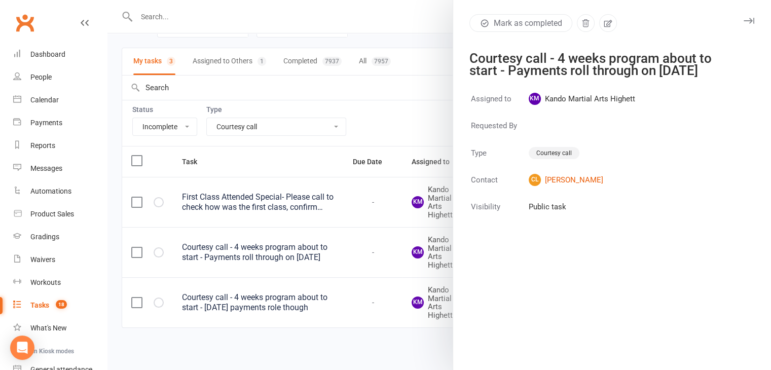
click at [295, 243] on div at bounding box center [439, 185] width 664 height 370
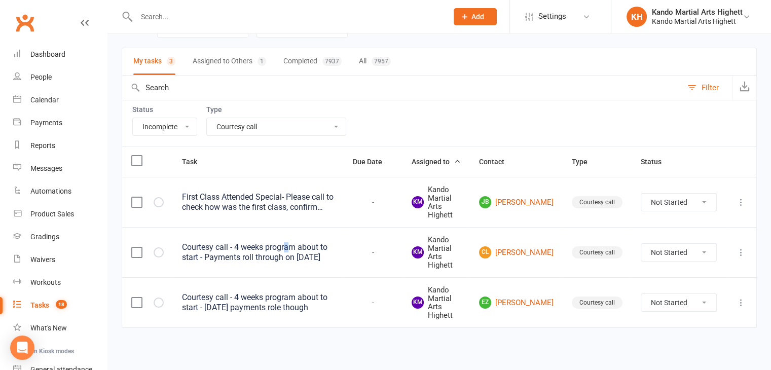
drag, startPoint x: 290, startPoint y: 244, endPoint x: 283, endPoint y: 242, distance: 7.3
click at [283, 242] on div "Courtesy call - 4 weeks program about to start - Payments roll through on 24 Oct" at bounding box center [258, 252] width 153 height 20
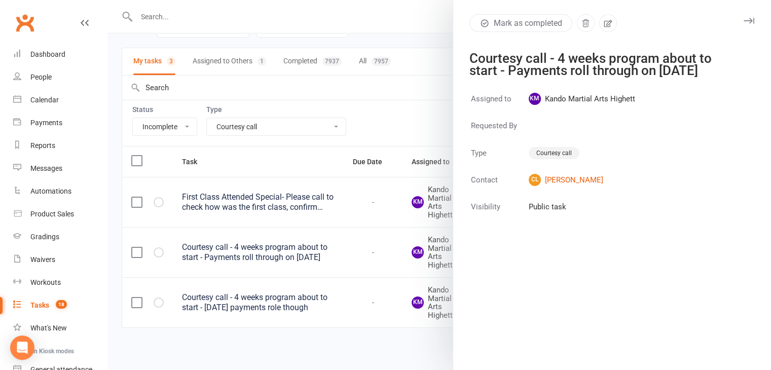
click at [278, 245] on div at bounding box center [439, 185] width 664 height 370
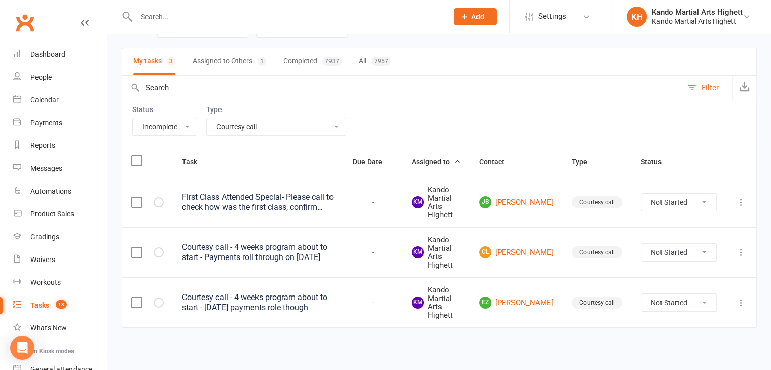
click at [278, 246] on div "Courtesy call - 4 weeks program about to start - Payments roll through on 24 Oct" at bounding box center [258, 252] width 153 height 20
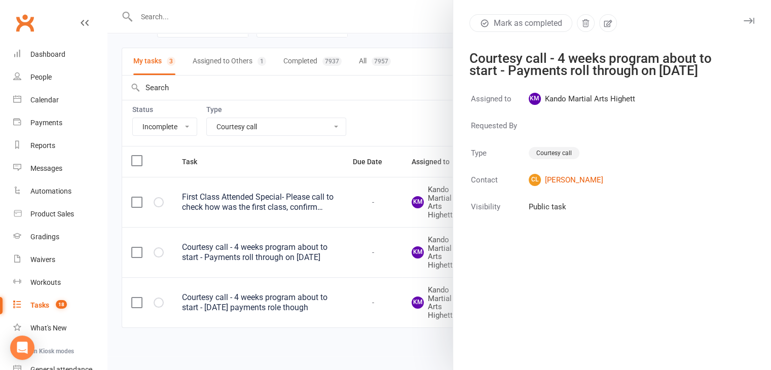
click at [309, 218] on div at bounding box center [439, 185] width 664 height 370
click at [295, 198] on div at bounding box center [439, 185] width 664 height 370
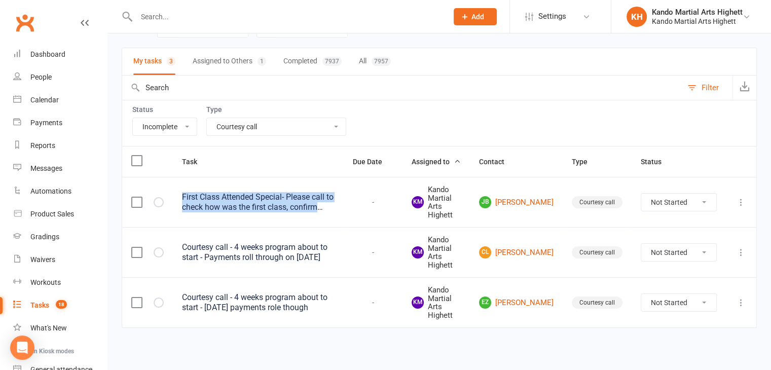
click at [295, 198] on div "First Class Attended Special- Please call to check how was the first class, con…" at bounding box center [258, 202] width 153 height 20
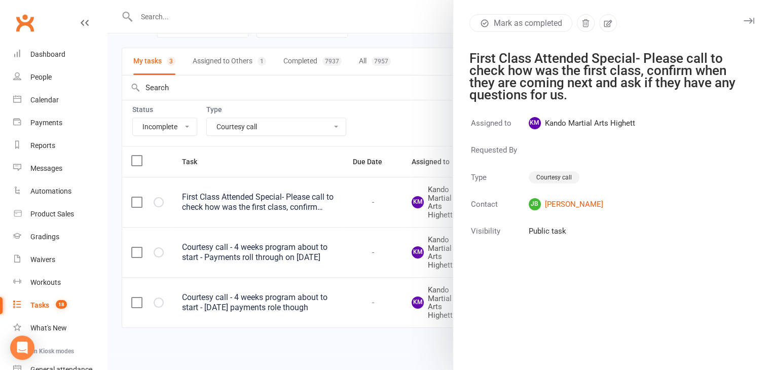
drag, startPoint x: 566, startPoint y: 194, endPoint x: 303, endPoint y: 183, distance: 262.9
click at [303, 183] on div at bounding box center [439, 185] width 664 height 370
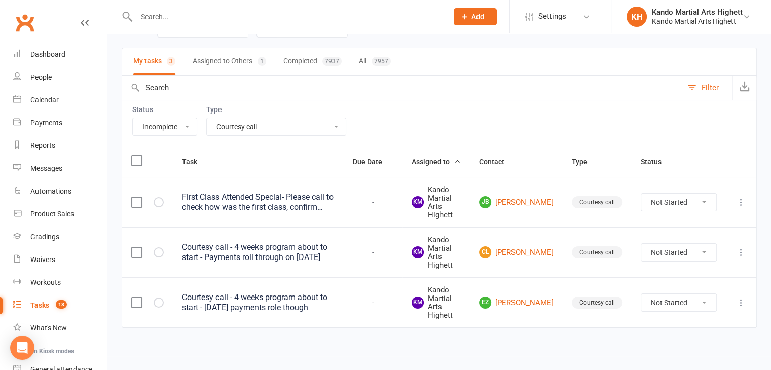
drag, startPoint x: 304, startPoint y: 197, endPoint x: 334, endPoint y: 184, distance: 32.9
click at [268, 116] on div "Type All Admin Cancellation Class transfer Courtesy call Create welcome card E-…" at bounding box center [276, 120] width 140 height 30
click at [271, 120] on select "All Admin Cancellation Class transfer Courtesy call Create welcome card E-mail …" at bounding box center [276, 126] width 139 height 17
select select
click at [207, 118] on select "All Admin Cancellation Class transfer Courtesy call Create welcome card E-mail …" at bounding box center [276, 126] width 139 height 17
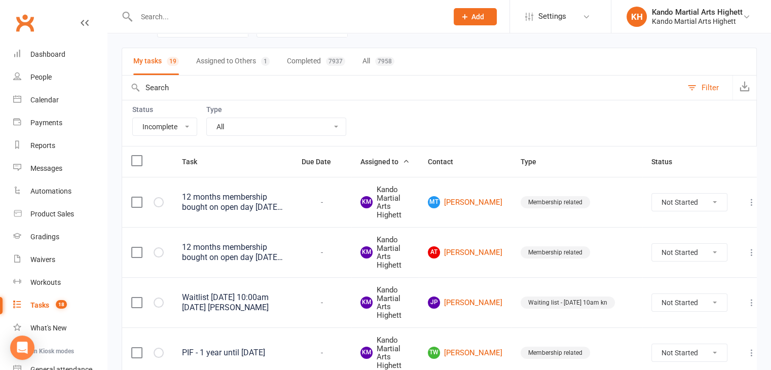
click at [278, 134] on select "All Admin Cancellation Class transfer Courtesy call Create welcome card E-mail …" at bounding box center [276, 126] width 139 height 17
click at [195, 22] on input "text" at bounding box center [286, 17] width 307 height 14
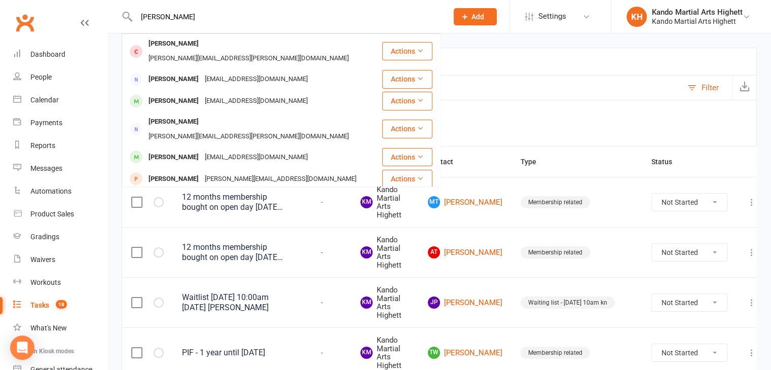
type input "bradley"
click at [202, 194] on div "winnie.wang.liong@gmail.com" at bounding box center [256, 201] width 109 height 15
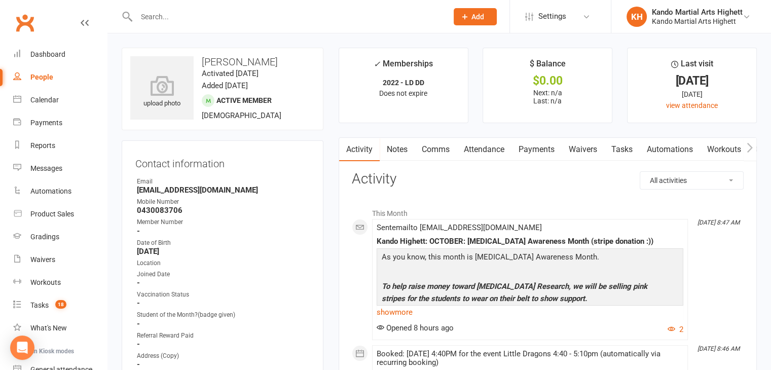
click at [433, 149] on link "Comms" at bounding box center [436, 149] width 42 height 23
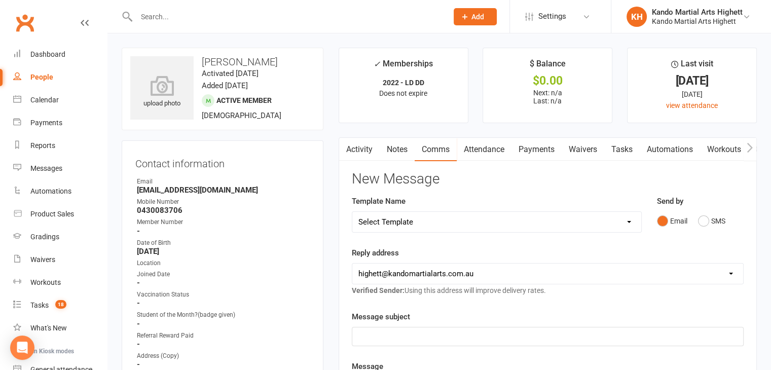
click at [692, 223] on div "Email SMS" at bounding box center [700, 220] width 87 height 19
click at [696, 225] on div "Email SMS" at bounding box center [700, 220] width 87 height 19
click at [703, 222] on button "SMS" at bounding box center [711, 220] width 27 height 19
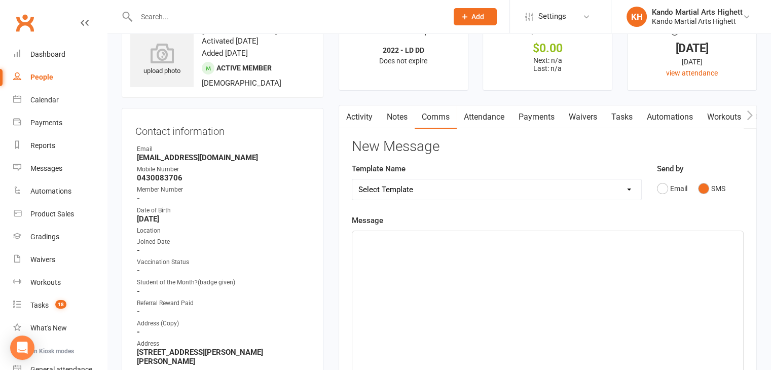
scroll to position [51, 0]
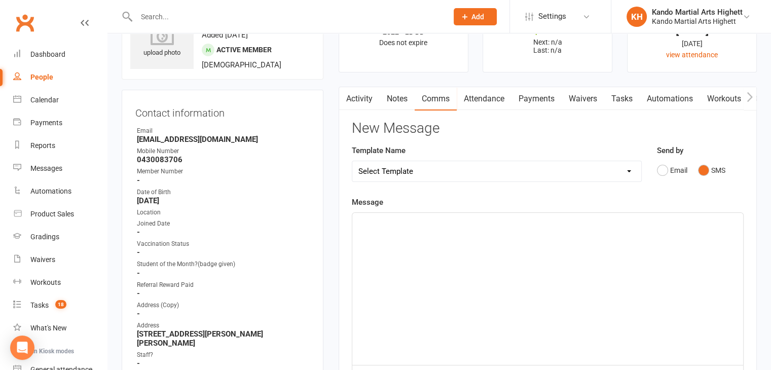
click at [500, 254] on div "﻿" at bounding box center [547, 289] width 391 height 152
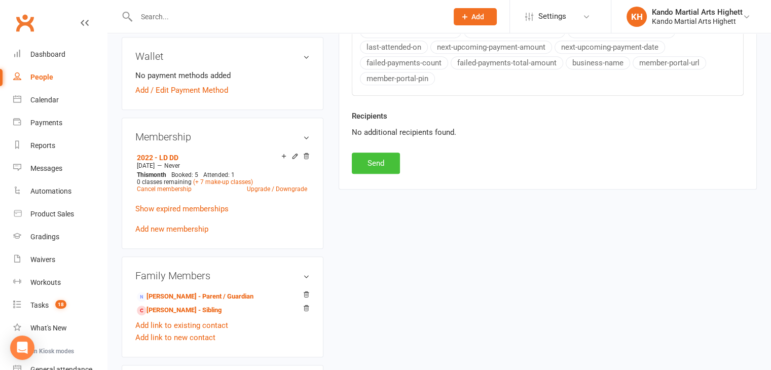
scroll to position [456, 0]
click at [369, 160] on button "Send" at bounding box center [376, 162] width 48 height 21
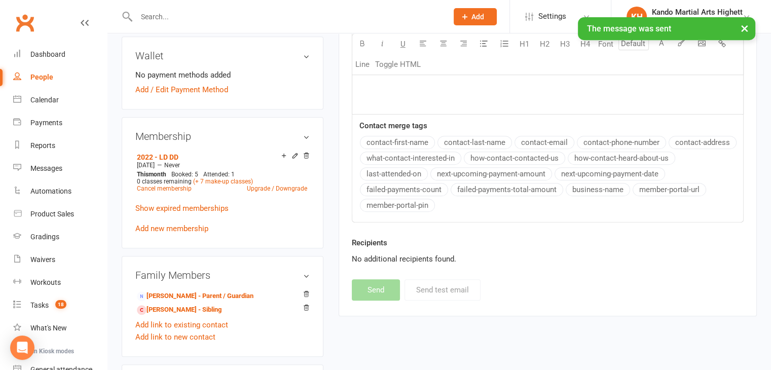
scroll to position [101, 0]
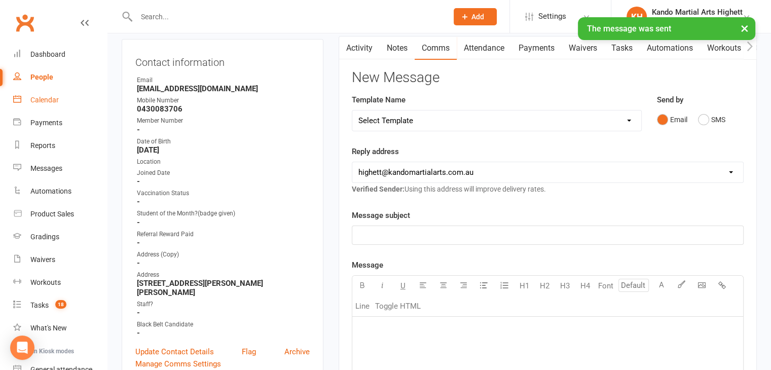
click at [85, 96] on link "Calendar" at bounding box center [60, 100] width 94 height 23
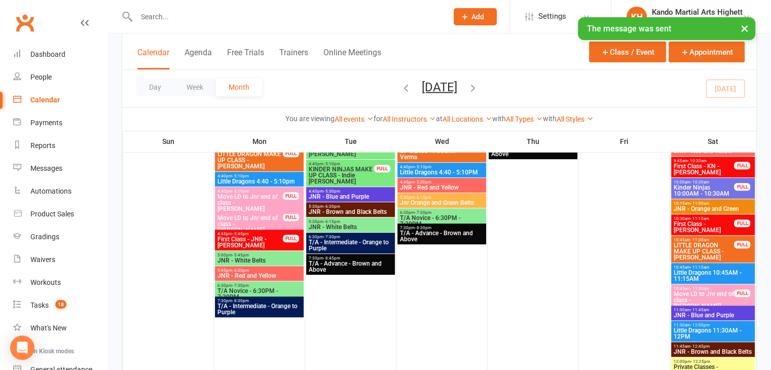
scroll to position [710, 0]
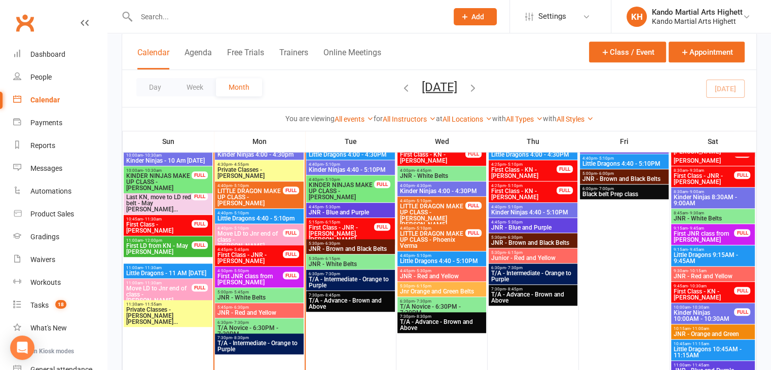
click at [273, 256] on span "First Class - JNR - Zach Macmillan" at bounding box center [250, 258] width 66 height 12
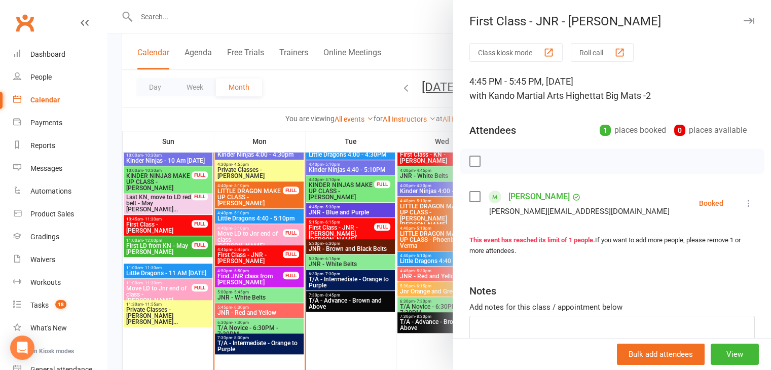
click at [744, 203] on icon at bounding box center [749, 203] width 10 height 10
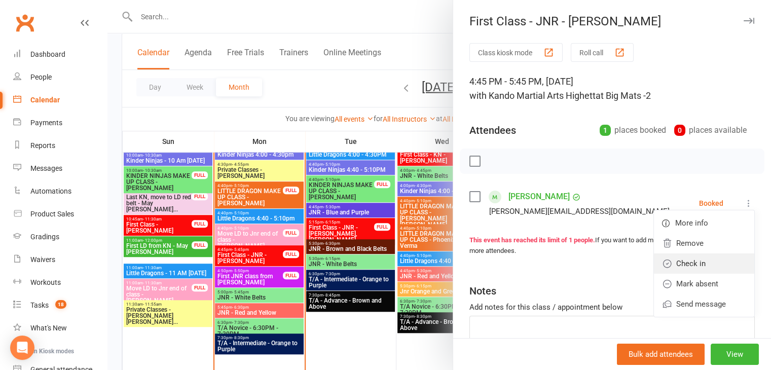
click at [686, 258] on link "Check in" at bounding box center [704, 264] width 100 height 20
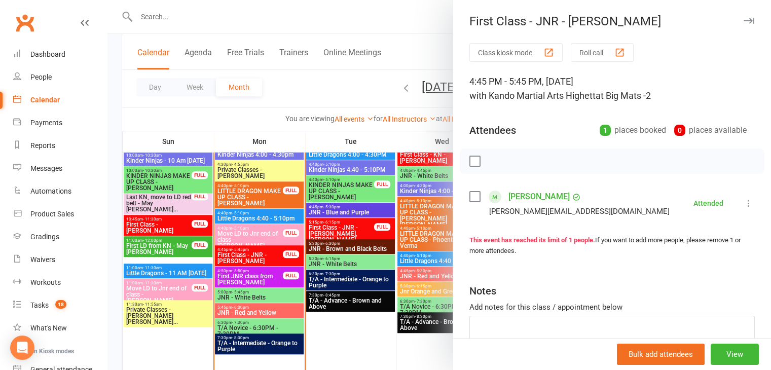
click at [174, 6] on div at bounding box center [439, 185] width 664 height 370
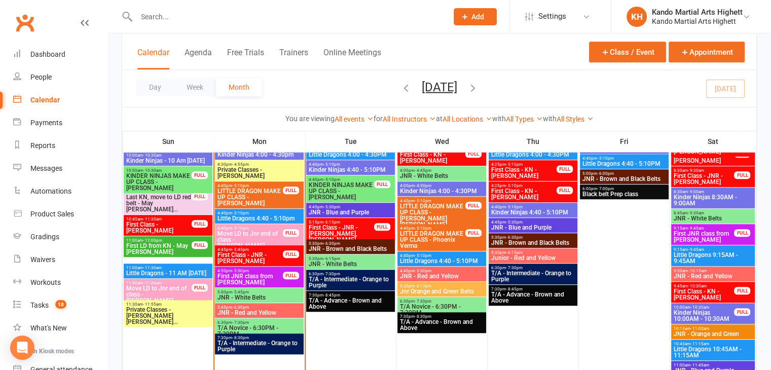
click at [170, 14] on input "text" at bounding box center [286, 17] width 307 height 14
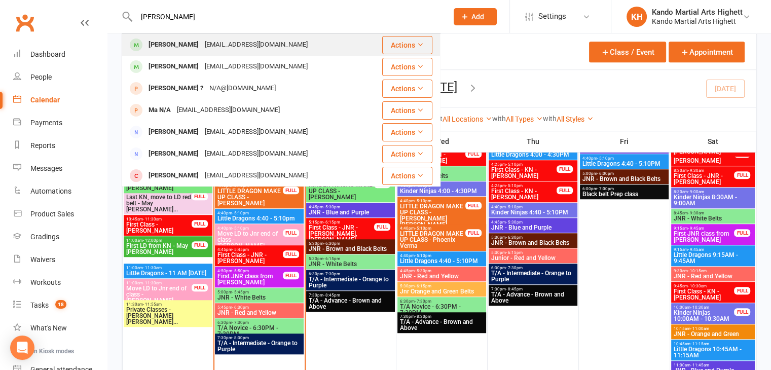
type input "naisha"
click at [189, 49] on div "Naisha Gupta" at bounding box center [174, 45] width 56 height 15
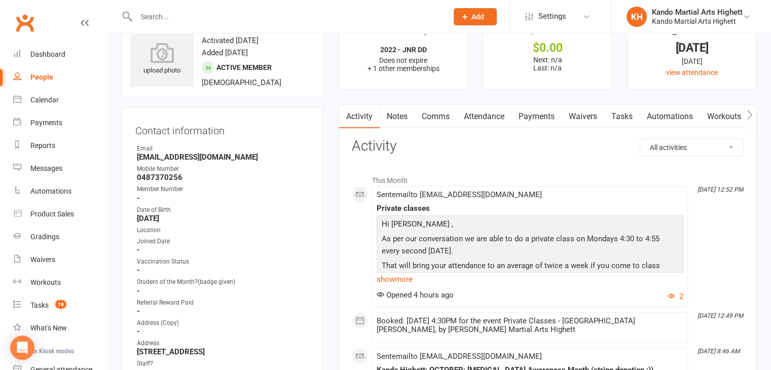
scroll to position [51, 0]
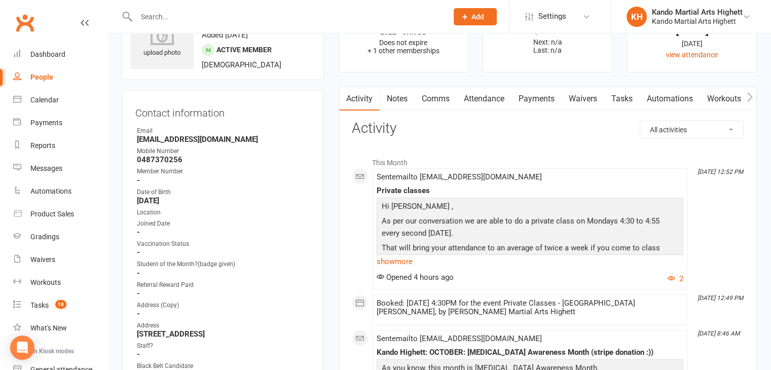
click at [499, 100] on link "Attendance" at bounding box center [484, 98] width 55 height 23
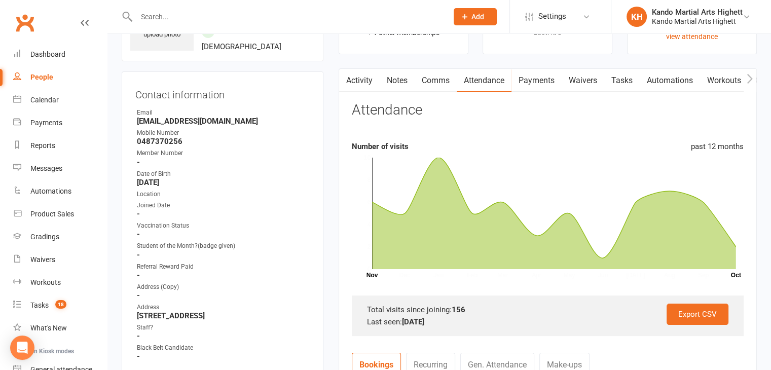
scroll to position [101, 0]
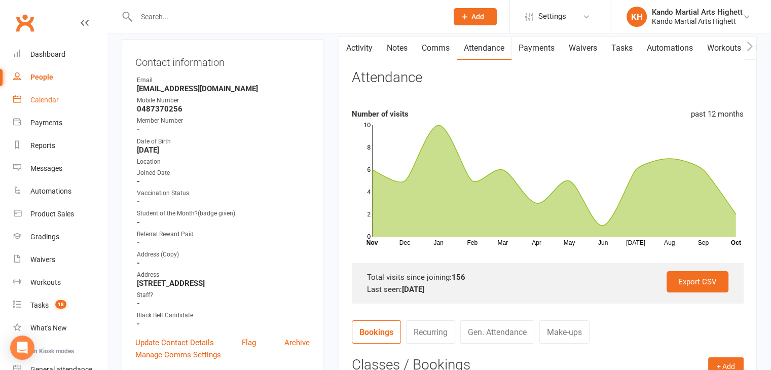
click at [58, 92] on link "Calendar" at bounding box center [60, 100] width 94 height 23
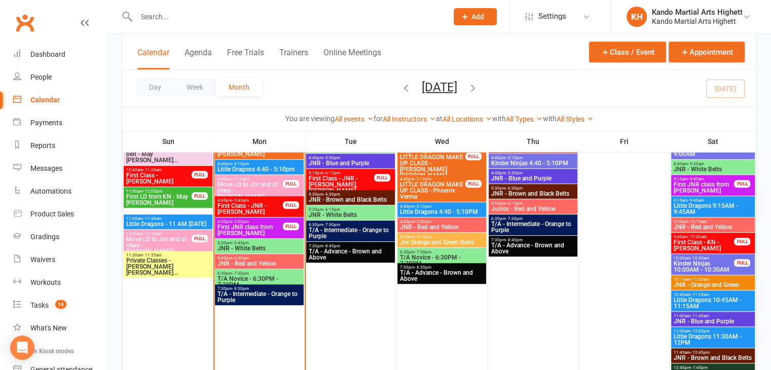
scroll to position [710, 0]
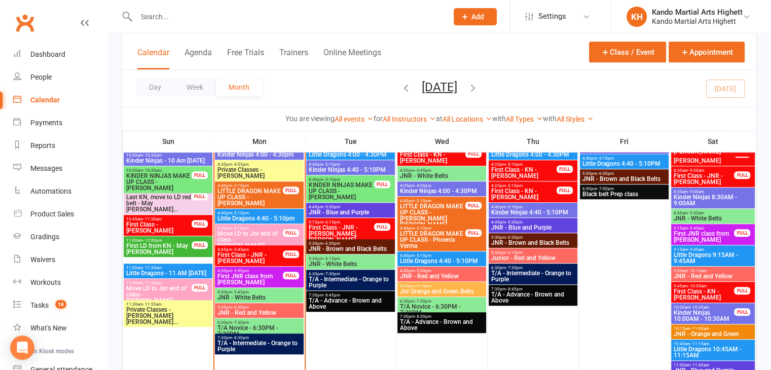
click at [278, 297] on span "JNR - White Belts" at bounding box center [259, 298] width 85 height 6
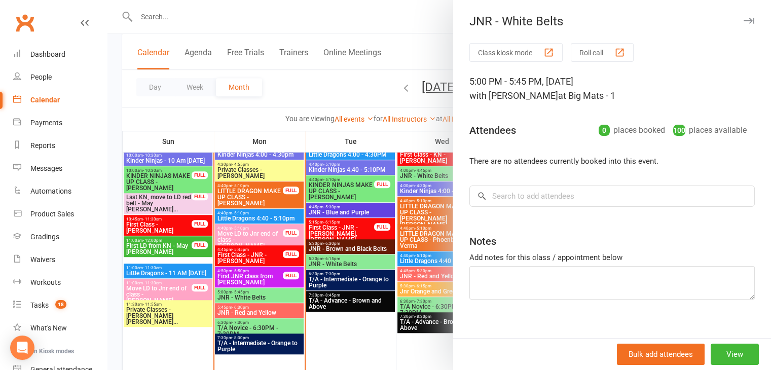
click at [544, 47] on div "button" at bounding box center [549, 52] width 11 height 11
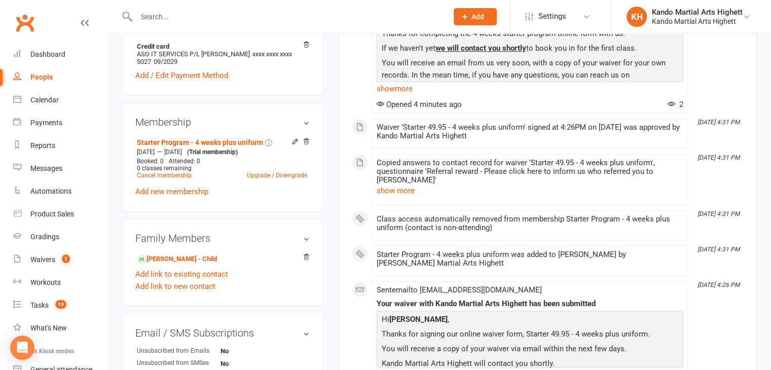
scroll to position [456, 0]
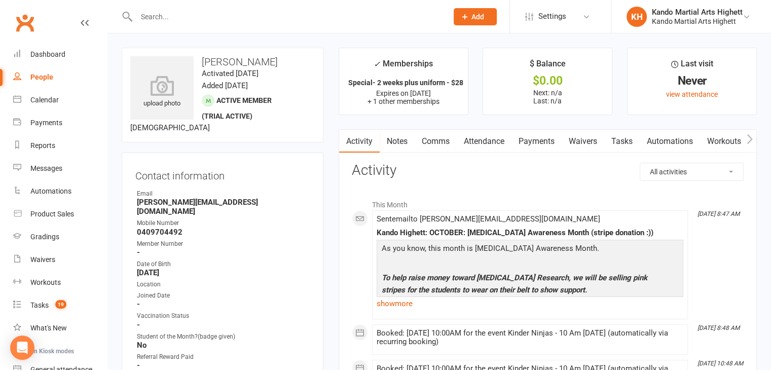
click at [631, 152] on link "Tasks" at bounding box center [621, 141] width 35 height 23
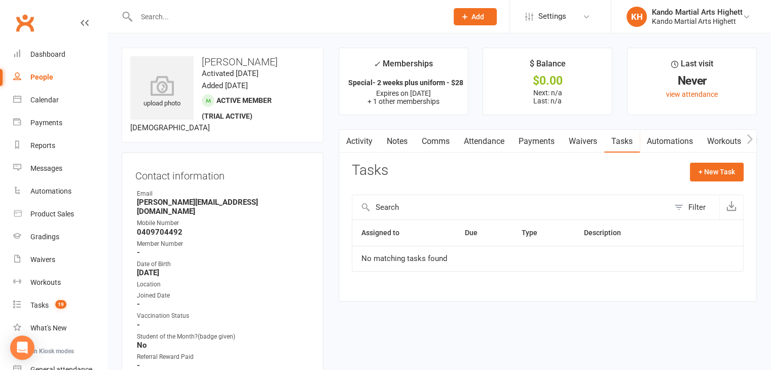
click at [591, 145] on link "Waivers" at bounding box center [583, 141] width 43 height 23
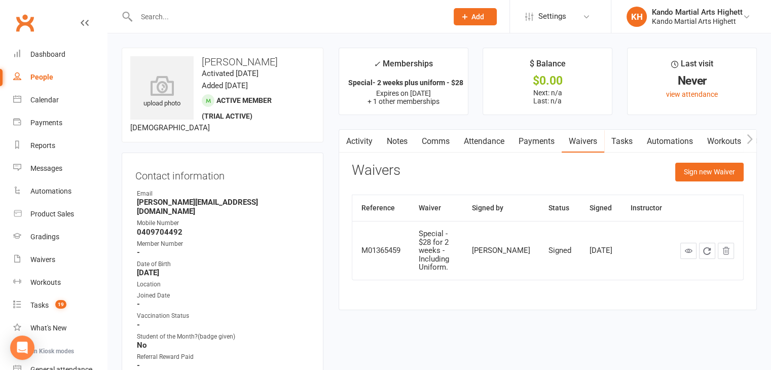
click at [518, 136] on link "Payments" at bounding box center [537, 141] width 50 height 23
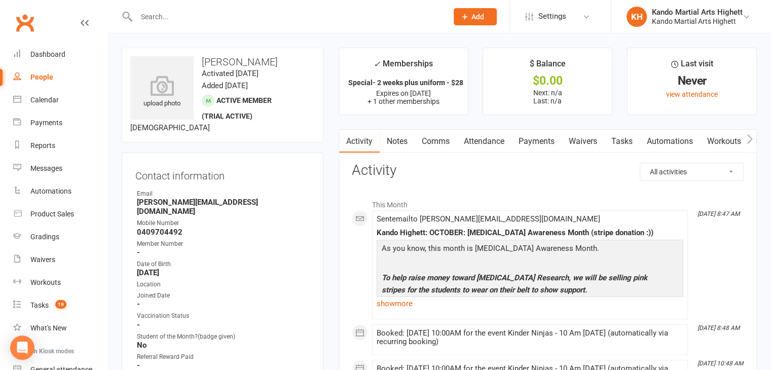
click at [436, 134] on link "Comms" at bounding box center [436, 141] width 42 height 23
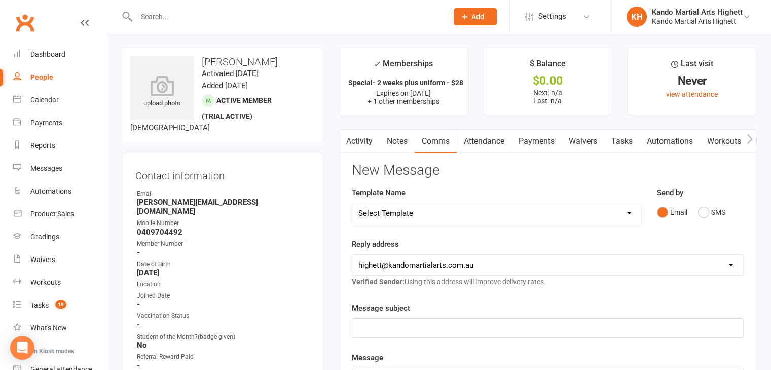
click at [516, 215] on select "Select Template [Email] 2_Booking Confirmation Required [Email] 3_Booking Confi…" at bounding box center [496, 213] width 289 height 20
select select "2"
click at [352, 203] on select "Select Template [Email] 2_Booking Confirmation Required [Email] 3_Booking Confi…" at bounding box center [496, 213] width 289 height 20
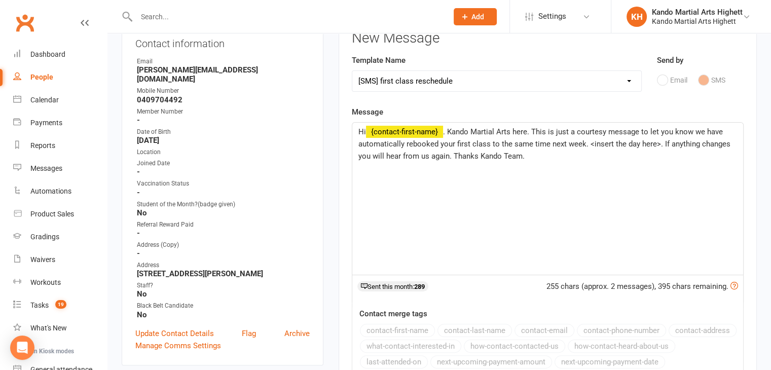
scroll to position [152, 0]
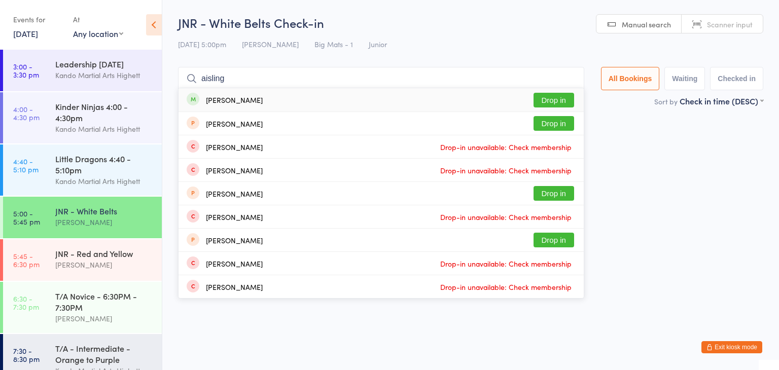
type input "aisling"
click at [556, 97] on button "Drop in" at bounding box center [553, 100] width 41 height 15
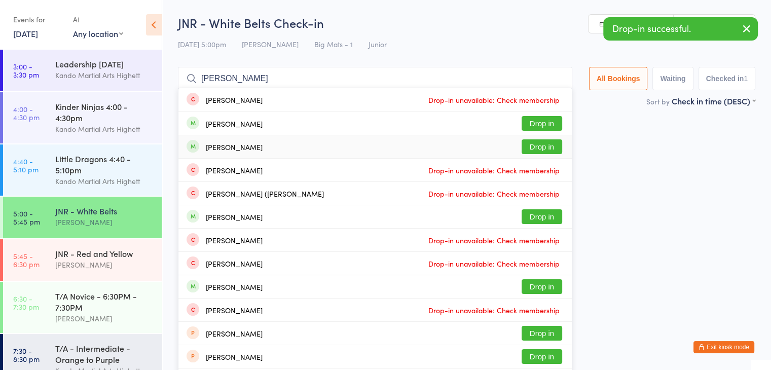
type input "[PERSON_NAME]"
click at [545, 141] on button "Drop in" at bounding box center [542, 146] width 41 height 15
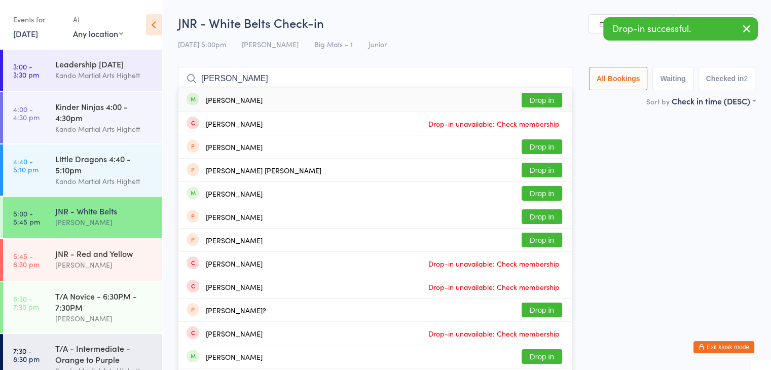
type input "[PERSON_NAME]"
click at [525, 97] on button "Drop in" at bounding box center [542, 100] width 41 height 15
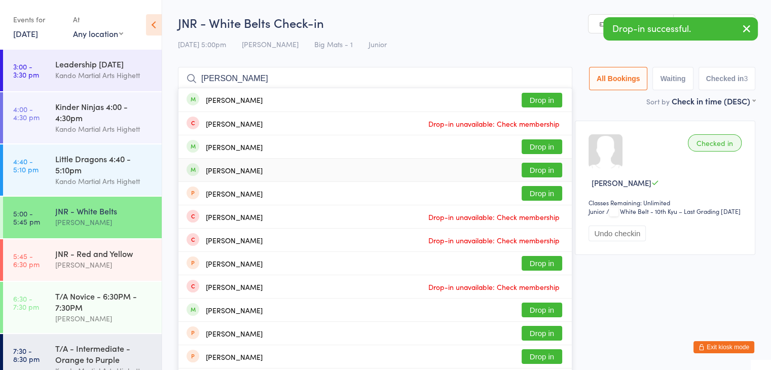
type input "[PERSON_NAME]"
click at [532, 170] on button "Drop in" at bounding box center [542, 170] width 41 height 15
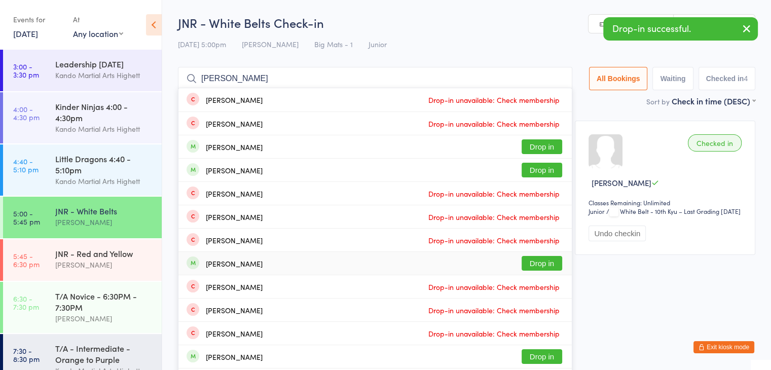
type input "[PERSON_NAME]"
click at [527, 264] on button "Drop in" at bounding box center [542, 263] width 41 height 15
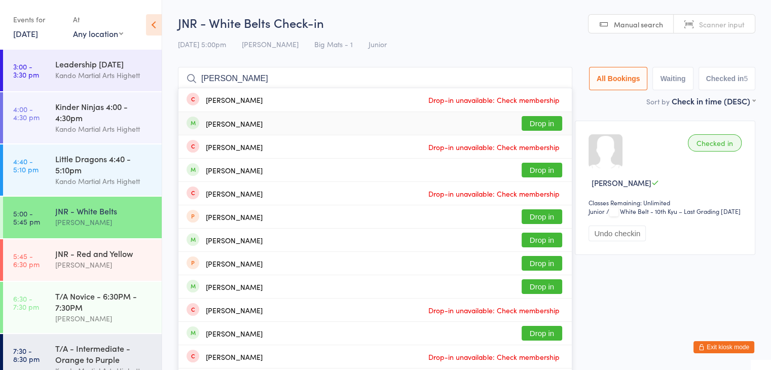
type input "[PERSON_NAME]"
click at [551, 123] on button "Drop in" at bounding box center [542, 123] width 41 height 15
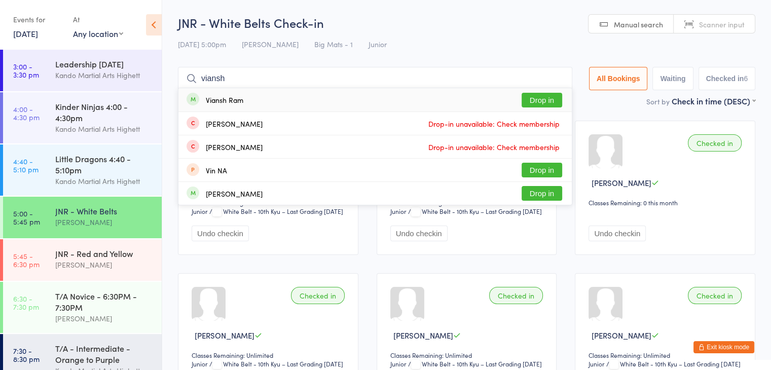
type input "viansh"
click at [547, 102] on button "Drop in" at bounding box center [542, 100] width 41 height 15
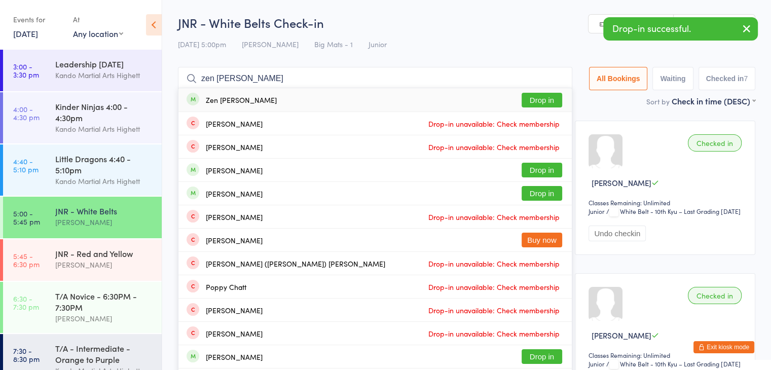
type input "zen [PERSON_NAME]"
click at [531, 98] on button "Drop in" at bounding box center [542, 100] width 41 height 15
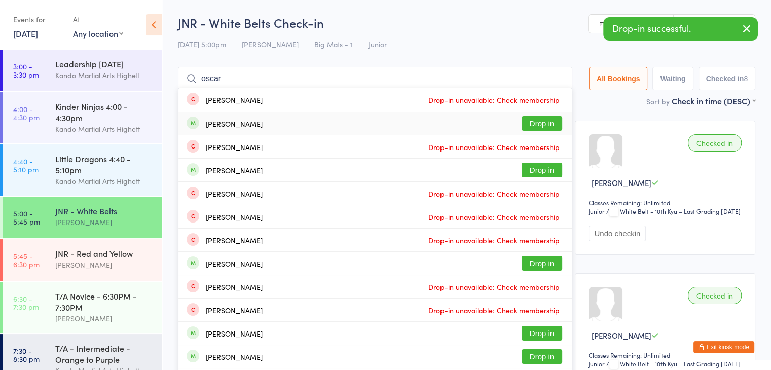
type input "oscar"
click at [539, 128] on button "Drop in" at bounding box center [542, 123] width 41 height 15
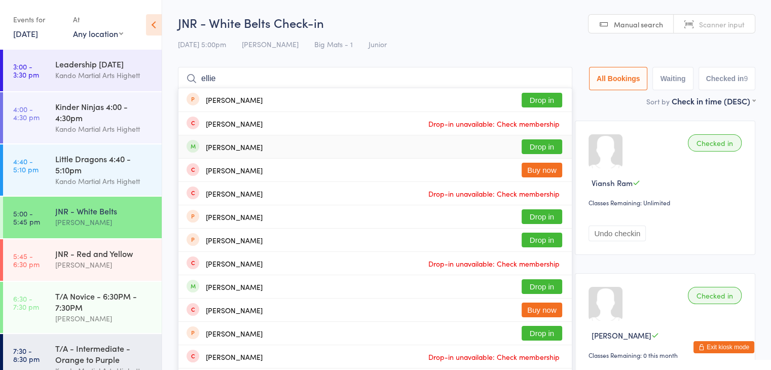
type input "ellie"
click at [546, 151] on button "Drop in" at bounding box center [542, 146] width 41 height 15
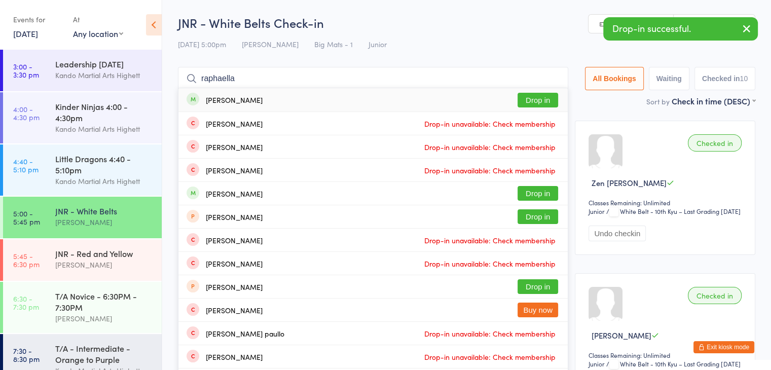
type input "raphaella"
click at [531, 104] on button "Drop in" at bounding box center [538, 100] width 41 height 15
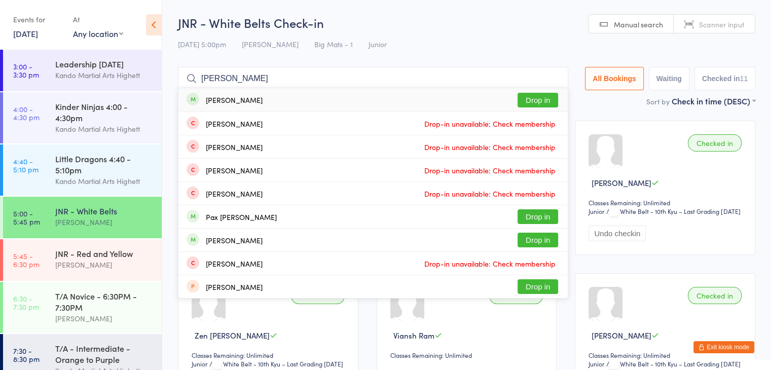
type input "[PERSON_NAME]"
click at [537, 104] on button "Drop in" at bounding box center [538, 100] width 41 height 15
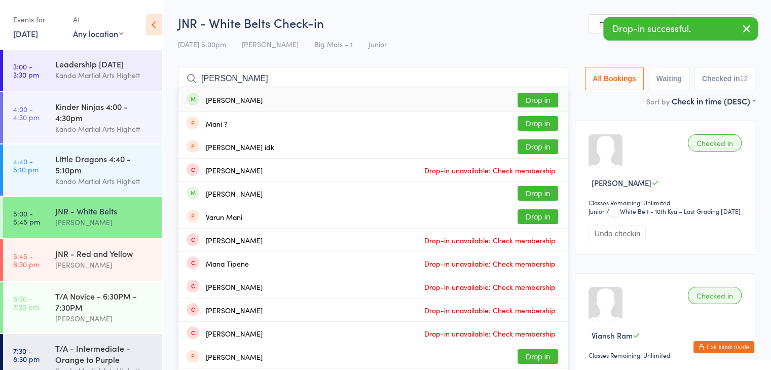
type input "[PERSON_NAME]"
click at [526, 102] on button "Drop in" at bounding box center [538, 100] width 41 height 15
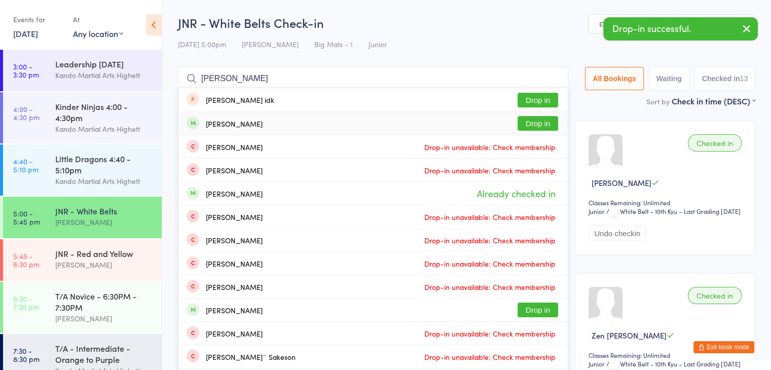
type input "[PERSON_NAME]"
click at [530, 125] on button "Drop in" at bounding box center [538, 123] width 41 height 15
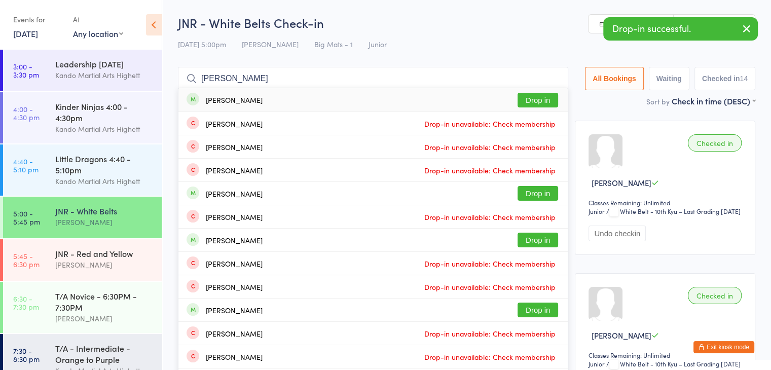
type input "liam min"
click at [528, 95] on button "Drop in" at bounding box center [538, 100] width 41 height 15
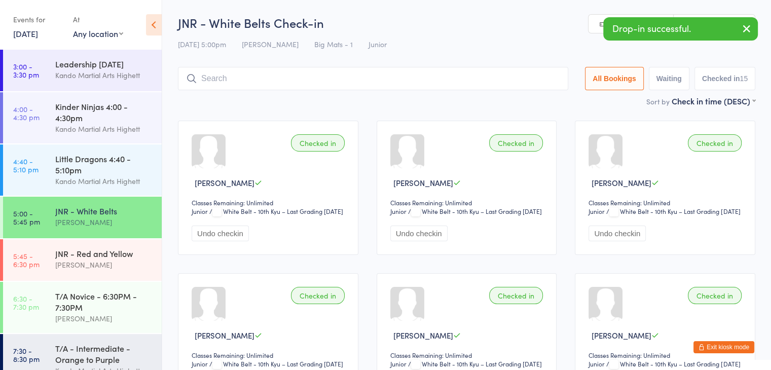
click at [730, 343] on button "Exit kiosk mode" at bounding box center [724, 347] width 61 height 12
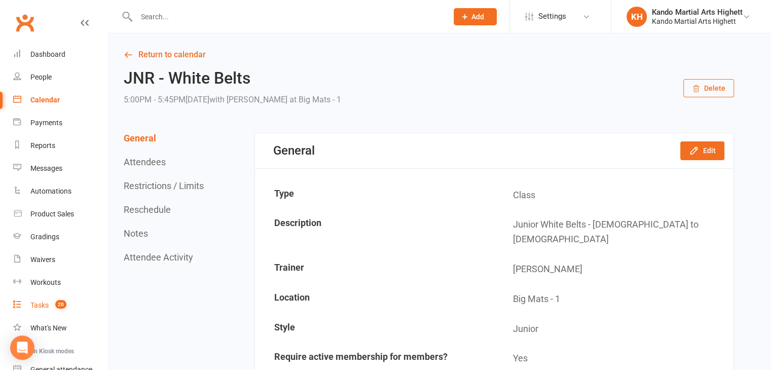
click at [52, 305] on count-badge "20" at bounding box center [58, 305] width 16 height 8
select select "incomplete"
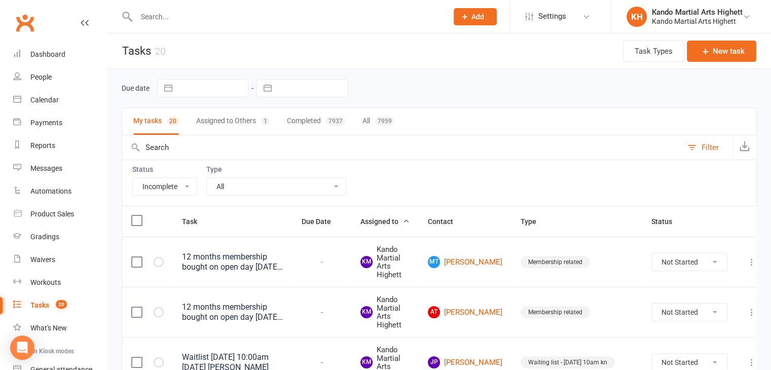
click at [255, 115] on button "Assigned to Others 1" at bounding box center [233, 121] width 74 height 27
select select "-31573"
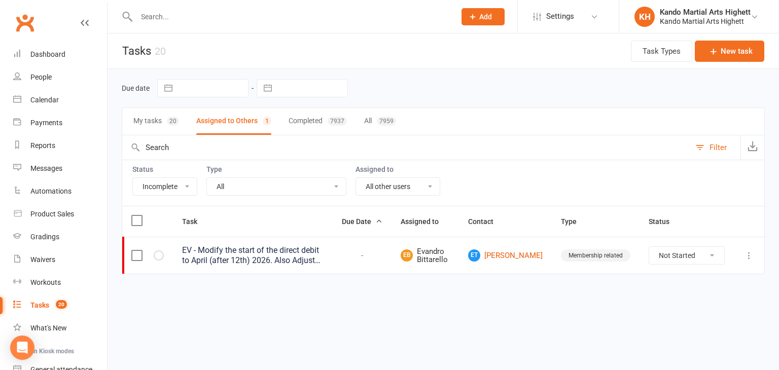
click at [161, 126] on button "My tasks 20" at bounding box center [156, 121] width 46 height 27
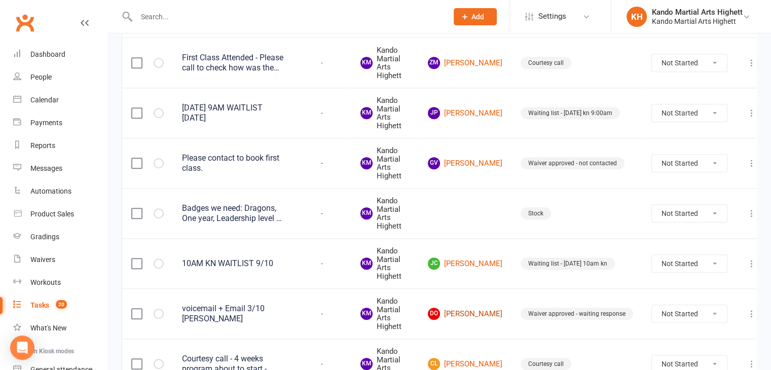
scroll to position [759, 0]
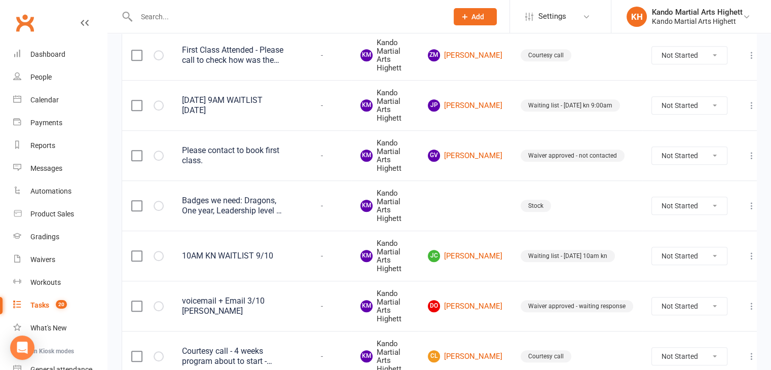
click at [694, 298] on select "Not Started In Progress Waiting Complete" at bounding box center [689, 306] width 75 height 17
click at [652, 298] on select "Not Started In Progress Waiting Complete" at bounding box center [689, 306] width 75 height 17
select select "unstarted"
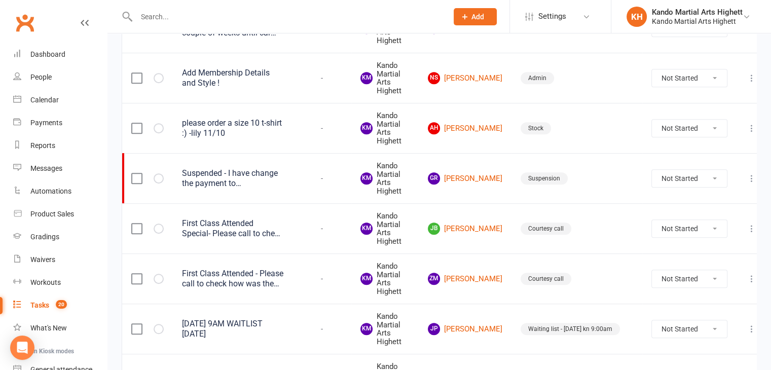
scroll to position [404, 0]
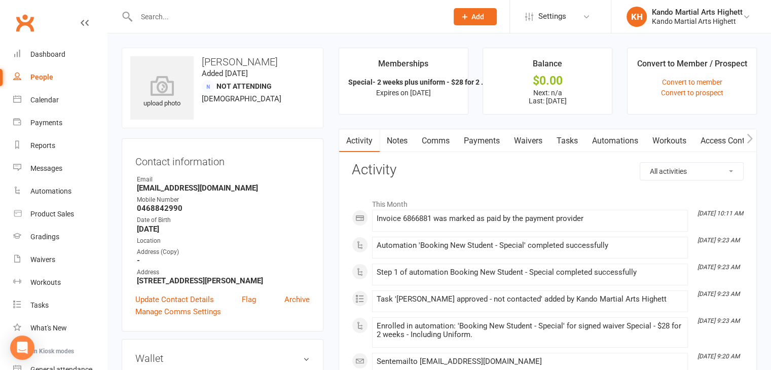
click at [489, 136] on link "Payments" at bounding box center [482, 140] width 50 height 23
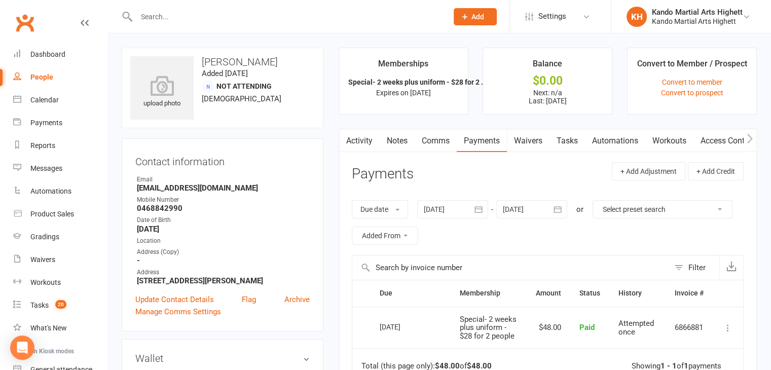
drag, startPoint x: 342, startPoint y: 138, endPoint x: 349, endPoint y: 136, distance: 6.9
click at [347, 136] on icon "button" at bounding box center [345, 138] width 6 height 11
click at [354, 149] on link "Activity" at bounding box center [359, 140] width 41 height 23
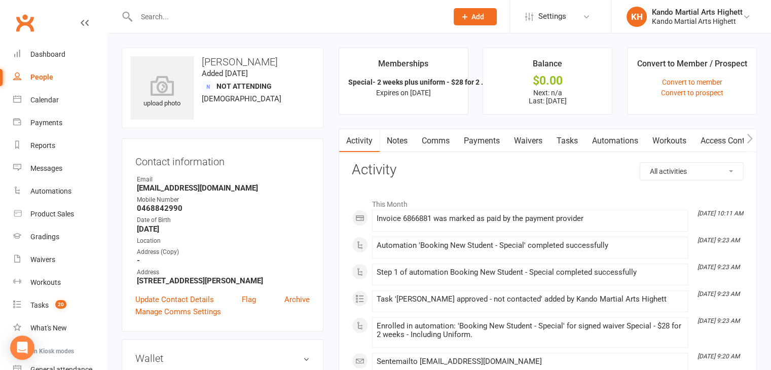
drag, startPoint x: 153, startPoint y: 177, endPoint x: 159, endPoint y: 189, distance: 12.9
click at [156, 185] on li "Email [EMAIL_ADDRESS][DOMAIN_NAME]" at bounding box center [222, 184] width 174 height 18
click at [159, 189] on strong "[EMAIL_ADDRESS][DOMAIN_NAME]" at bounding box center [223, 188] width 173 height 9
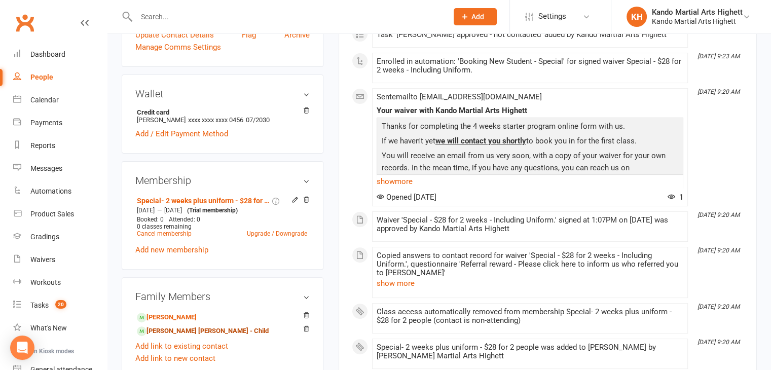
scroll to position [101, 0]
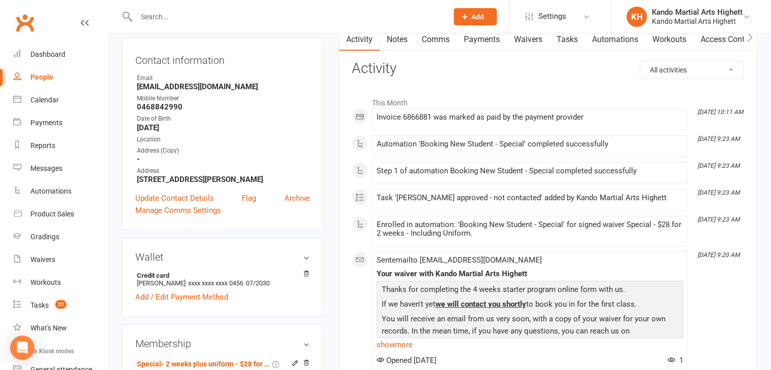
click at [262, 120] on div "Date of Birth" at bounding box center [223, 119] width 173 height 10
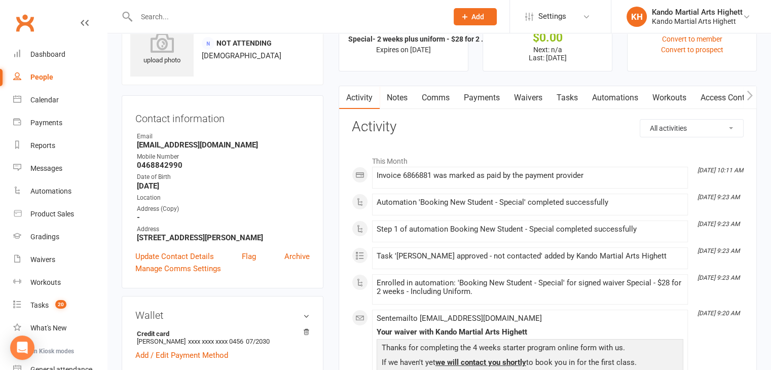
scroll to position [0, 0]
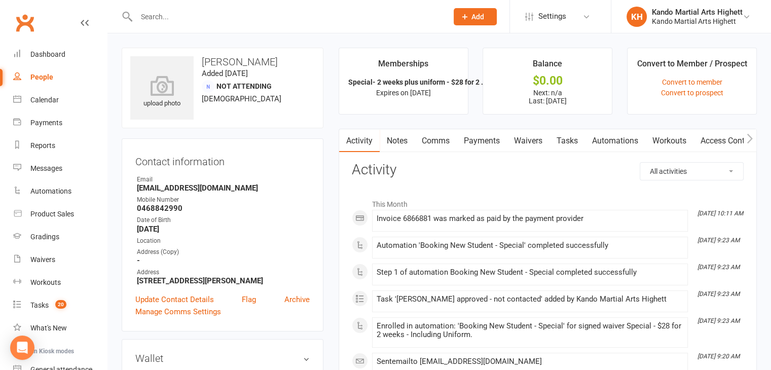
click at [402, 73] on div "Memberships" at bounding box center [403, 66] width 50 height 18
click at [414, 73] on div "Memberships" at bounding box center [403, 66] width 50 height 18
click at [537, 70] on div "Balance" at bounding box center [547, 66] width 29 height 18
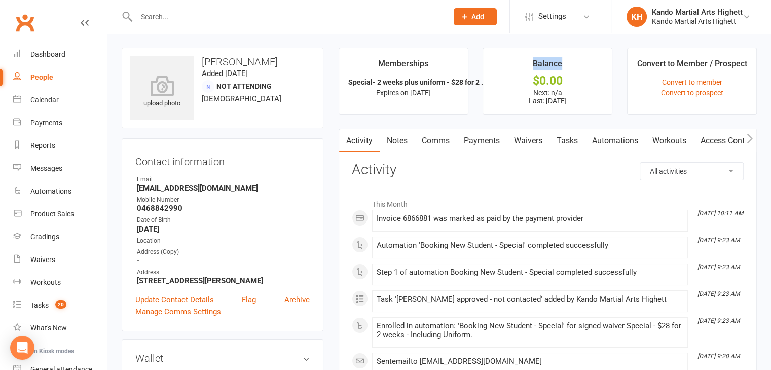
click at [546, 71] on div "Balance" at bounding box center [547, 66] width 29 height 18
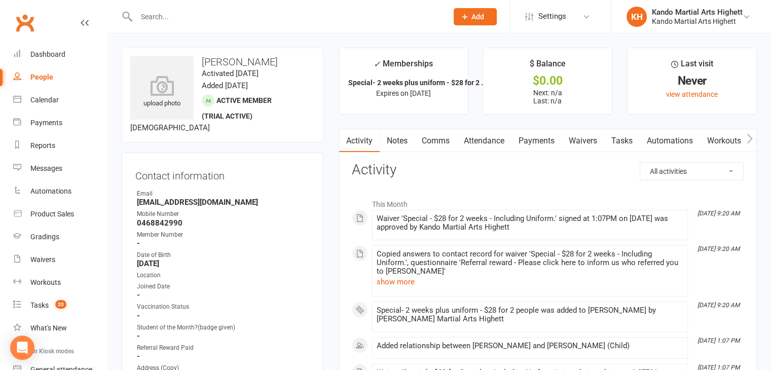
click at [480, 148] on link "Attendance" at bounding box center [484, 140] width 55 height 23
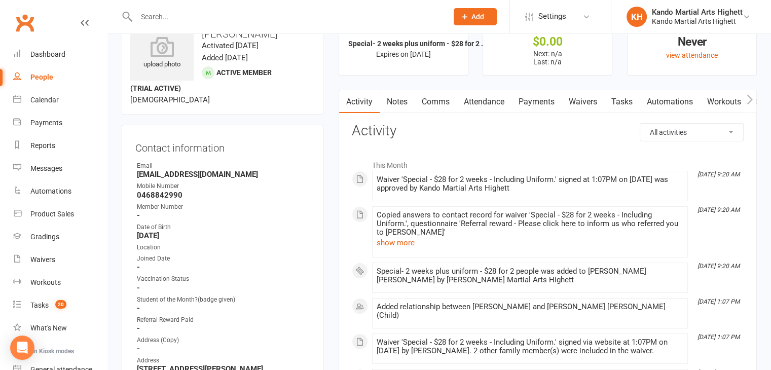
scroll to position [51, 0]
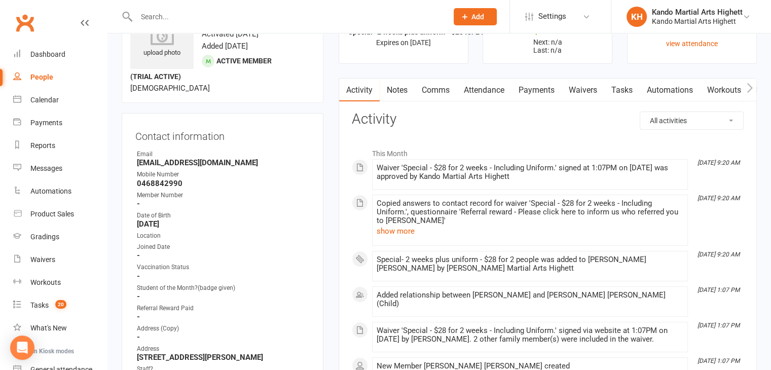
click at [468, 127] on div "All activities Bookings / Attendances Communications Notes Failed SMSes Grading…" at bounding box center [548, 250] width 392 height 276
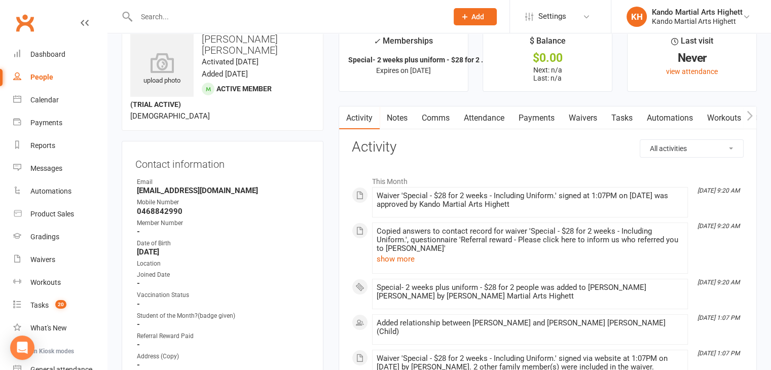
scroll to position [0, 0]
